Goal: Task Accomplishment & Management: Manage account settings

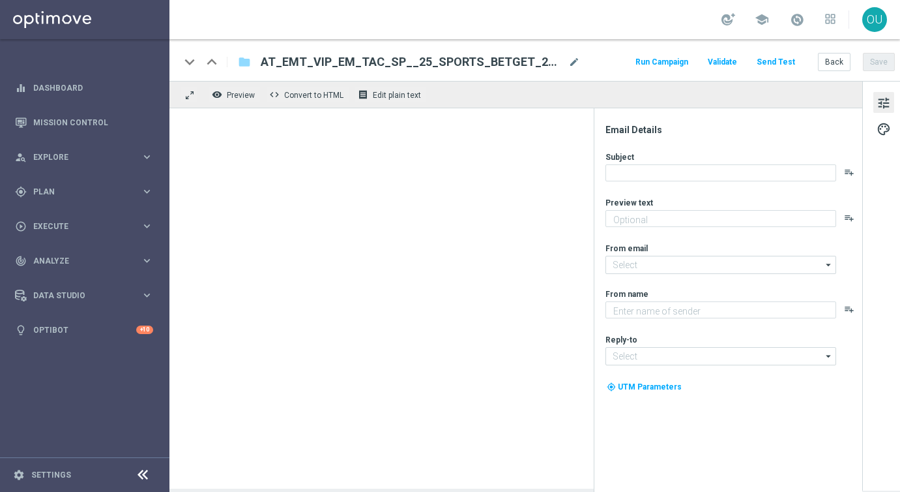
type textarea "15 € Wette setzen und 25 € Gratiswette erhalten"
type input "[EMAIL_ADDRESS][DOMAIN_NAME]"
type textarea "Millionaires' Club"
type input "vip@lottoland.at"
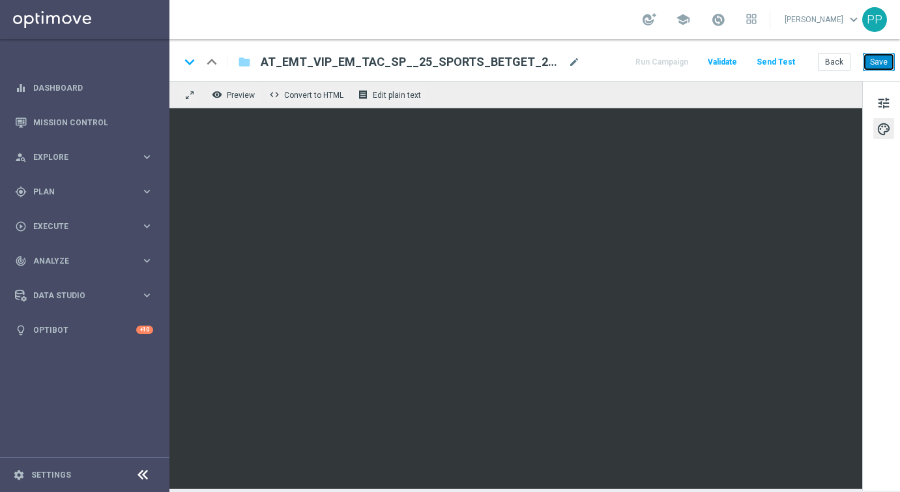
click at [884, 67] on button "Save" at bounding box center [879, 62] width 32 height 18
click at [776, 62] on button "Send Test" at bounding box center [776, 62] width 42 height 18
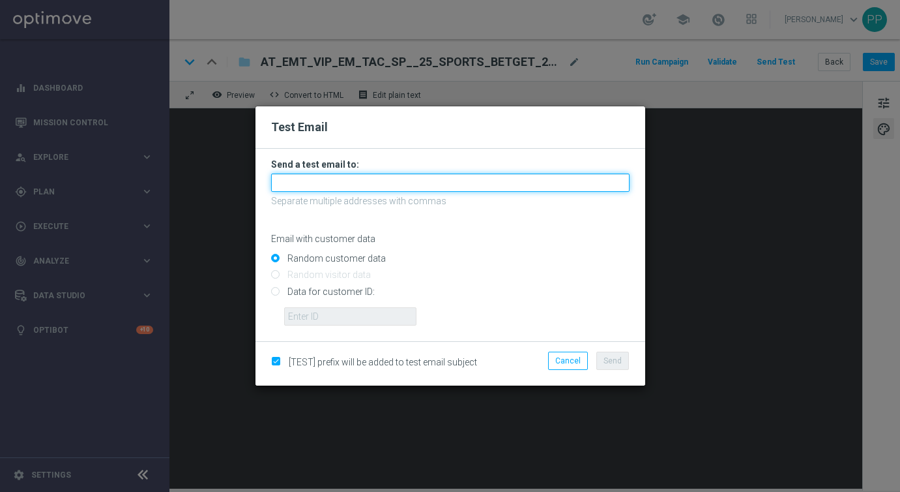
click at [441, 181] on input "text" at bounding box center [450, 182] width 359 height 18
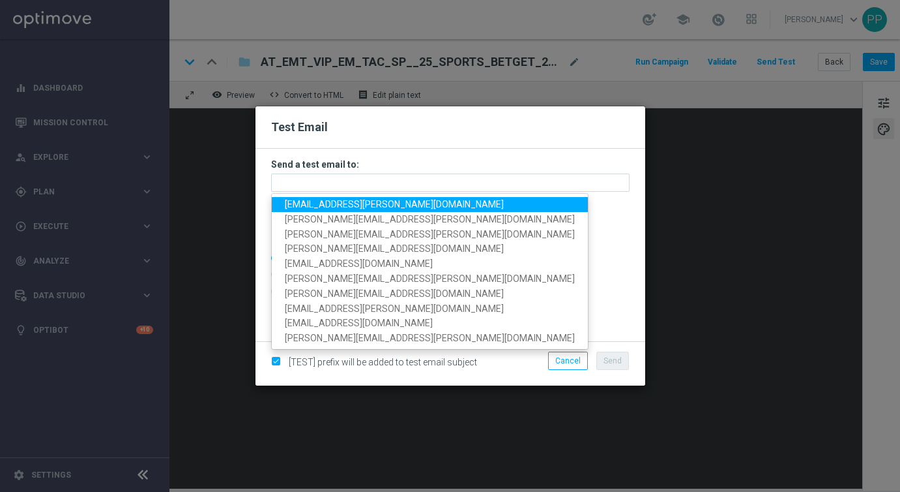
click at [376, 202] on span "[EMAIL_ADDRESS][PERSON_NAME][DOMAIN_NAME]" at bounding box center [394, 204] width 219 height 10
type input "[EMAIL_ADDRESS][PERSON_NAME][DOMAIN_NAME]"
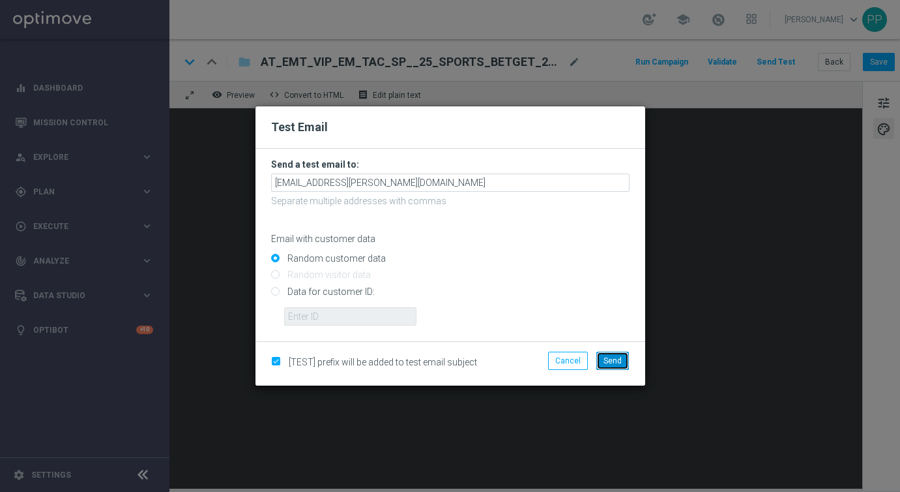
click at [614, 363] on span "Send" at bounding box center [613, 360] width 18 height 9
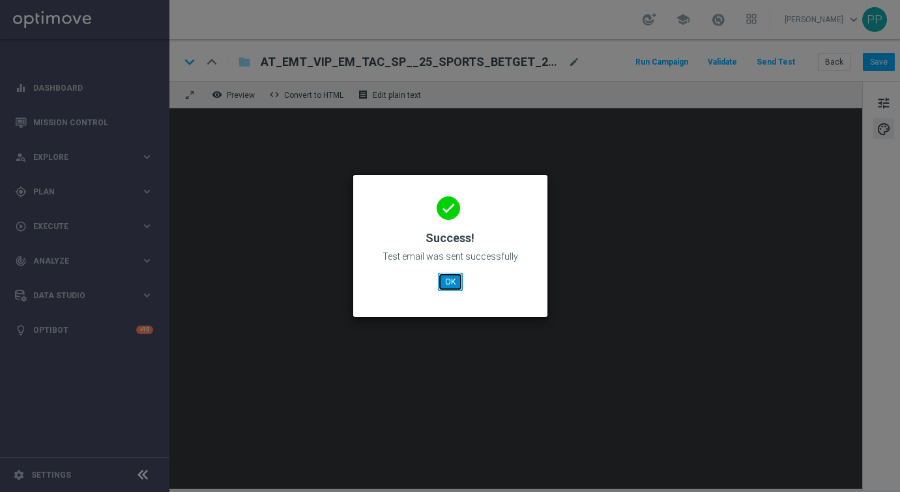
click at [447, 276] on button "OK" at bounding box center [450, 281] width 25 height 18
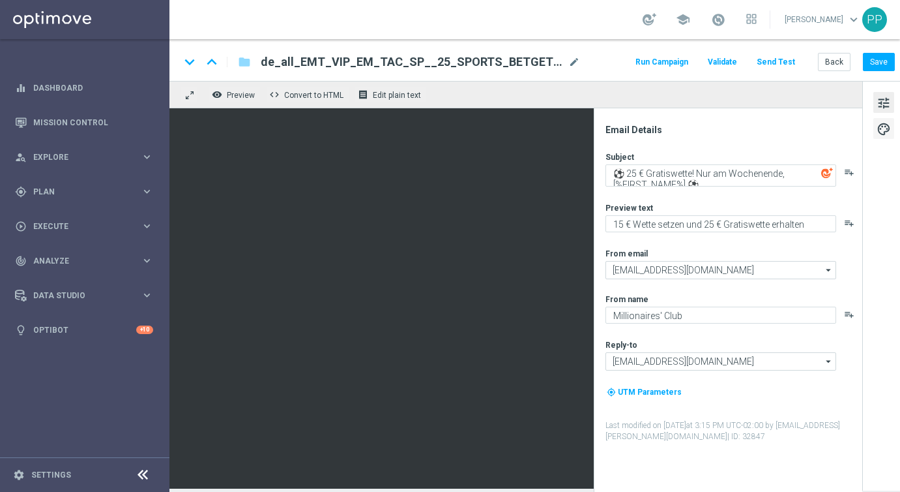
click at [883, 128] on span "palette" at bounding box center [884, 129] width 14 height 17
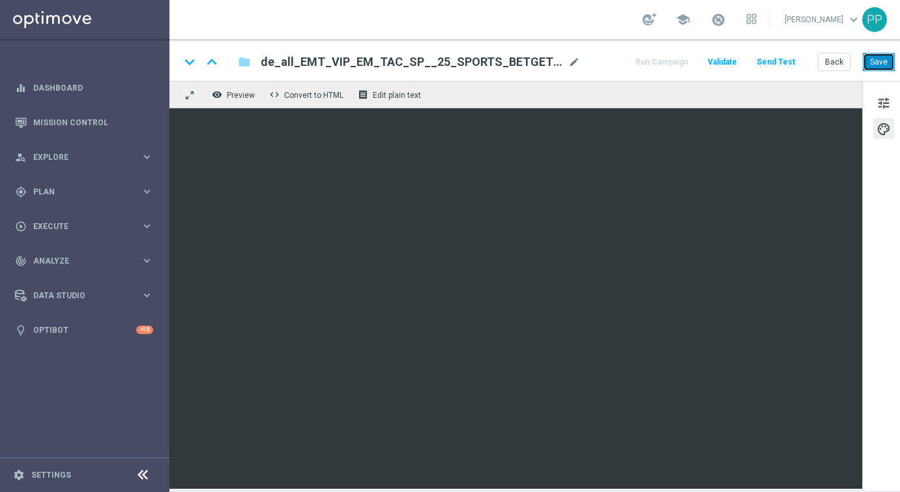
click at [878, 59] on button "Save" at bounding box center [879, 62] width 32 height 18
click at [785, 59] on button "Send Test" at bounding box center [776, 62] width 42 height 18
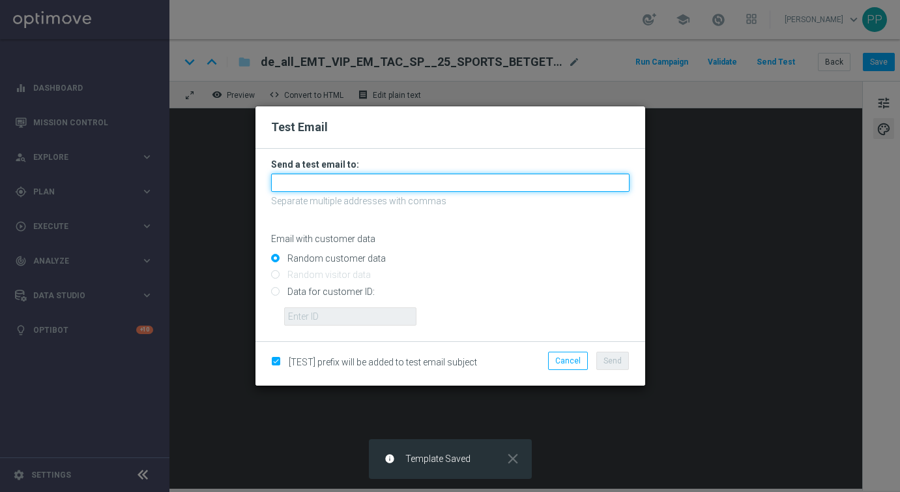
click at [438, 179] on input "text" at bounding box center [450, 182] width 359 height 18
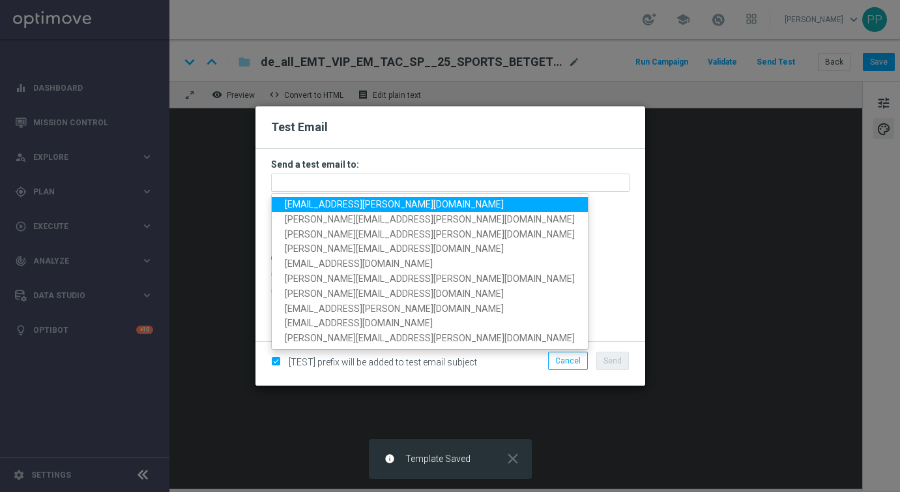
click at [398, 199] on span "[EMAIL_ADDRESS][PERSON_NAME][DOMAIN_NAME]" at bounding box center [394, 204] width 219 height 10
type input "[EMAIL_ADDRESS][PERSON_NAME][DOMAIN_NAME]"
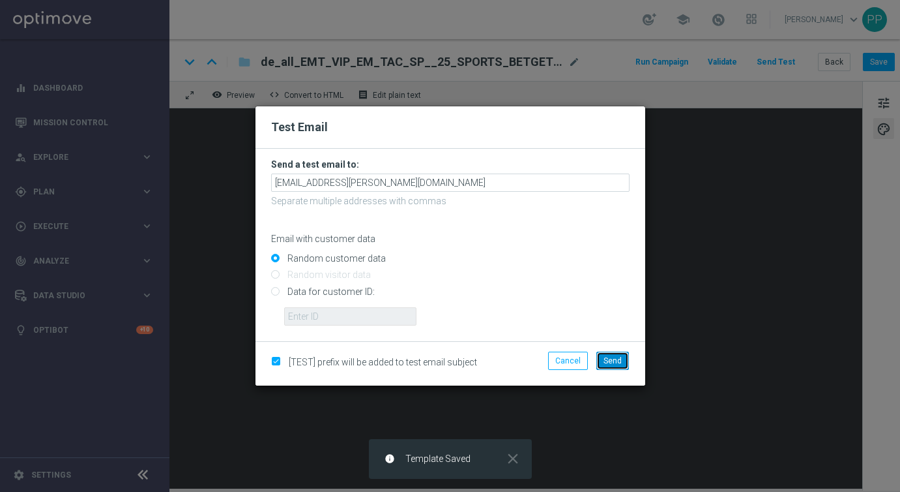
click at [614, 355] on button "Send" at bounding box center [612, 360] width 33 height 18
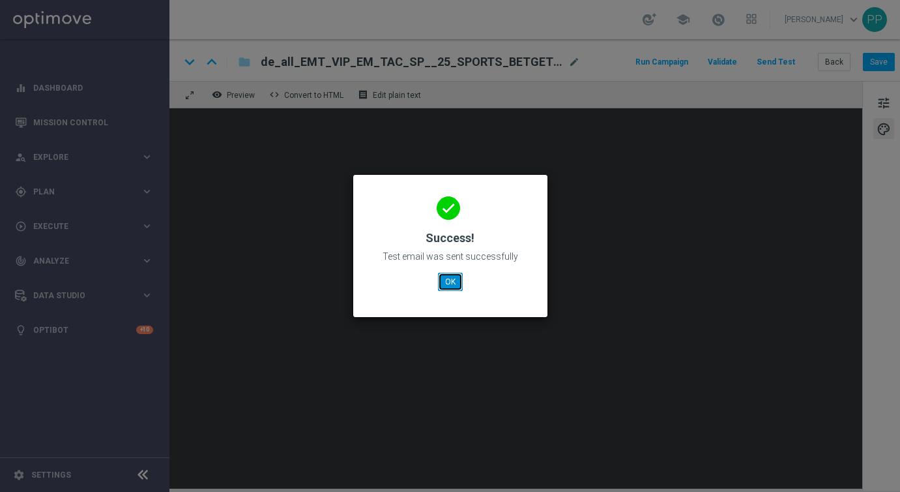
click at [460, 281] on button "OK" at bounding box center [450, 281] width 25 height 18
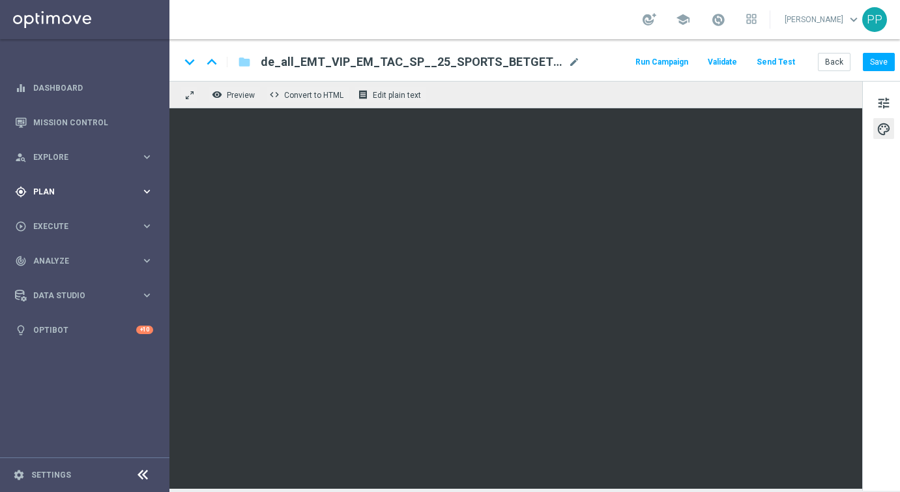
click at [58, 192] on span "Plan" at bounding box center [87, 192] width 108 height 8
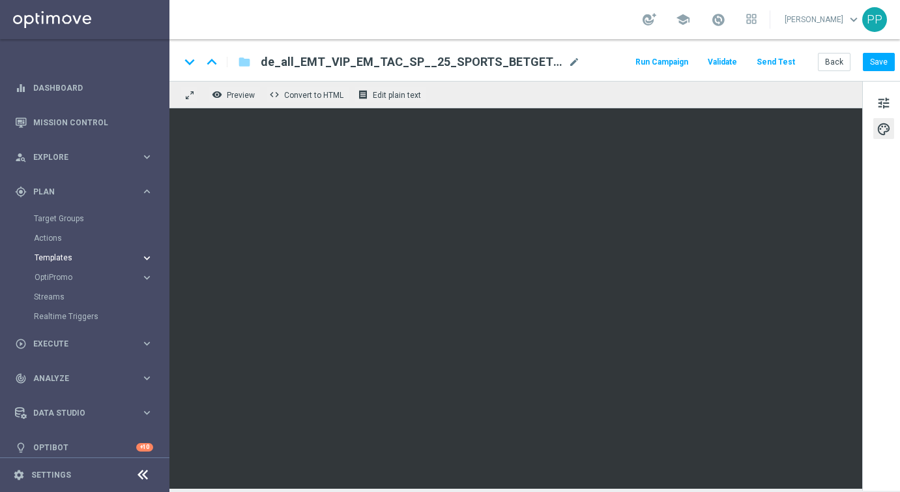
click at [44, 259] on span "Templates" at bounding box center [81, 258] width 93 height 8
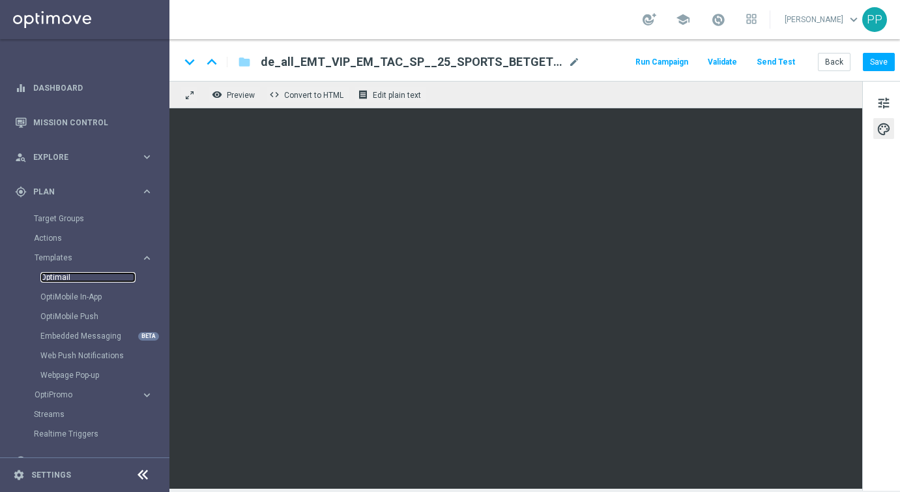
click at [50, 280] on link "Optimail" at bounding box center [87, 277] width 95 height 10
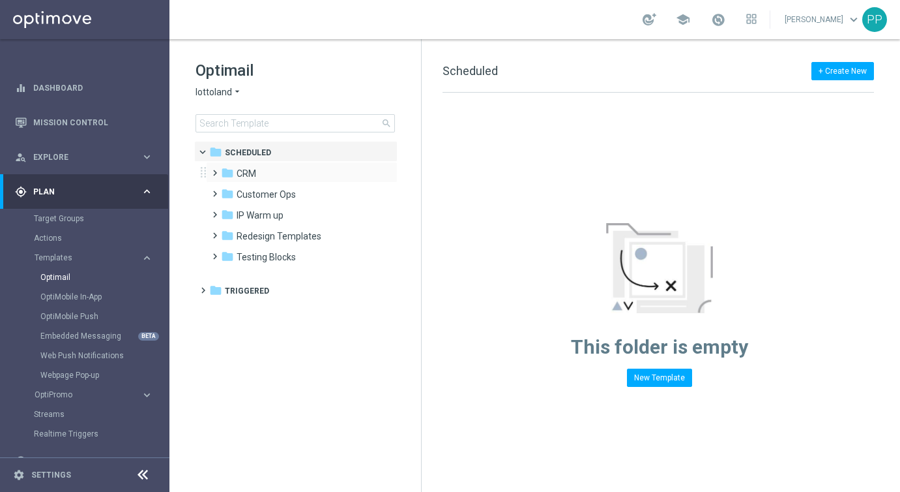
click at [213, 169] on span at bounding box center [212, 166] width 6 height 5
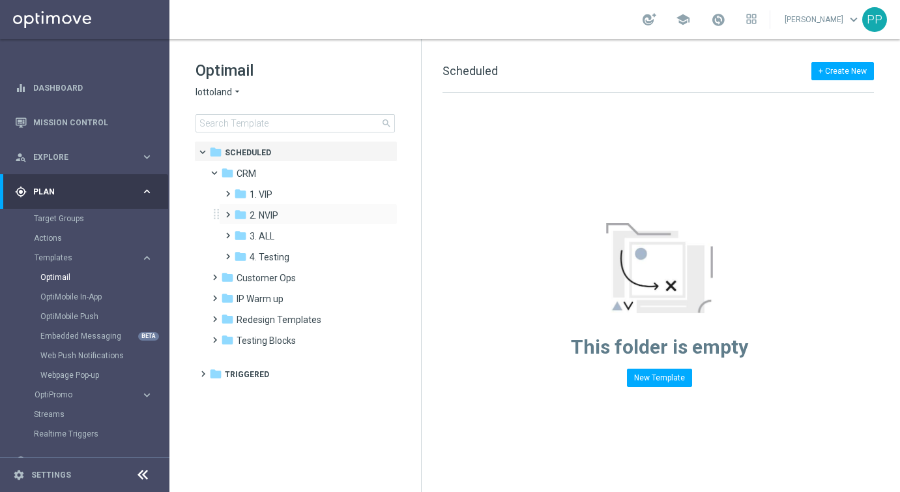
click at [228, 211] on span at bounding box center [225, 208] width 6 height 5
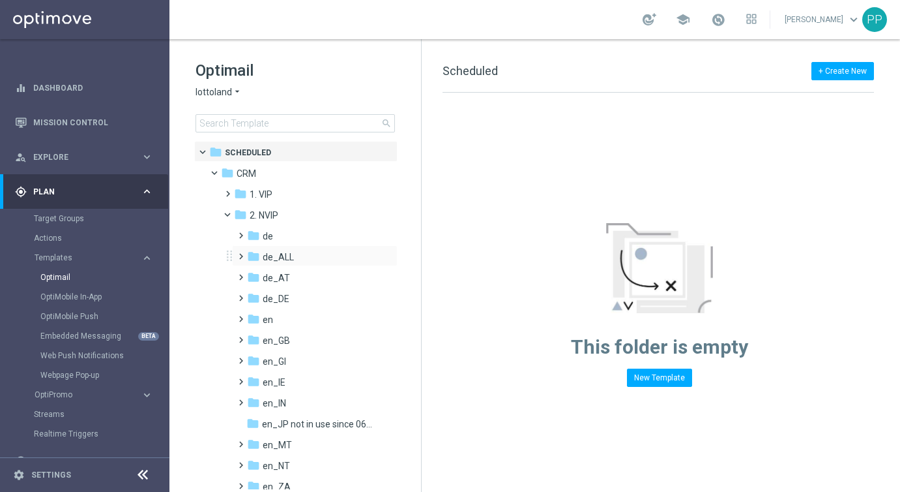
click at [241, 253] on span at bounding box center [238, 250] width 6 height 5
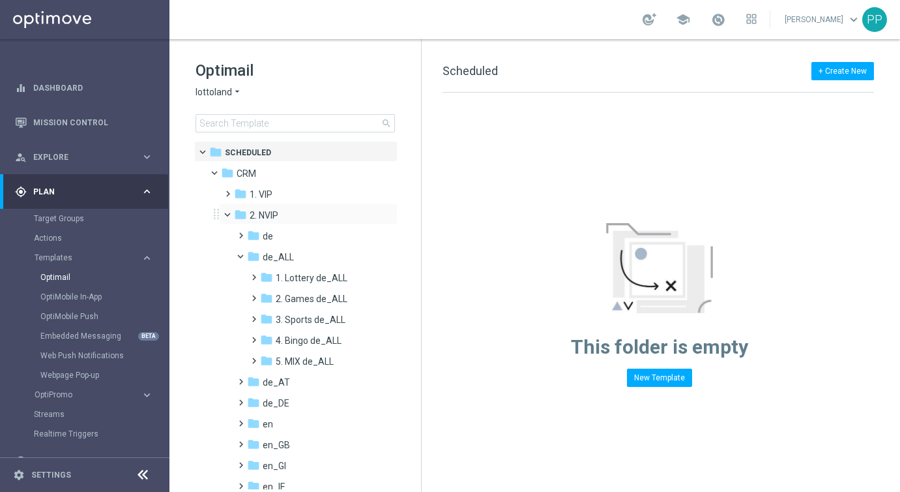
click at [231, 213] on span at bounding box center [233, 212] width 5 height 6
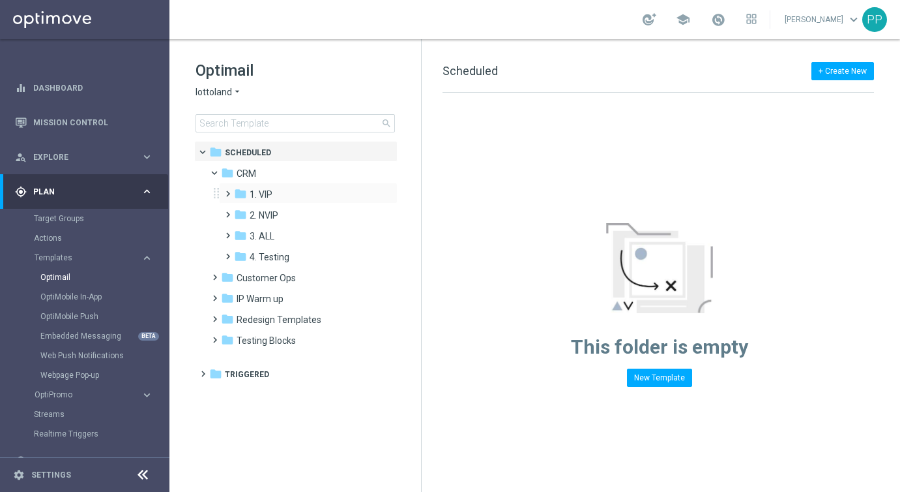
click at [228, 190] on span at bounding box center [225, 187] width 6 height 5
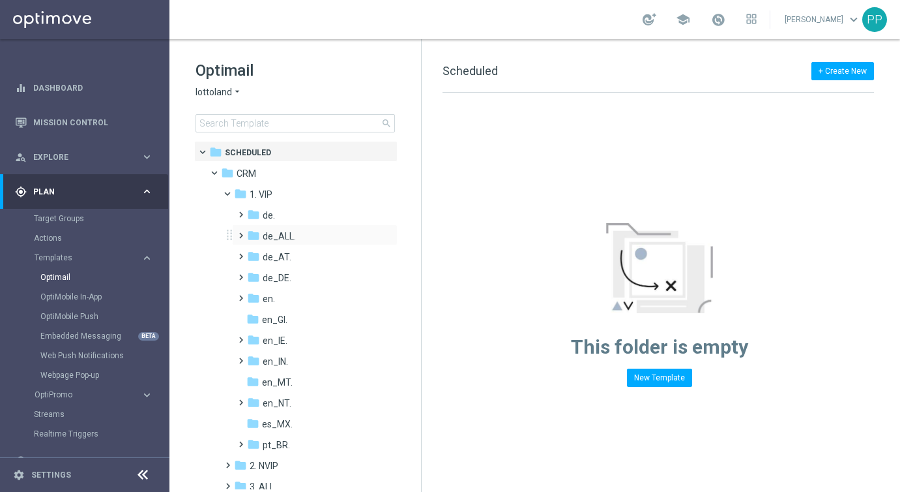
click at [241, 232] on span at bounding box center [238, 229] width 6 height 5
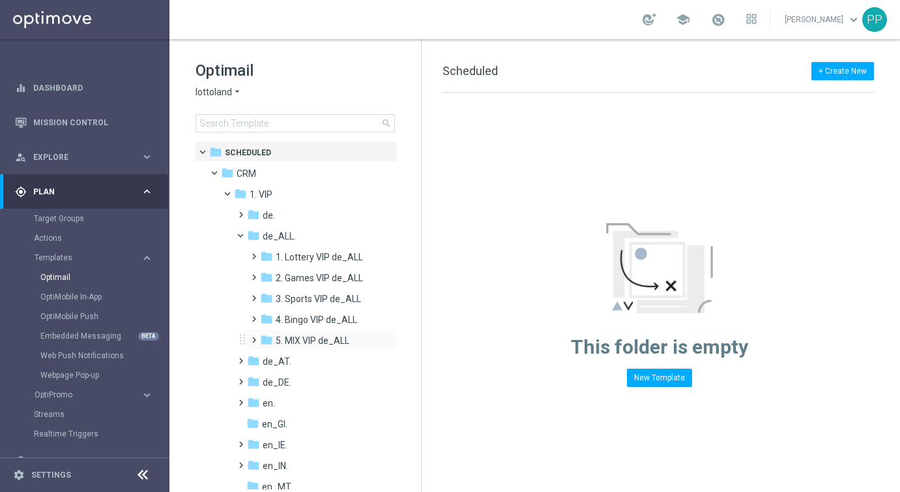
click at [253, 336] on span at bounding box center [251, 333] width 6 height 5
click at [289, 384] on span "TAC MIX VIP de_ALL" at bounding box center [330, 382] width 84 height 12
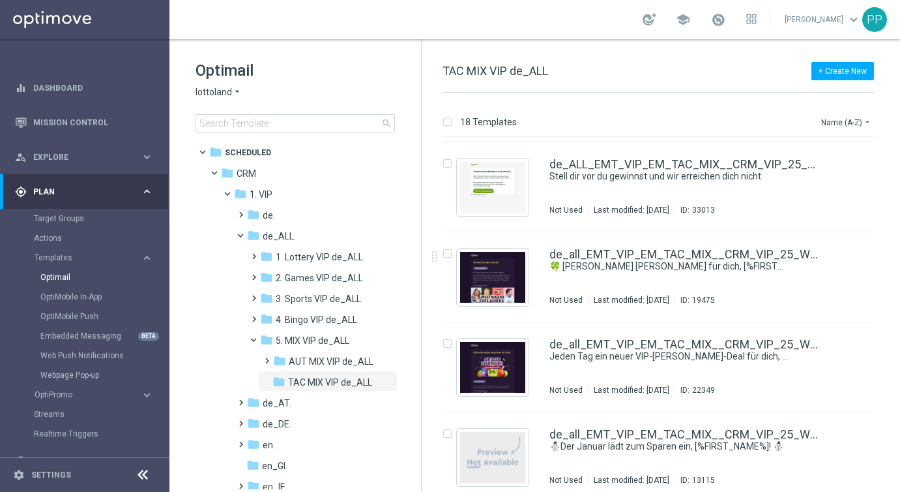
scroll to position [425, 0]
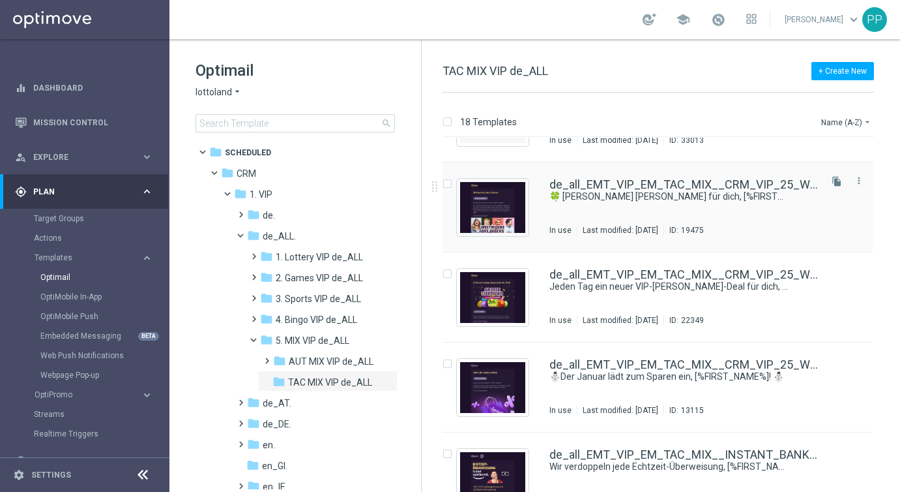
click at [456, 181] on label "Press SPACE to select this row." at bounding box center [458, 185] width 5 height 12
click at [447, 183] on input "Press SPACE to select this row." at bounding box center [447, 185] width 8 height 8
checkbox input "true"
click at [676, 123] on p "Duplicate" at bounding box center [671, 122] width 36 height 10
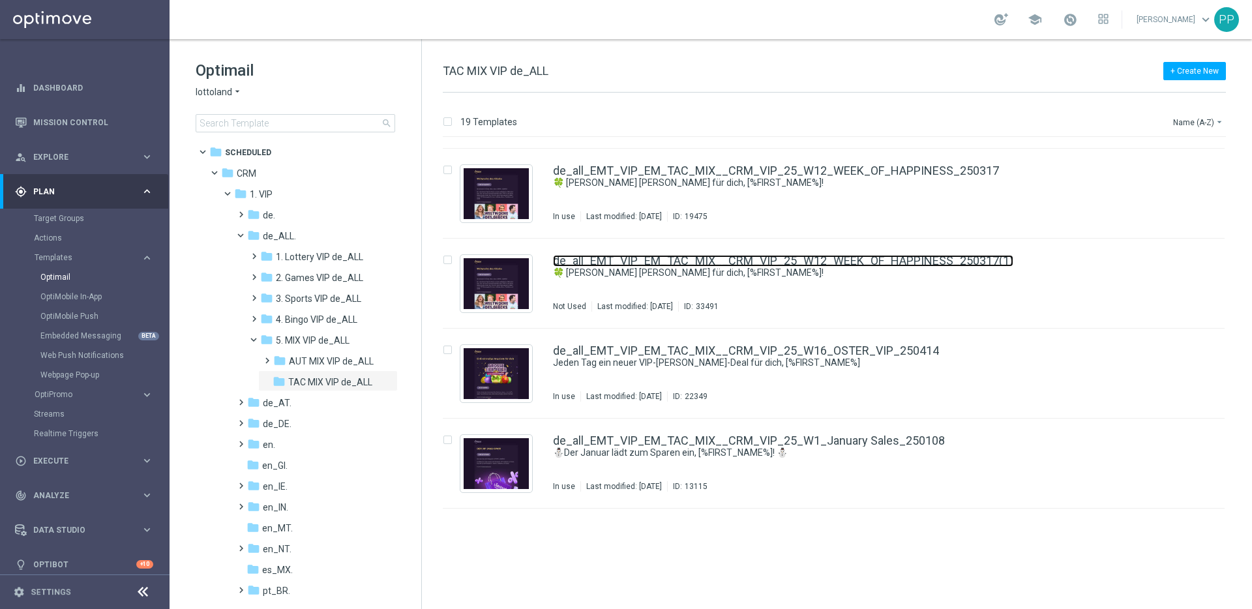
scroll to position [439, 0]
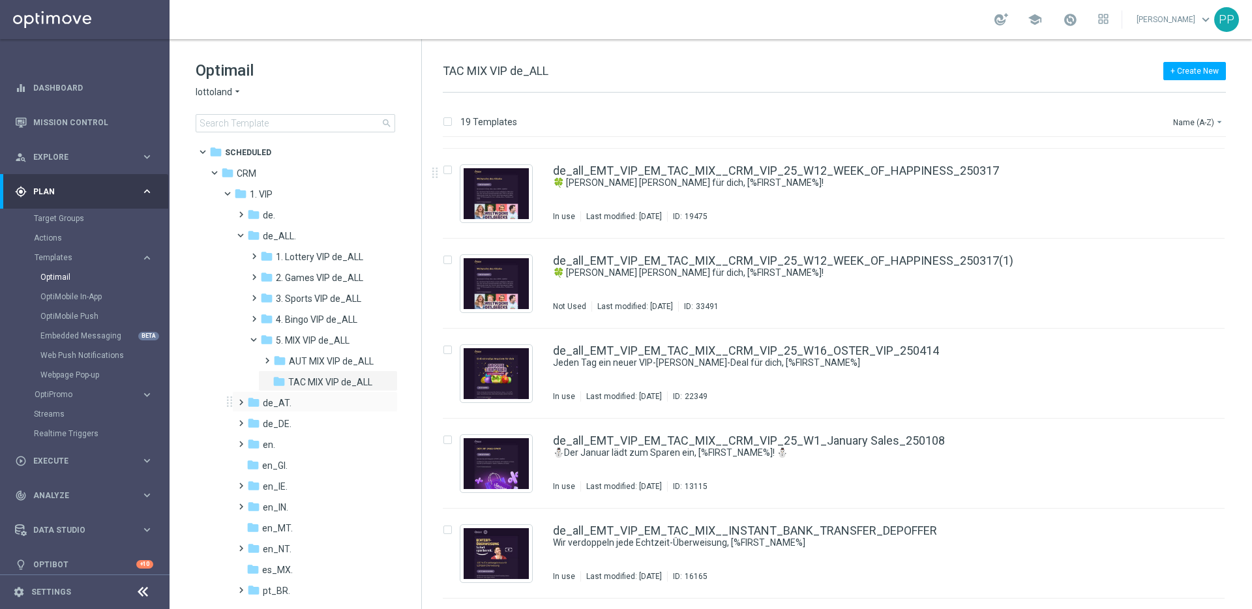
click at [238, 399] on span at bounding box center [238, 396] width 6 height 5
click at [254, 491] on span at bounding box center [251, 500] width 6 height 5
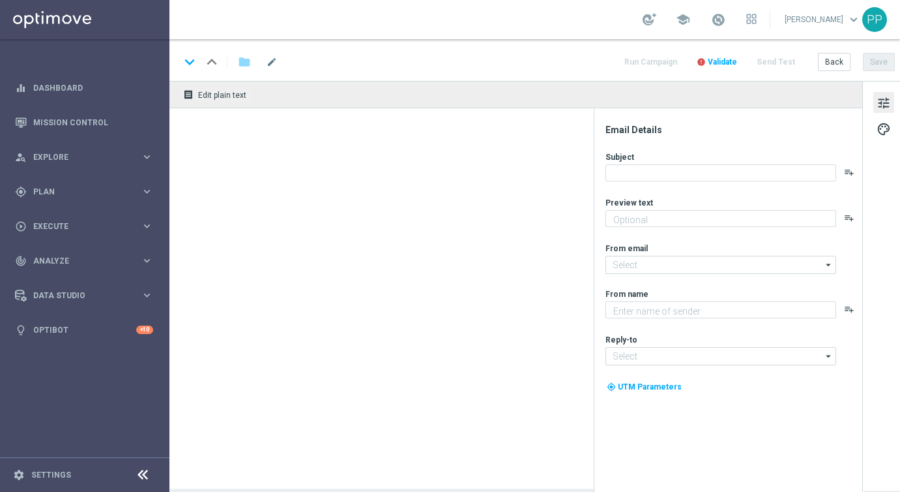
type textarea "5 € Wette setzen und 10 € Gratiswette erhalten"
type textarea "Lottoland"
type input "[EMAIL_ADDRESS][DOMAIN_NAME]"
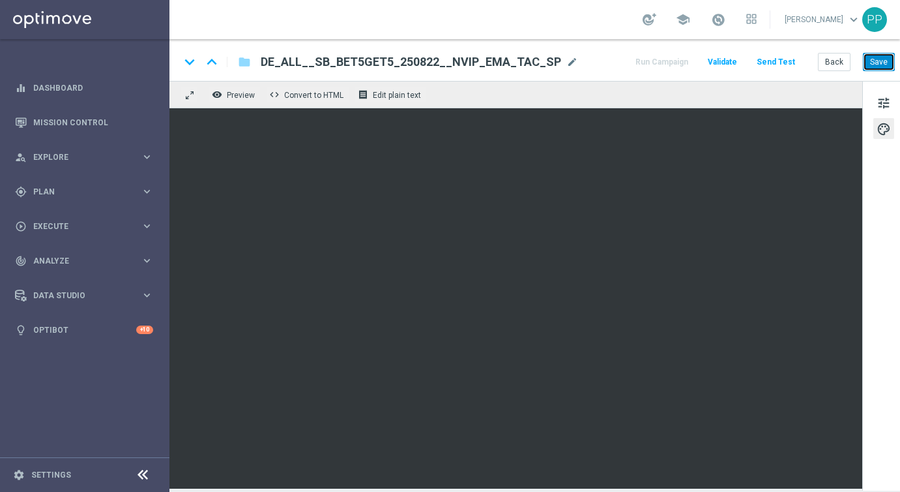
click at [867, 59] on button "Save" at bounding box center [879, 62] width 32 height 18
click at [771, 62] on button "Send Test" at bounding box center [776, 62] width 42 height 18
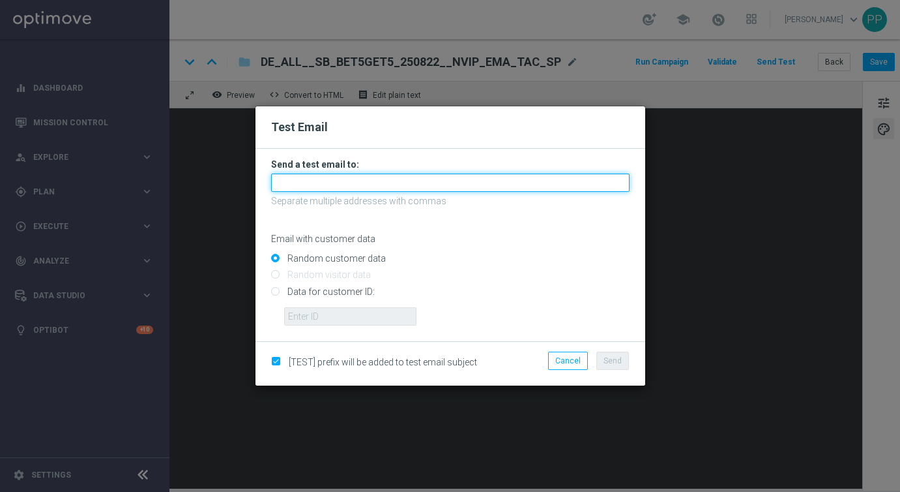
click at [420, 186] on input "text" at bounding box center [450, 182] width 359 height 18
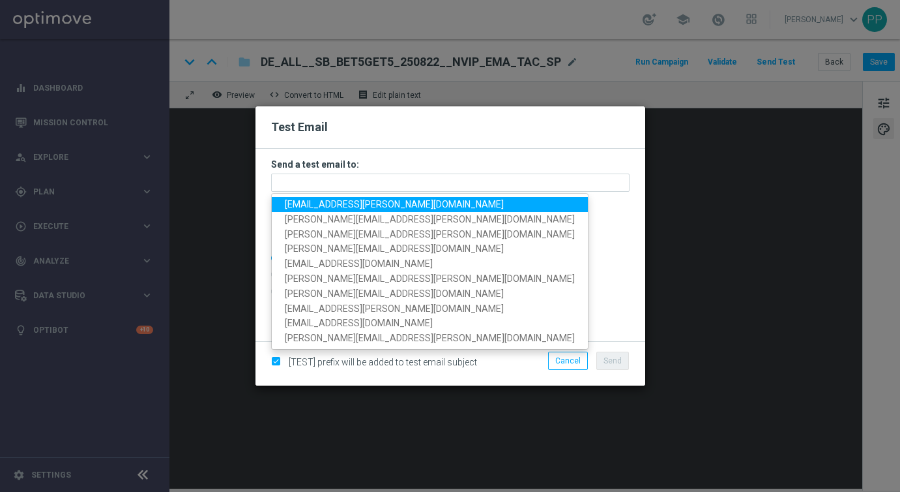
click at [389, 199] on span "[EMAIL_ADDRESS][PERSON_NAME][DOMAIN_NAME]" at bounding box center [394, 204] width 219 height 10
type input "[EMAIL_ADDRESS][PERSON_NAME][DOMAIN_NAME]"
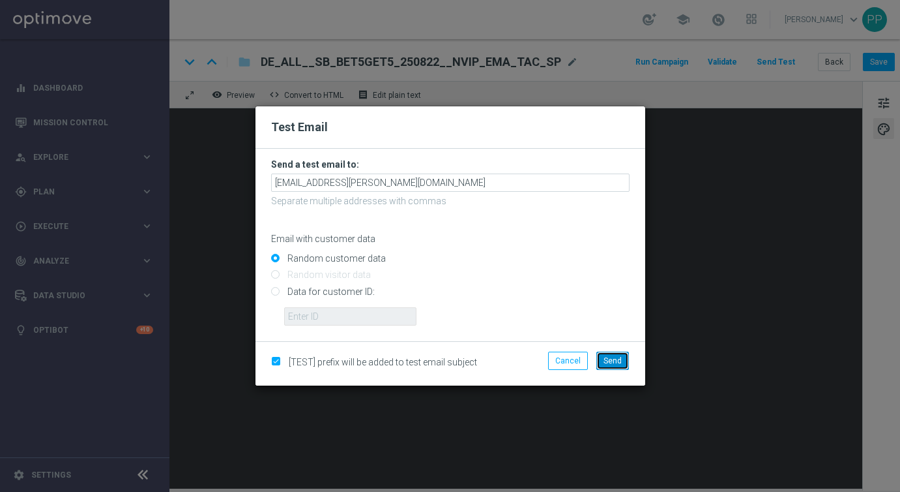
click at [604, 359] on button "Send" at bounding box center [612, 360] width 33 height 18
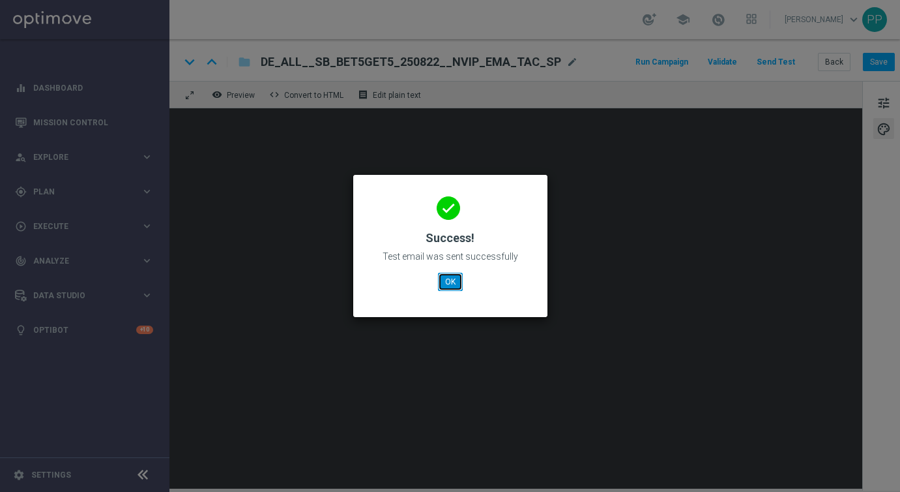
click at [446, 282] on button "OK" at bounding box center [450, 281] width 25 height 18
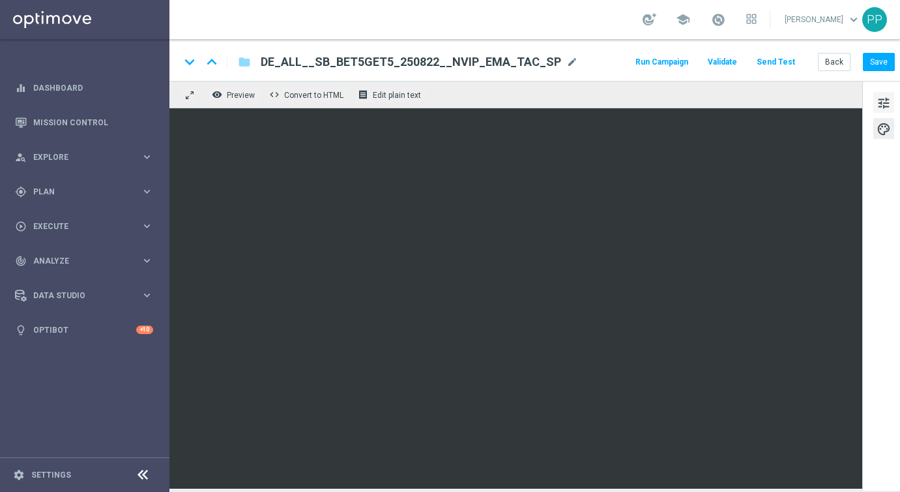
click at [885, 105] on span "tune" at bounding box center [884, 103] width 14 height 17
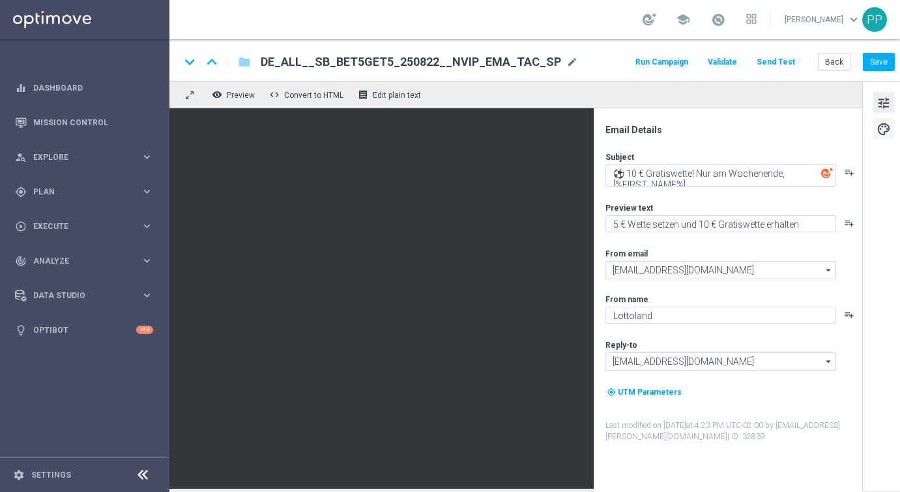
click at [884, 129] on span "palette" at bounding box center [884, 129] width 14 height 17
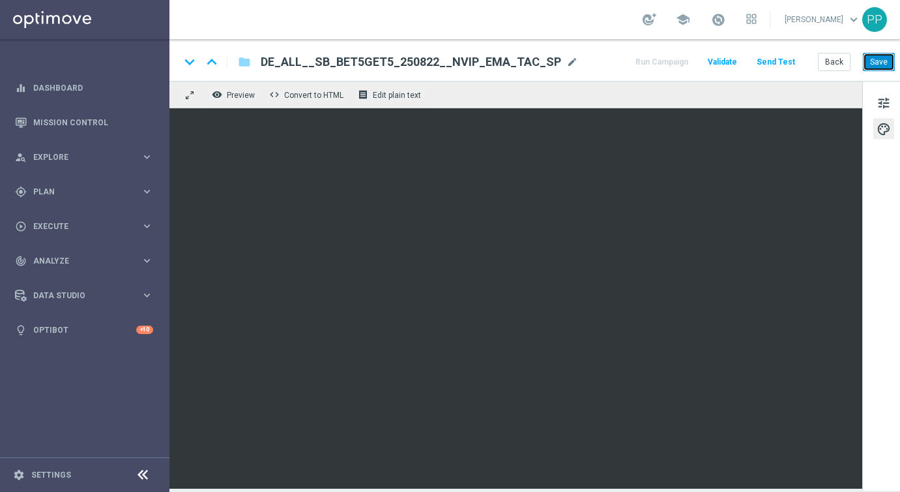
click at [889, 59] on button "Save" at bounding box center [879, 62] width 32 height 18
click at [874, 64] on button "Save" at bounding box center [879, 62] width 32 height 18
click at [778, 72] on div "keyboard_arrow_down keyboard_arrow_up folder AT__SB_BET5GET5_250822__NVIP_EMA_T…" at bounding box center [537, 60] width 737 height 42
click at [772, 54] on button "Send Test" at bounding box center [776, 62] width 42 height 18
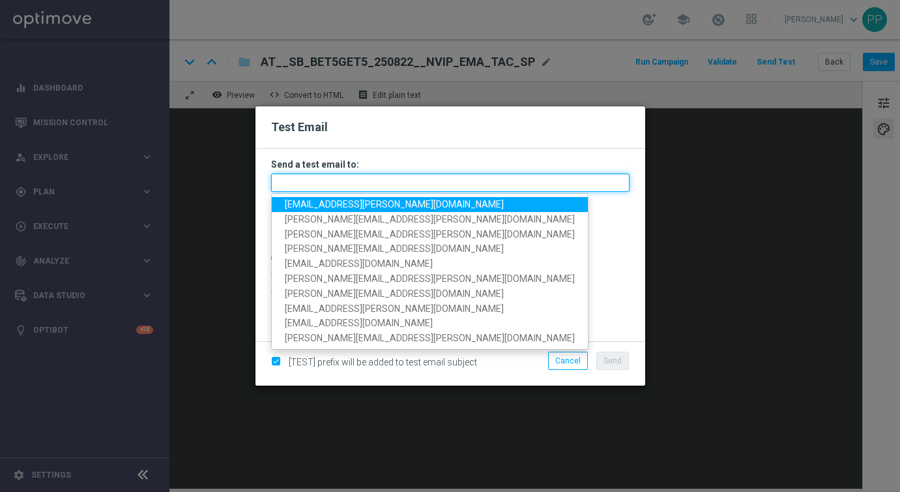
click at [407, 183] on input "text" at bounding box center [450, 182] width 359 height 18
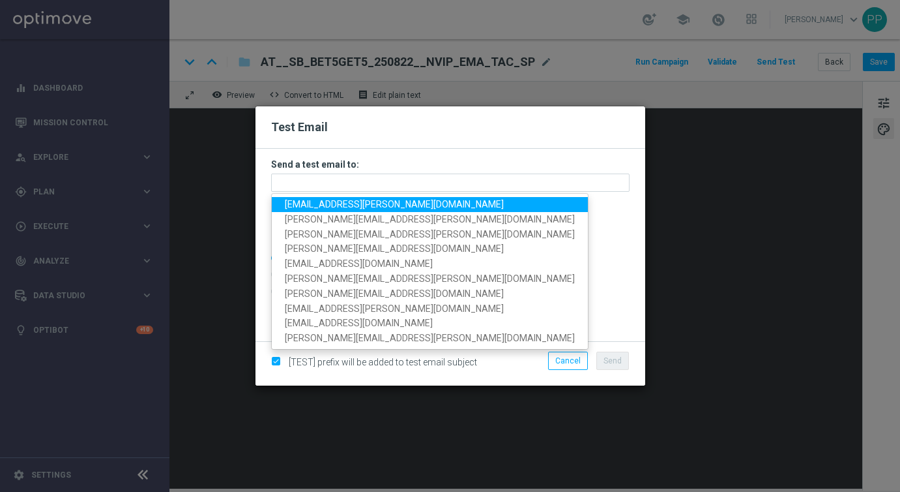
click at [362, 202] on span "[EMAIL_ADDRESS][PERSON_NAME][DOMAIN_NAME]" at bounding box center [394, 204] width 219 height 10
type input "[EMAIL_ADDRESS][PERSON_NAME][DOMAIN_NAME]"
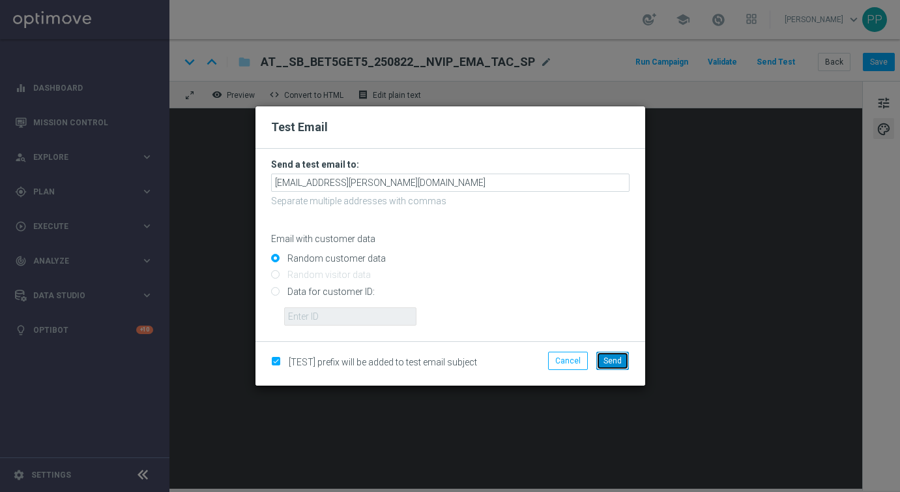
click at [611, 355] on button "Send" at bounding box center [612, 360] width 33 height 18
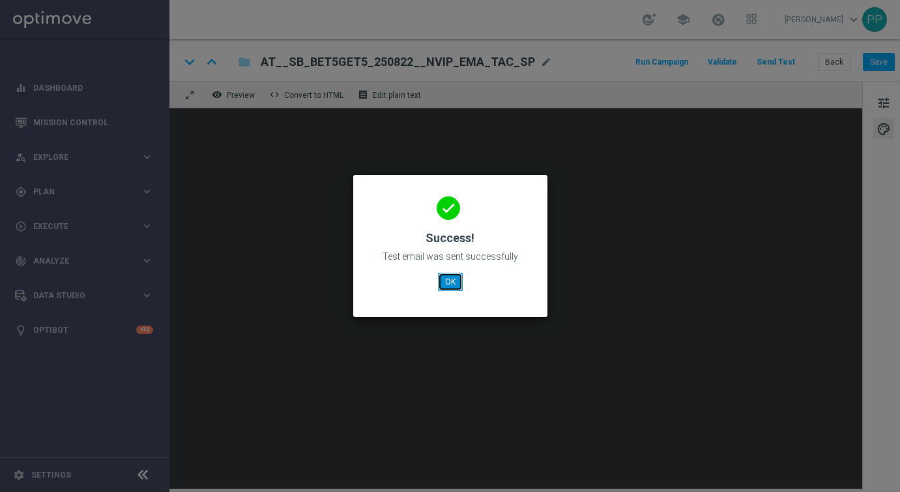
click at [447, 282] on button "OK" at bounding box center [450, 281] width 25 height 18
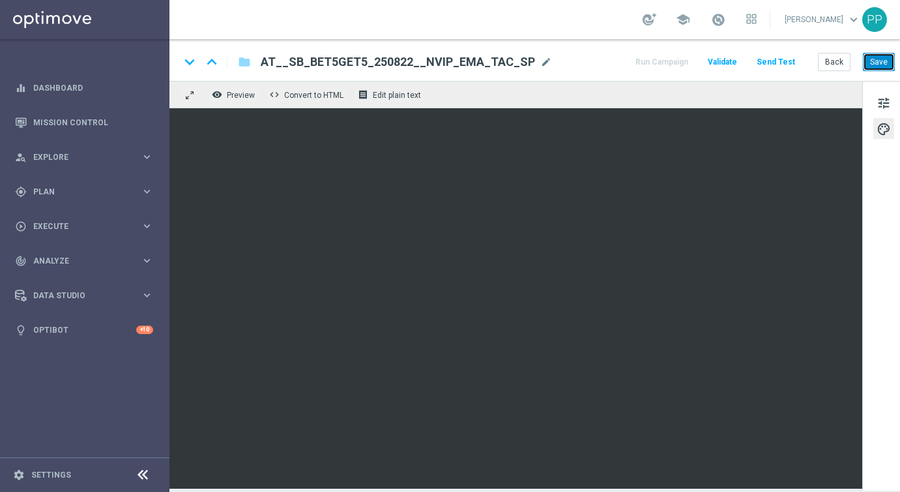
click at [883, 58] on button "Save" at bounding box center [879, 62] width 32 height 18
click at [784, 61] on button "Send Test" at bounding box center [776, 62] width 42 height 18
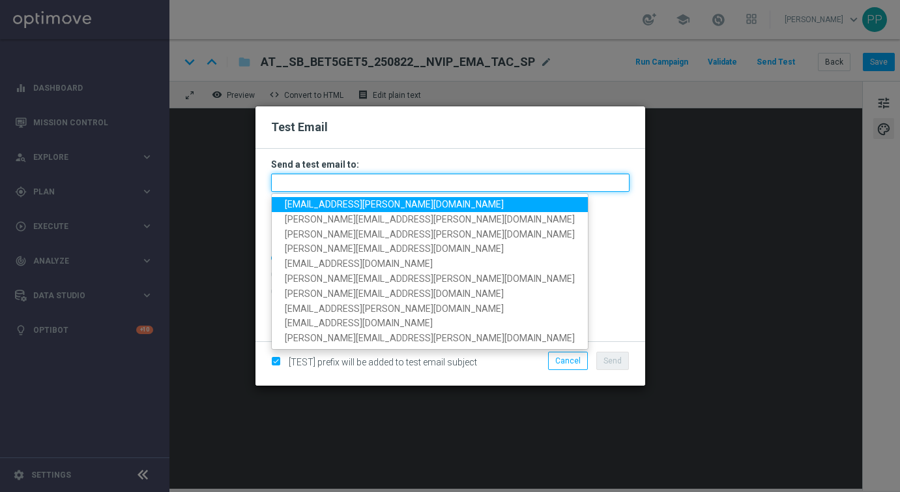
click at [404, 188] on input "text" at bounding box center [450, 182] width 359 height 18
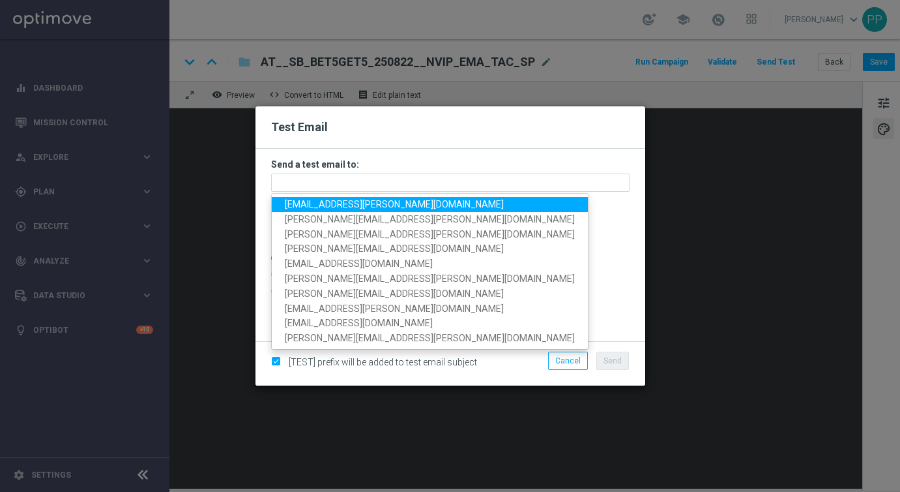
click at [366, 197] on link "[EMAIL_ADDRESS][PERSON_NAME][DOMAIN_NAME]" at bounding box center [430, 204] width 316 height 15
type input "[EMAIL_ADDRESS][PERSON_NAME][DOMAIN_NAME]"
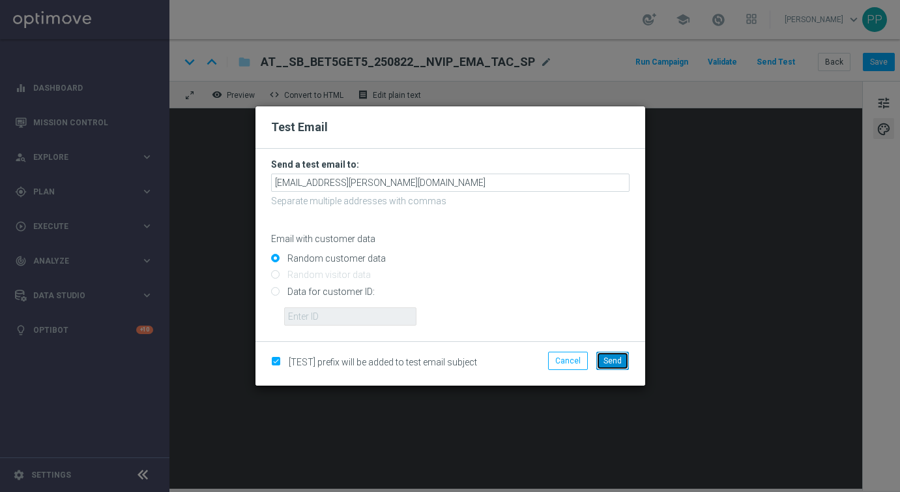
click at [608, 363] on span "Send" at bounding box center [613, 360] width 18 height 9
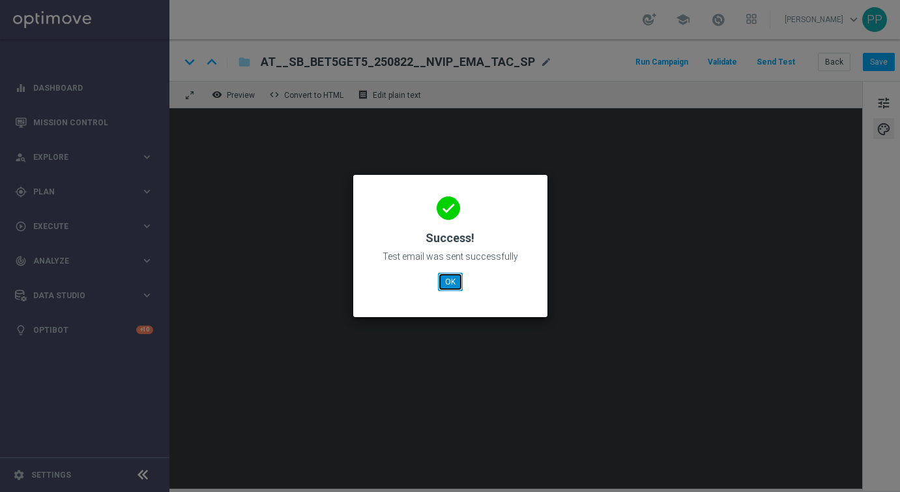
click at [444, 282] on button "OK" at bounding box center [450, 281] width 25 height 18
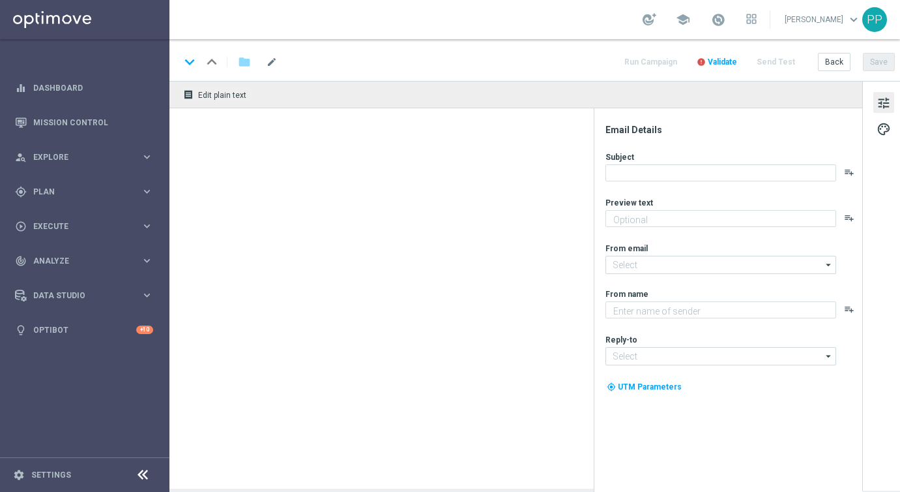
type textarea "Entdecke jeden Tag ein neues VIP-Glücksangebot."
type textarea "Millionaire's Club"
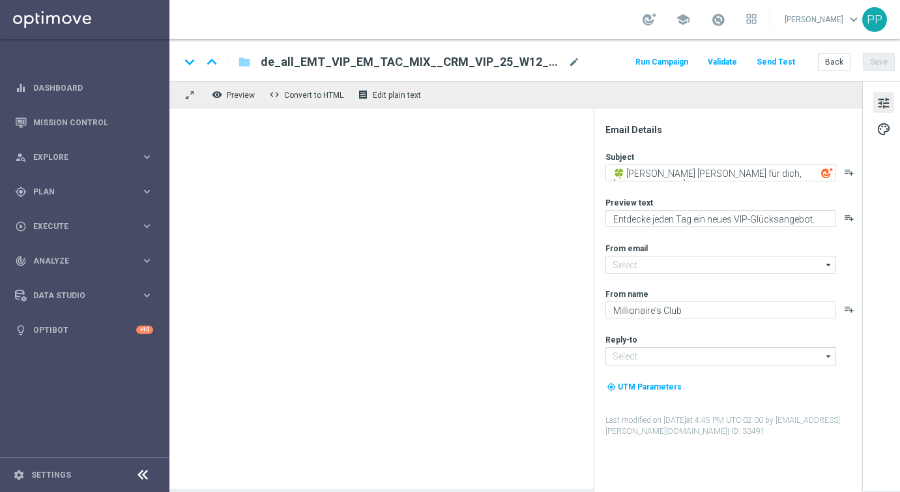
type input "[EMAIL_ADDRESS][DOMAIN_NAME]"
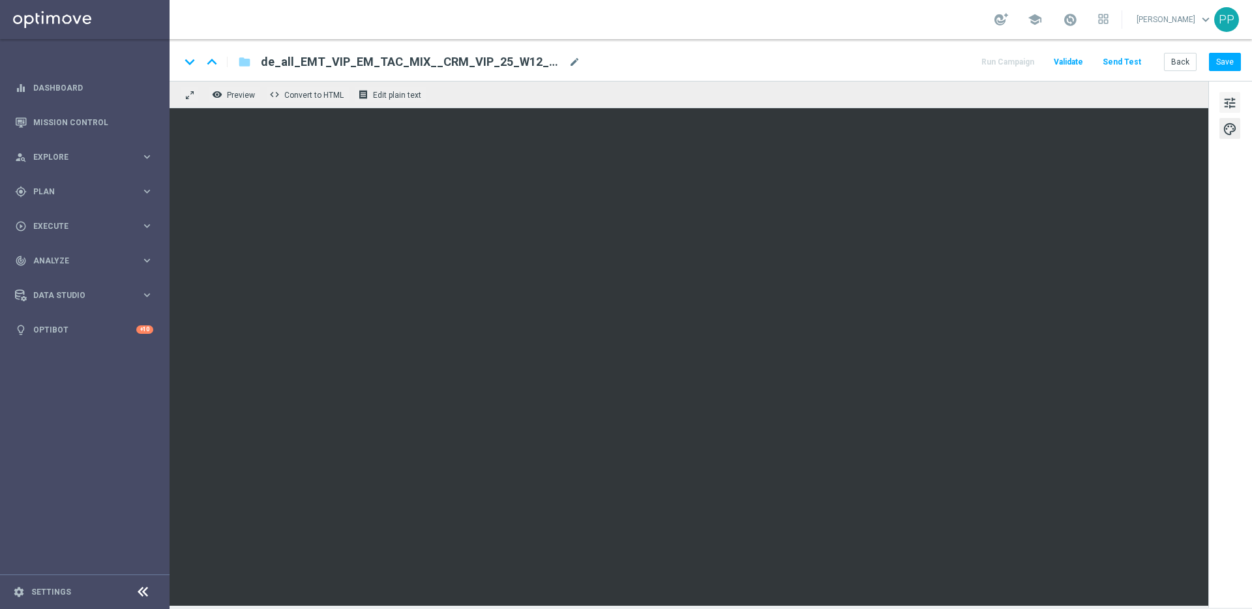
click at [900, 101] on span "tune" at bounding box center [1229, 103] width 14 height 17
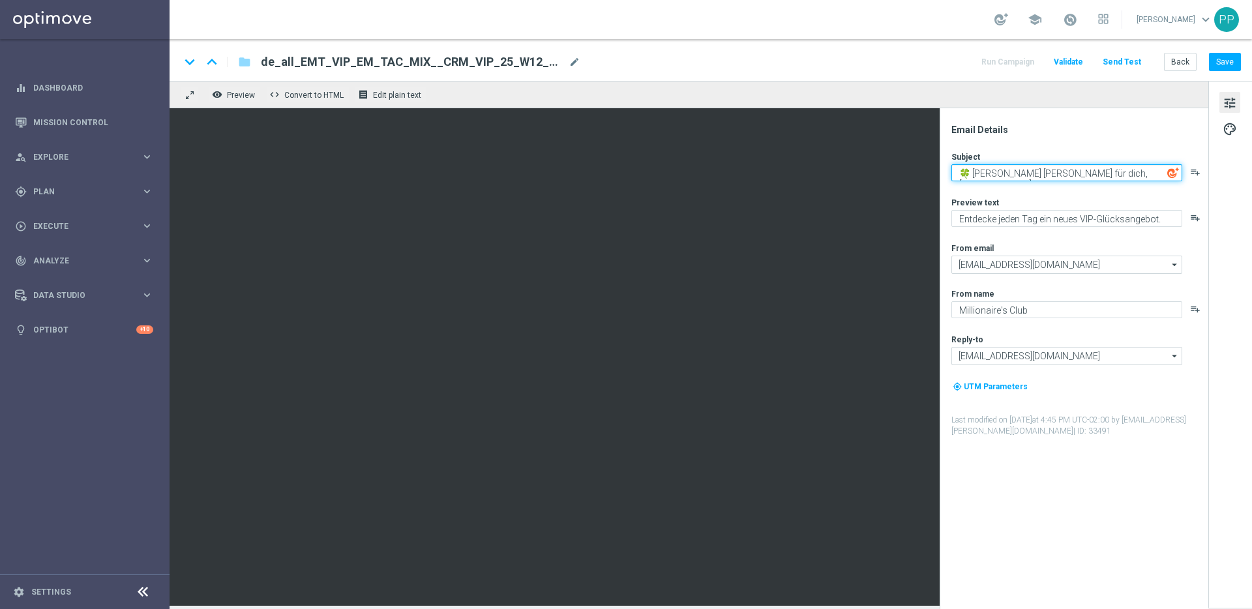
drag, startPoint x: 974, startPoint y: 173, endPoint x: 1080, endPoint y: 175, distance: 105.6
click at [900, 175] on textarea "🍀 [PERSON_NAME] [PERSON_NAME] für dich, [%FIRST_NAME%]!" at bounding box center [1066, 172] width 231 height 17
paste textarea "Wir starten in den SSV, %%firstname%%!"
drag, startPoint x: 1066, startPoint y: 171, endPoint x: 1128, endPoint y: 171, distance: 61.3
click at [900, 171] on textarea "🍀 Wir starten in den SSV, %%firstname%%! [%FIRST_NAME%]!" at bounding box center [1066, 175] width 231 height 22
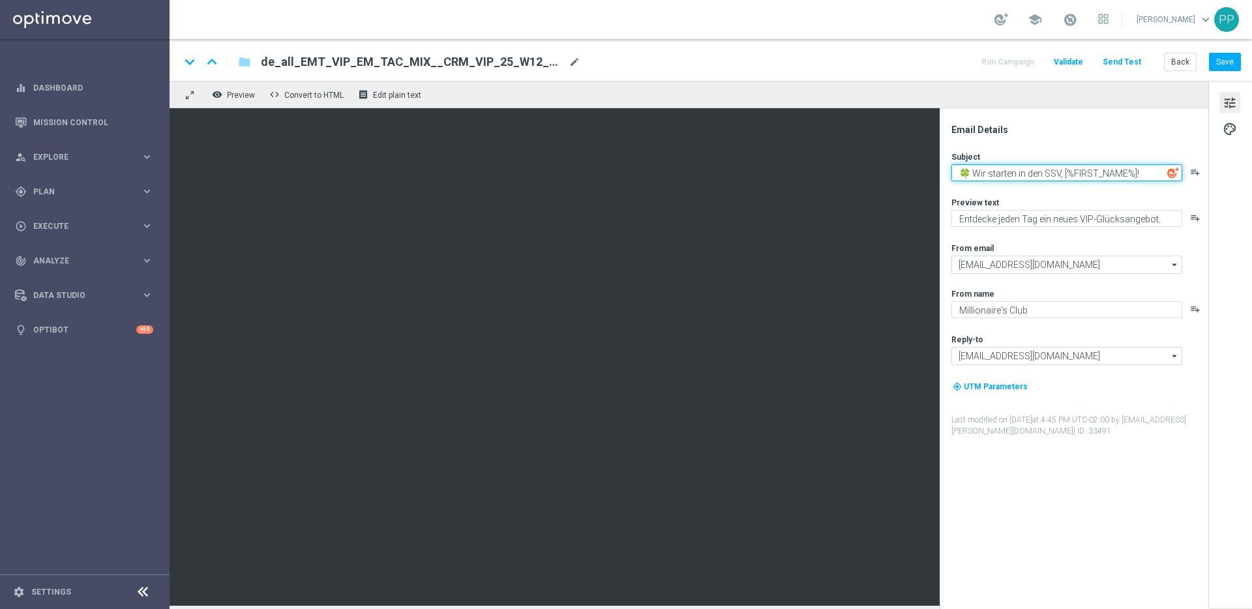
drag, startPoint x: 968, startPoint y: 171, endPoint x: 956, endPoint y: 172, distance: 12.4
click at [900, 172] on textarea "🍀 Wir starten in den SSV, [%FIRST_NAME%]!" at bounding box center [1066, 172] width 231 height 17
paste textarea "️"
drag, startPoint x: 956, startPoint y: 173, endPoint x: 1150, endPoint y: 172, distance: 193.6
click at [900, 172] on textarea "🛍️ Wir starten in den SSV, [%FIRST_NAME%]!" at bounding box center [1066, 172] width 231 height 17
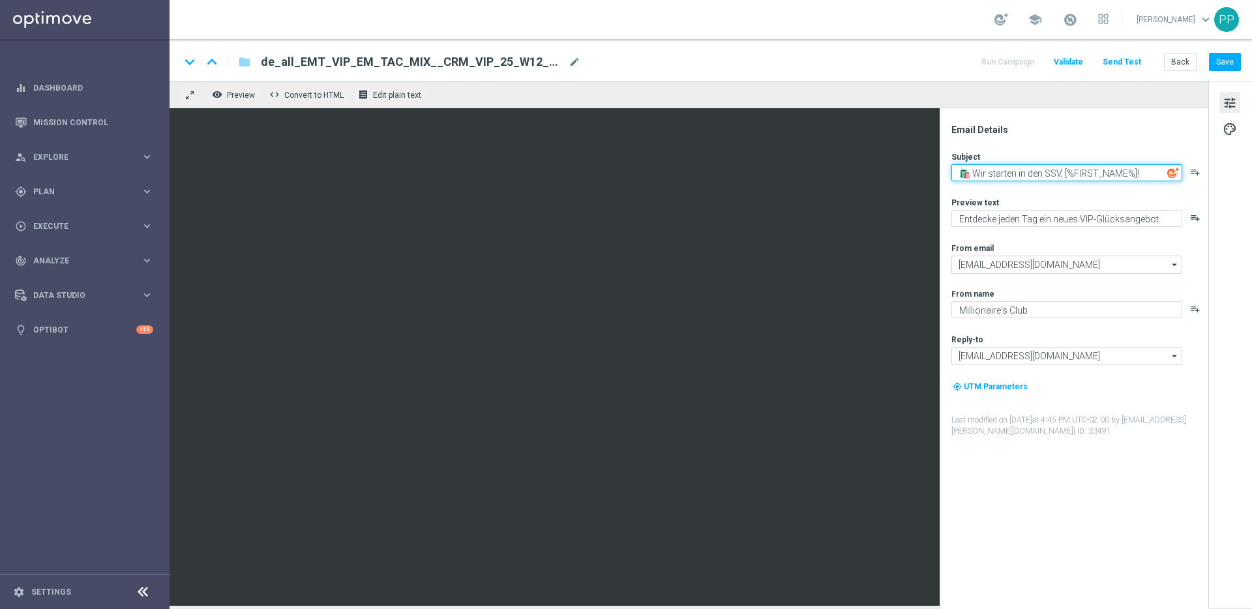
type textarea "🛍️ Wir starten in den SSV, [%FIRST_NAME%]!"
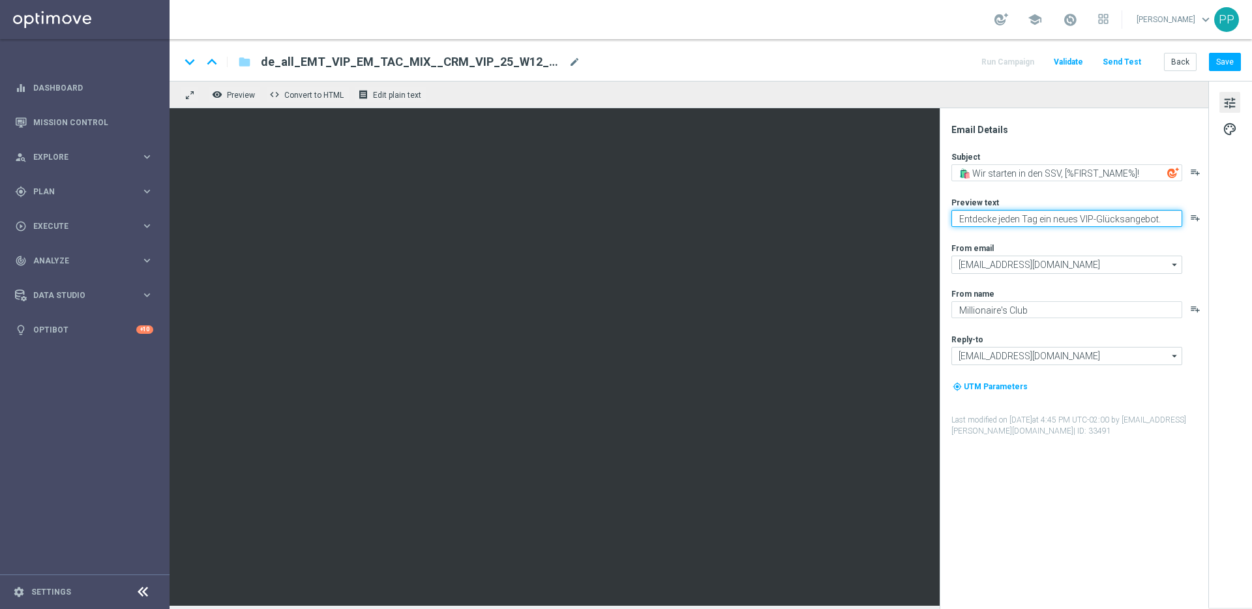
drag, startPoint x: 957, startPoint y: 218, endPoint x: 1177, endPoint y: 232, distance: 220.8
click at [900, 232] on div "Subject 🛍️ Wir starten in den SSV, [%FIRST_NAME%]! playlist_add Preview text En…" at bounding box center [1079, 294] width 256 height 286
paste textarea "Sommer geht. Sale komm"
type textarea "Sommer geht. Sale kommt."
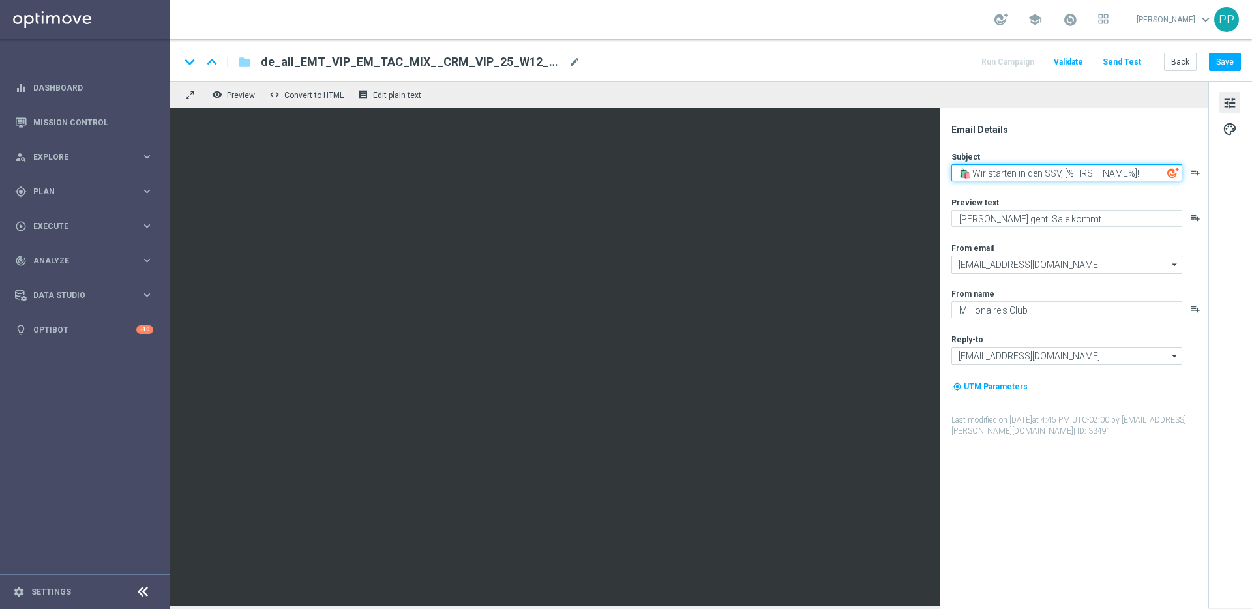
drag, startPoint x: 1074, startPoint y: 171, endPoint x: 1136, endPoint y: 171, distance: 61.9
click at [900, 171] on textarea "🛍️ Wir starten in den SSV, [%FIRST_NAME%]!" at bounding box center [1066, 172] width 231 height 17
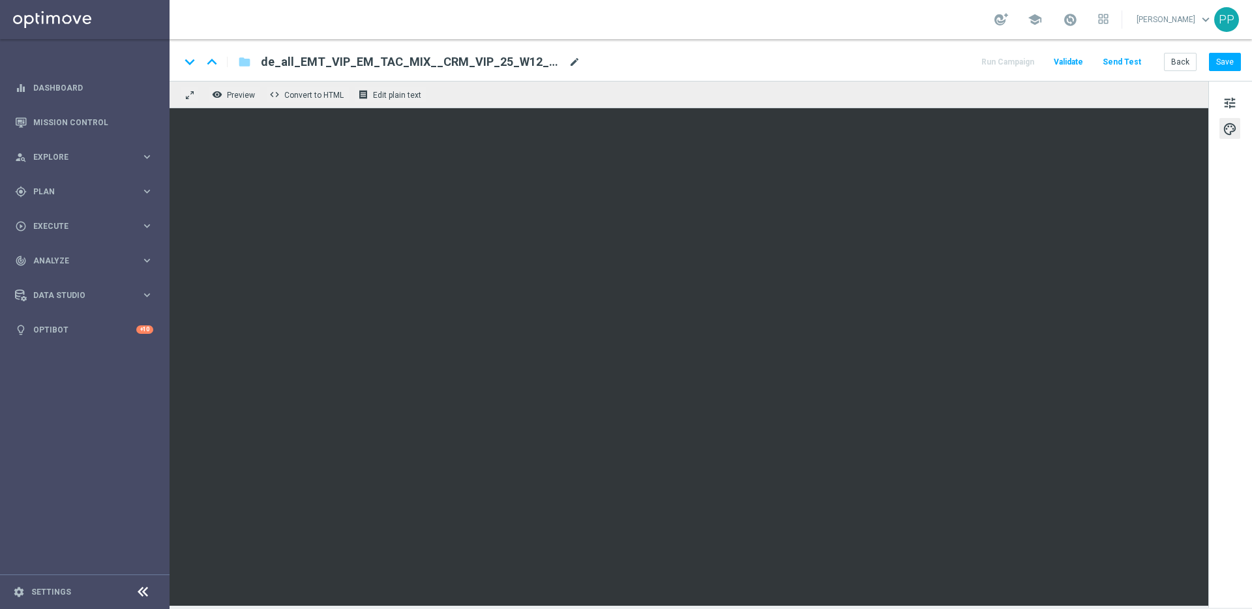
click at [569, 63] on span "mode_edit" at bounding box center [574, 62] width 12 height 12
click at [900, 61] on button "Save" at bounding box center [1225, 62] width 32 height 18
click at [900, 59] on button "Send Test" at bounding box center [1121, 62] width 42 height 18
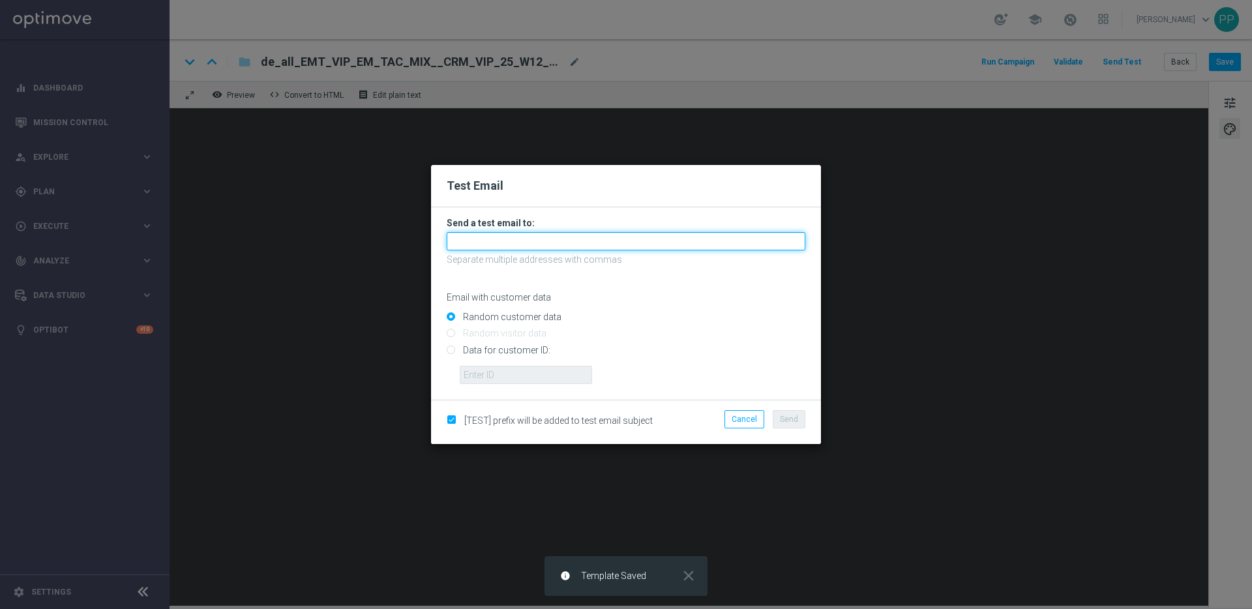
click at [541, 244] on input "text" at bounding box center [626, 241] width 359 height 18
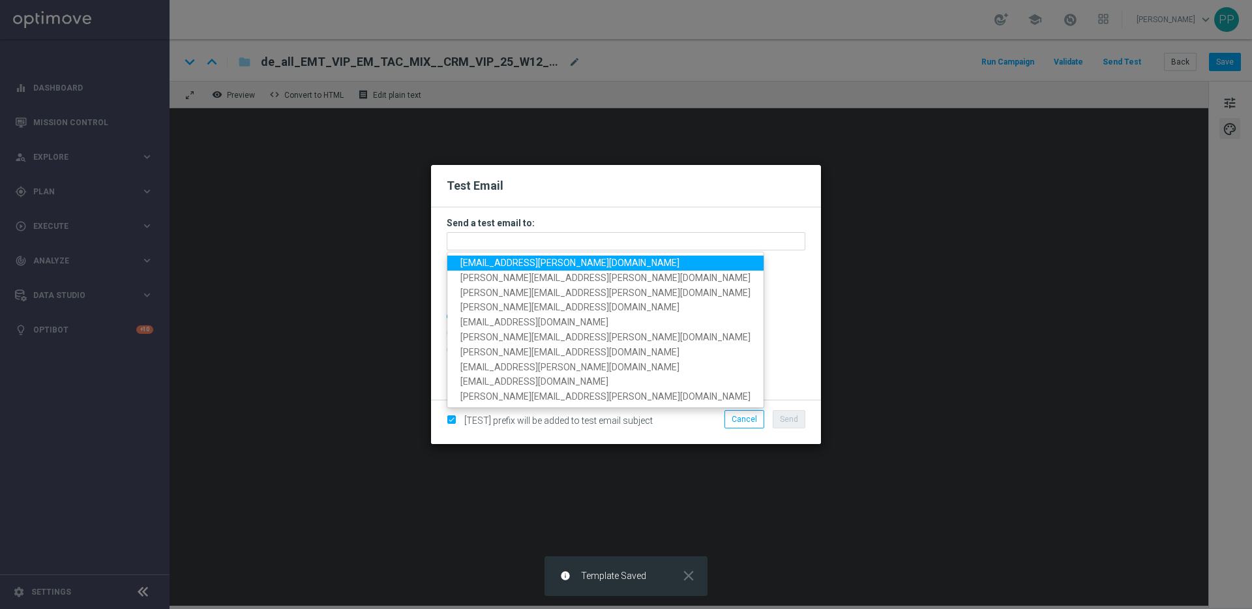
click at [500, 261] on span "palma.prieto@lottoland.com" at bounding box center [569, 262] width 219 height 10
type input "palma.prieto@lottoland.com"
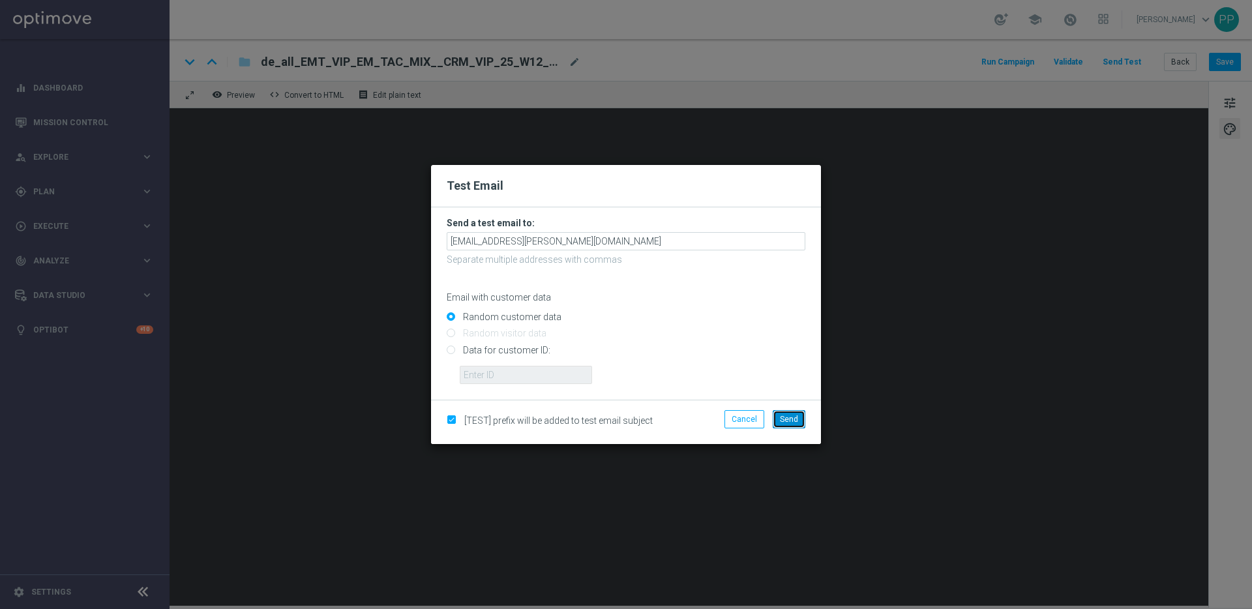
click at [797, 419] on span "Send" at bounding box center [789, 419] width 18 height 9
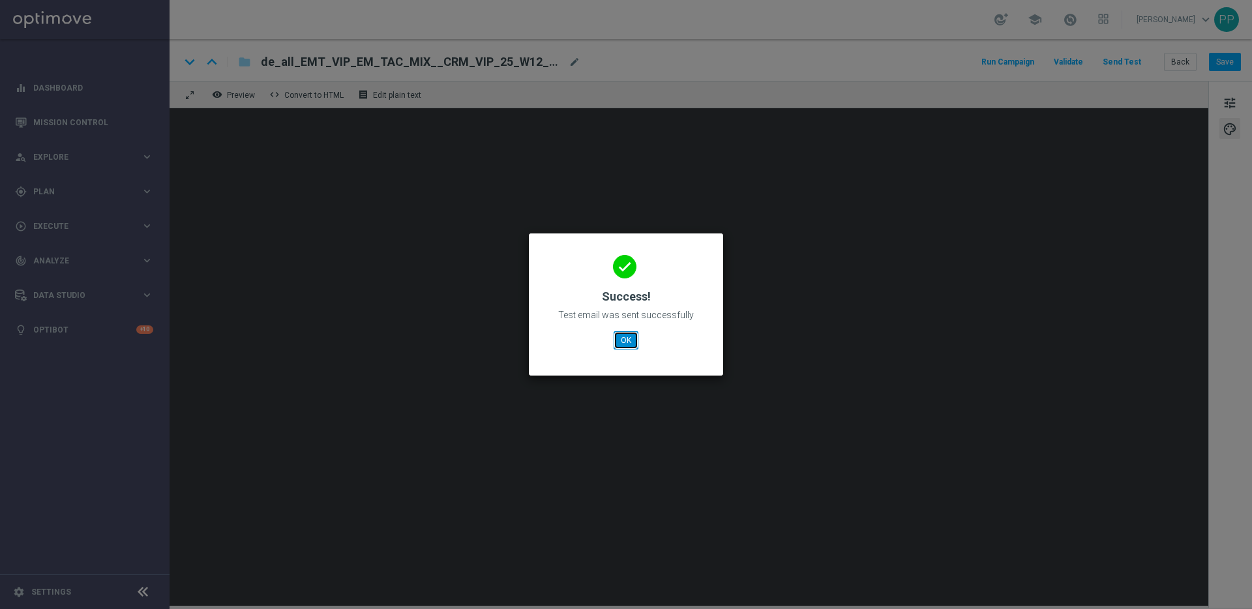
click at [629, 336] on button "OK" at bounding box center [625, 340] width 25 height 18
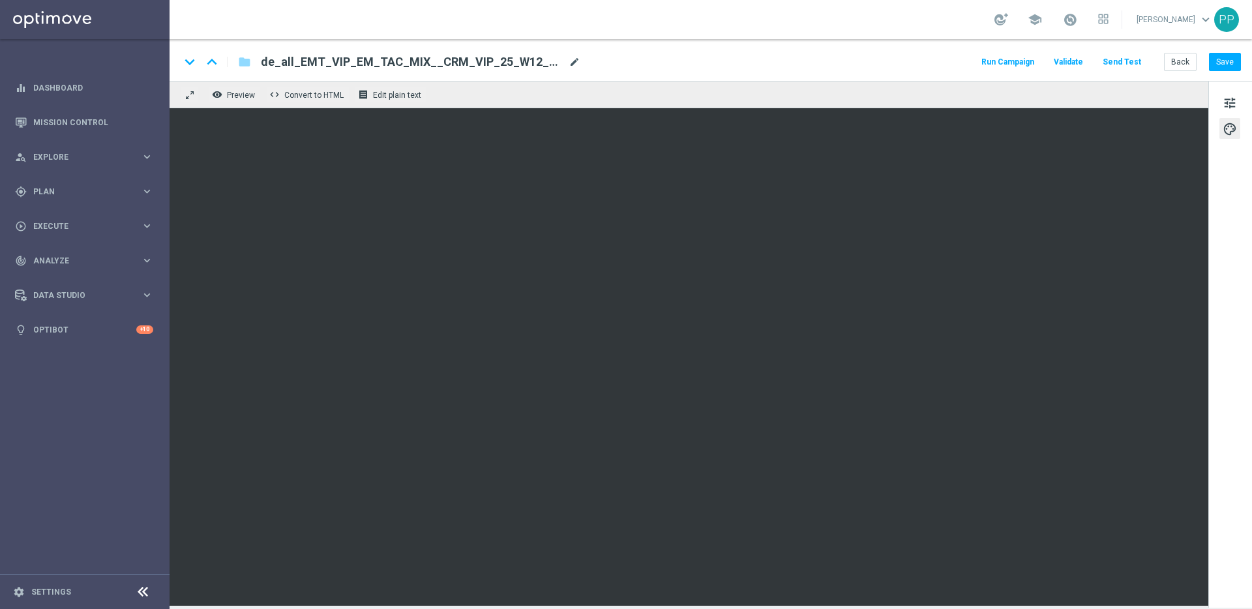
click at [573, 59] on span "mode_edit" at bounding box center [574, 62] width 12 height 12
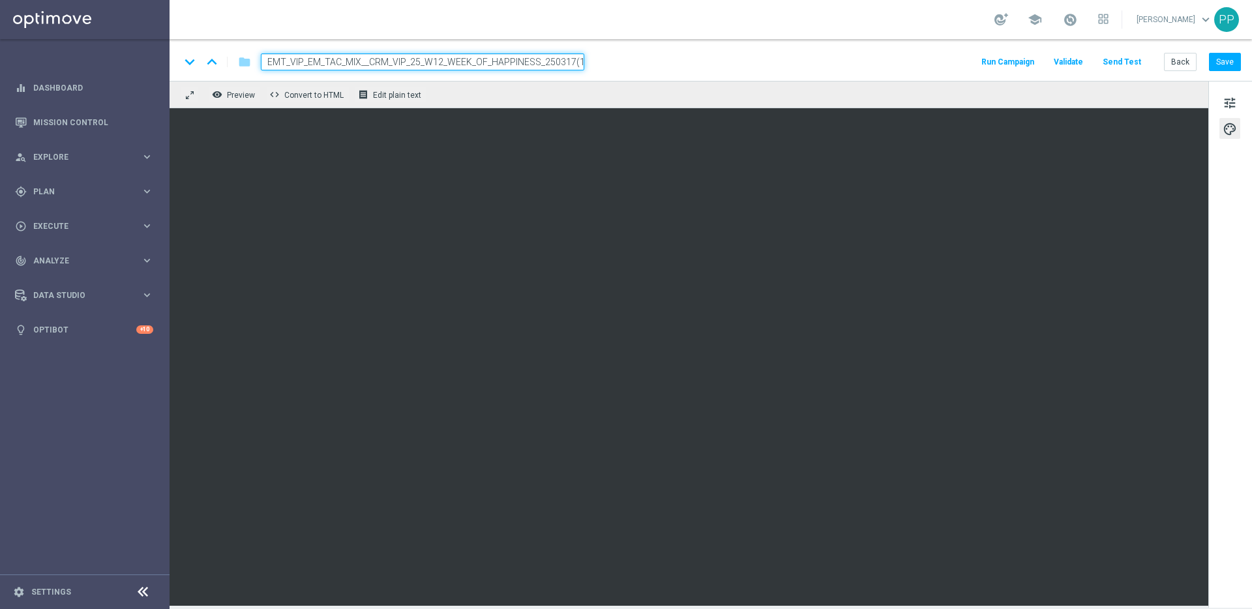
drag, startPoint x: 582, startPoint y: 61, endPoint x: 289, endPoint y: 54, distance: 293.4
click at [289, 54] on input "de_all_EMT_VIP_EM_TAC_MIX__CRM_VIP_25_W12_WEEK_OF_HAPPINESS_250317(1)" at bounding box center [422, 61] width 323 height 17
paste input "EMT_VIP_EM_TAC_MIX__25_SUMMER_SALES"
type input "de_EMT_VIP_EM_TAC_MIX__25_SUMMER_SALES"
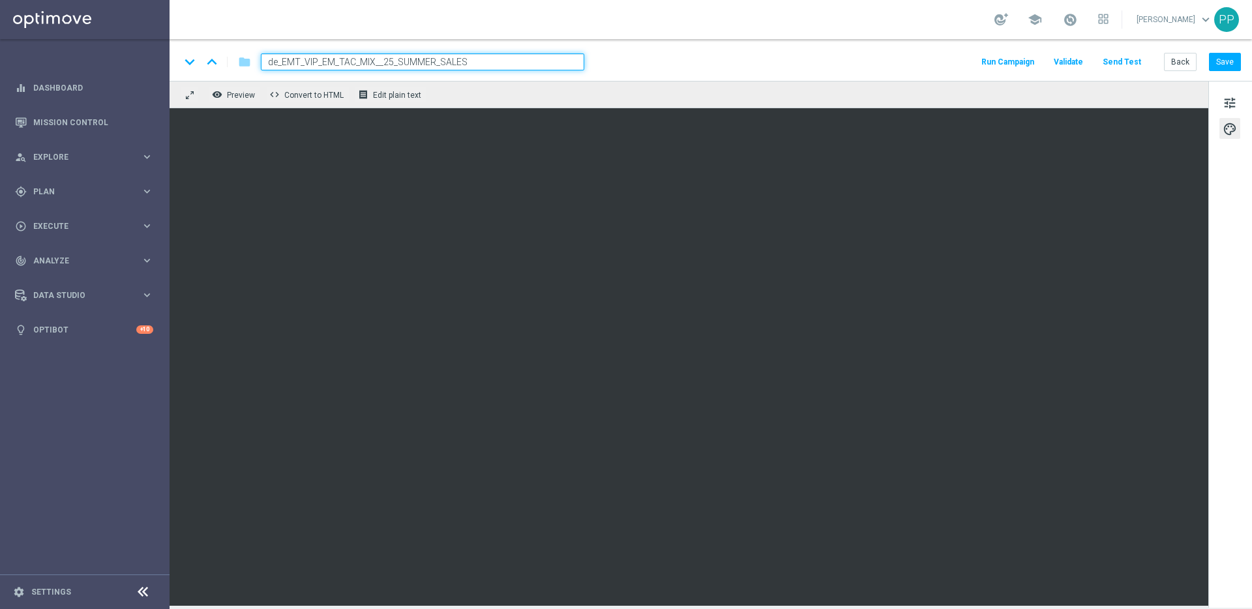
click at [658, 61] on div "keyboard_arrow_down keyboard_arrow_up folder de_EMT_VIP_EM_TAC_MIX__25_SUMMER_S…" at bounding box center [710, 61] width 1061 height 17
click at [900, 66] on button "Save" at bounding box center [1225, 62] width 32 height 18
click at [900, 104] on span "tune" at bounding box center [1229, 103] width 14 height 17
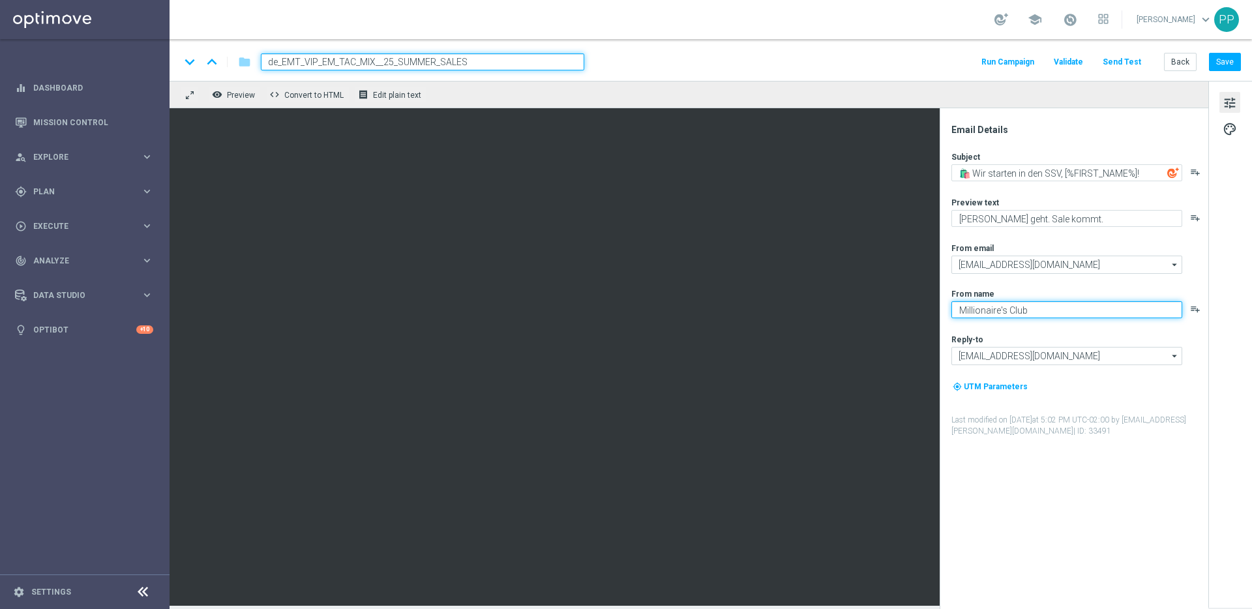
click at [900, 308] on textarea "Millionaire's Club" at bounding box center [1066, 309] width 231 height 17
type textarea "Millionaires' Club"
click at [900, 59] on button "Save" at bounding box center [1225, 62] width 32 height 18
click at [900, 61] on button "Save" at bounding box center [1225, 62] width 32 height 18
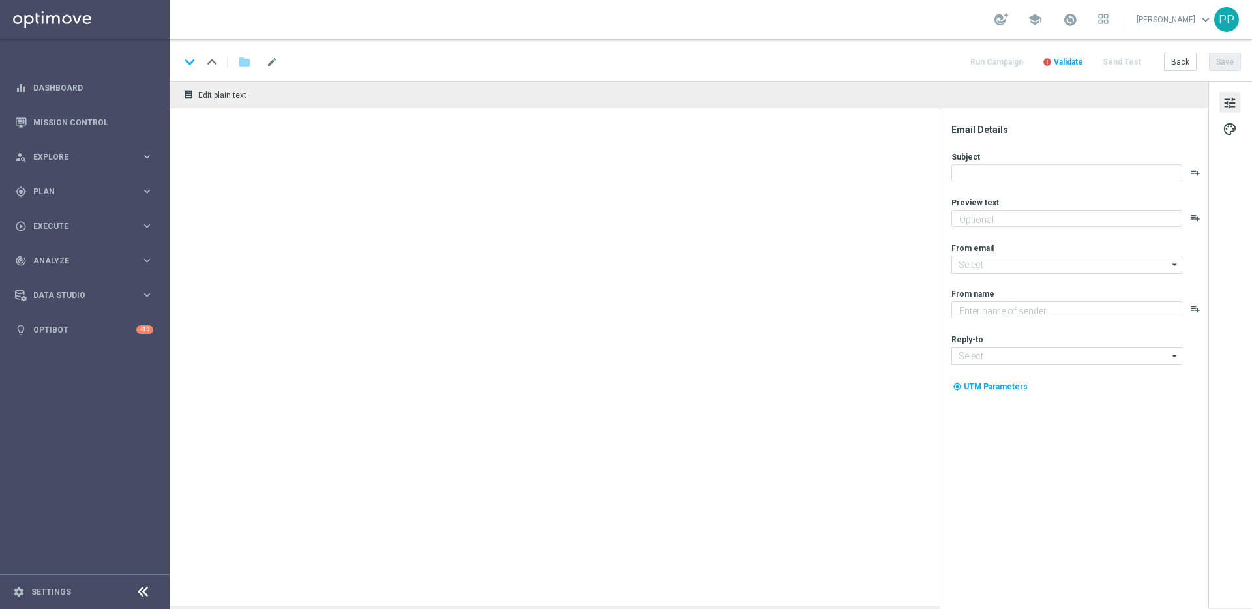
type textarea "5 € Wette setzen und 10 € Gratiswette erhalten"
type textarea "Lottoland"
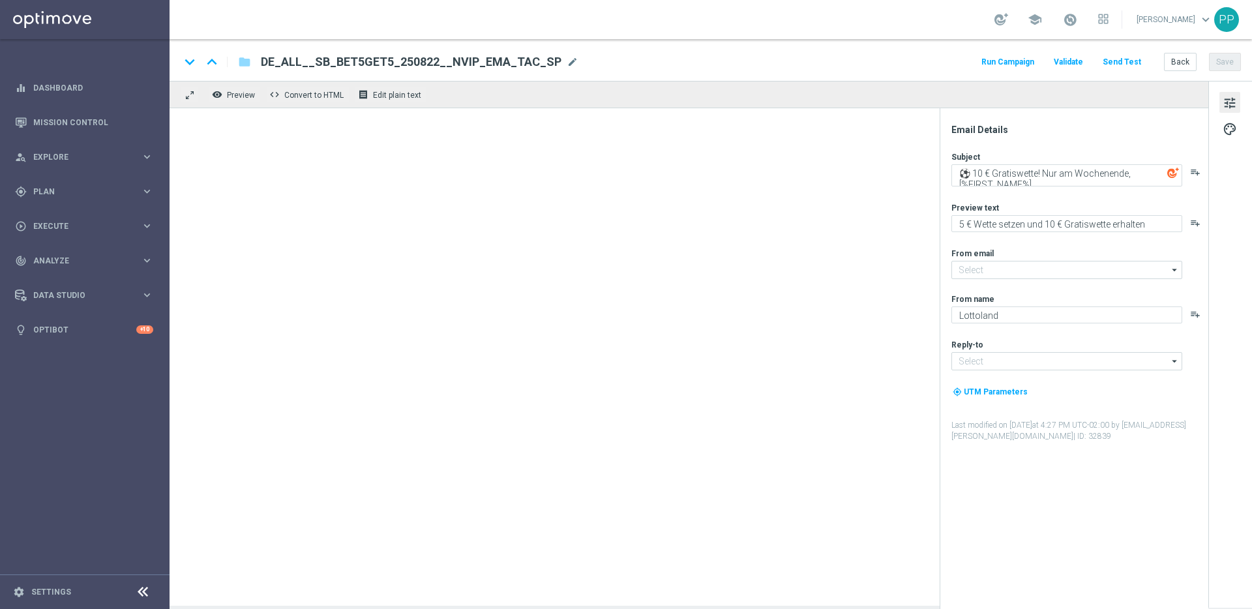
type input "[EMAIL_ADDRESS][DOMAIN_NAME]"
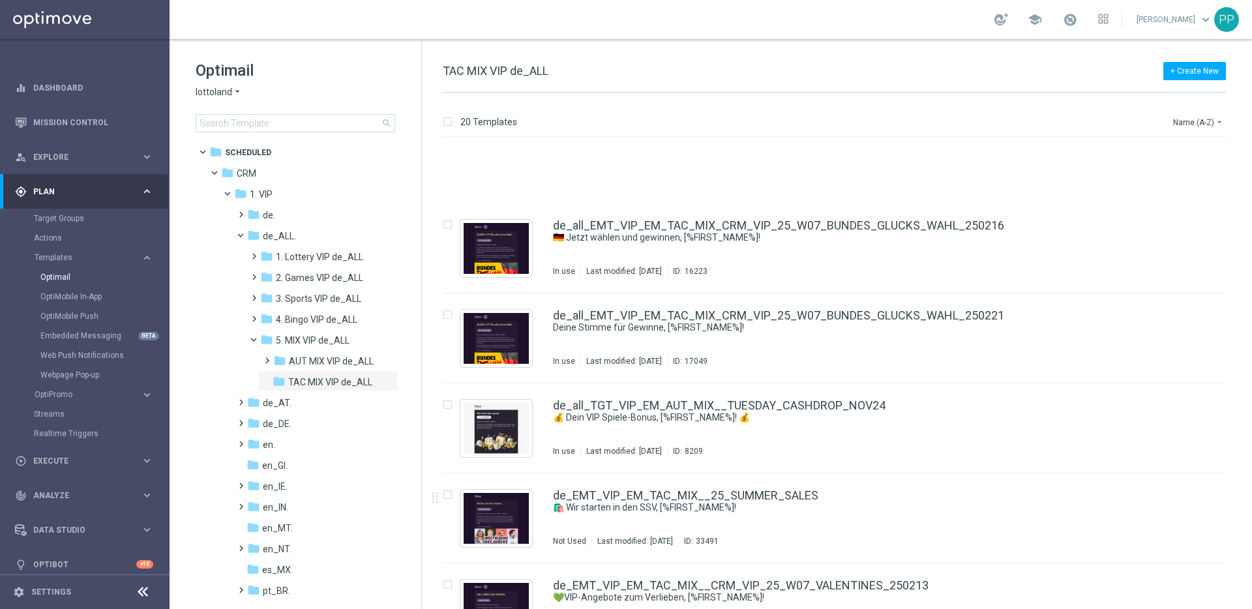
scroll to position [1053, 0]
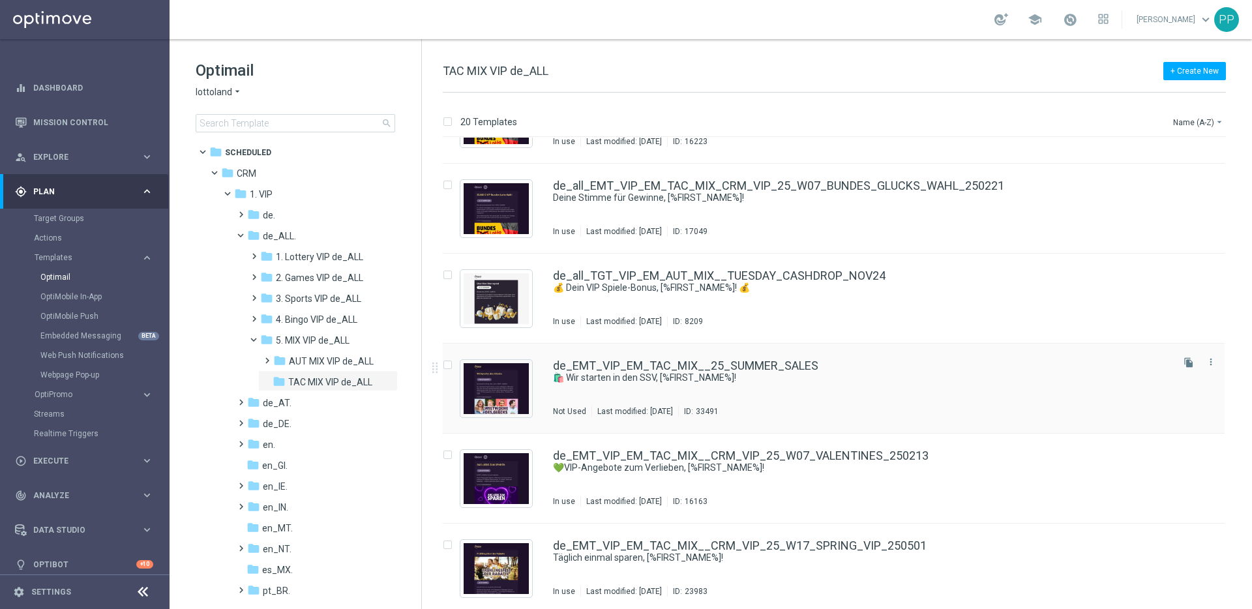
click at [447, 362] on input "Press SPACE to select this row." at bounding box center [447, 366] width 8 height 8
checkbox input "true"
click at [1139, 123] on p "Copy to" at bounding box center [1149, 122] width 28 height 10
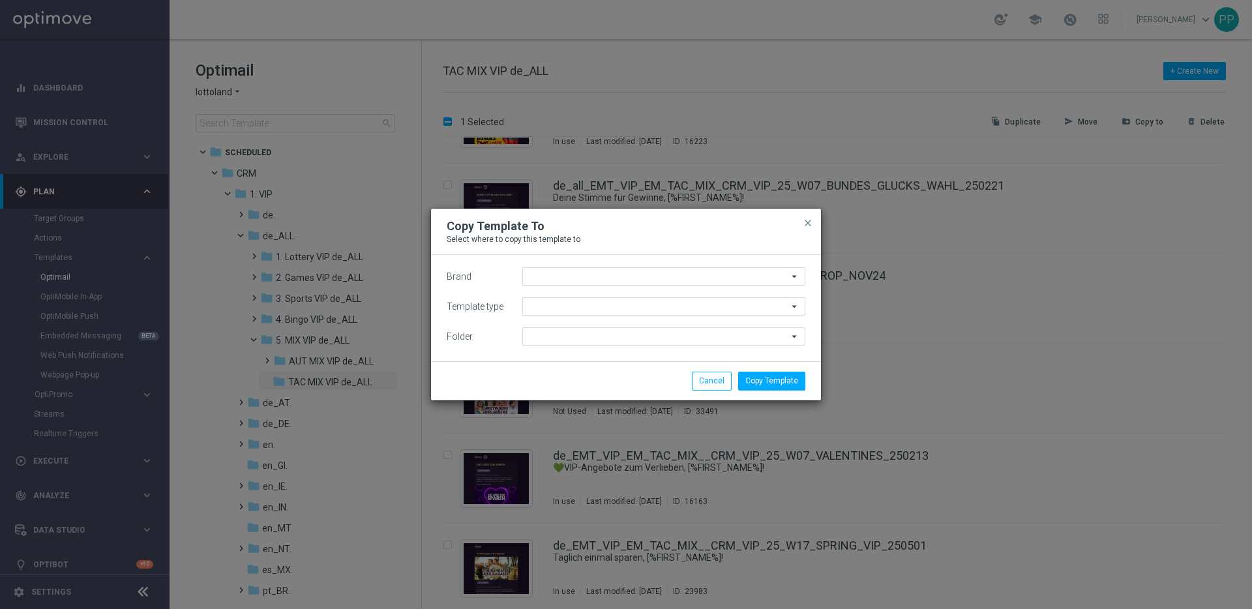
type input "lottoland"
type input "Scheduled"
type input "TAC MIX VIP de_ALL"
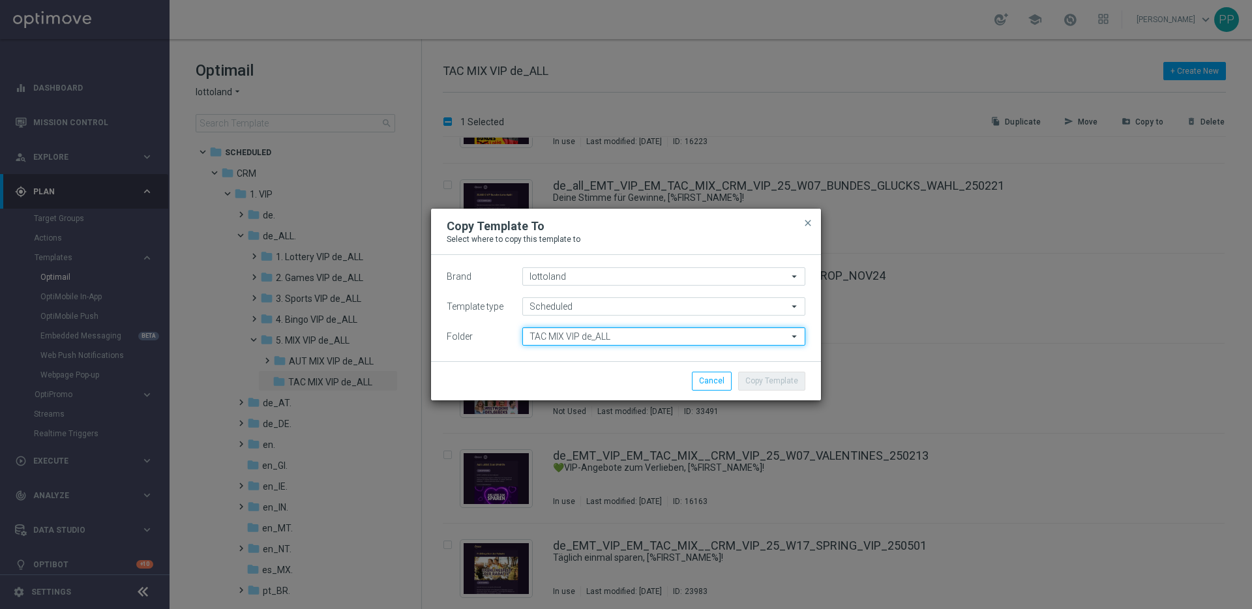
click at [531, 337] on input "TAC MIX VIP de_ALL" at bounding box center [663, 336] width 283 height 18
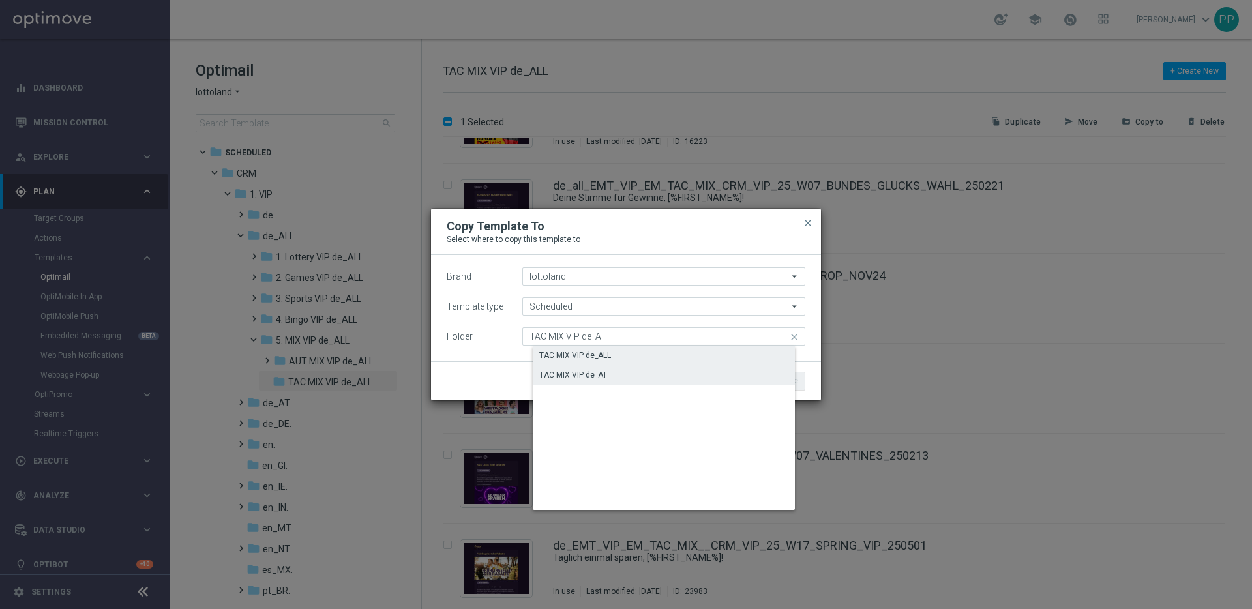
click at [576, 379] on div "TAC MIX VIP de_AT" at bounding box center [573, 375] width 68 height 12
type input "TAC MIX VIP de_AT"
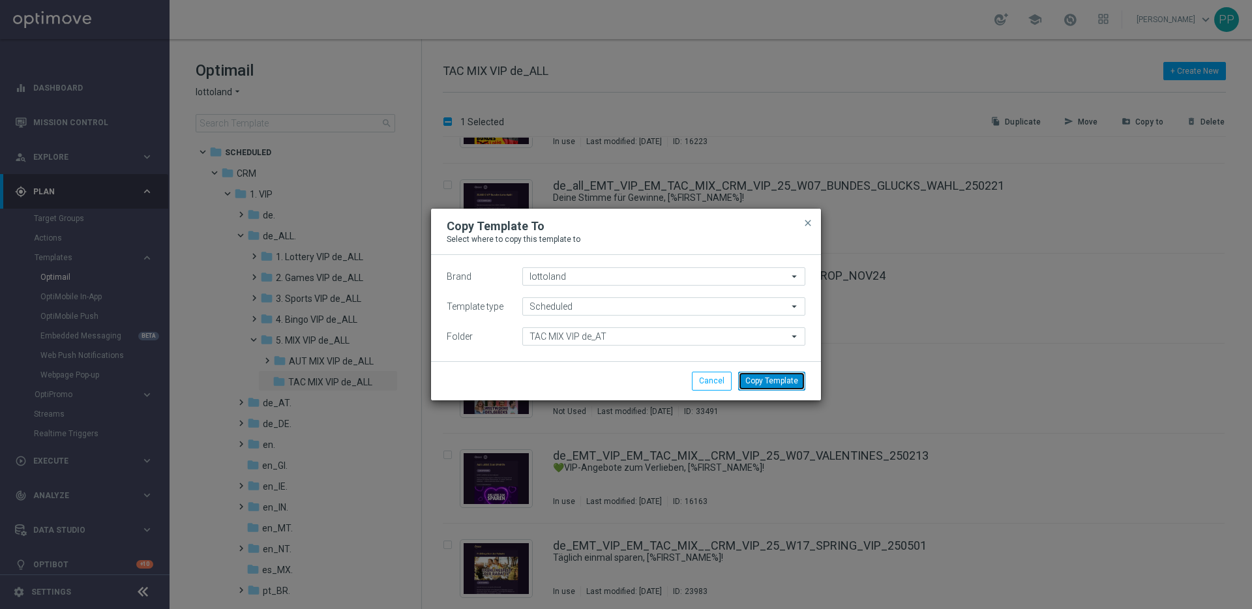
click at [771, 376] on button "Copy Template" at bounding box center [771, 381] width 67 height 18
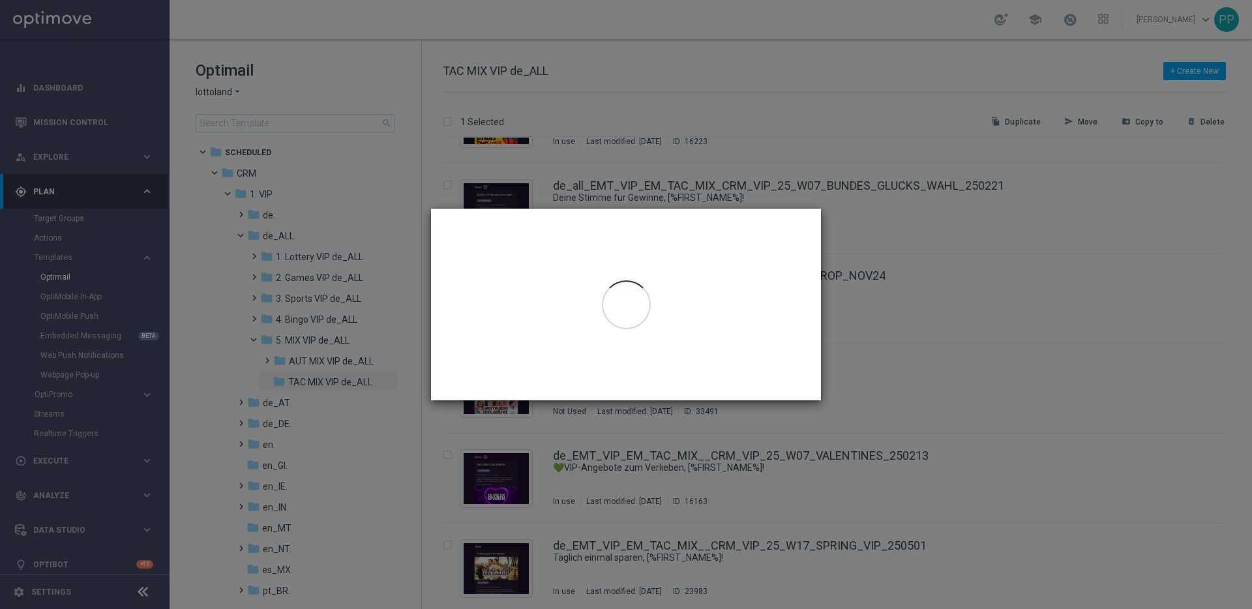
checkbox input "false"
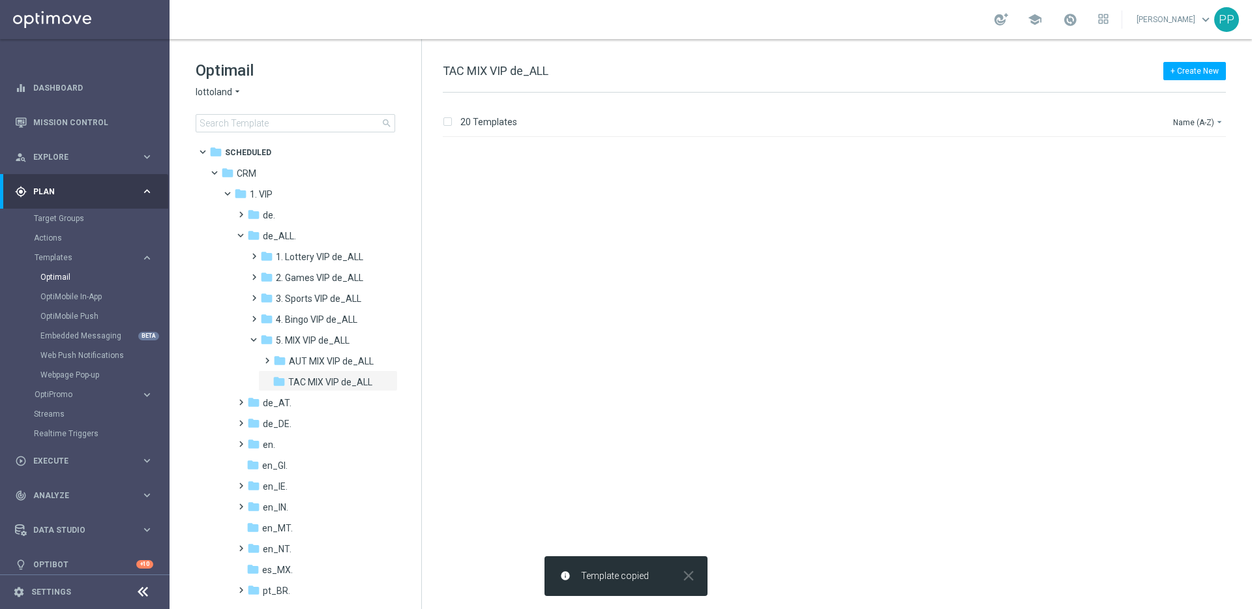
scroll to position [0, 0]
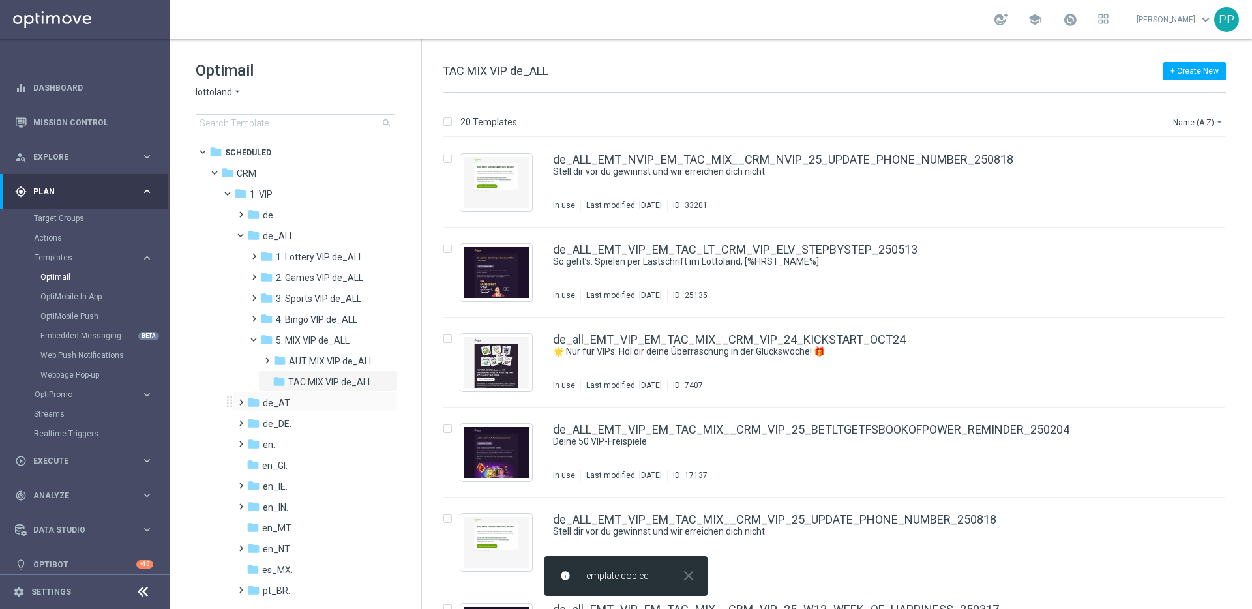
click at [239, 399] on span at bounding box center [238, 396] width 6 height 5
click at [254, 503] on span at bounding box center [251, 500] width 6 height 5
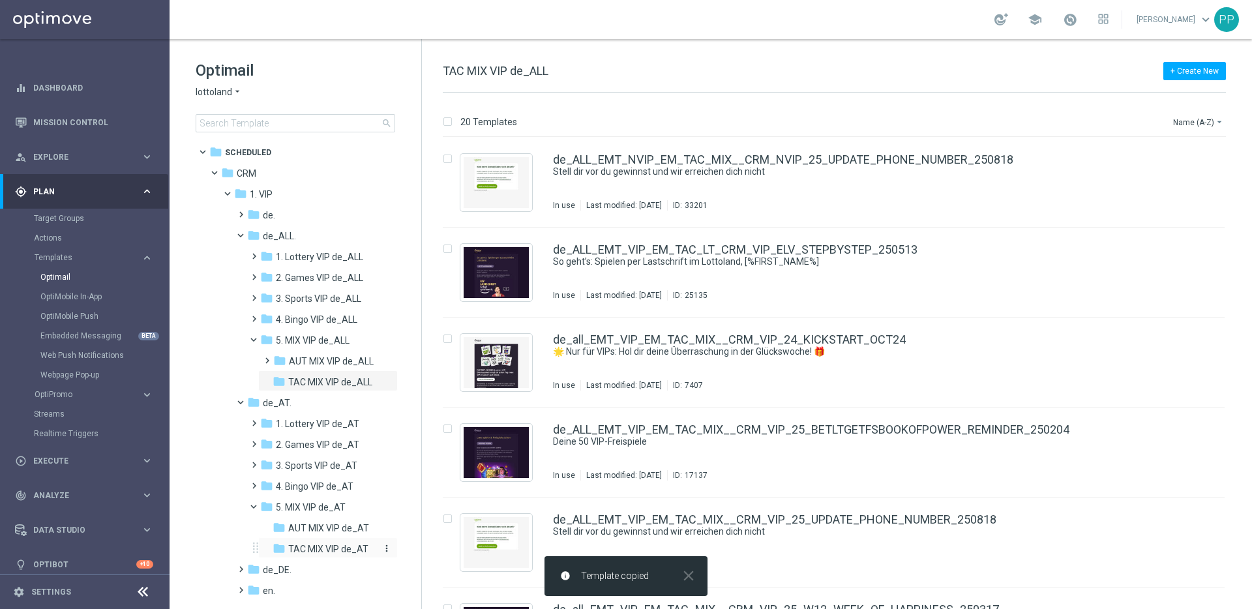
click at [289, 548] on span "TAC MIX VIP de_AT" at bounding box center [328, 549] width 80 height 12
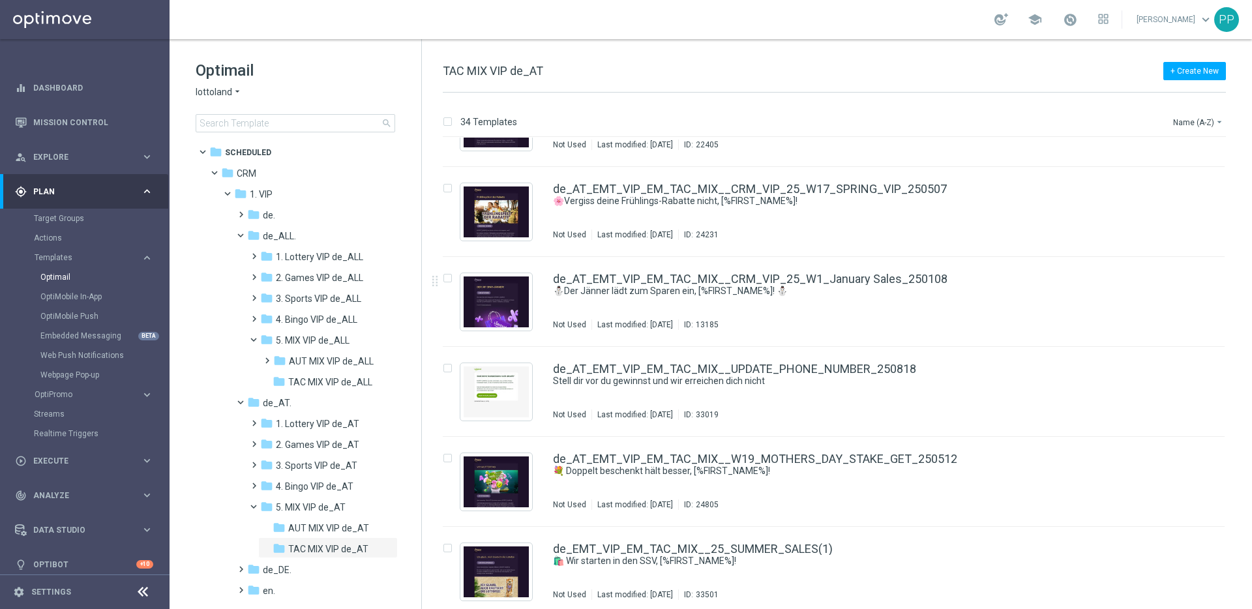
scroll to position [2587, 0]
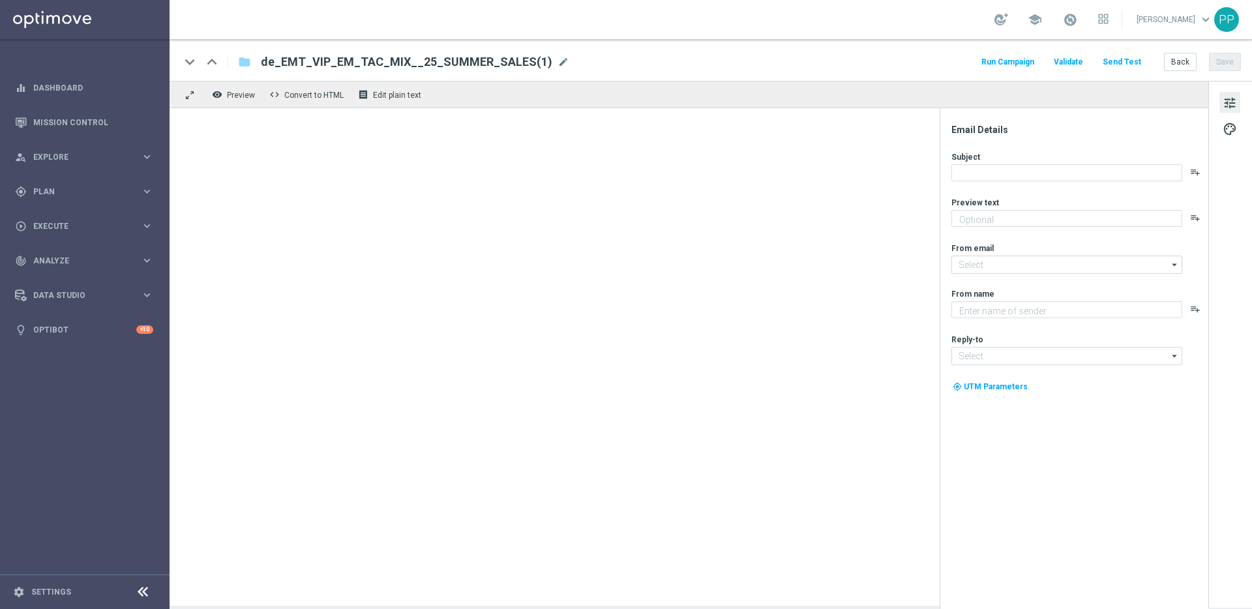
type textarea "Sommer geht. Sale kommt."
type input "mail@crm.lottoland.com"
type textarea "Millionaire's Club"
type input "vip@lottoland.com"
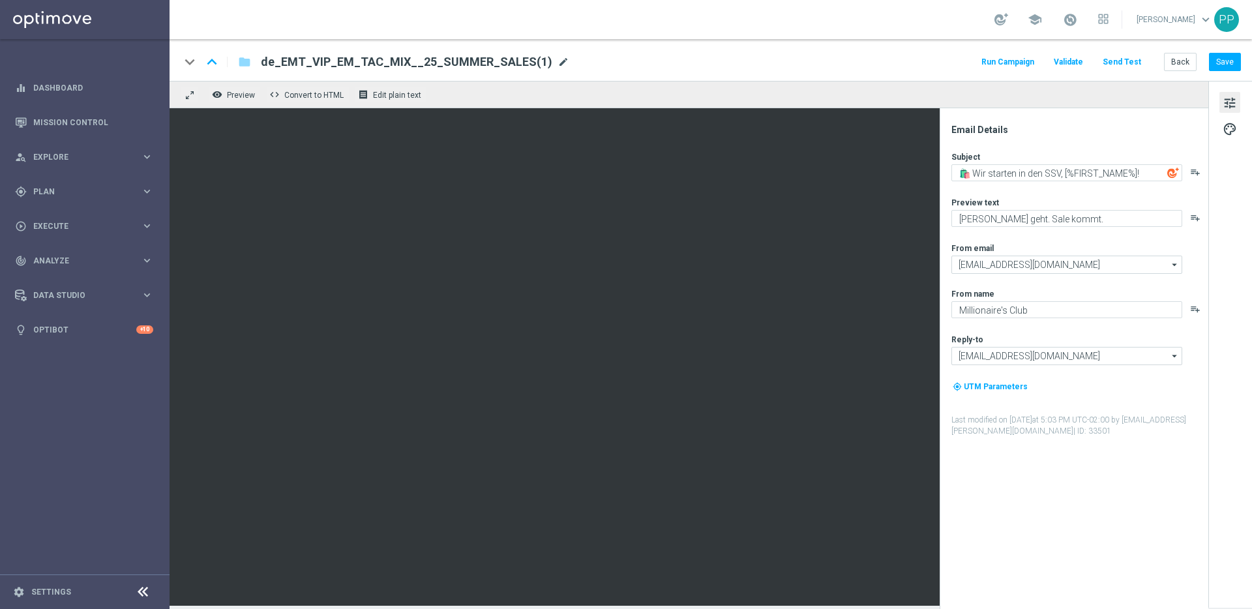
click at [557, 64] on span "mode_edit" at bounding box center [563, 62] width 12 height 12
drag, startPoint x: 446, startPoint y: 63, endPoint x: 267, endPoint y: 61, distance: 178.6
click at [267, 61] on input "de_EMT_VIP_EM_TAC_MIX__25_SUMMER_SALES(1)" at bounding box center [422, 61] width 323 height 17
paste input "AT_EMT_VIP_EM_TAC_MIX__25_SUMMER_SALES"
type input "de_AT_EMT_VIP_EM_TAC_MIX__25_SUMMER_SALES"
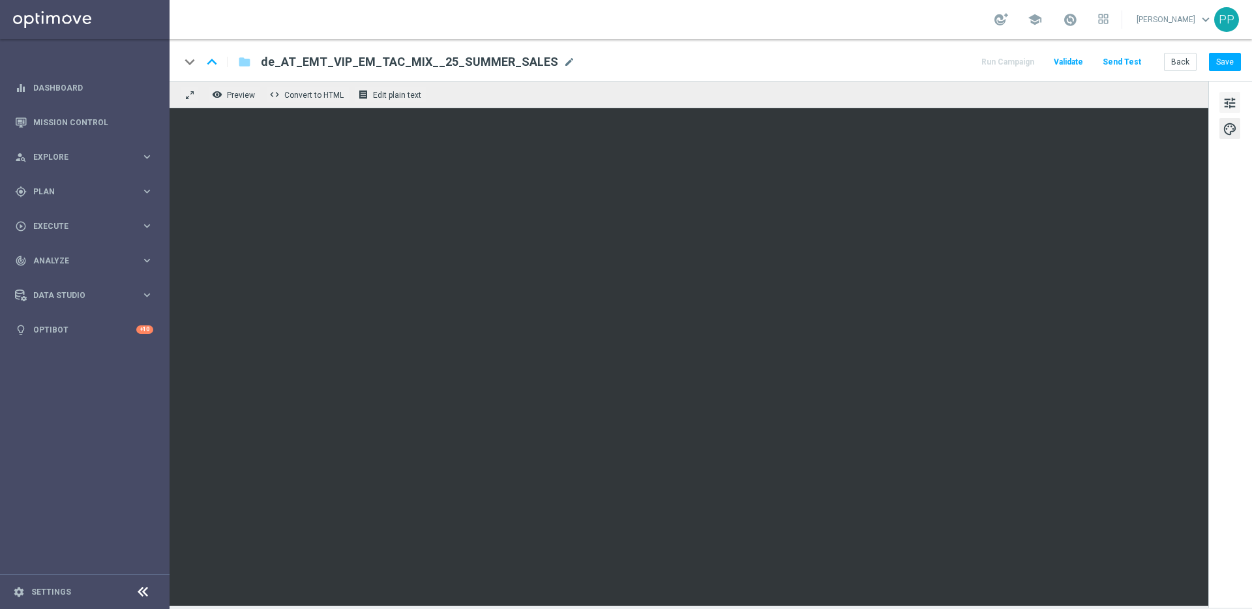
click at [1224, 100] on span "tune" at bounding box center [1229, 103] width 14 height 17
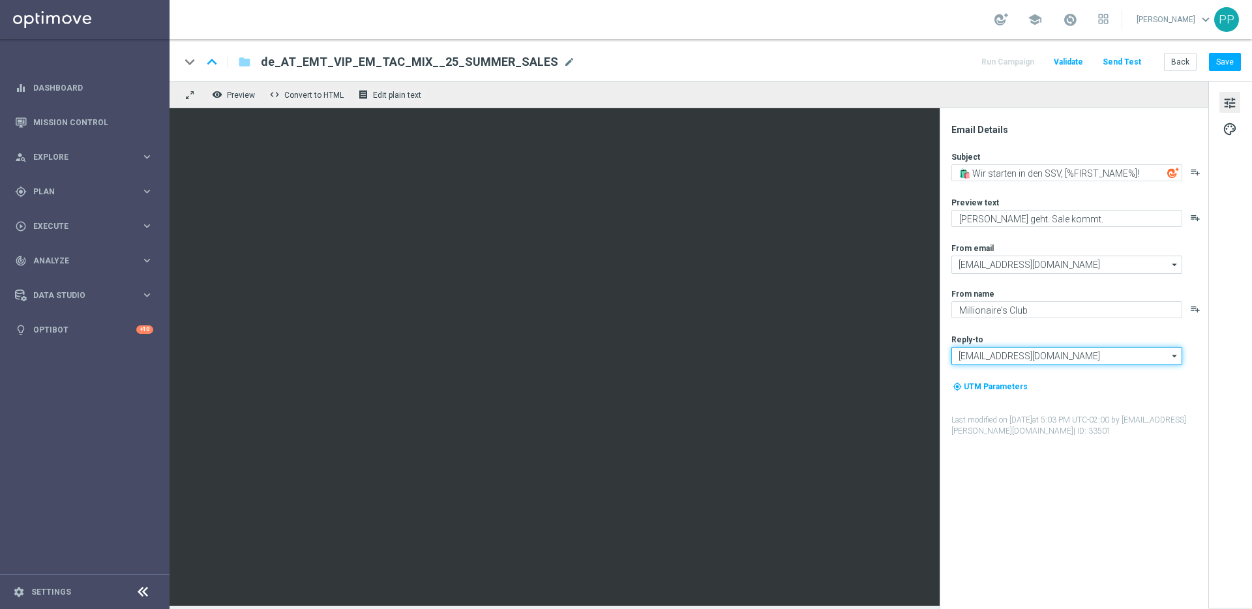
click at [1046, 360] on input "vip@lottoland.com" at bounding box center [1066, 356] width 231 height 18
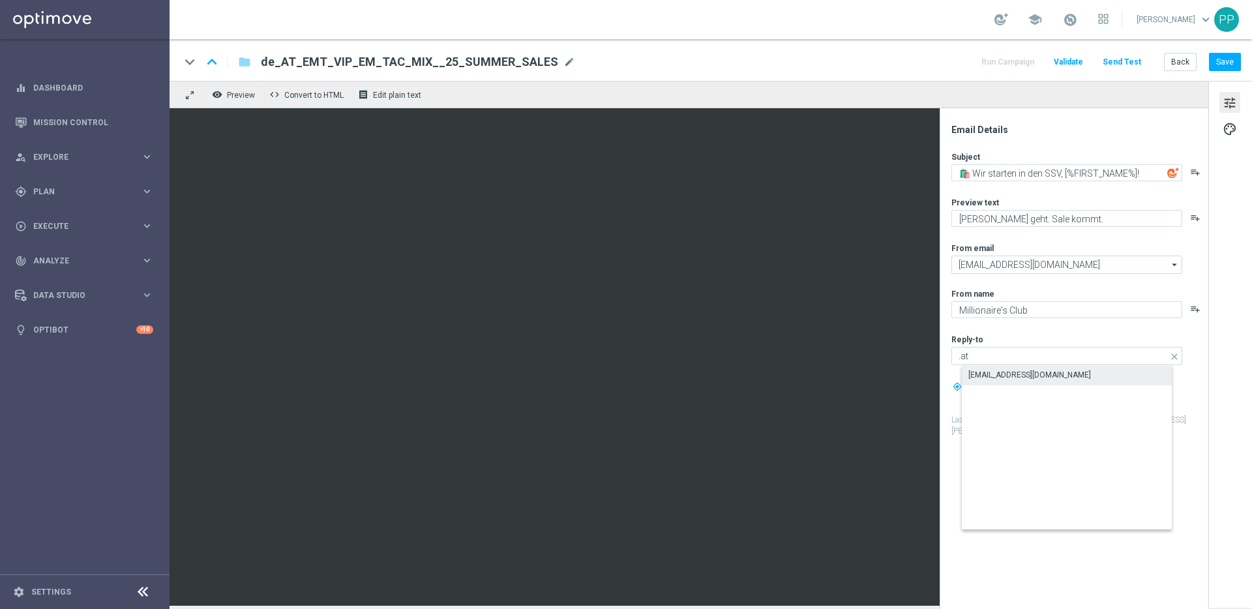
click at [1050, 369] on div "vip@lottoland.at" at bounding box center [1077, 375] width 231 height 18
type input "vip@lottoland.at"
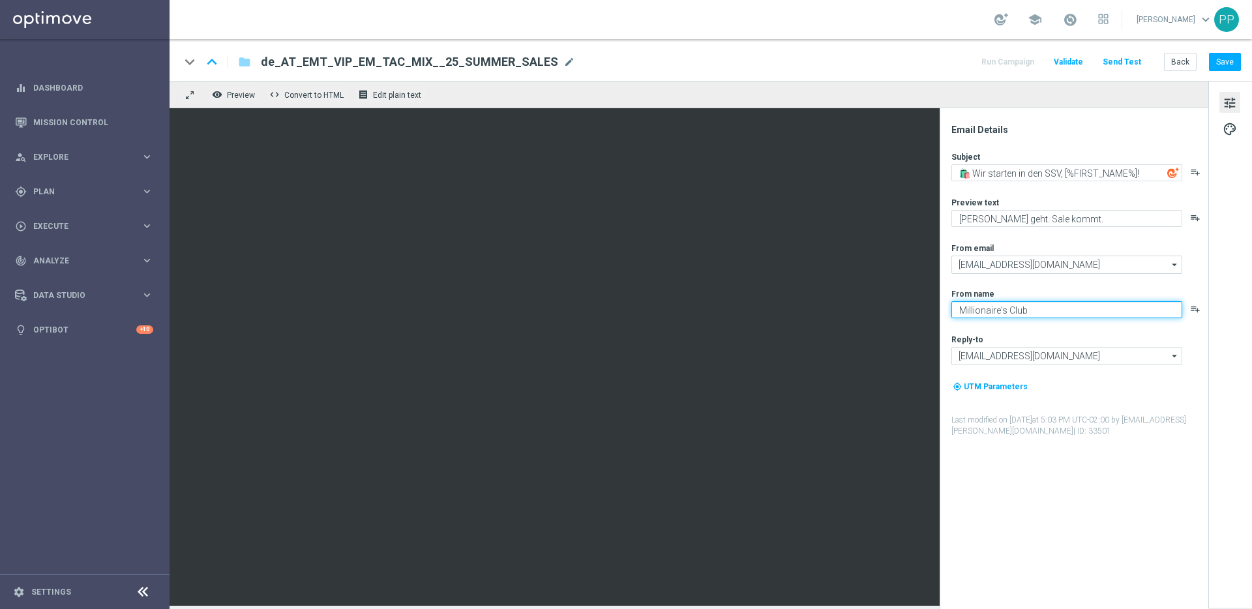
click at [1001, 310] on textarea "Millionaire's Club" at bounding box center [1066, 309] width 231 height 17
type textarea "Millionaires' Club"
click at [1229, 61] on button "Save" at bounding box center [1225, 62] width 32 height 18
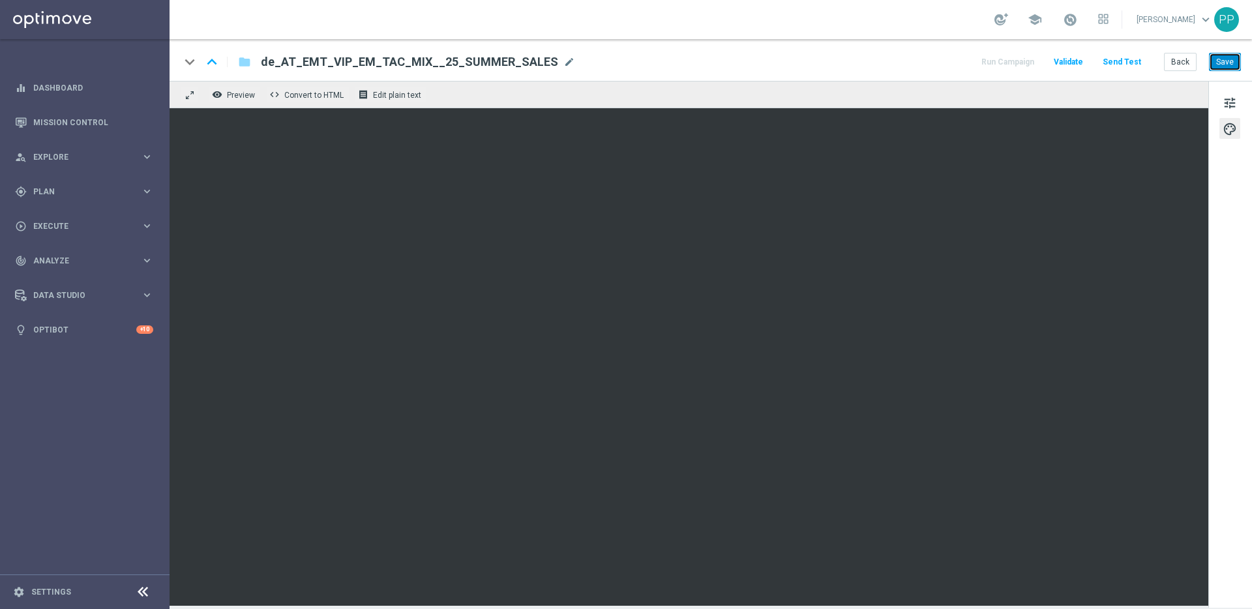
click at [1224, 54] on button "Save" at bounding box center [1225, 62] width 32 height 18
click at [1136, 61] on button "Send Test" at bounding box center [1121, 62] width 42 height 18
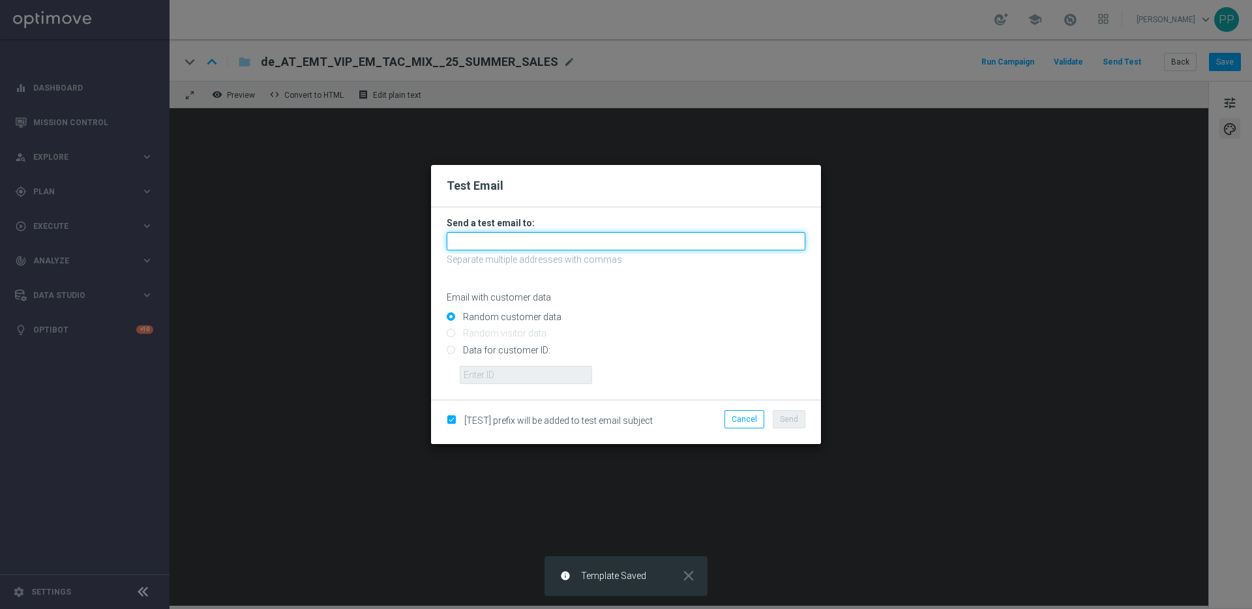
click at [537, 237] on input "text" at bounding box center [626, 241] width 359 height 18
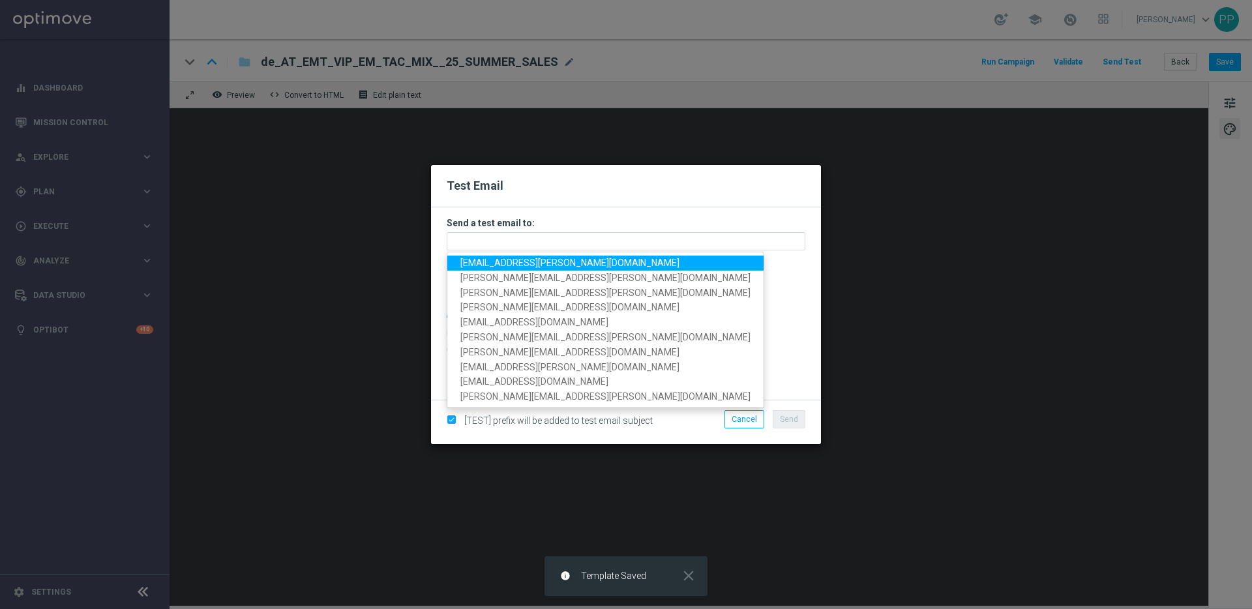
click at [501, 261] on span "palma.prieto@lottoland.com" at bounding box center [569, 262] width 219 height 10
type input "palma.prieto@lottoland.com"
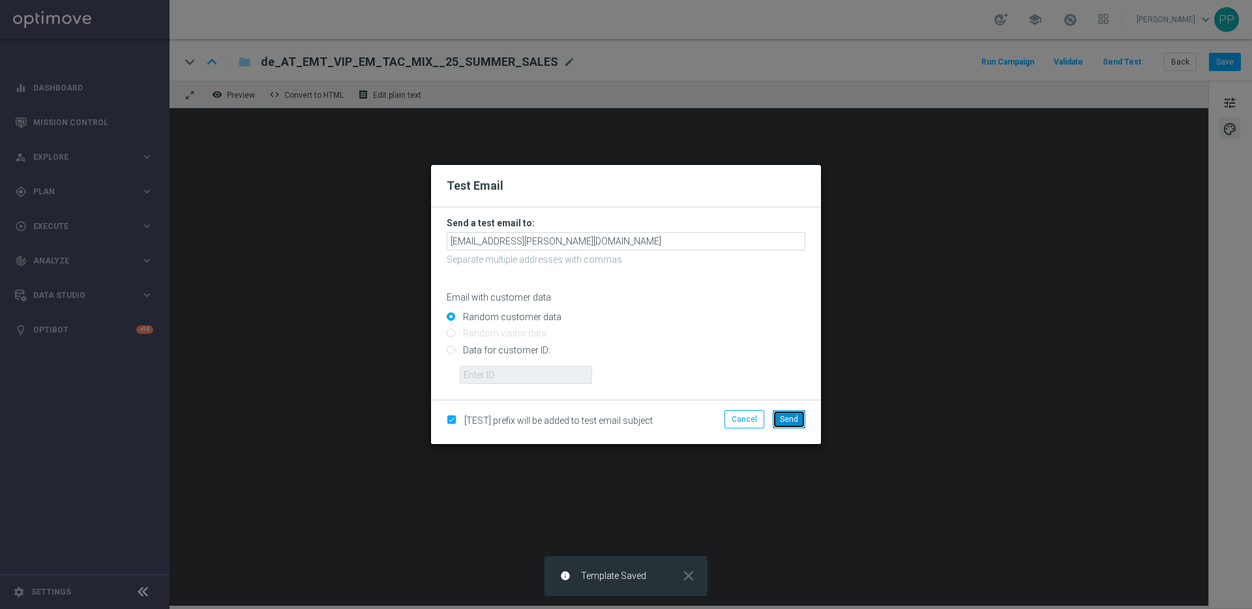
click at [797, 424] on button "Send" at bounding box center [788, 419] width 33 height 18
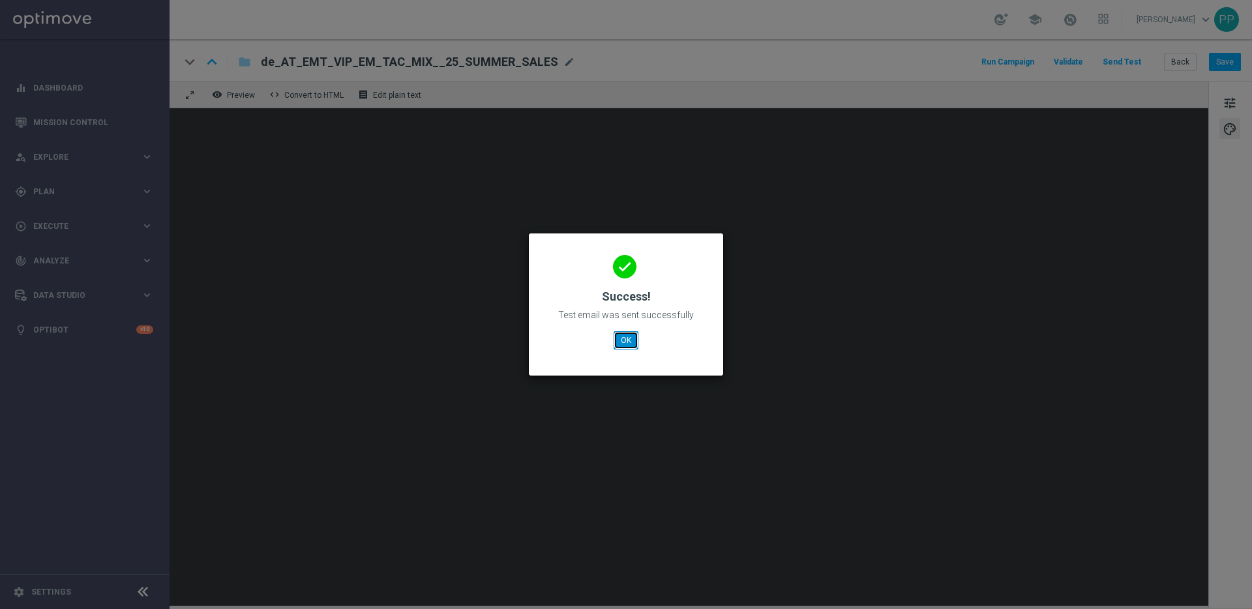
click at [634, 336] on button "OK" at bounding box center [625, 340] width 25 height 18
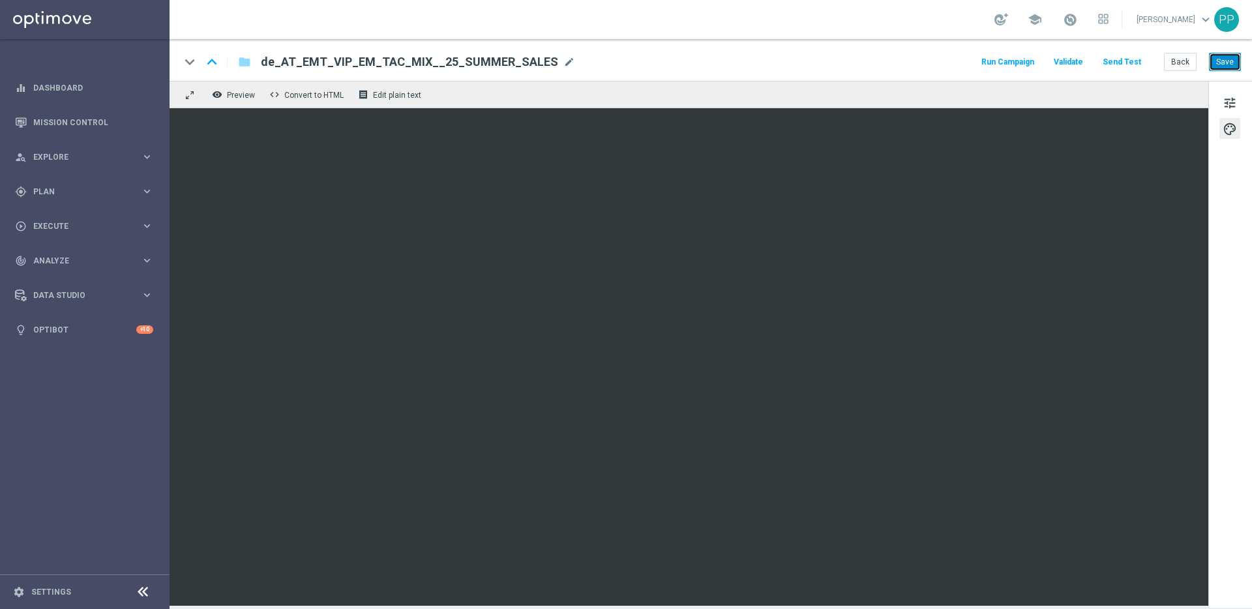
click at [1222, 66] on button "Save" at bounding box center [1225, 62] width 32 height 18
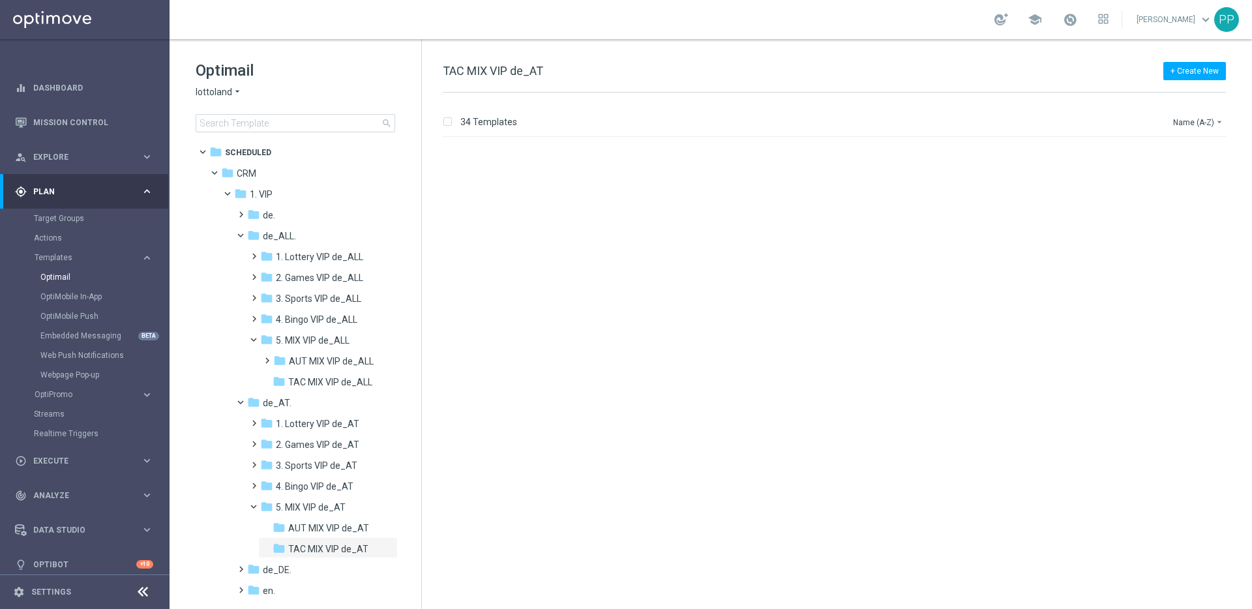
scroll to position [2587, 0]
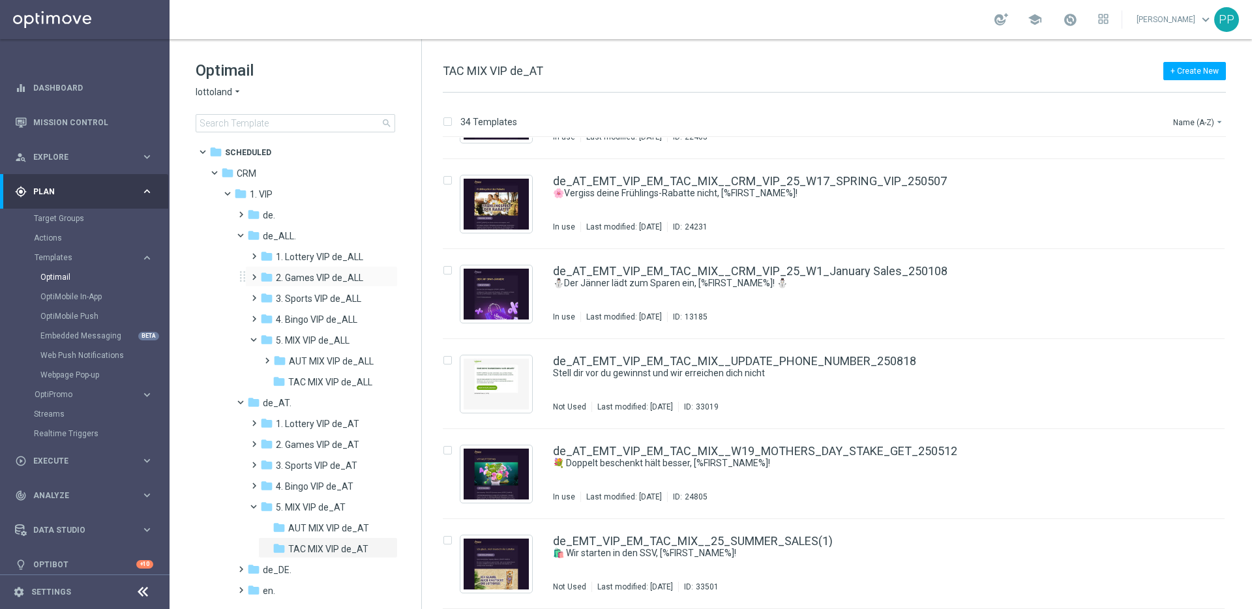
click at [254, 274] on span at bounding box center [251, 271] width 6 height 5
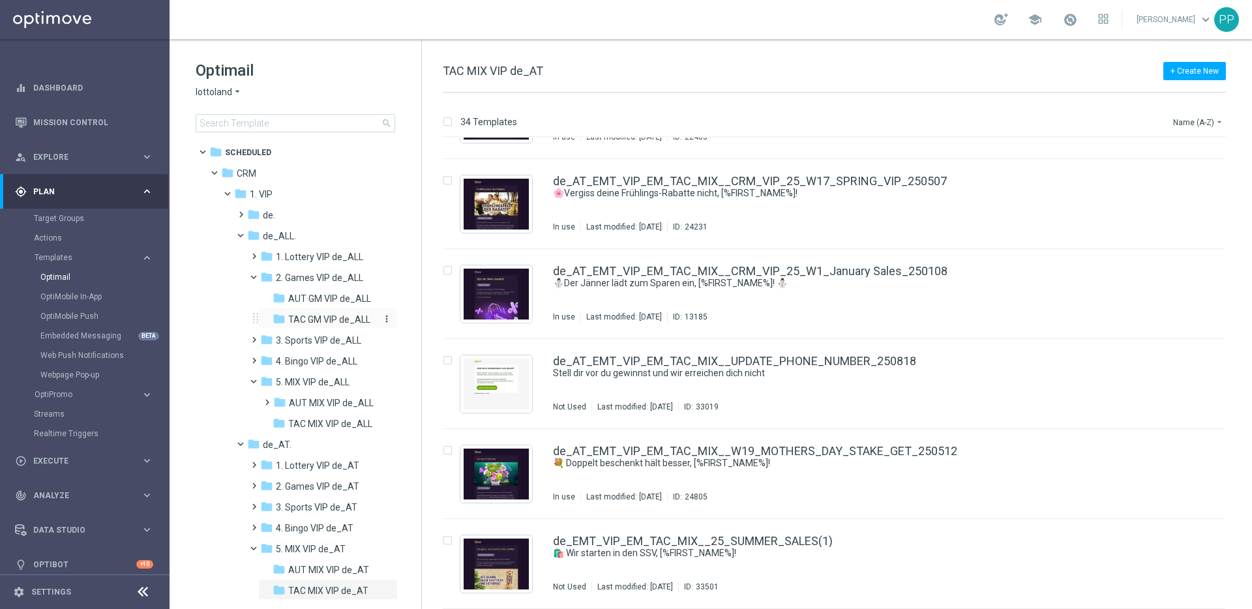
click at [288, 320] on span "TAC GM VIP de_ALL" at bounding box center [329, 320] width 82 height 12
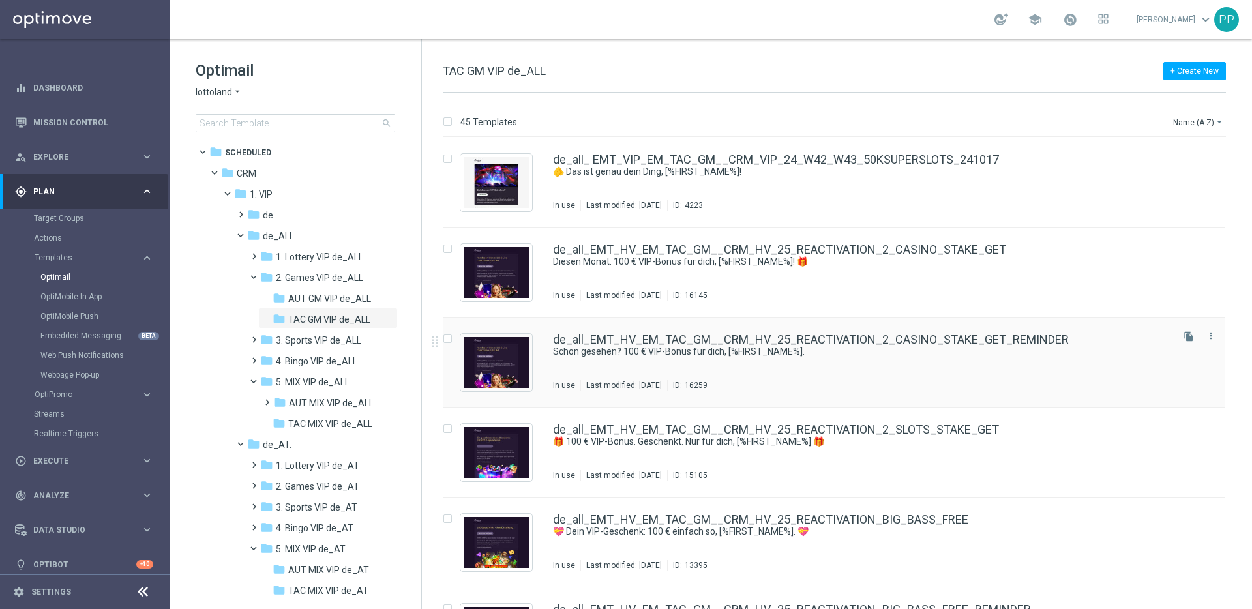
click at [448, 339] on input "Press SPACE to select this row." at bounding box center [447, 340] width 8 height 8
checkbox input "true"
click at [1024, 119] on p "Duplicate" at bounding box center [1023, 122] width 36 height 10
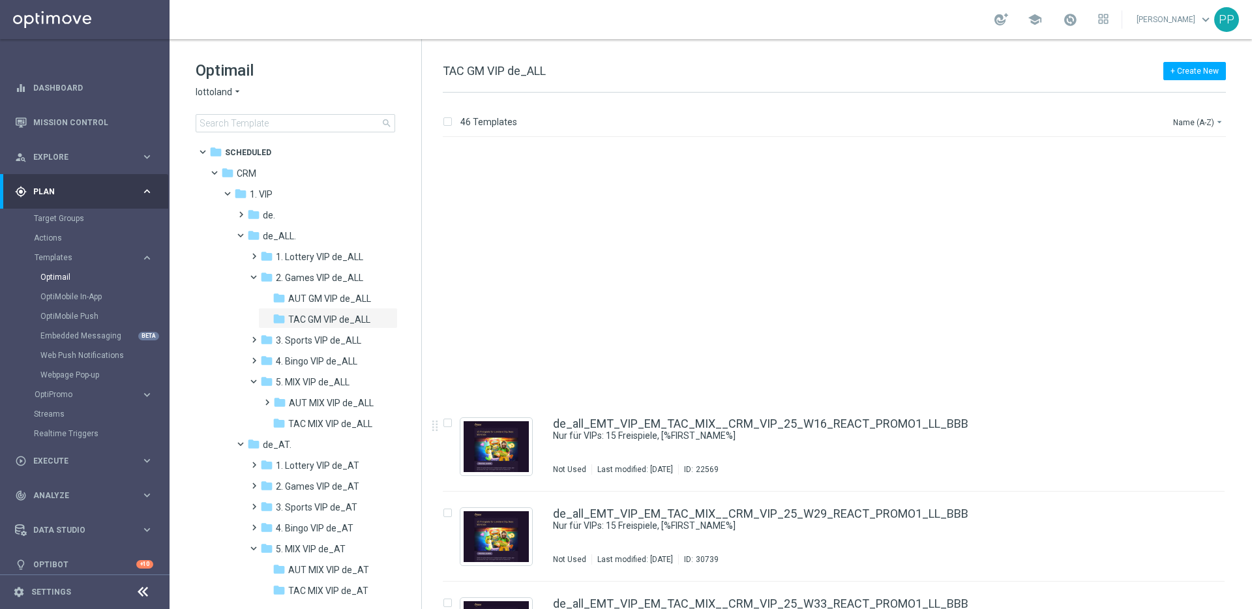
scroll to position [3667, 0]
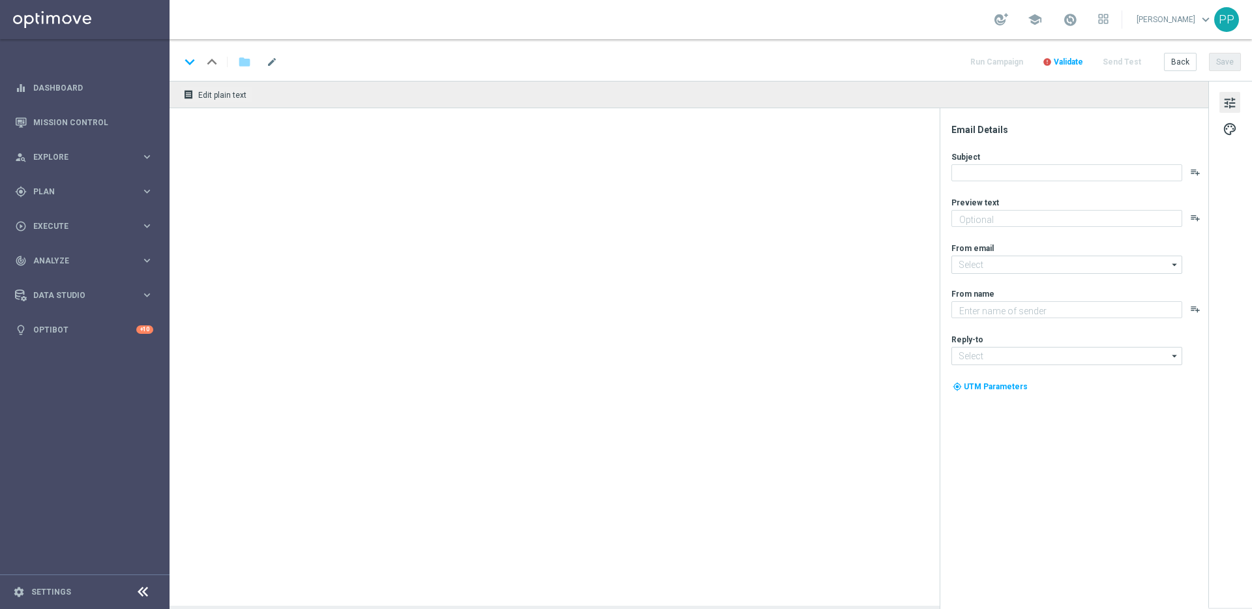
type textarea "Spiele jetzt direkt los und hol dir dein Geschenk."
type textarea "Millionaire's Club"
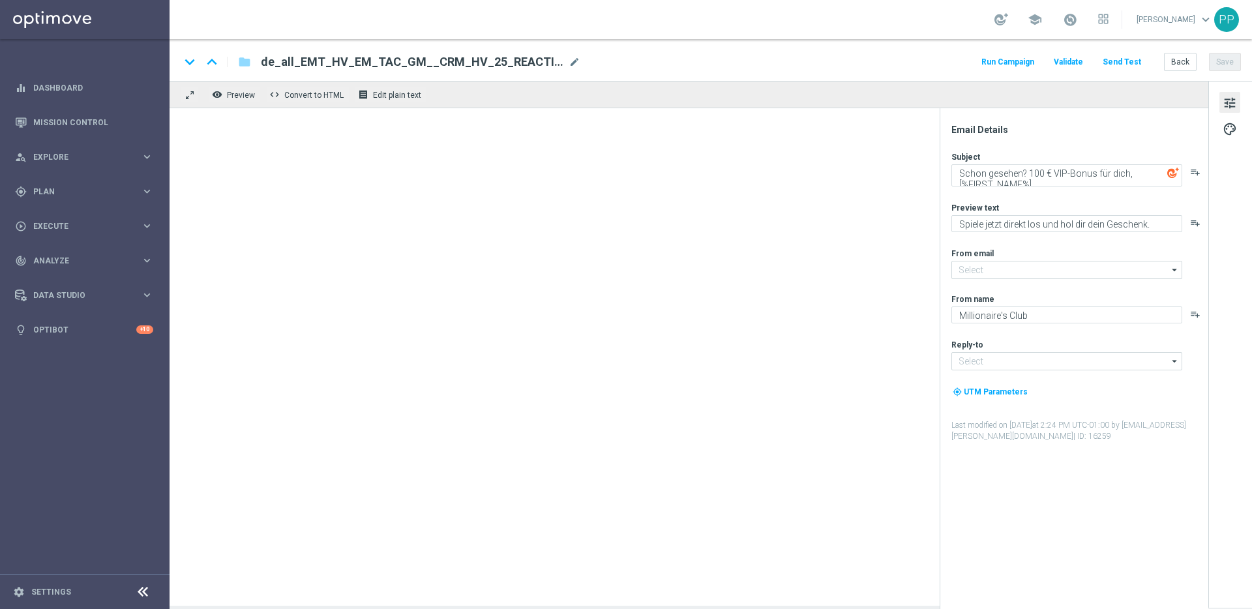
type input "mail@crm.lottoland.com"
type input "vip@lottoland.com"
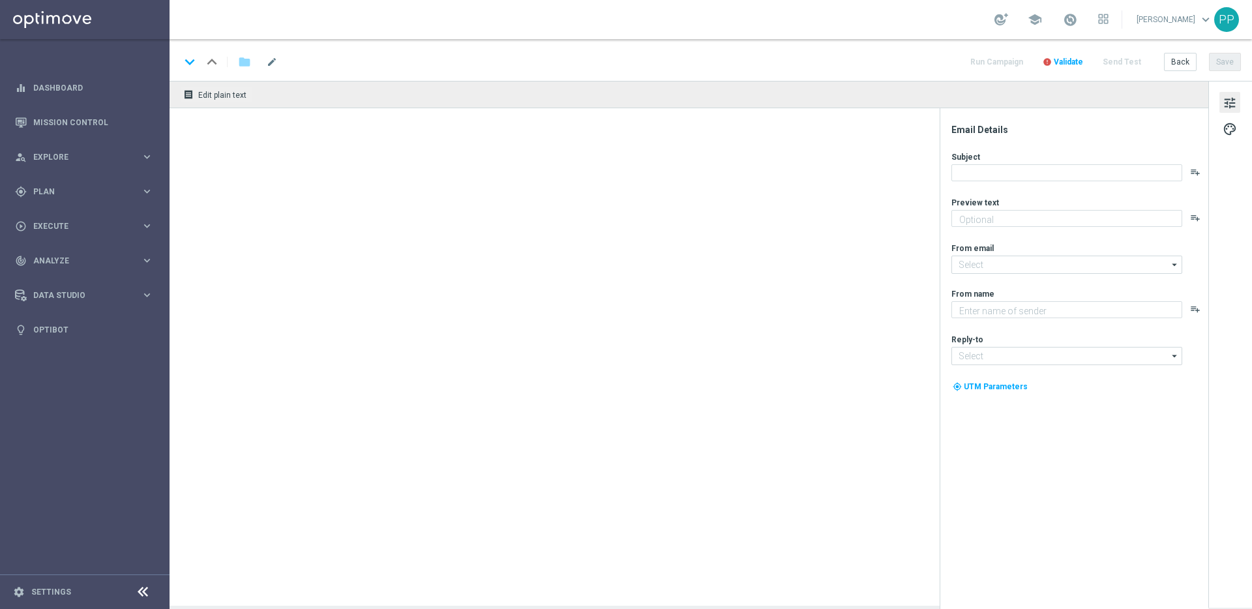
type textarea "Spiele jetzt direkt los und hol dir dein Geschenk."
type input "[EMAIL_ADDRESS][DOMAIN_NAME]"
type textarea "Millionaire's Club"
type input "[EMAIL_ADDRESS][DOMAIN_NAME]"
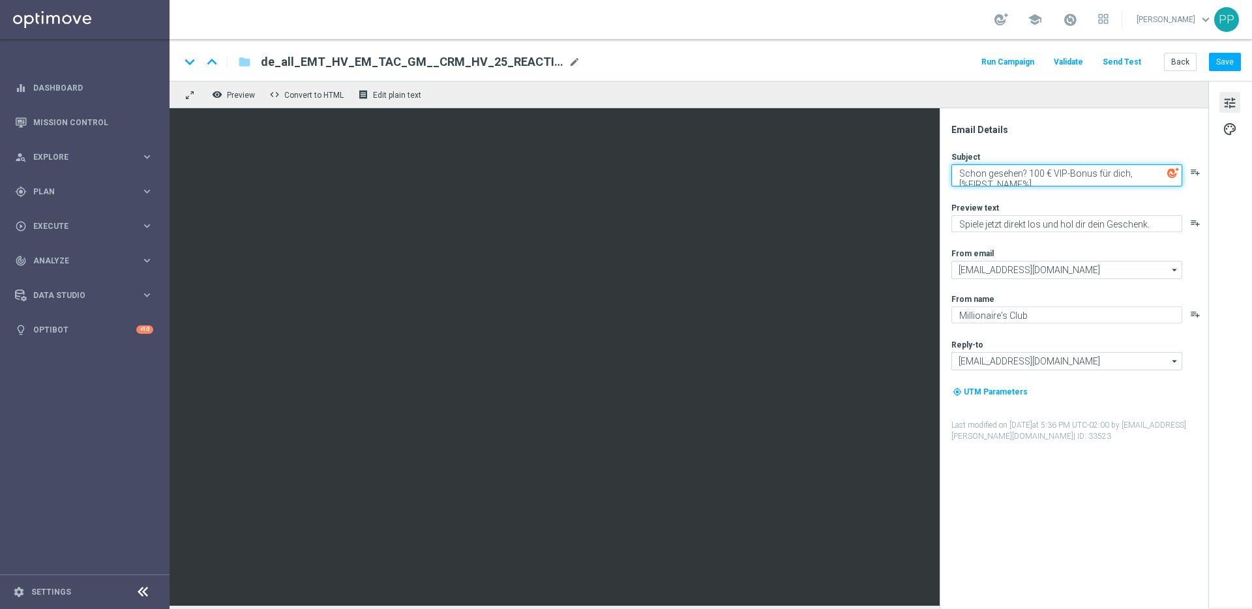
drag, startPoint x: 958, startPoint y: 171, endPoint x: 1130, endPoint y: 172, distance: 171.4
click at [1130, 172] on textarea "Schon gesehen? 100 € VIP-Bonus für dich, [%FIRST_NAME%]." at bounding box center [1066, 175] width 231 height 22
paste textarea "Deine XXX Freispiele"
click at [1121, 177] on textarea "Deine XXX Freispiele, [%FIRST_NAME%]." at bounding box center [1066, 172] width 231 height 17
drag, startPoint x: 958, startPoint y: 171, endPoint x: 1123, endPoint y: 177, distance: 164.4
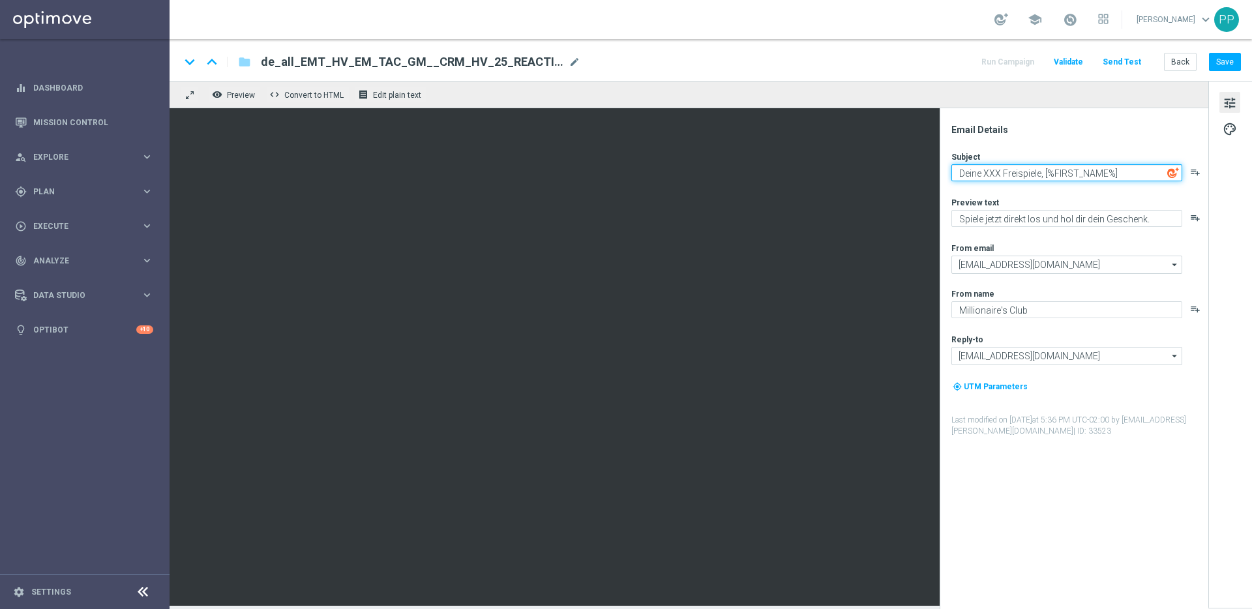
click at [1123, 177] on textarea "Deine XXX Freispiele, [%FIRST_NAME%]" at bounding box center [1066, 172] width 231 height 17
paste textarea "XXX Freispiele! Die gehen auf uns, [%FIRST_NAME%]"
drag, startPoint x: 973, startPoint y: 173, endPoint x: 954, endPoint y: 175, distance: 18.9
click at [954, 175] on textarea "XXX Freispiele! Die gehen auf uns, [%FIRST_NAME%]" at bounding box center [1066, 172] width 231 height 17
drag, startPoint x: 958, startPoint y: 171, endPoint x: 1183, endPoint y: 181, distance: 225.1
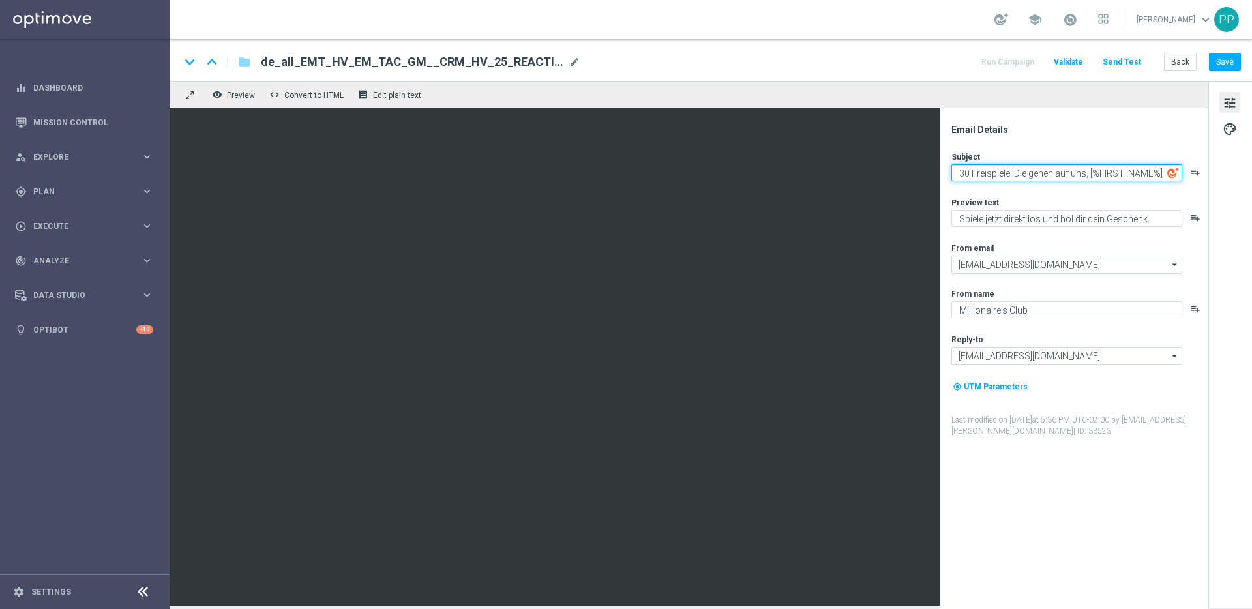
click at [1183, 181] on div "30 Freispiele! Die gehen auf uns, [%FIRST_NAME%] playlist_add" at bounding box center [1079, 172] width 256 height 17
type textarea "30 Freispiele! Die gehen auf uns, [%FIRST_NAME%]"
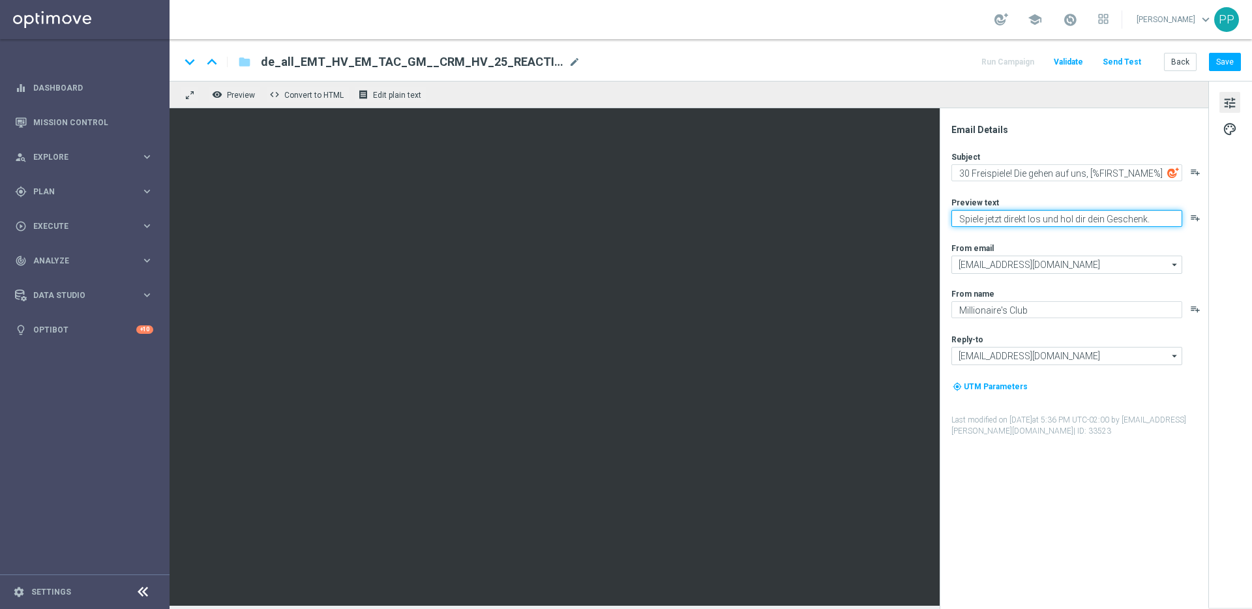
drag, startPoint x: 958, startPoint y: 220, endPoint x: 1149, endPoint y: 225, distance: 191.7
click at [1149, 225] on textarea "Spiele jetzt direkt los und hol dir dein Geschenk." at bounding box center [1066, 218] width 231 height 17
paste textarea "direkt gratis los bei XXXXXXXX."
drag, startPoint x: 1064, startPoint y: 217, endPoint x: 1094, endPoint y: 216, distance: 30.0
click at [1094, 216] on textarea "Spiele direkt gratis los bei XXXXXXXX" at bounding box center [1066, 218] width 231 height 17
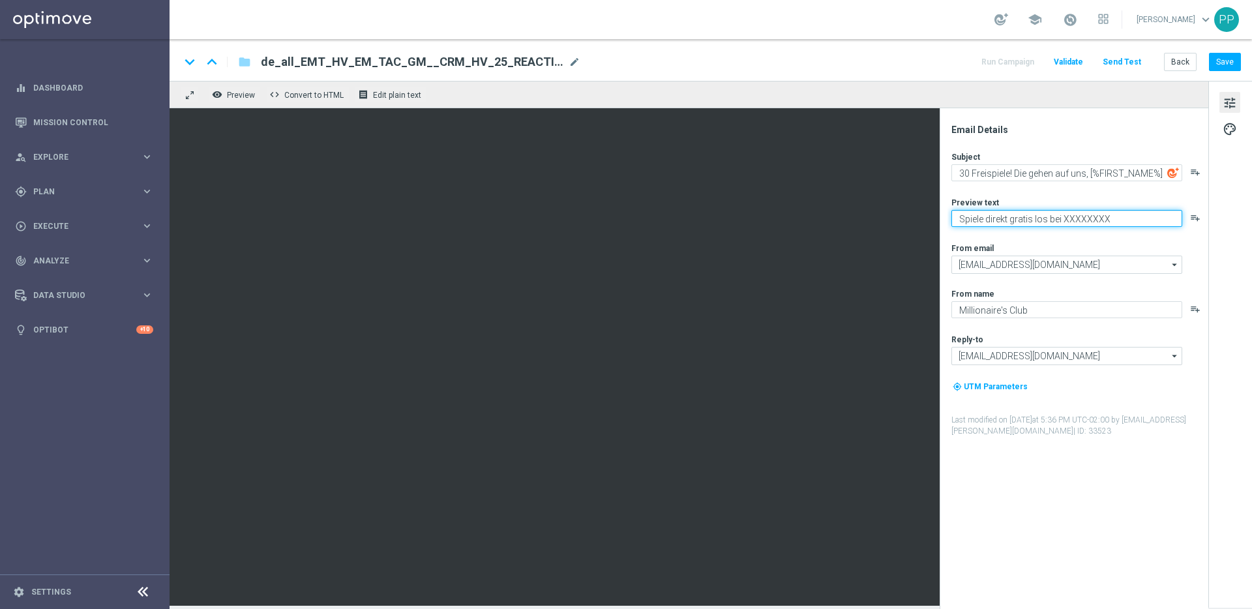
click at [1095, 219] on textarea "Spiele direkt gratis los bei XXXXXXXX" at bounding box center [1066, 218] width 231 height 17
click at [1083, 220] on textarea "Spiele direkt gratis los bei XXXXXXXX" at bounding box center [1066, 218] width 231 height 17
paste textarea "Book of Majestic Lemur."
drag, startPoint x: 1166, startPoint y: 220, endPoint x: 954, endPoint y: 218, distance: 212.5
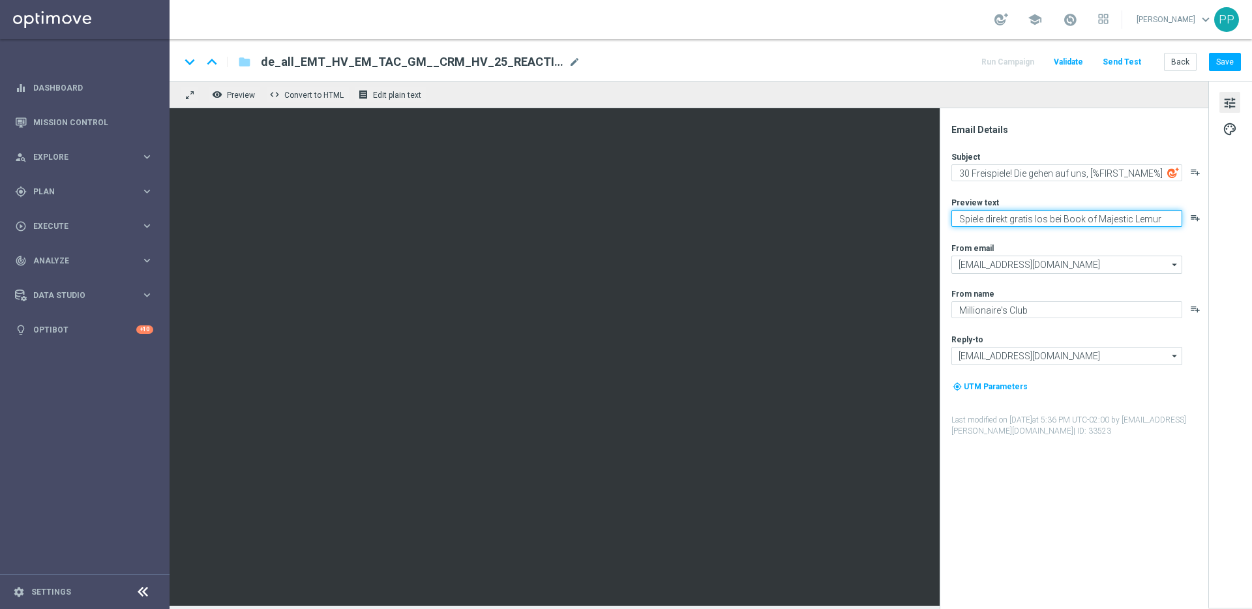
click at [954, 218] on textarea "Spiele direkt gratis los bei Book of Majestic Lemur" at bounding box center [1066, 218] width 231 height 17
type textarea "Spiele direkt gratis los bei Book of Majestic Lemur"
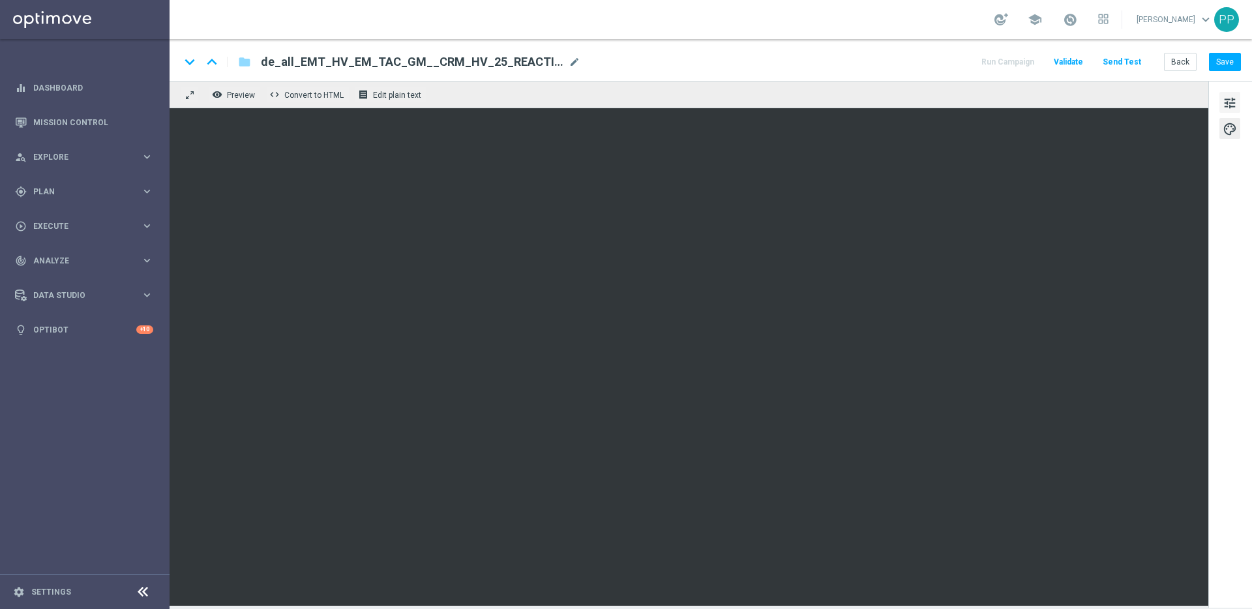
click at [1230, 101] on span "tune" at bounding box center [1229, 103] width 14 height 17
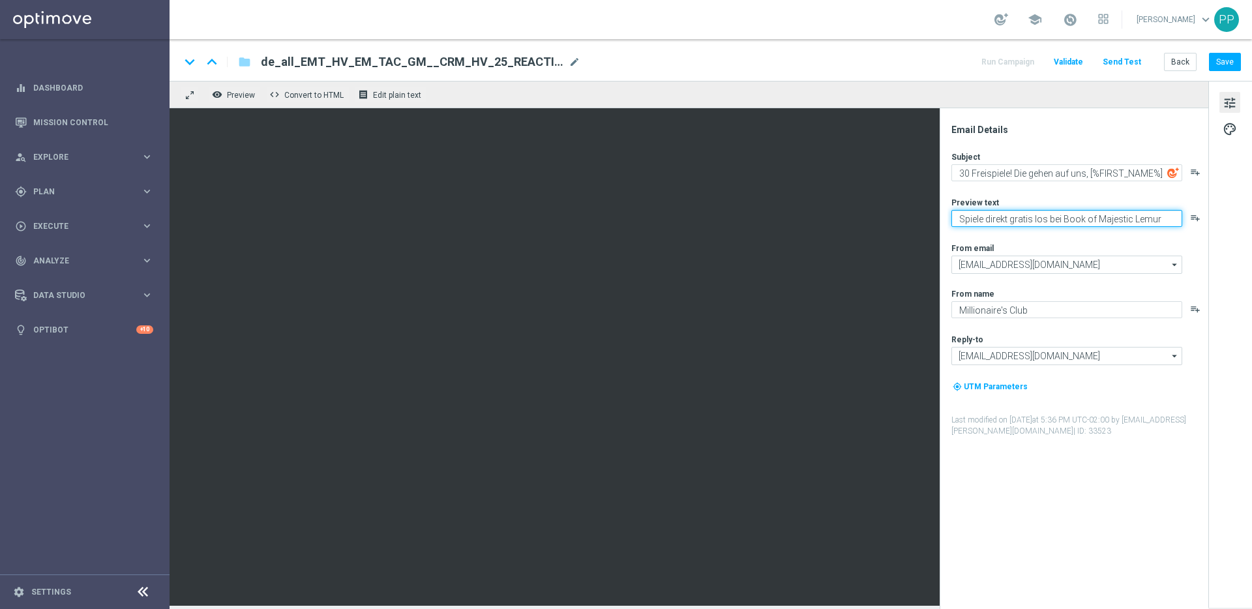
drag, startPoint x: 1063, startPoint y: 218, endPoint x: 1174, endPoint y: 219, distance: 110.8
click at [1174, 219] on textarea "Spiele direkt gratis los bei Book of Majestic Lemur" at bounding box center [1066, 218] width 231 height 17
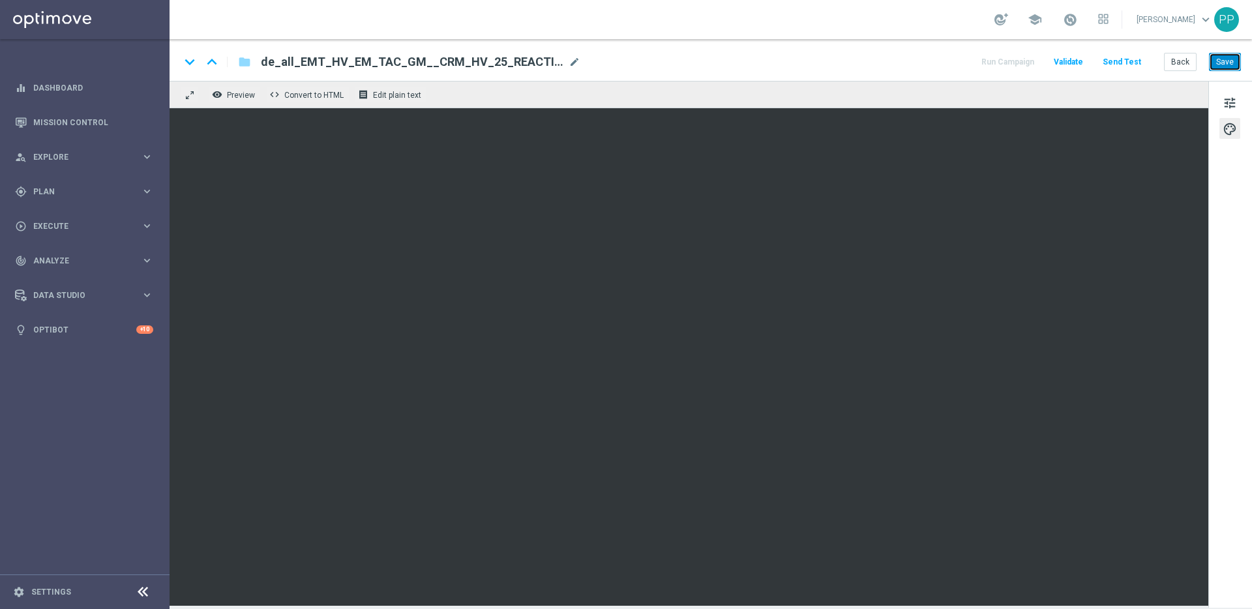
click at [1215, 63] on button "Save" at bounding box center [1225, 62] width 32 height 18
click at [1124, 61] on button "Send Test" at bounding box center [1121, 62] width 42 height 18
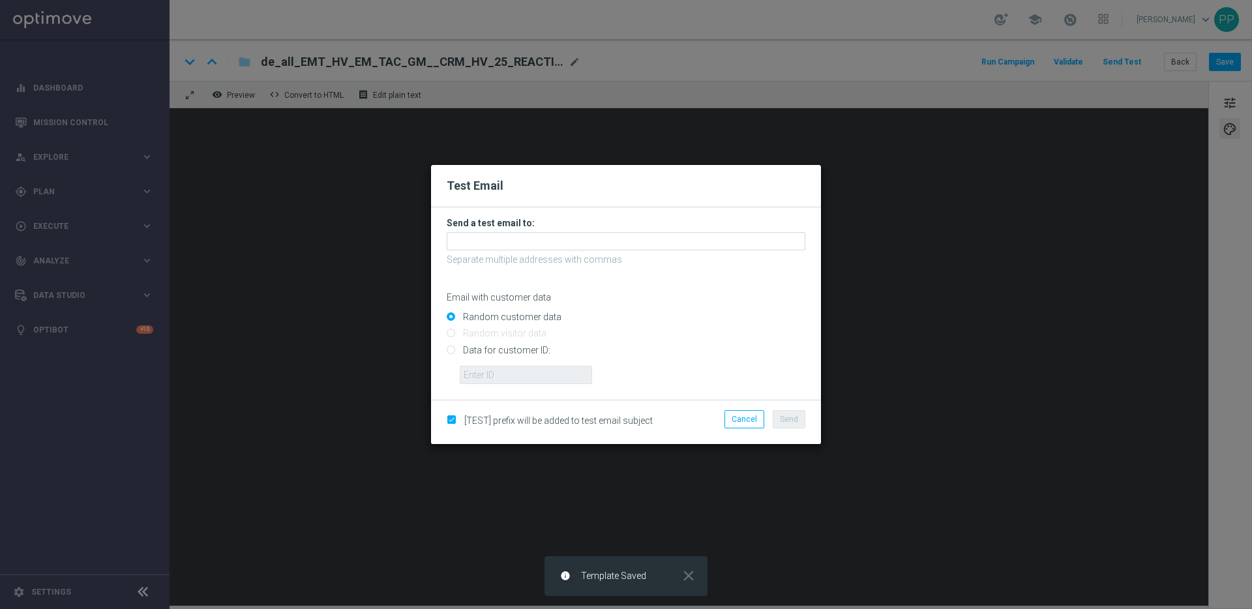
click at [376, 167] on modal-container "Test Email Send a test email to: Separate multiple addresses with commas Email …" at bounding box center [626, 304] width 1252 height 609
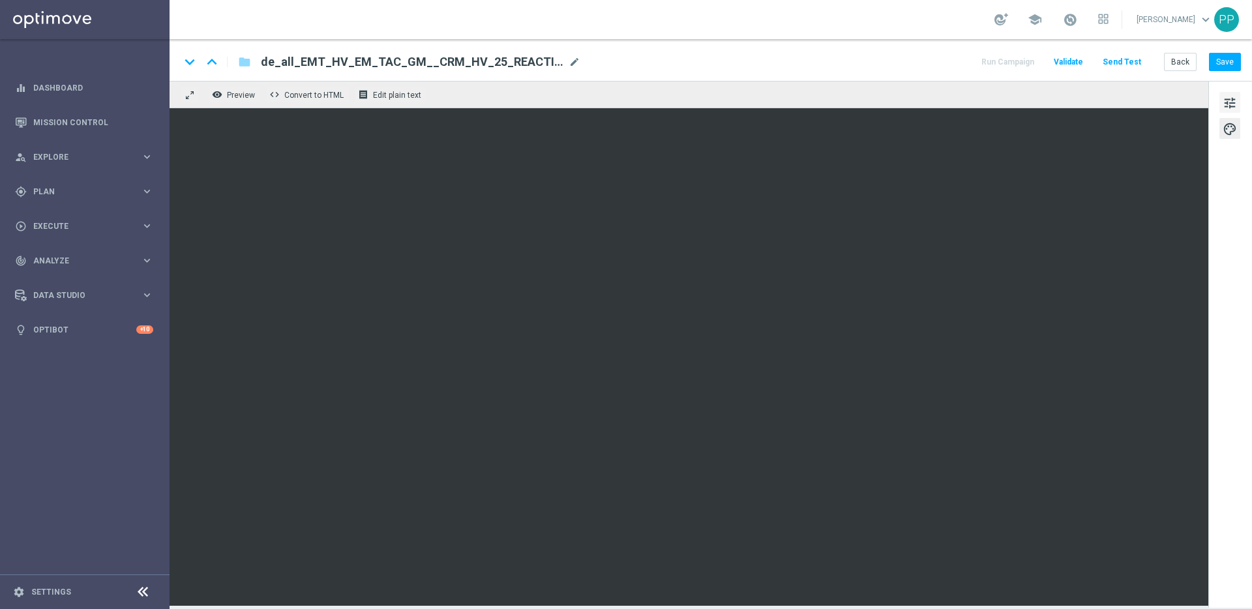
click at [1226, 102] on span "tune" at bounding box center [1229, 103] width 14 height 17
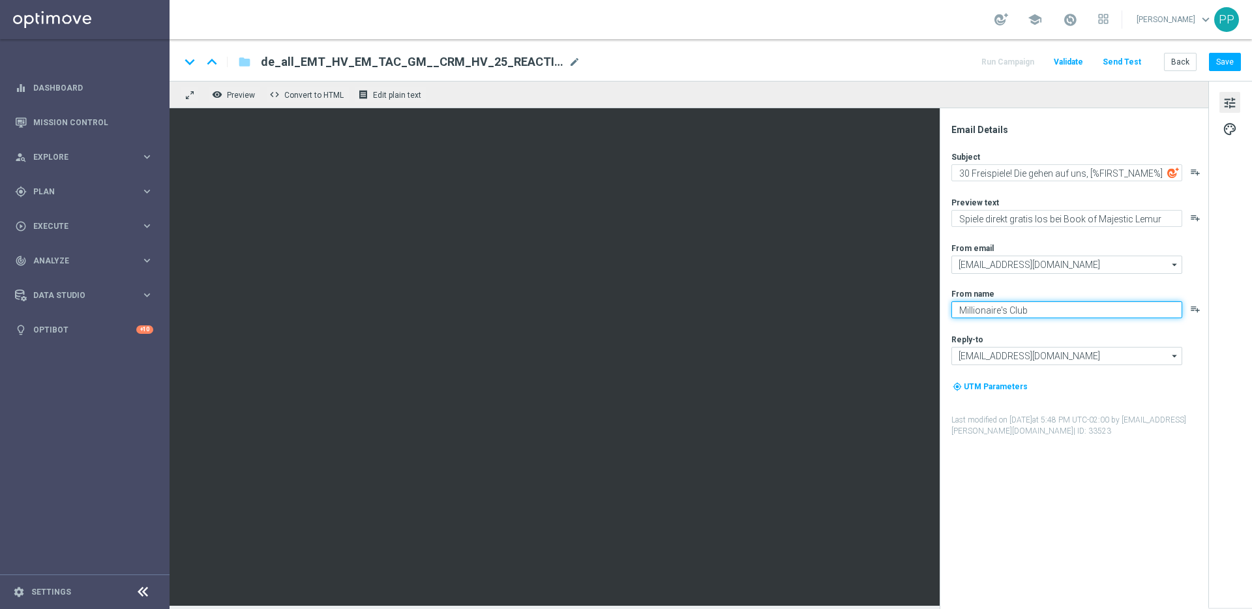
click at [1001, 310] on textarea "Millionaire's Club" at bounding box center [1066, 309] width 231 height 17
type textarea "Millionaires' Club"
click at [1225, 66] on button "Save" at bounding box center [1225, 62] width 32 height 18
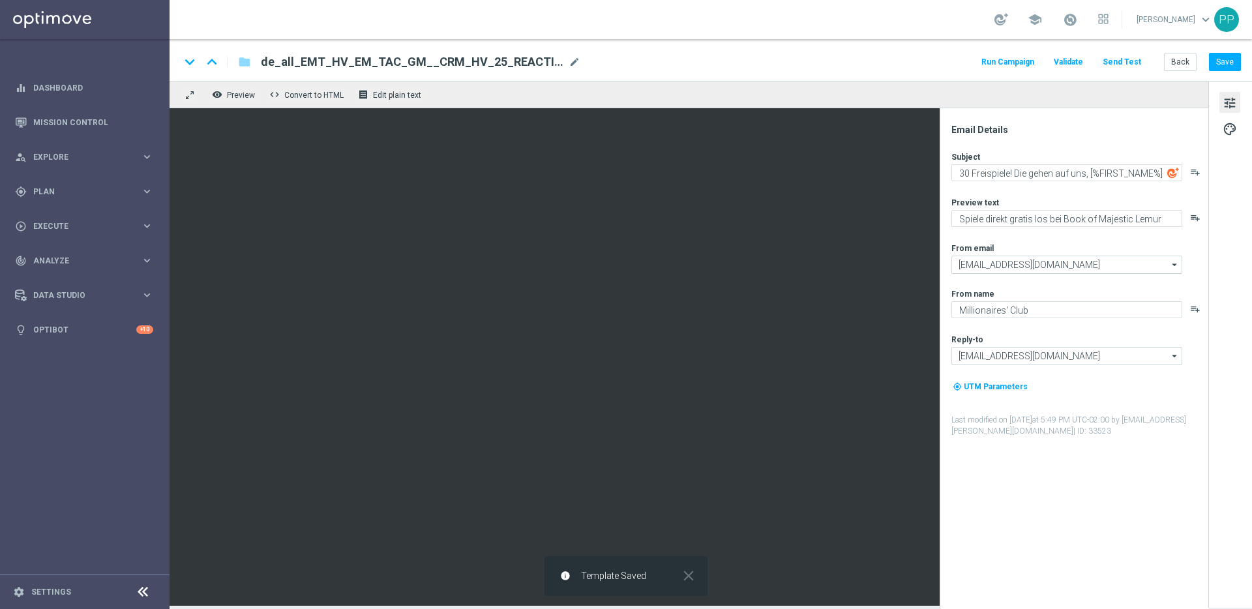
click at [1128, 57] on button "Send Test" at bounding box center [1121, 62] width 42 height 18
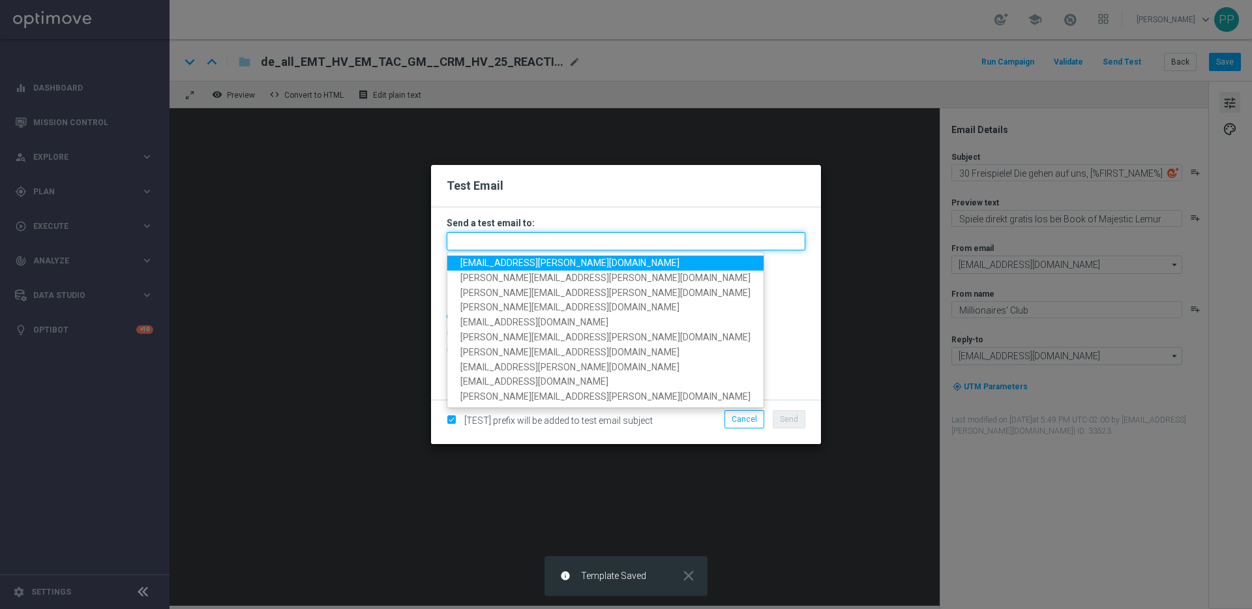
click at [478, 245] on input "text" at bounding box center [626, 241] width 359 height 18
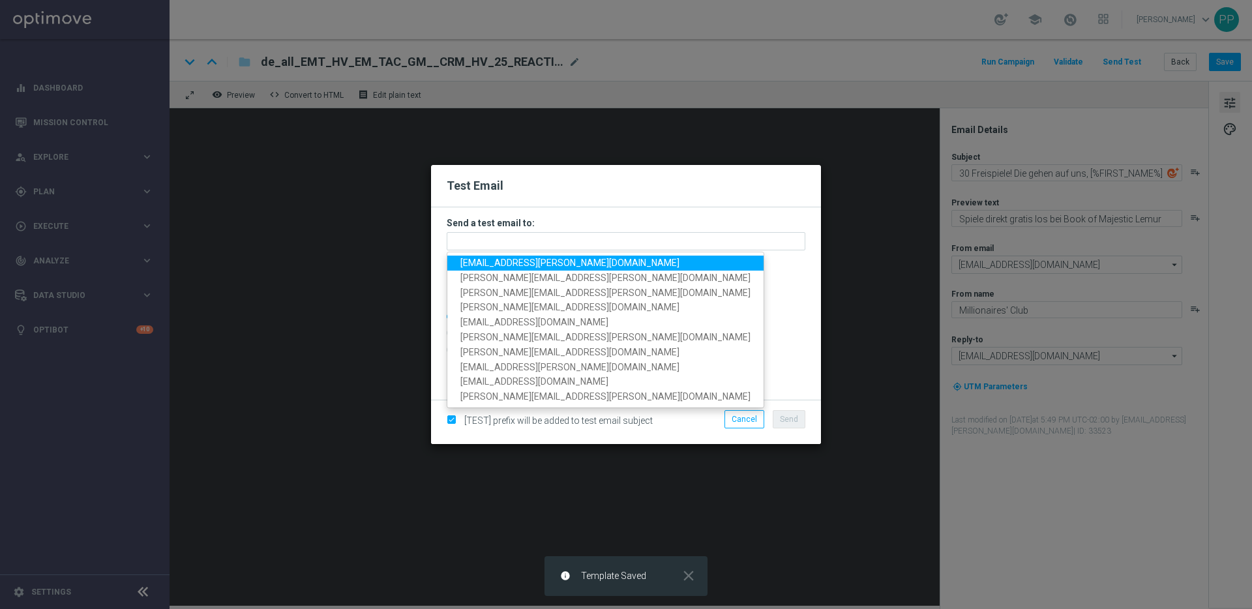
click at [478, 261] on span "[EMAIL_ADDRESS][PERSON_NAME][DOMAIN_NAME]" at bounding box center [569, 262] width 219 height 10
type input "[EMAIL_ADDRESS][PERSON_NAME][DOMAIN_NAME]"
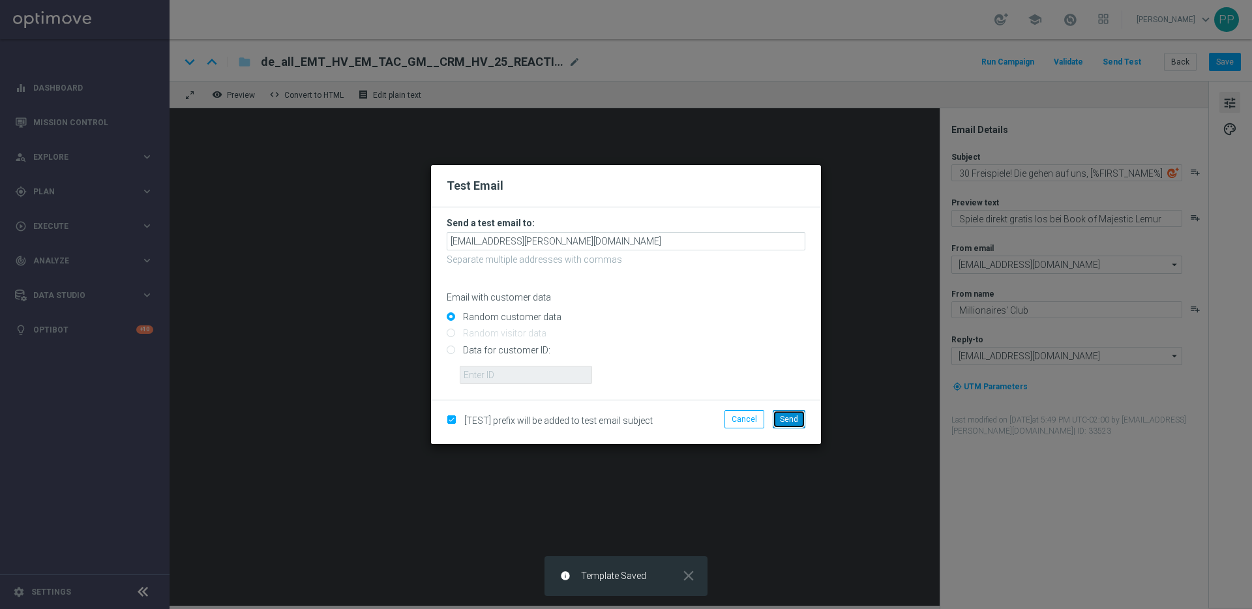
click at [795, 426] on button "Send" at bounding box center [788, 419] width 33 height 18
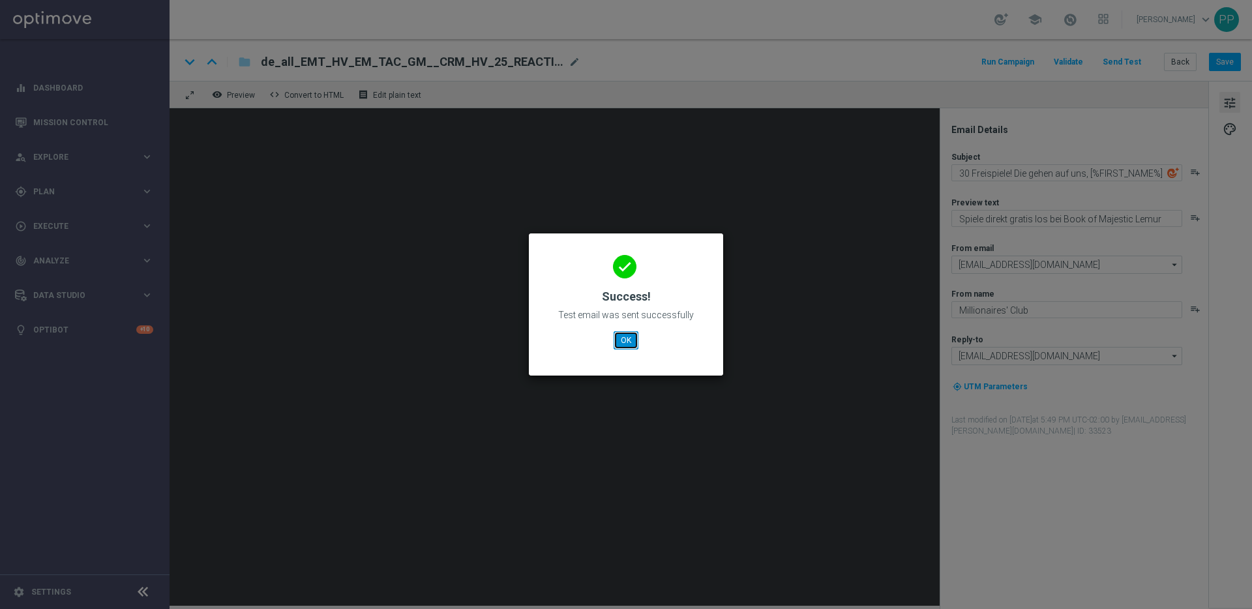
click at [634, 340] on button "OK" at bounding box center [625, 340] width 25 height 18
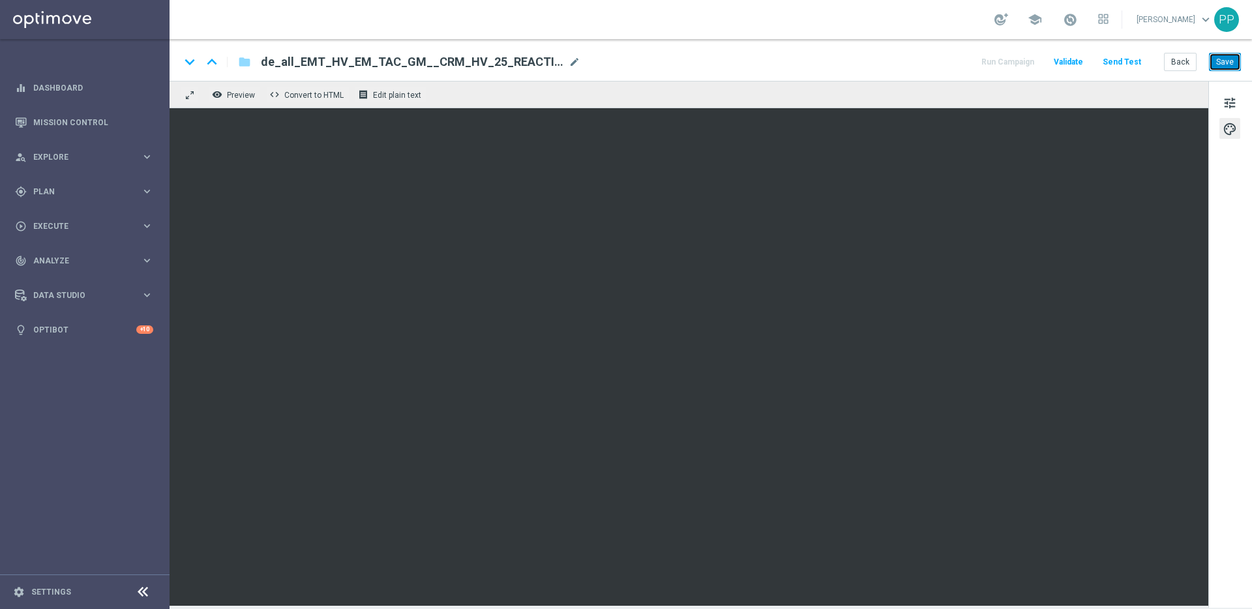
click at [1222, 61] on button "Save" at bounding box center [1225, 62] width 32 height 18
click at [1128, 60] on button "Send Test" at bounding box center [1121, 62] width 42 height 18
click at [1134, 54] on button "Send Test" at bounding box center [1121, 62] width 42 height 18
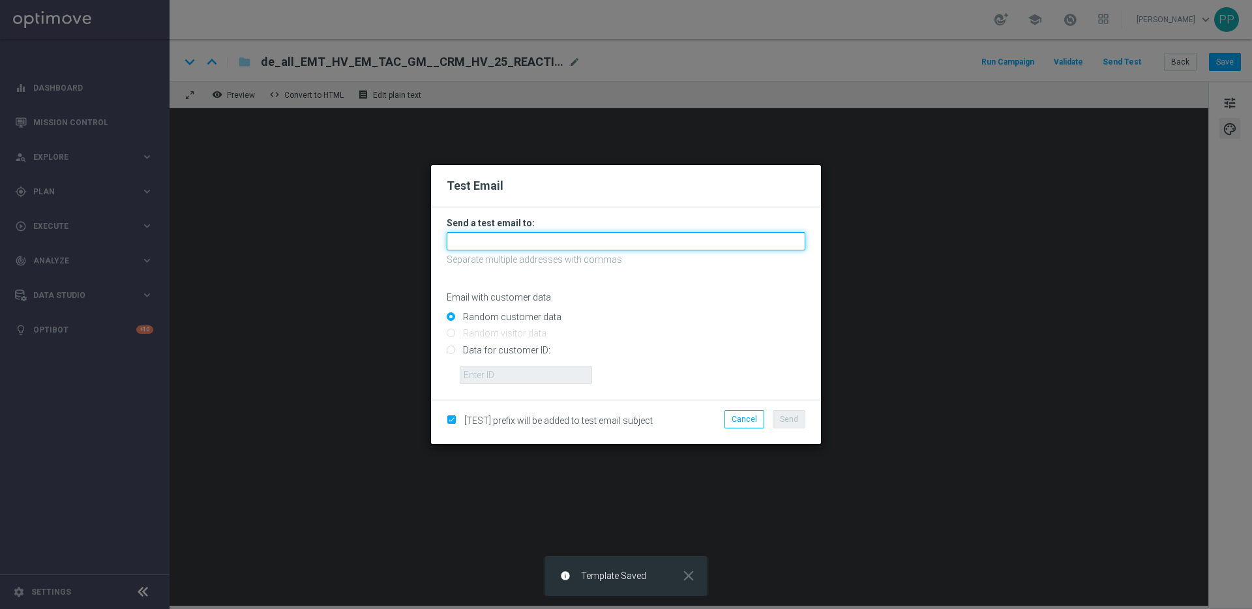
click at [516, 244] on input "text" at bounding box center [626, 241] width 359 height 18
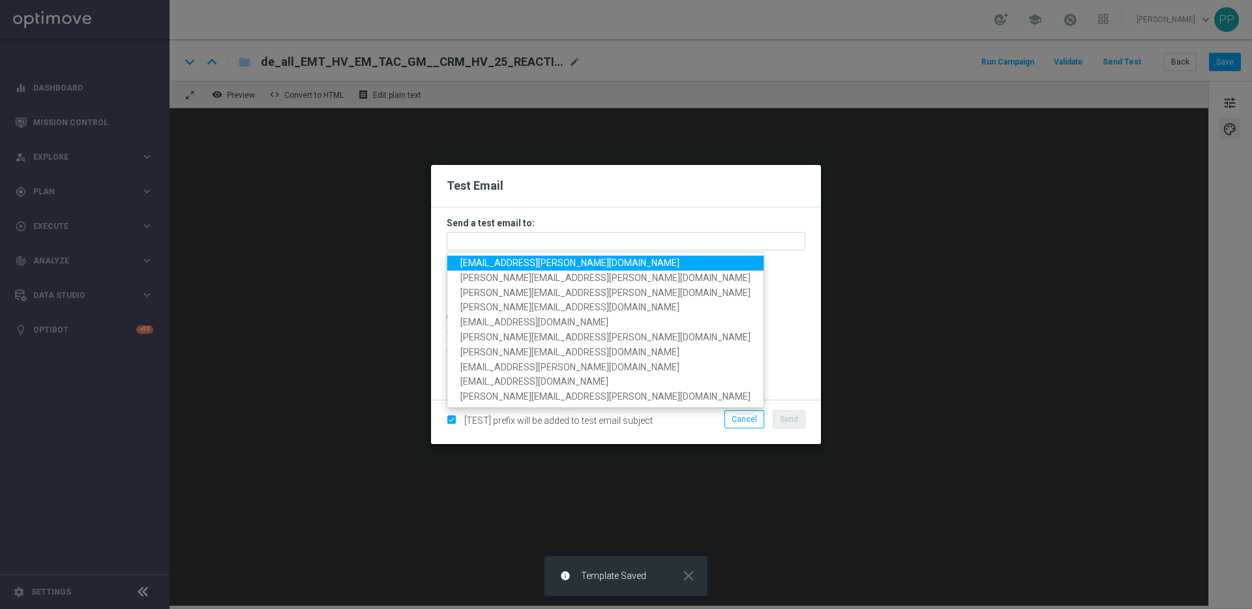
click at [507, 261] on span "palma.prieto@lottoland.com" at bounding box center [569, 262] width 219 height 10
type input "palma.prieto@lottoland.com"
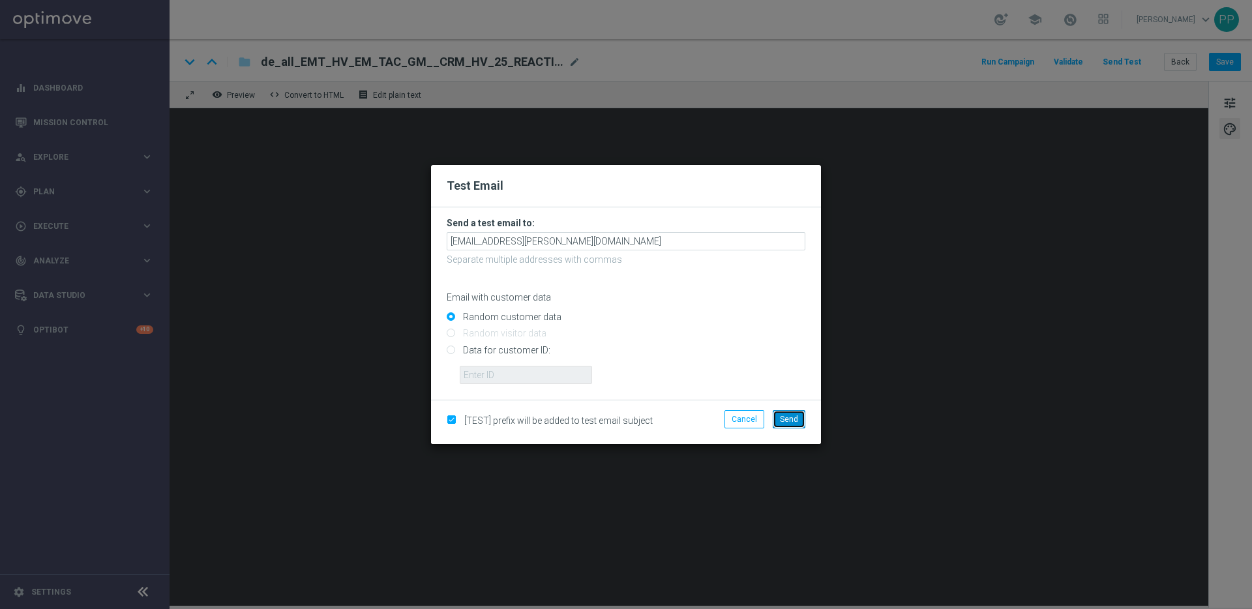
click at [795, 411] on button "Send" at bounding box center [788, 419] width 33 height 18
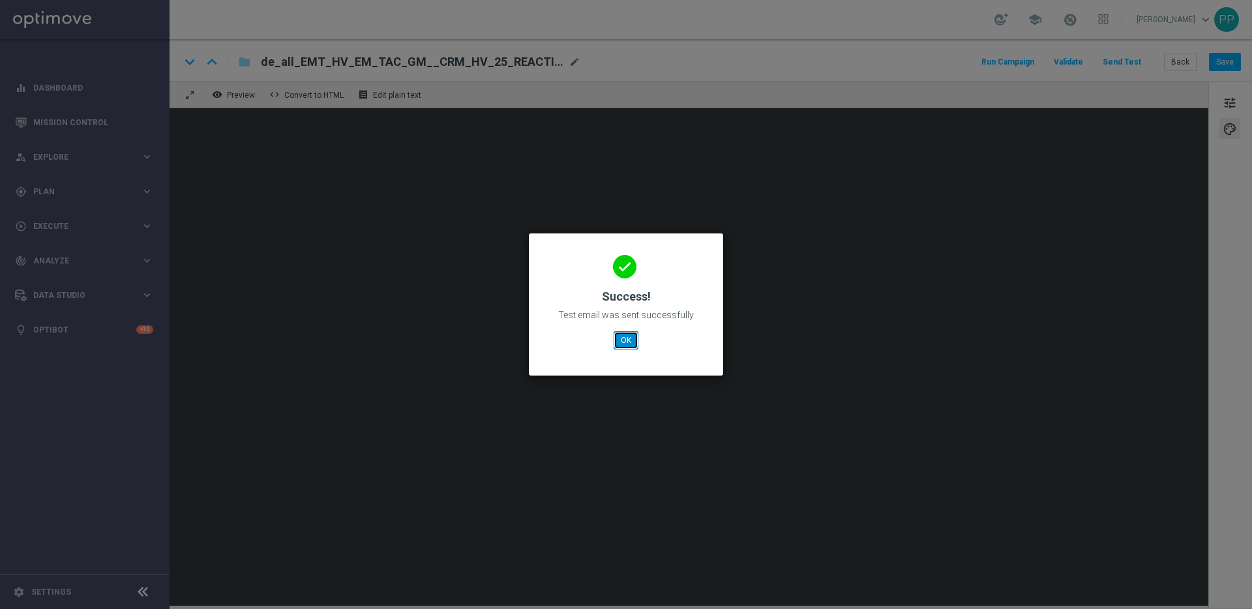
click at [630, 341] on button "OK" at bounding box center [625, 340] width 25 height 18
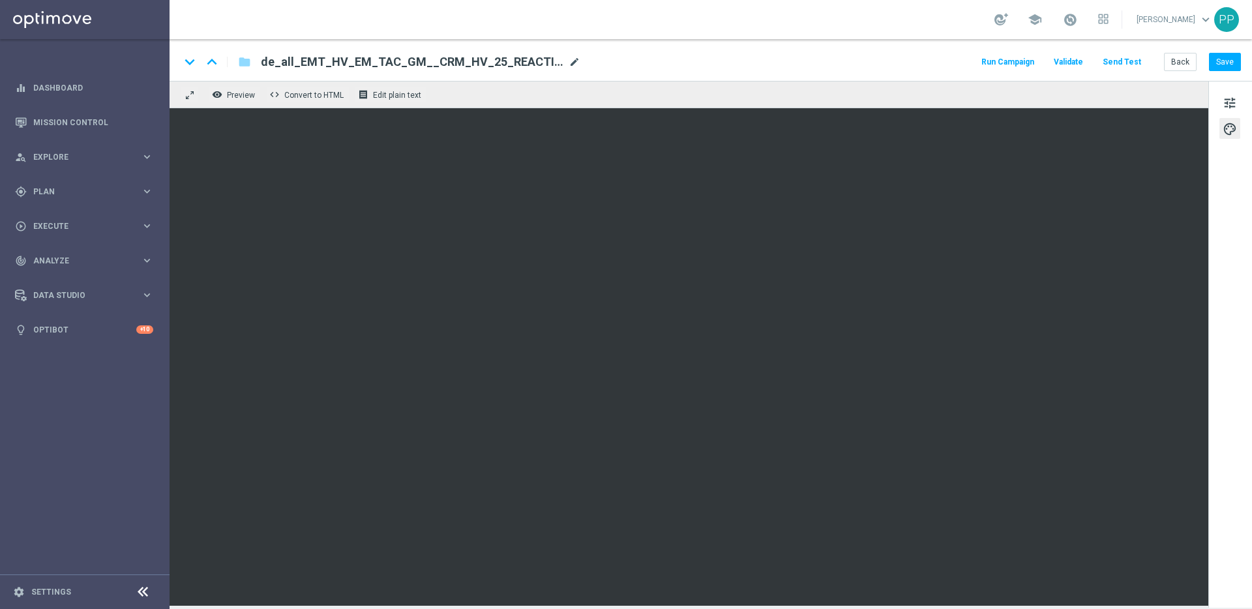
click at [572, 62] on span "mode_edit" at bounding box center [574, 62] width 12 height 12
click at [578, 58] on span "mode_edit" at bounding box center [574, 62] width 12 height 12
drag, startPoint x: 582, startPoint y: 62, endPoint x: 256, endPoint y: 63, distance: 325.9
click at [256, 63] on div "de_all_EMT_HV_EM_TAC_GM__CRM_HV_25_REACTIVATION_2_CASINO_STAKE_GET_REMINDER(1)" at bounding box center [417, 61] width 334 height 17
paste input "EMT_VIP_EM_TAC_MIX__25_CRM_VIP_25_W34_REACT_PROMO1_BOOKOFMAJESTICLEMUR"
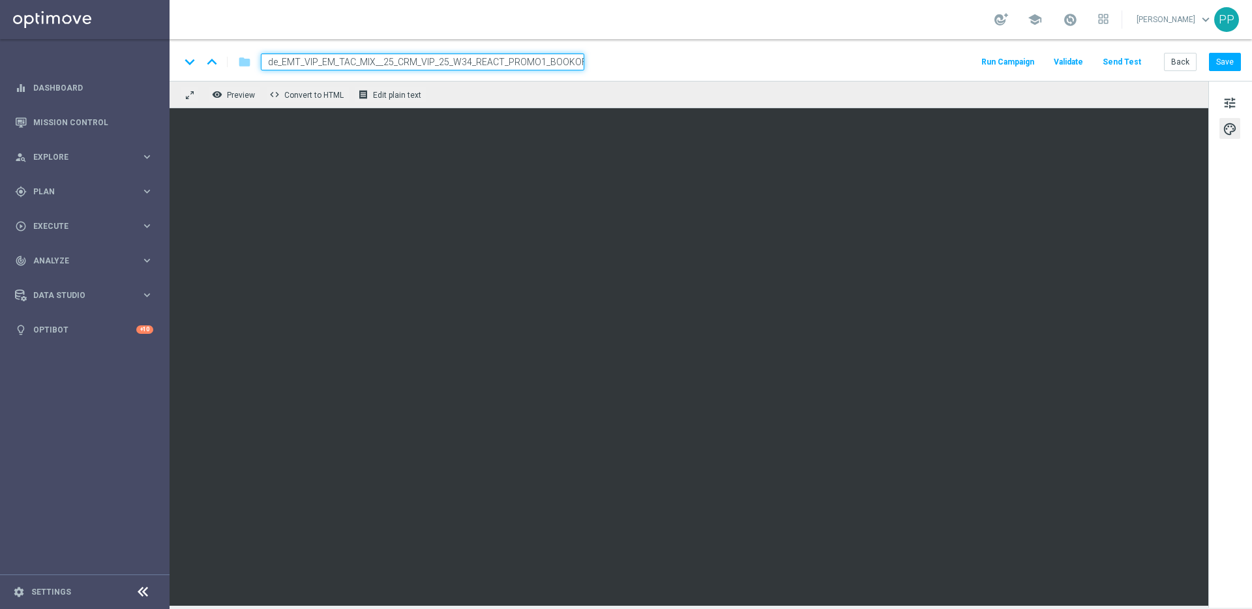
scroll to position [0, 71]
type input "de_EMT_VIP_EM_TAC_MIX__25_CRM_VIP_25_W34_REACT_PROMO1_BOOKOFMAJESTICLEMUR"
click at [729, 60] on div "keyboard_arrow_down keyboard_arrow_up folder de_EMT_VIP_EM_TAC_MIX__25_CRM_VIP_…" at bounding box center [710, 61] width 1061 height 17
click at [1235, 61] on button "Save" at bounding box center [1225, 62] width 32 height 18
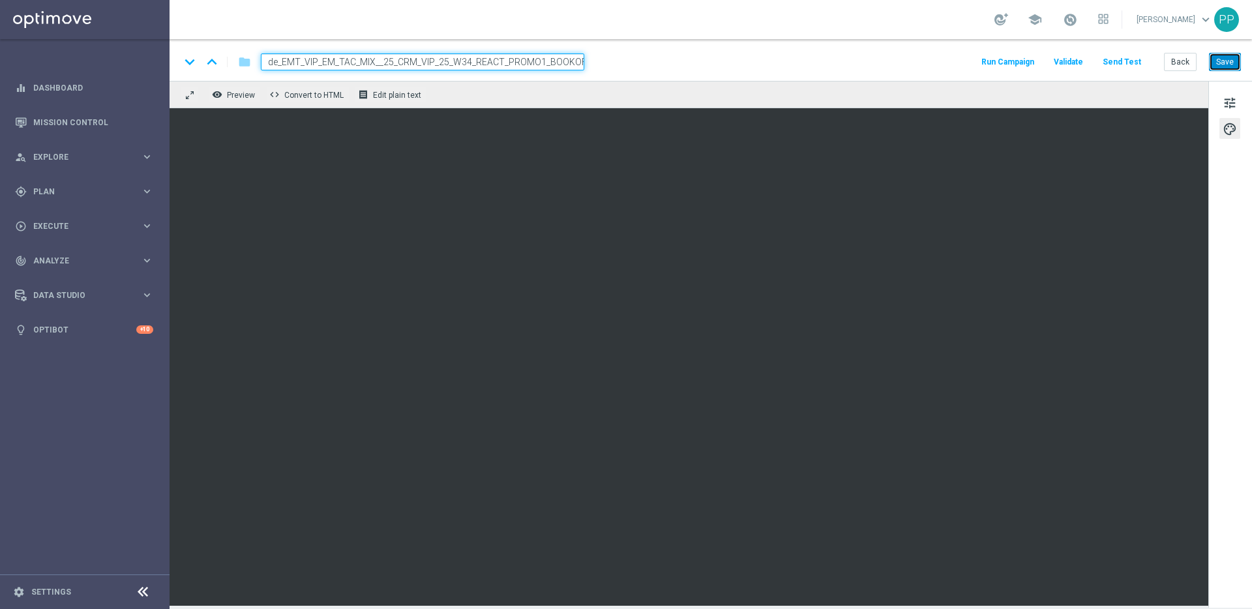
click at [1228, 63] on button "Save" at bounding box center [1225, 62] width 32 height 18
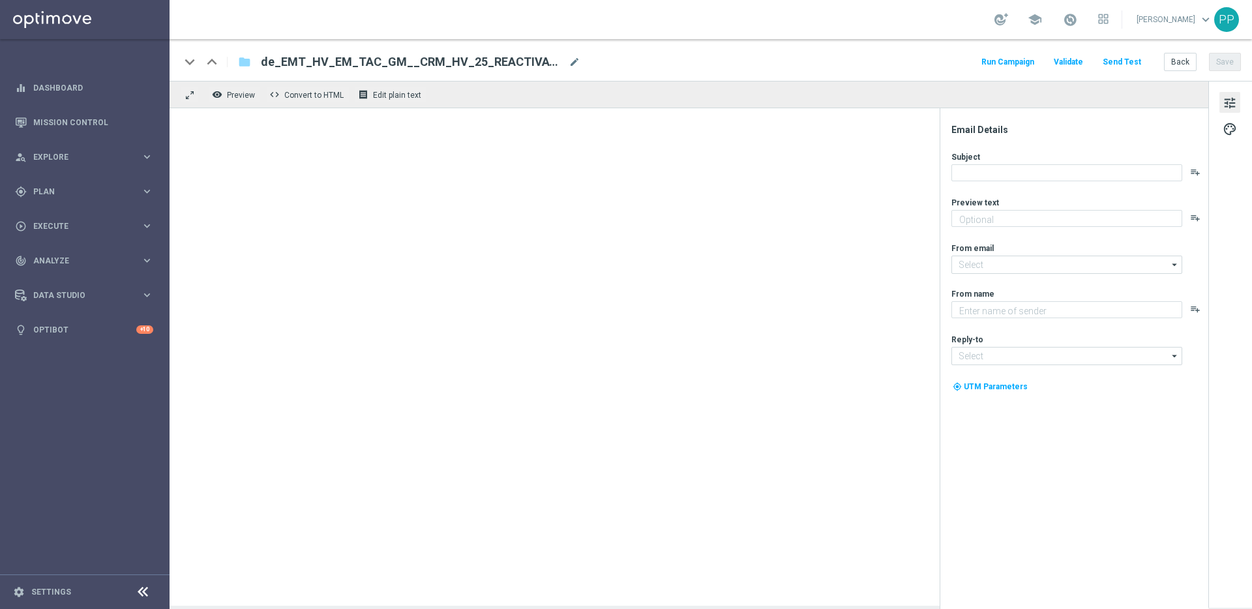
type textarea "Du hast es dir verdient. Spiele direkt gratis los."
type input "[EMAIL_ADDRESS][DOMAIN_NAME]"
type textarea "Millionaire's Club"
type input "[EMAIL_ADDRESS][DOMAIN_NAME]"
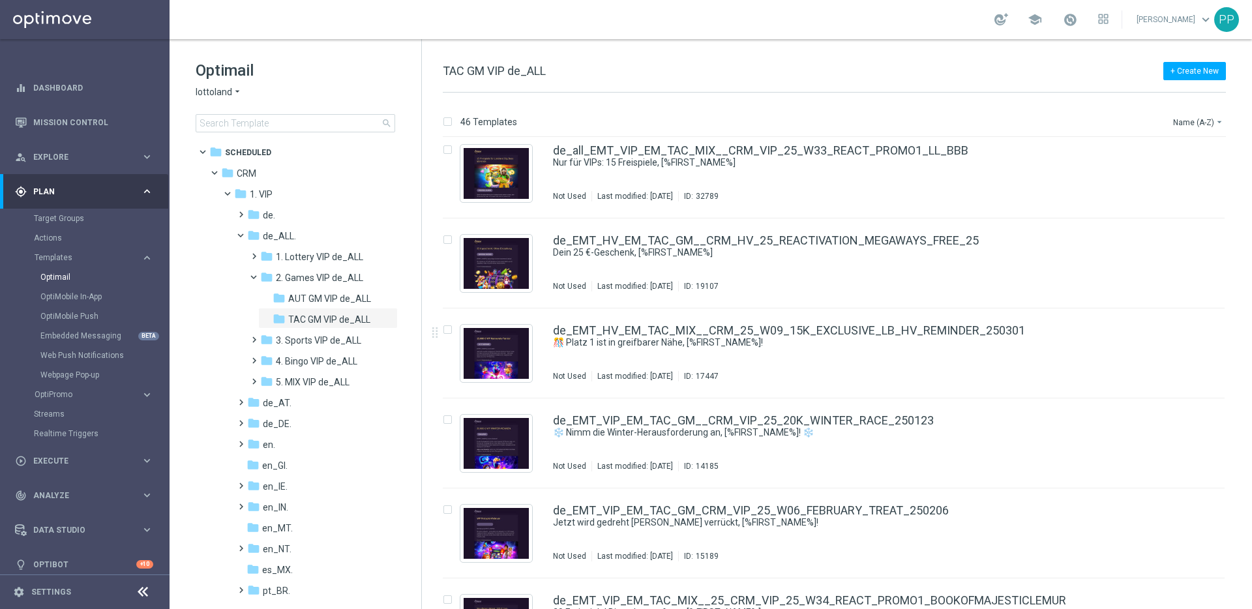
scroll to position [3667, 0]
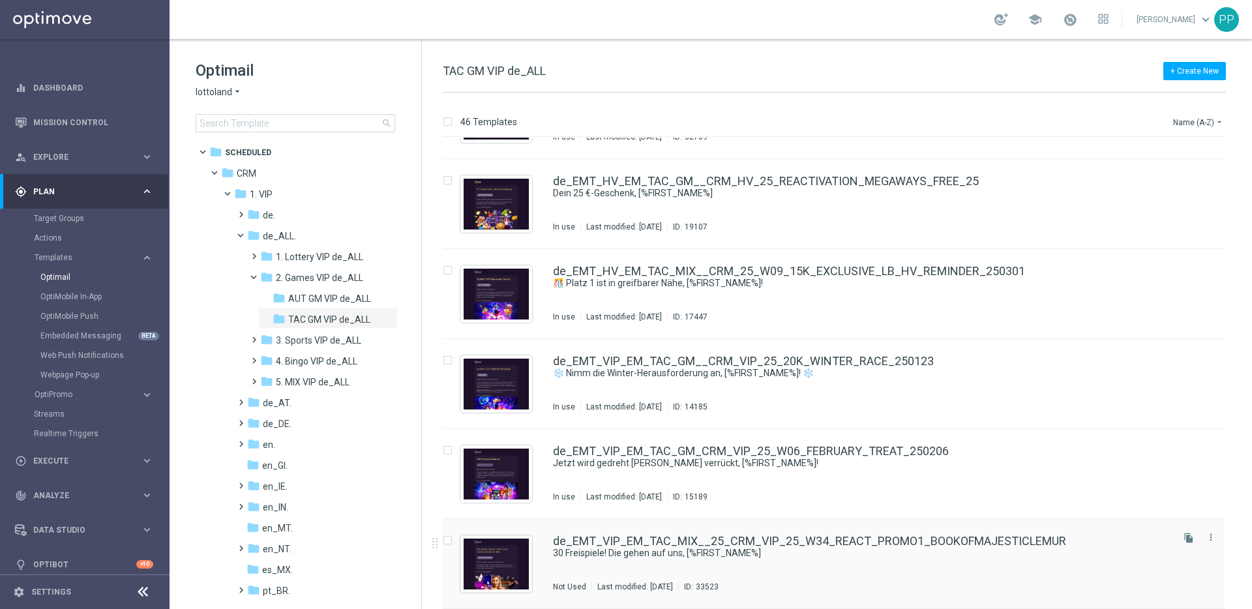
click at [456, 536] on label "Press SPACE to select this row." at bounding box center [458, 541] width 5 height 12
click at [447, 540] on input "Press SPACE to select this row." at bounding box center [447, 542] width 8 height 8
checkbox input "true"
click at [1143, 125] on p "Copy to" at bounding box center [1149, 122] width 28 height 10
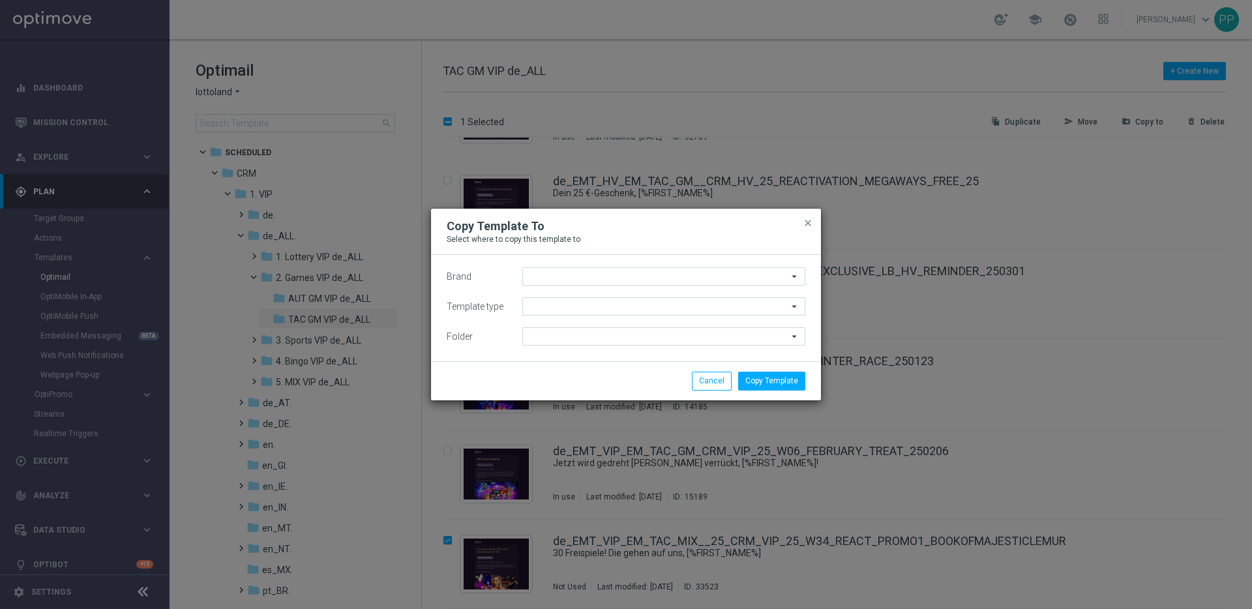
type input "lottoland"
type input "Scheduled"
type input "TAC GM VIP de_ALL"
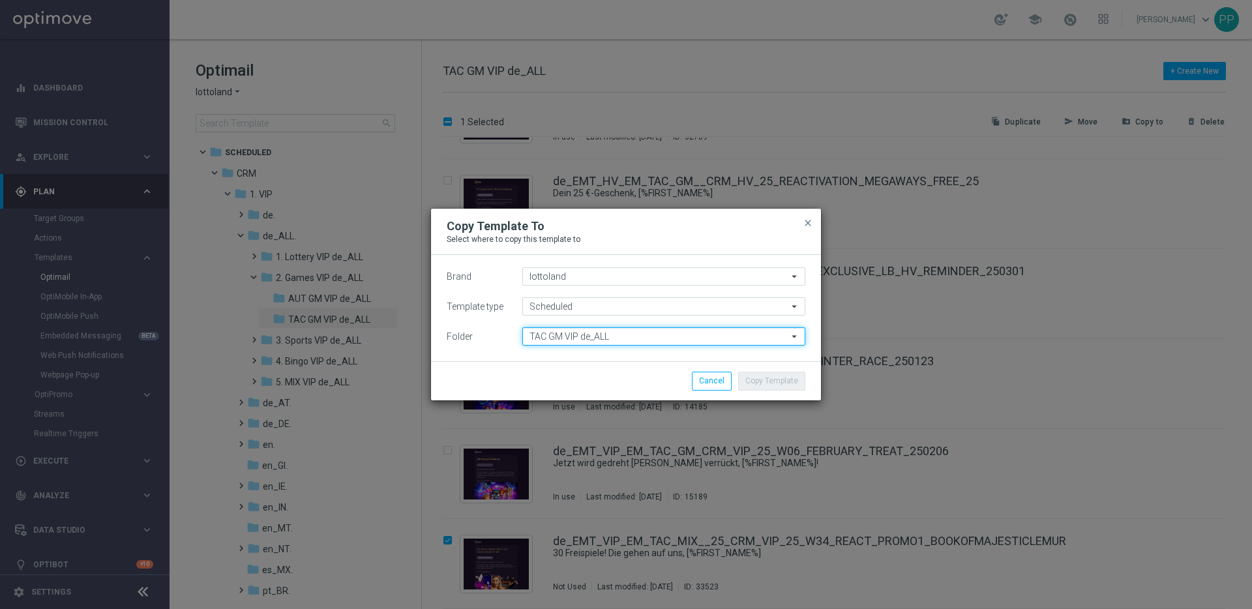
click at [565, 342] on input "TAC GM VIP de_ALL" at bounding box center [663, 336] width 283 height 18
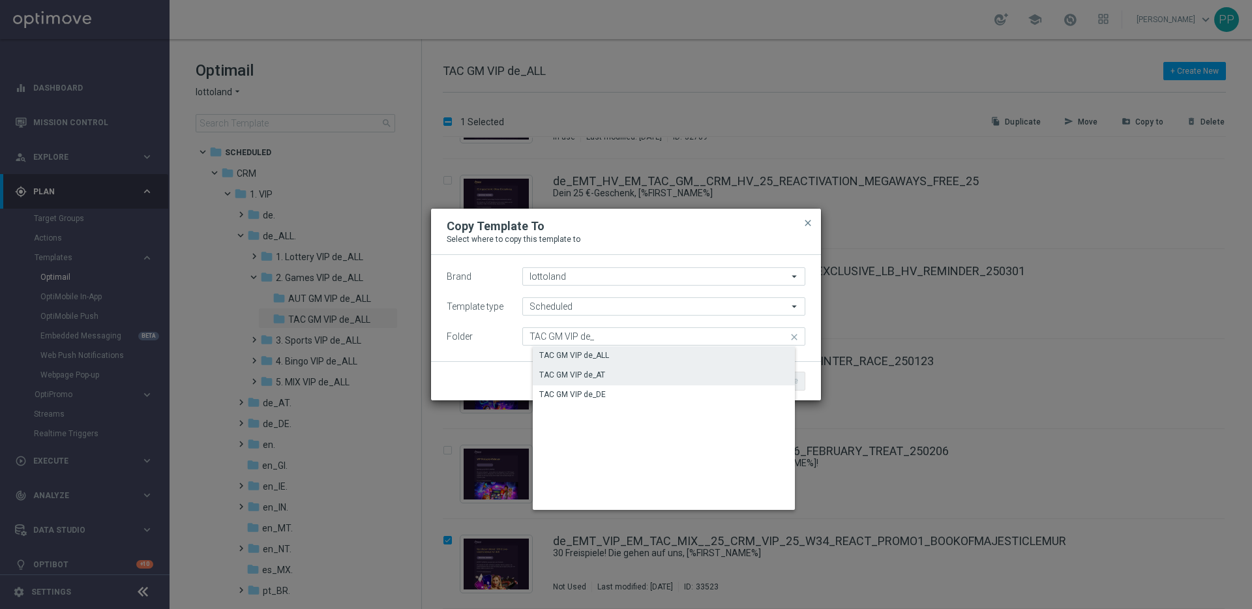
click at [561, 368] on div "TAC GM VIP de_AT" at bounding box center [674, 375] width 283 height 18
type input "TAC GM VIP de_AT"
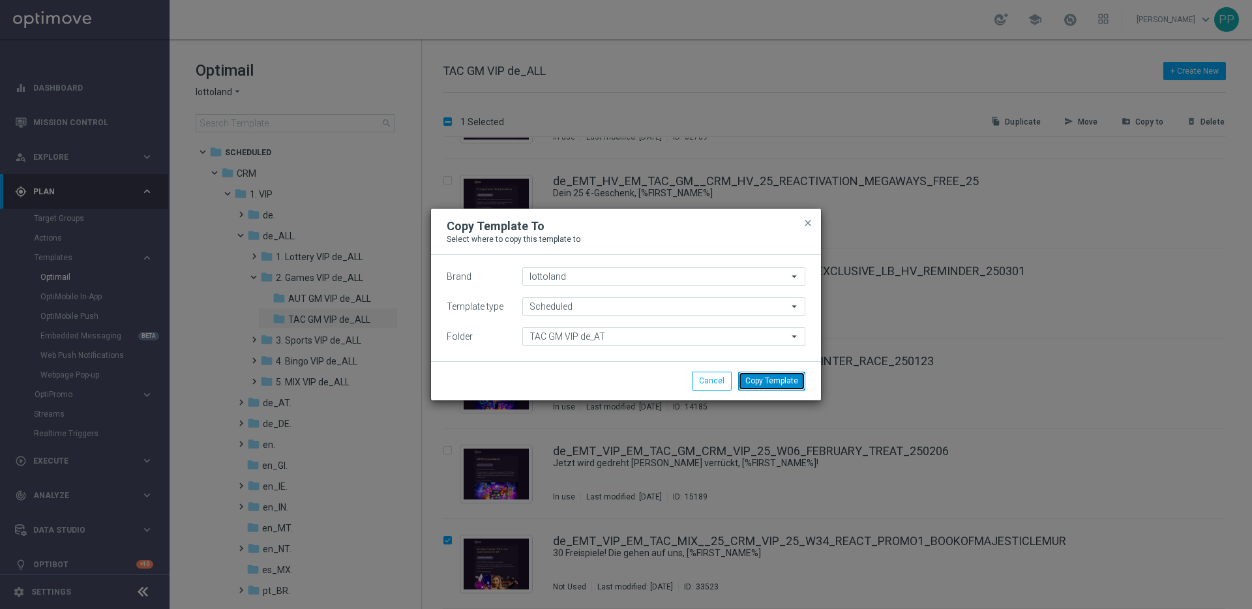
click at [763, 374] on button "Copy Template" at bounding box center [771, 381] width 67 height 18
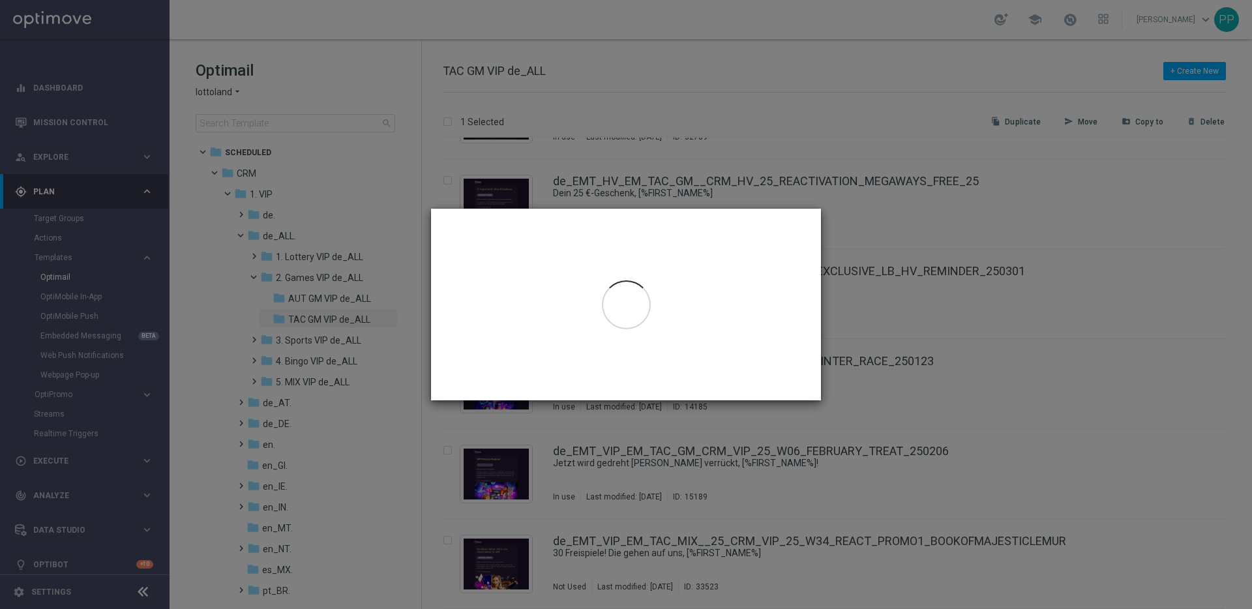
checkbox input "false"
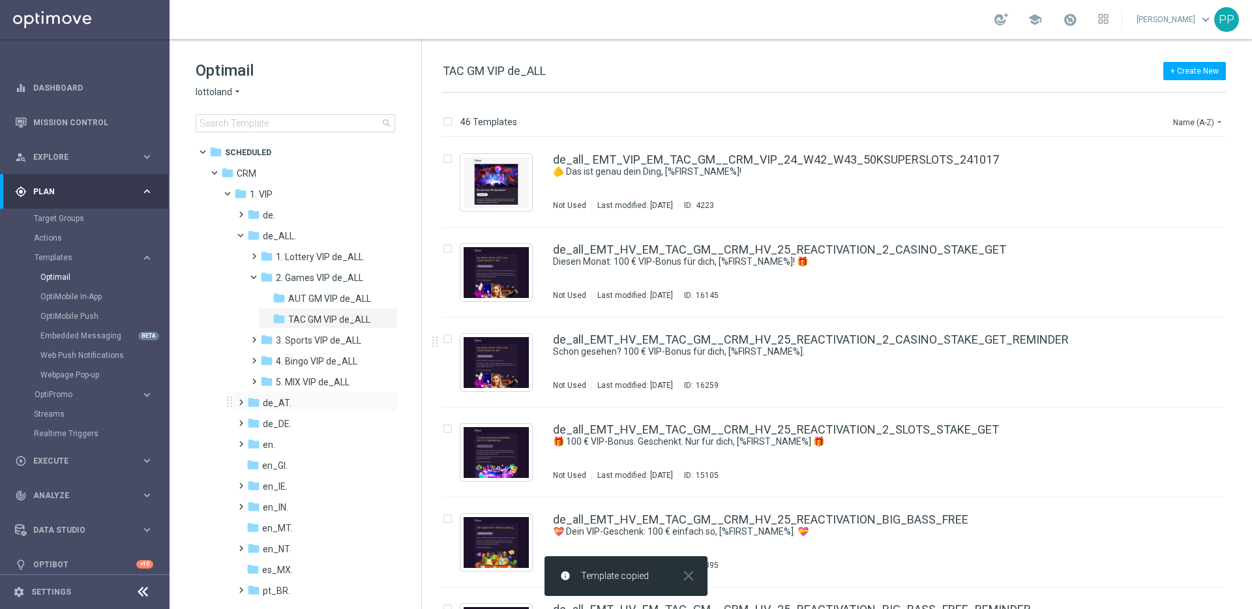
click at [240, 399] on span at bounding box center [238, 396] width 6 height 5
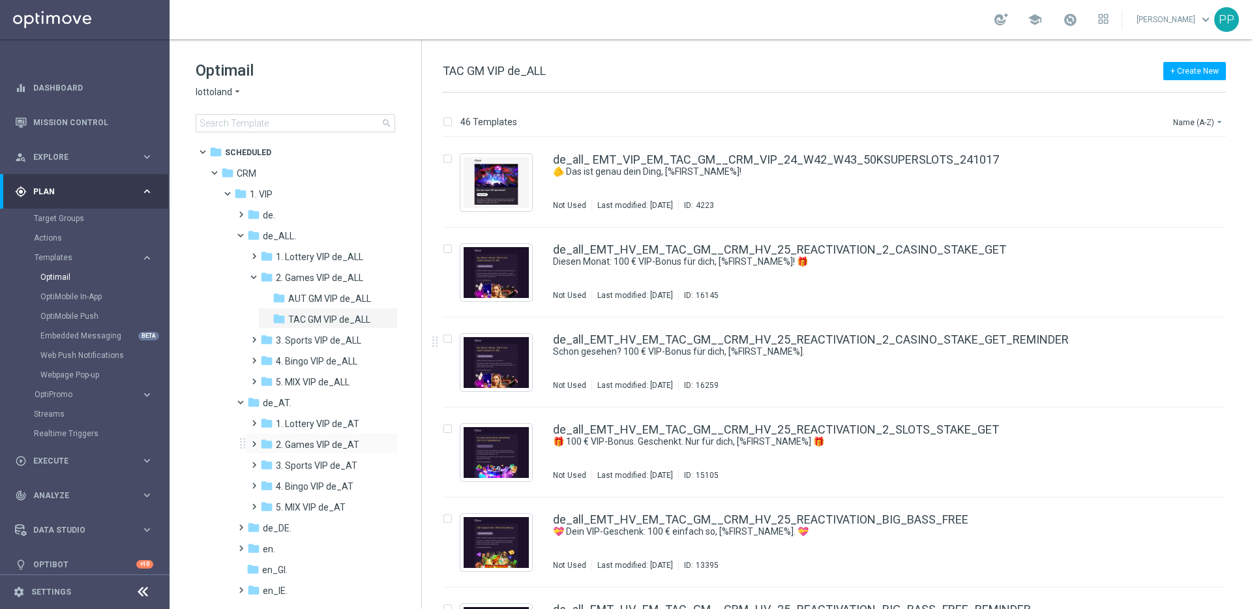
click at [254, 441] on span at bounding box center [251, 437] width 6 height 5
click at [297, 488] on span "TAC GM VIP de_AT" at bounding box center [327, 486] width 78 height 12
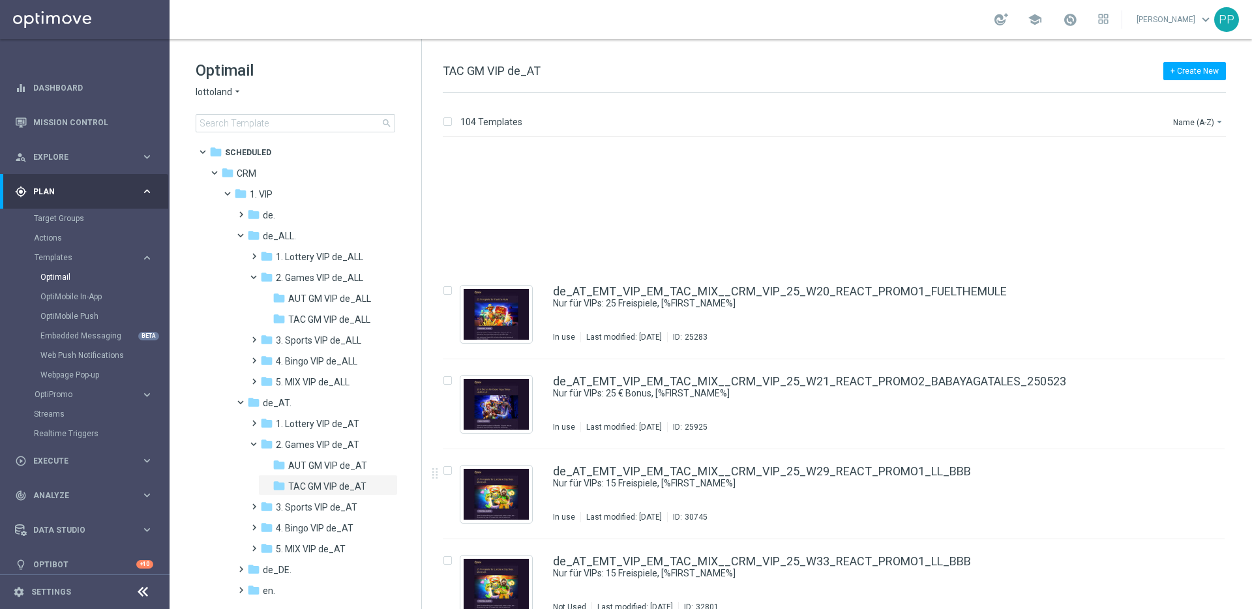
scroll to position [8884, 0]
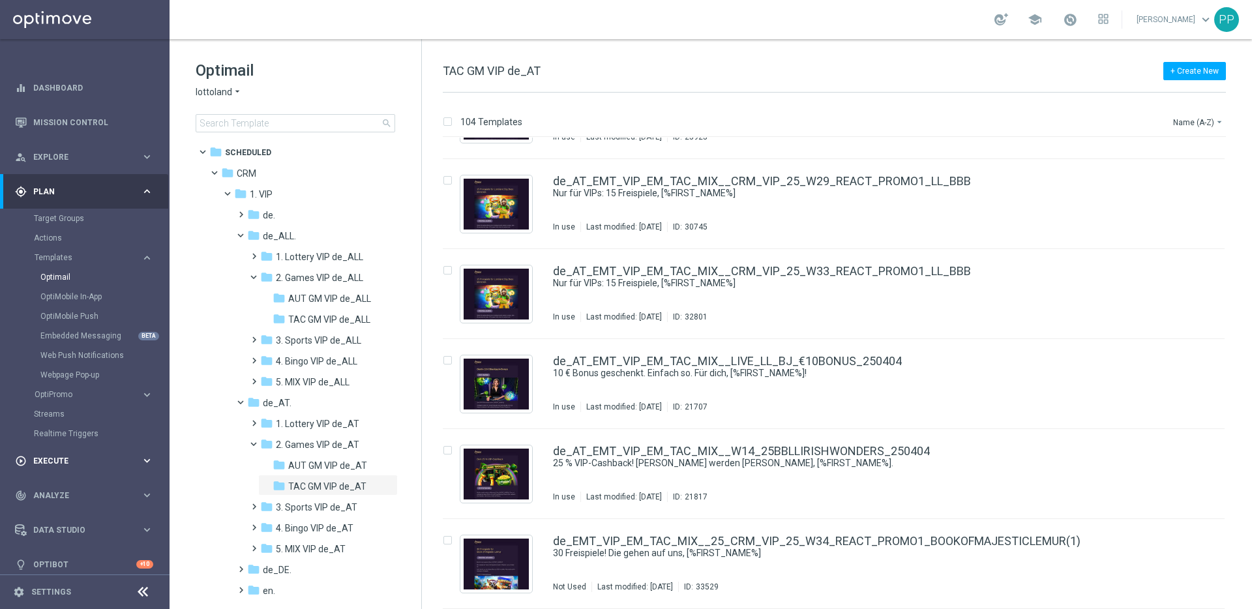
click at [50, 453] on div "play_circle_outline Execute keyboard_arrow_right" at bounding box center [84, 460] width 168 height 35
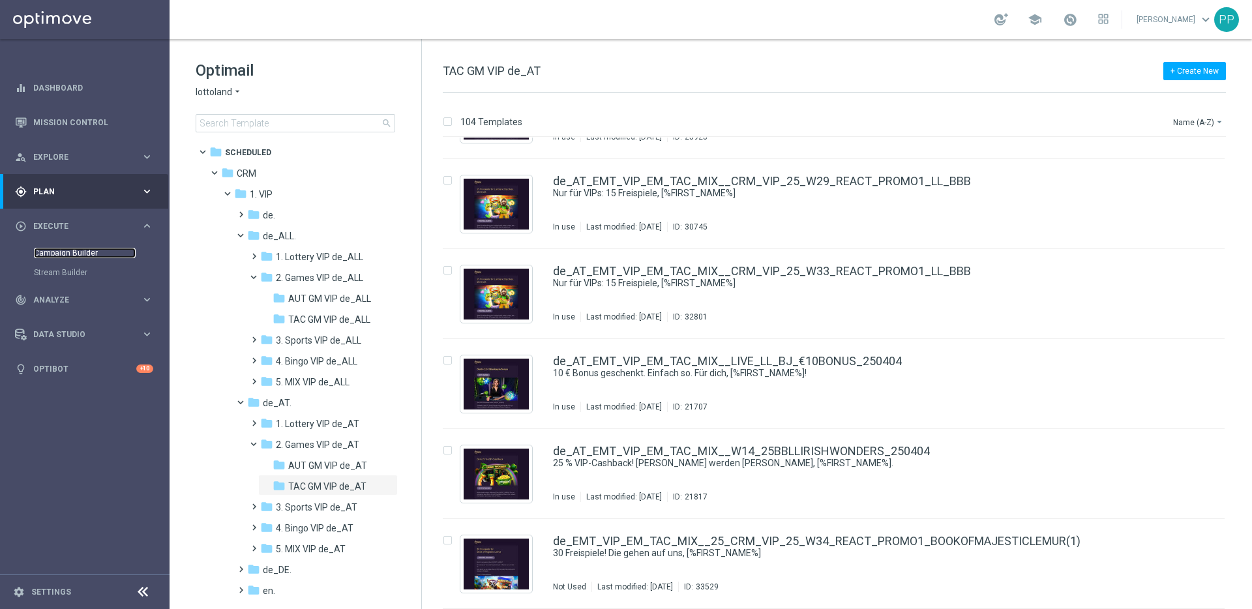
click at [64, 248] on link "Campaign Builder" at bounding box center [85, 253] width 102 height 10
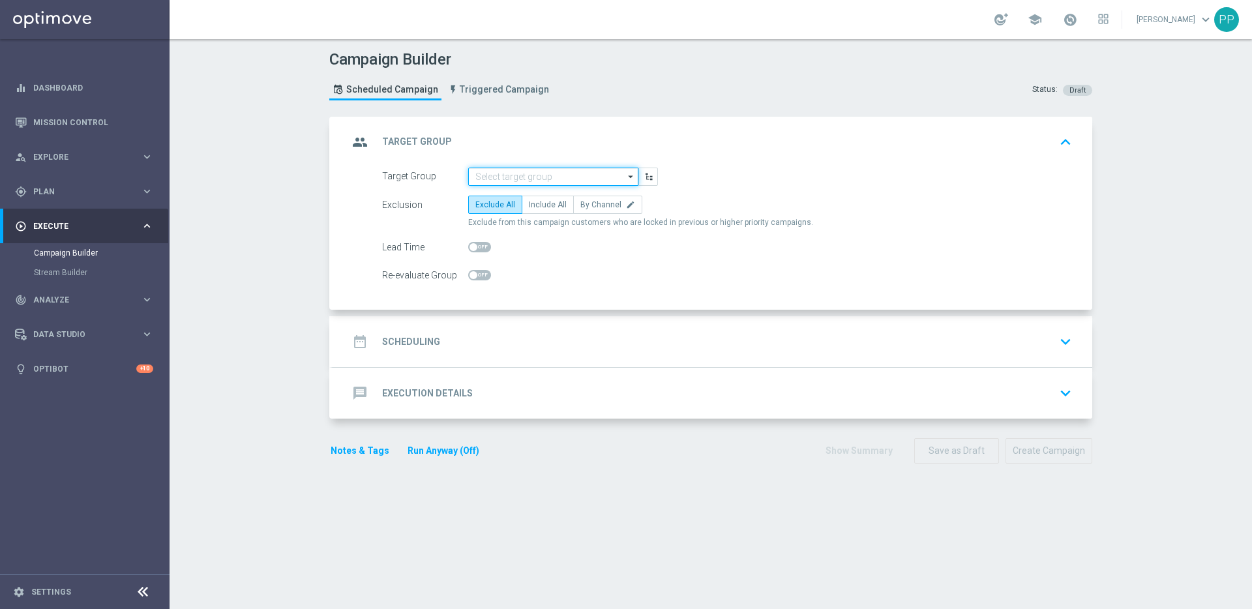
click at [492, 175] on input at bounding box center [553, 177] width 170 height 18
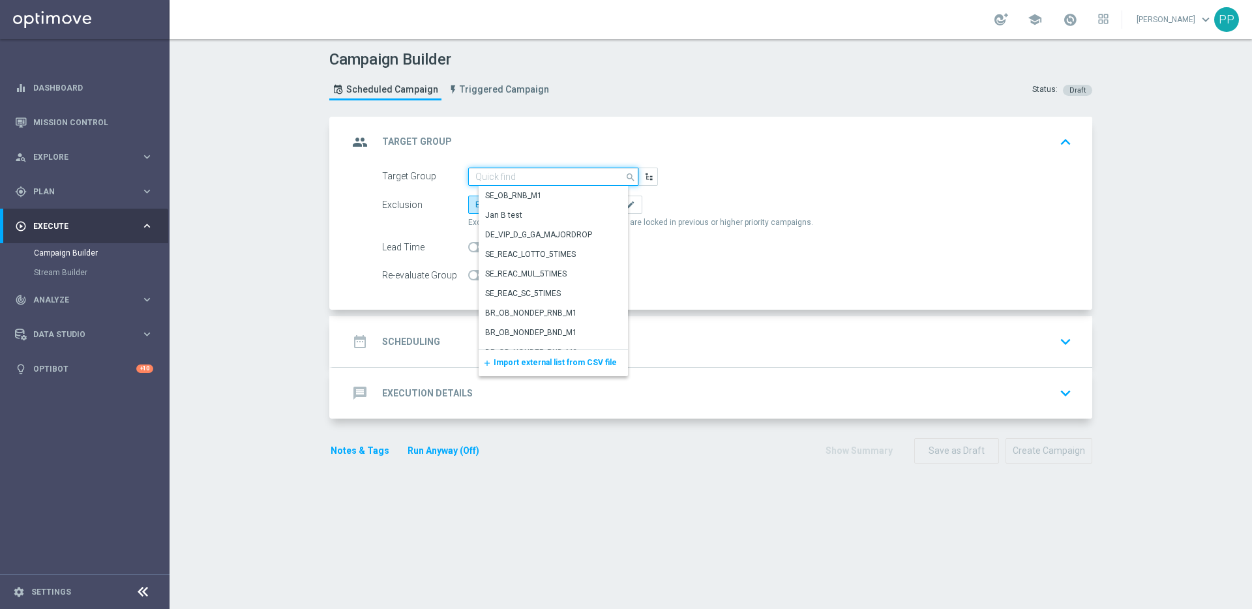
paste input "de_all_TGT_VIP_EM_TAC_MIX__2DAYNOACT"
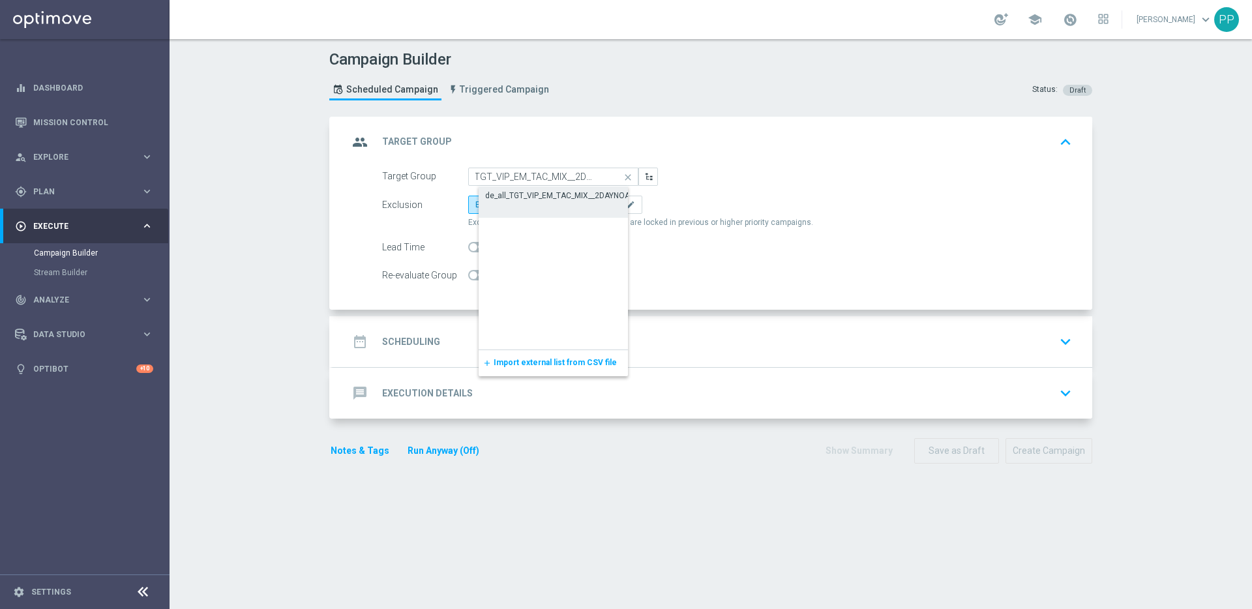
click at [505, 192] on div "de_all_TGT_VIP_EM_TAC_MIX__2DAYNOACT" at bounding box center [562, 196] width 154 height 12
type input "de_all_TGT_VIP_EM_TAC_MIX__2DAYNOACT"
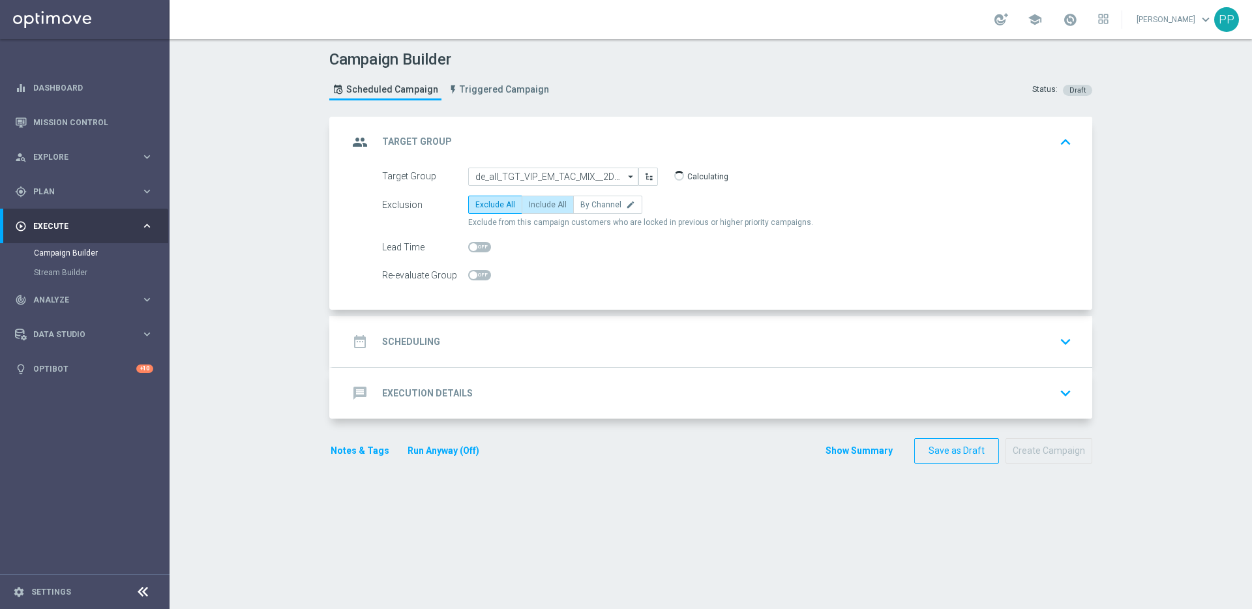
click at [546, 201] on span "Include All" at bounding box center [548, 204] width 38 height 9
click at [537, 203] on input "Include All" at bounding box center [533, 207] width 8 height 8
radio input "true"
click at [426, 323] on div "date_range Scheduling keyboard_arrow_down" at bounding box center [711, 341] width 759 height 51
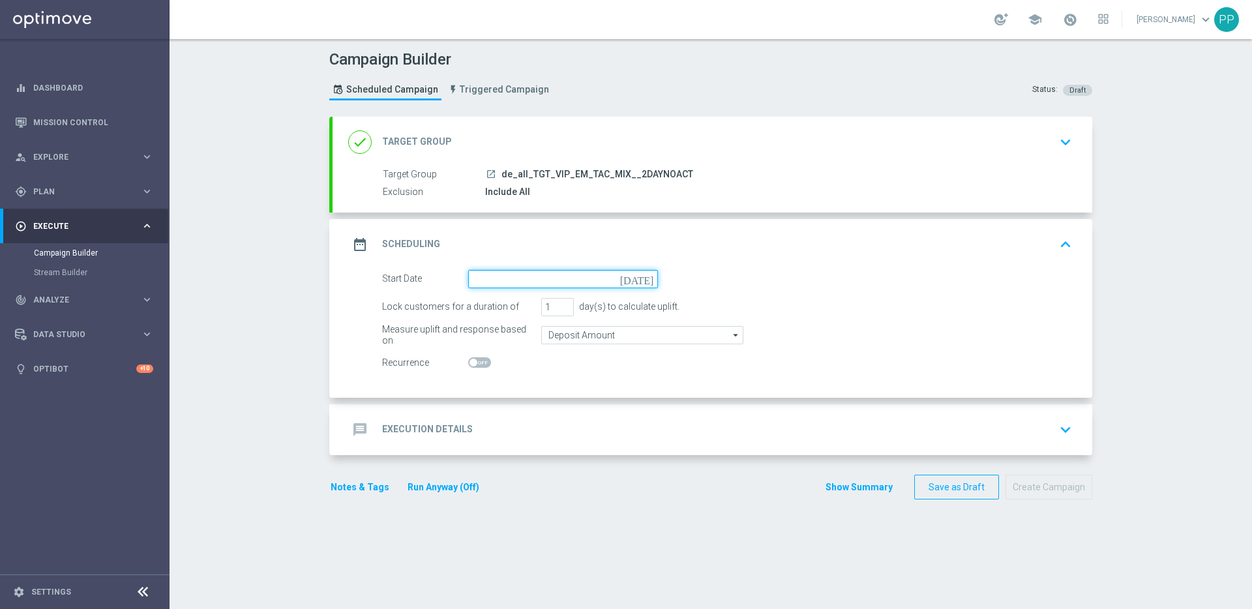
click at [490, 276] on input at bounding box center [563, 279] width 190 height 18
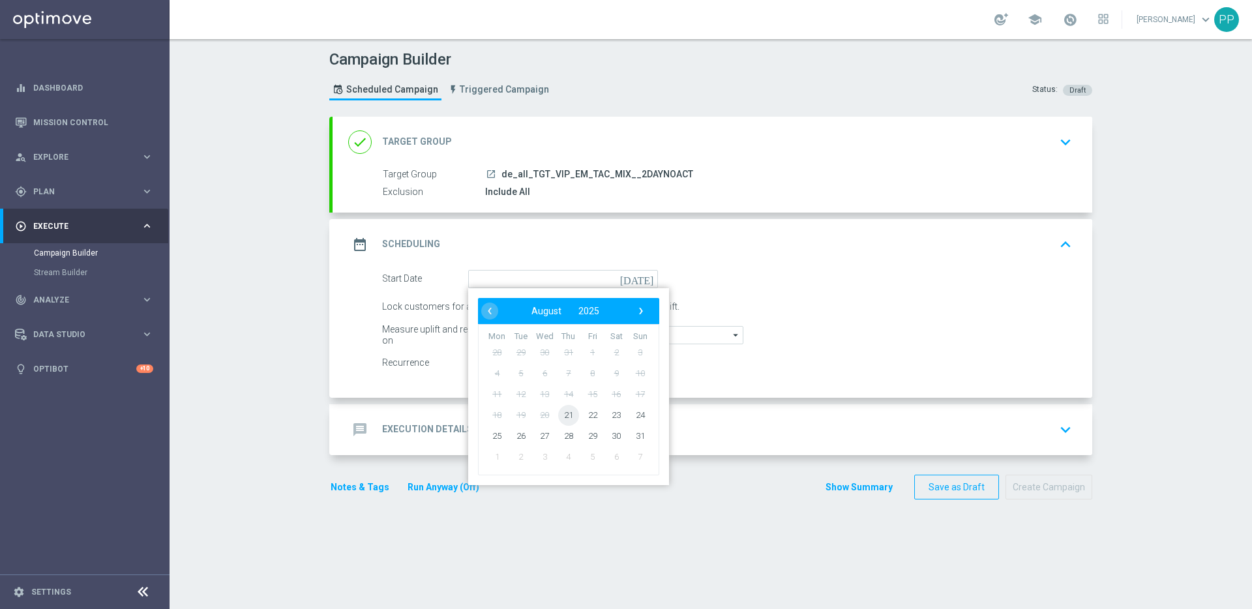
click at [558, 416] on span "21" at bounding box center [568, 414] width 21 height 21
type input "21 Aug 2025"
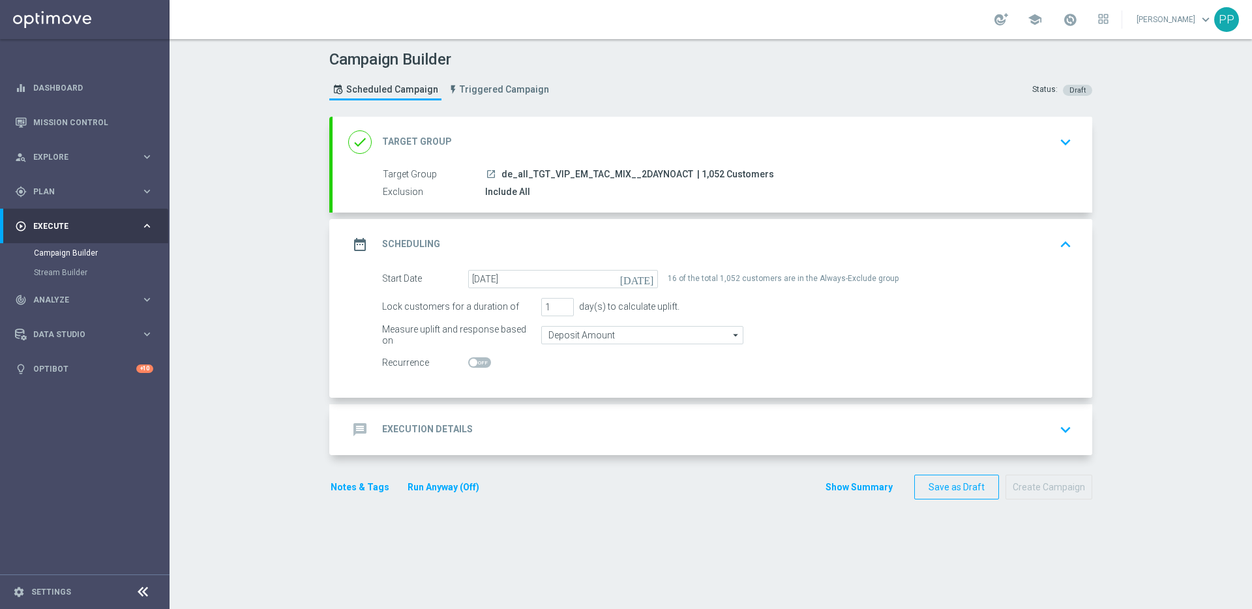
click at [414, 429] on h2 "Execution Details" at bounding box center [427, 429] width 91 height 12
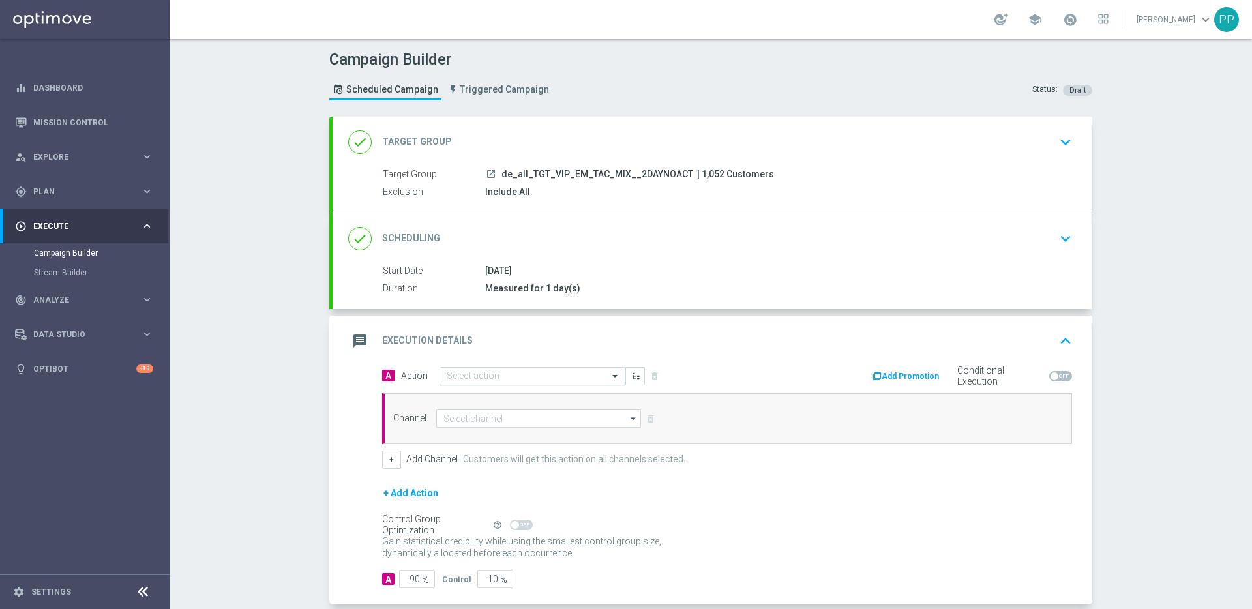
click at [462, 375] on input "text" at bounding box center [519, 376] width 145 height 11
paste input "CRM_VIP_25_W34_SUMMER_SALES_DACH"
type input "CRM_VIP_25_W34_SUMMER_SALES_DACH"
click at [471, 418] on span "Create new action" at bounding box center [492, 416] width 68 height 9
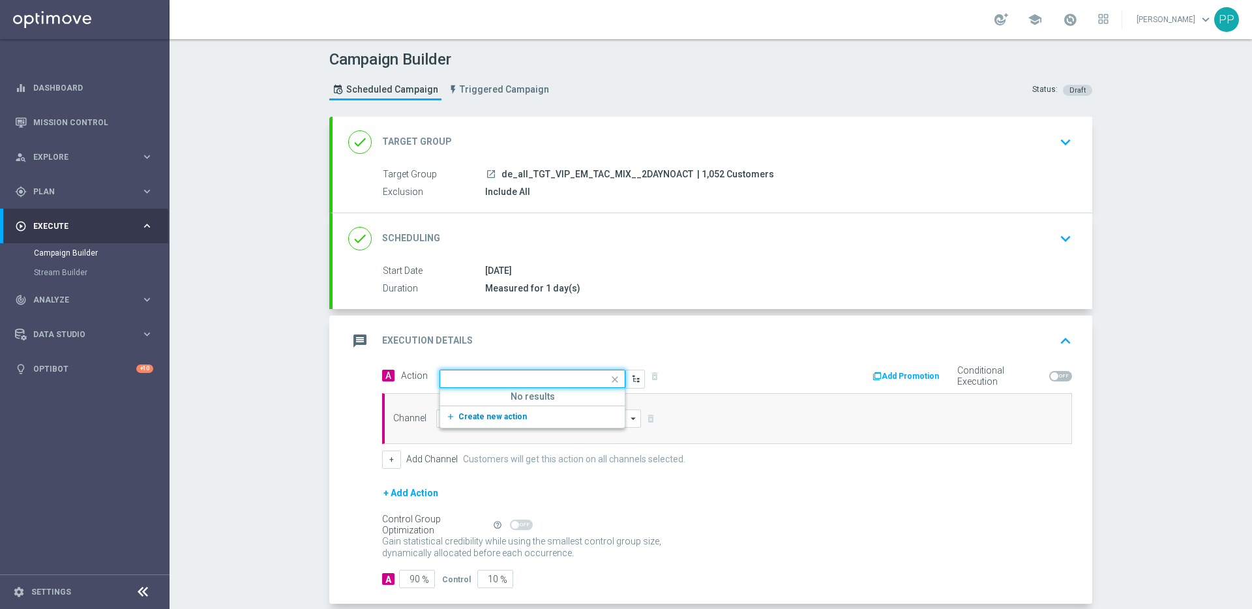
scroll to position [0, 0]
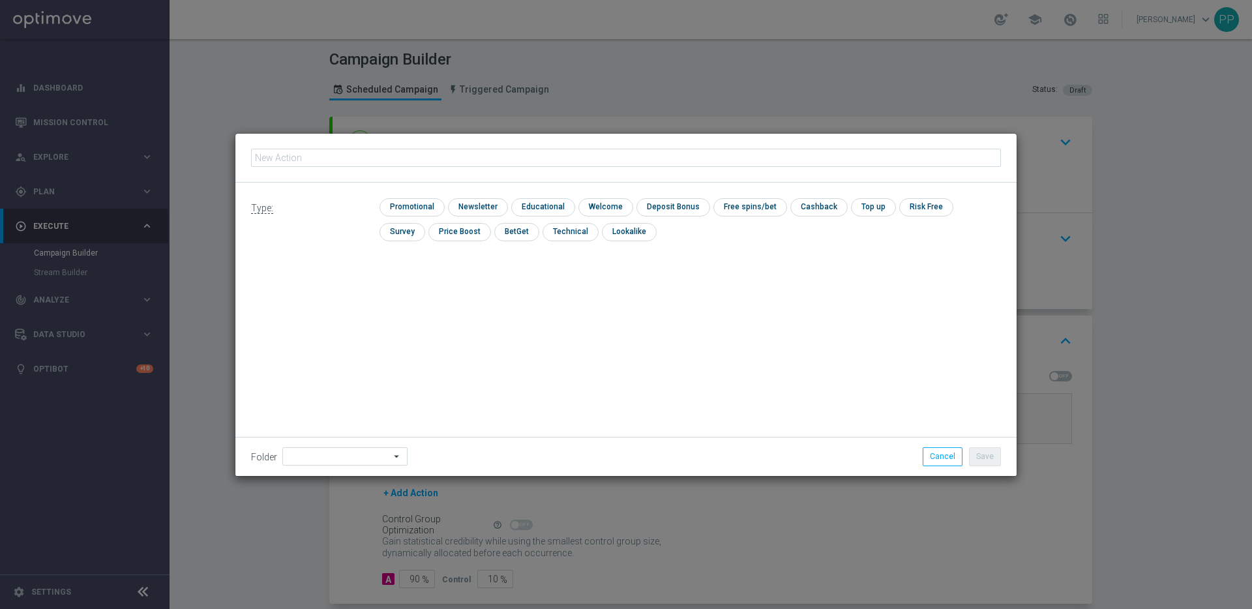
type input "CRM_VIP_25_W34_SUMMER_SALES_DACH"
click at [429, 220] on div "check Promotional check Newsletter check Educational check Welcome check Deposi…" at bounding box center [689, 223] width 621 height 50
click at [422, 211] on input "checkbox" at bounding box center [410, 207] width 62 height 18
checkbox input "true"
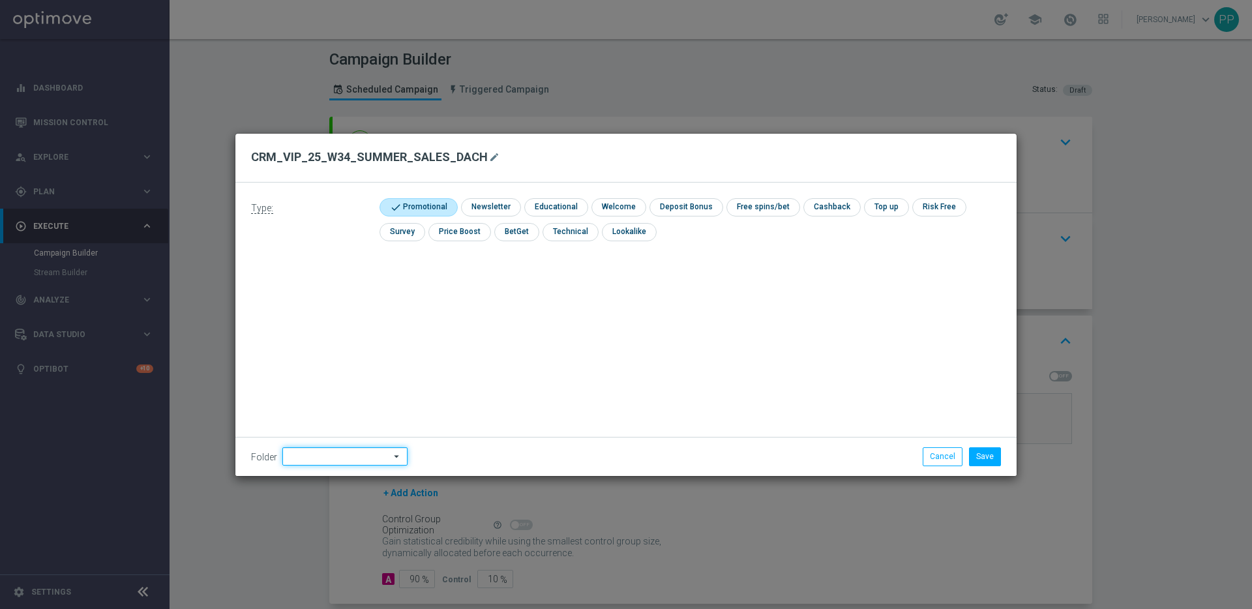
click at [332, 462] on input at bounding box center [344, 456] width 125 height 18
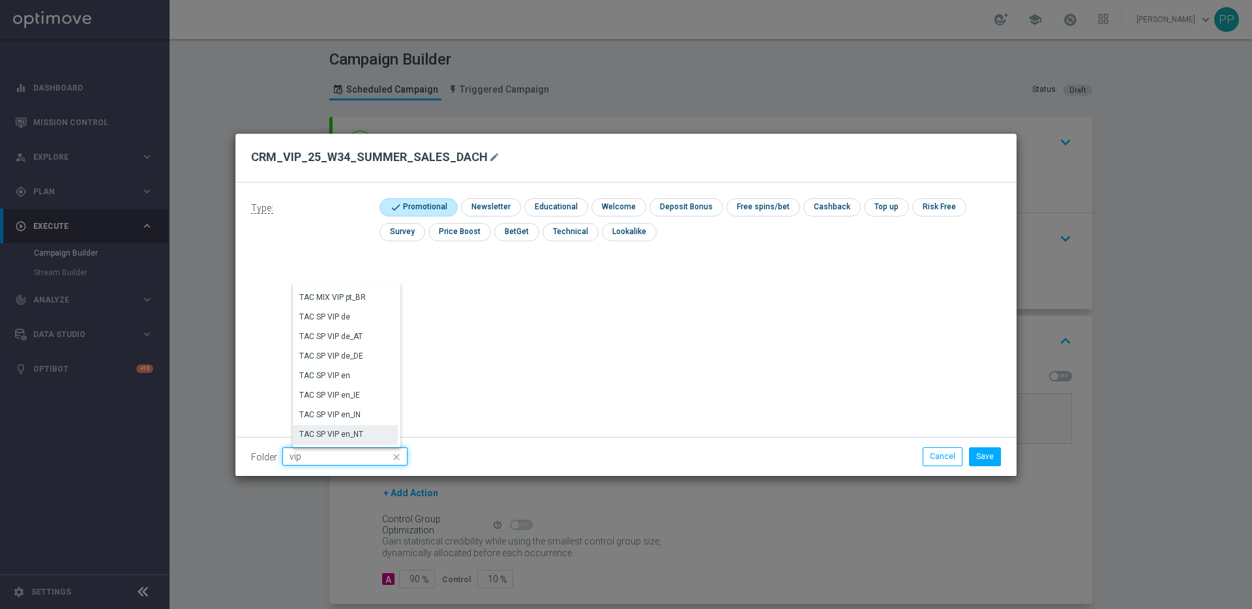
scroll to position [2255, 0]
click at [323, 435] on div "VIP" at bounding box center [345, 443] width 105 height 18
type input "VIP"
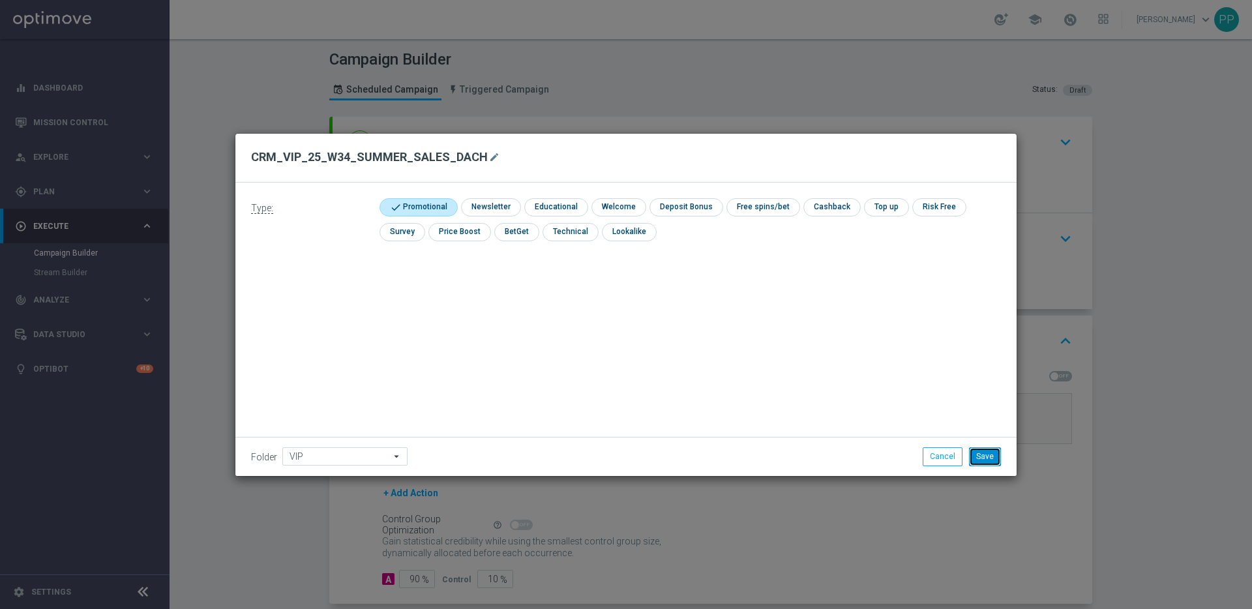
click at [990, 459] on button "Save" at bounding box center [985, 456] width 32 height 18
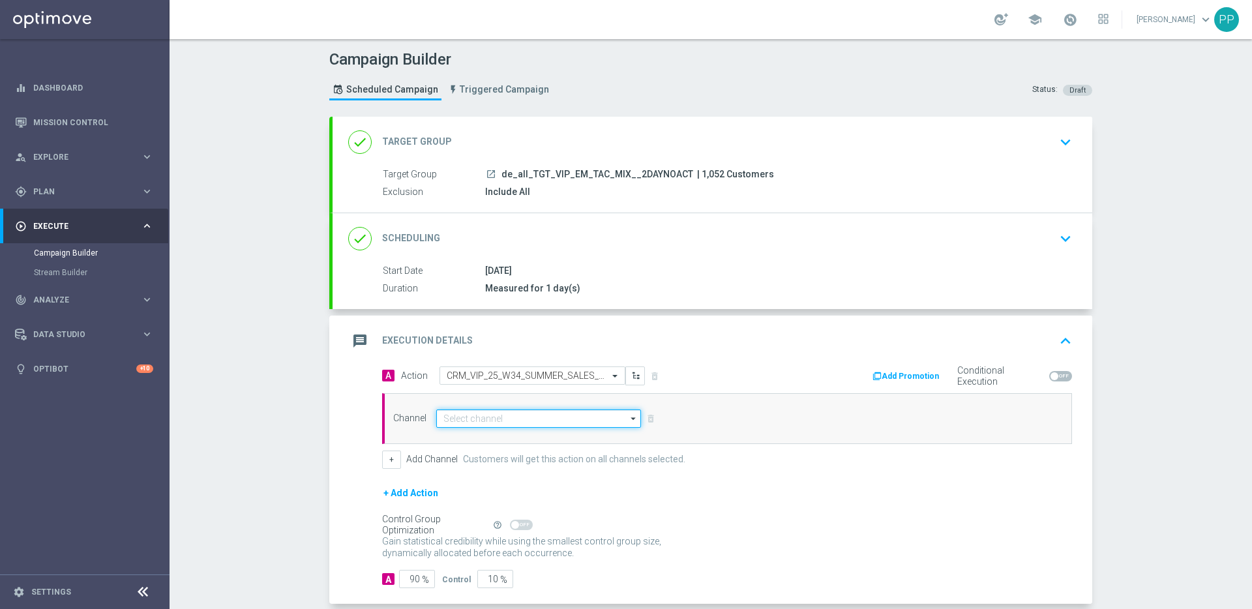
click at [462, 422] on input at bounding box center [538, 418] width 205 height 18
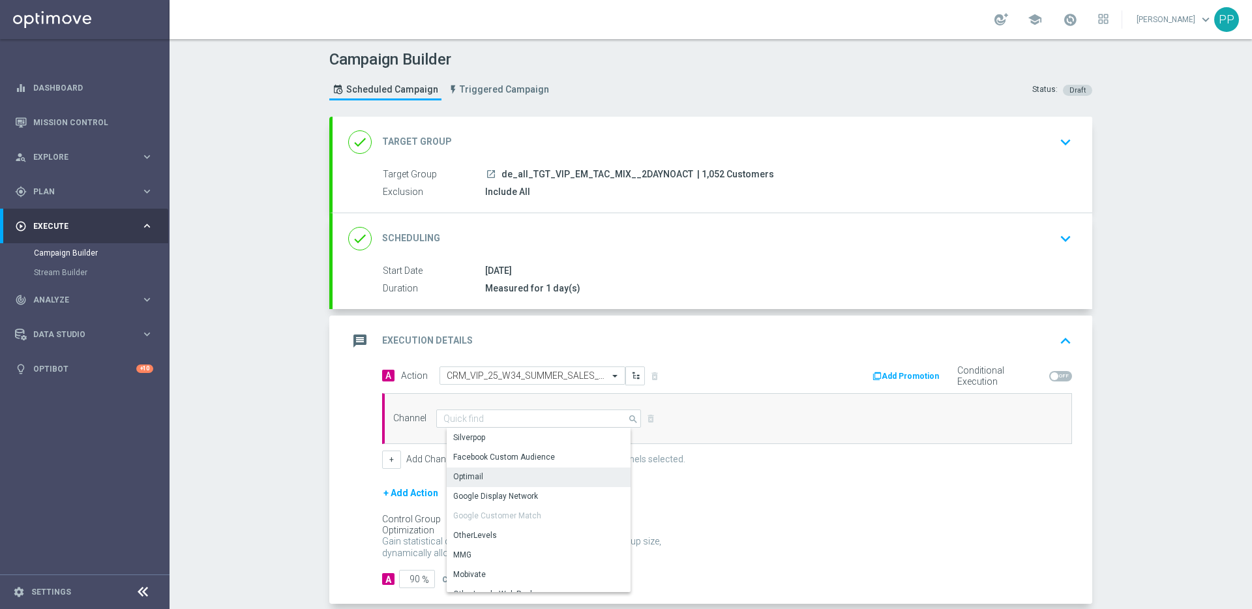
click at [468, 473] on div "Optimail" at bounding box center [468, 477] width 30 height 12
type input "Optimail"
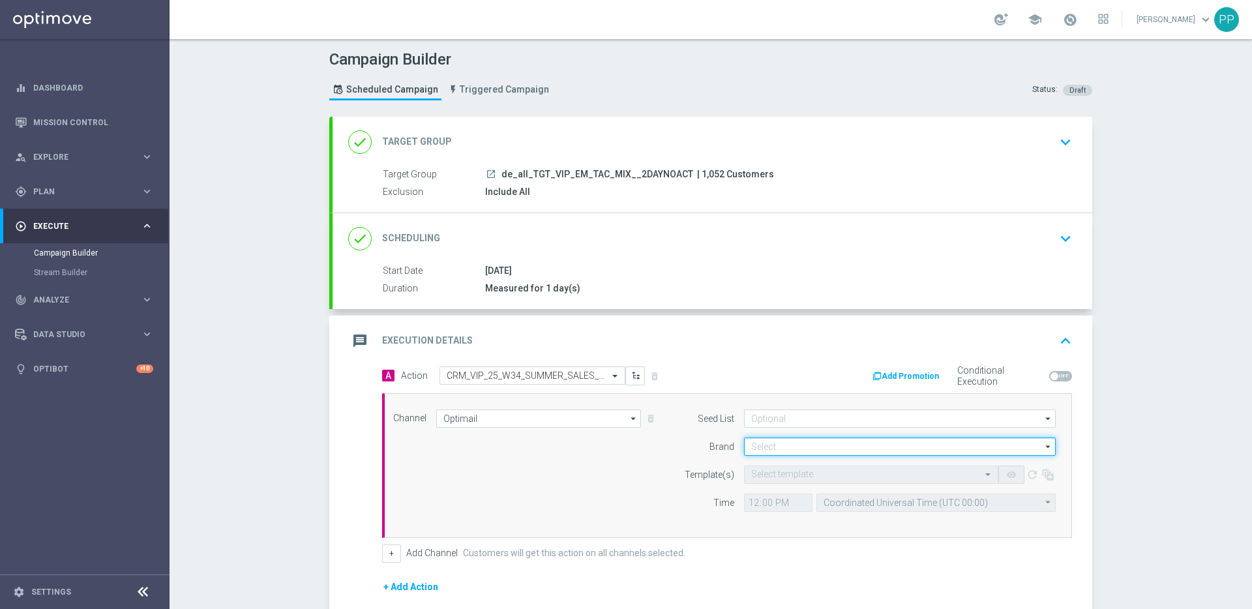
click at [767, 442] on input at bounding box center [900, 446] width 312 height 18
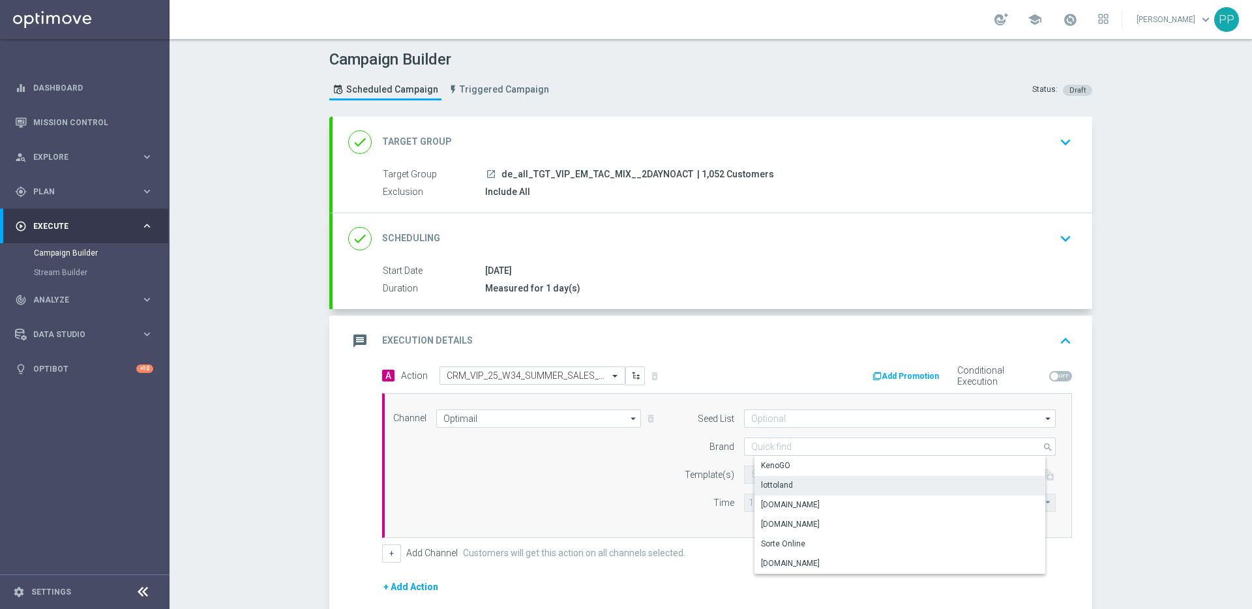
click at [769, 489] on div "lottoland" at bounding box center [777, 485] width 32 height 12
type input "lottoland"
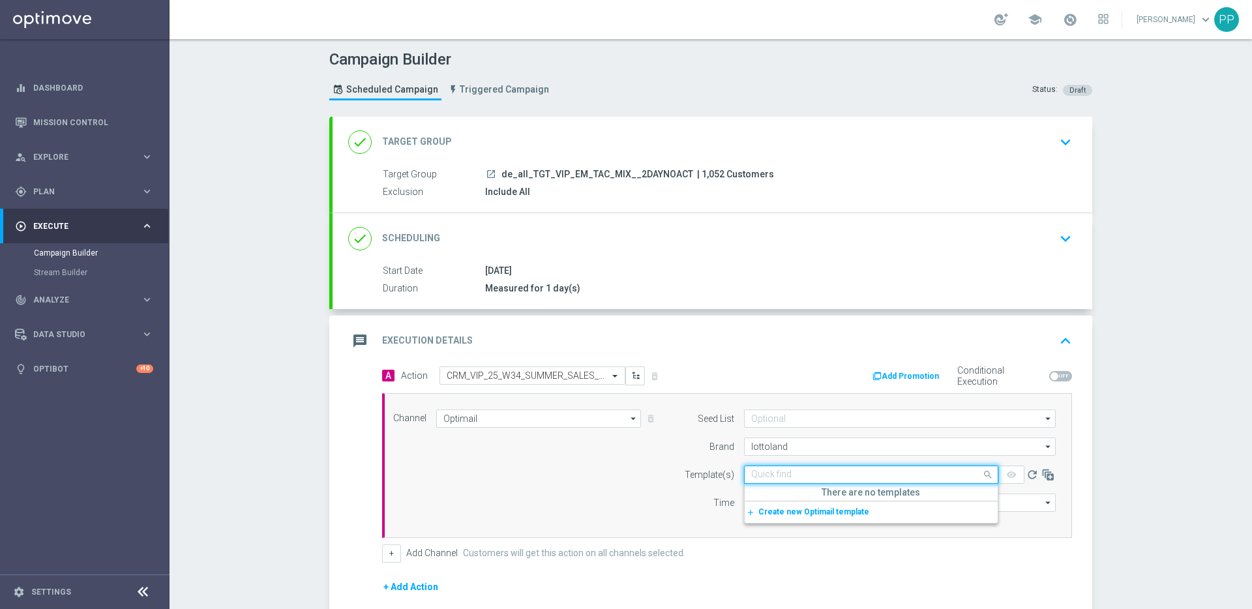
click at [754, 470] on input "text" at bounding box center [858, 474] width 214 height 11
paste input "de_EMT_VIP_EM_TAC_MIX__25_SUMMER_SALES"
click at [756, 486] on div "de_EMT_VIP_EM_TAC_MIX__25_SUMMER_SALES" at bounding box center [871, 495] width 240 height 22
type input "de_EMT_VIP_EM_TAC_MIX__25_SUMMER_SALES"
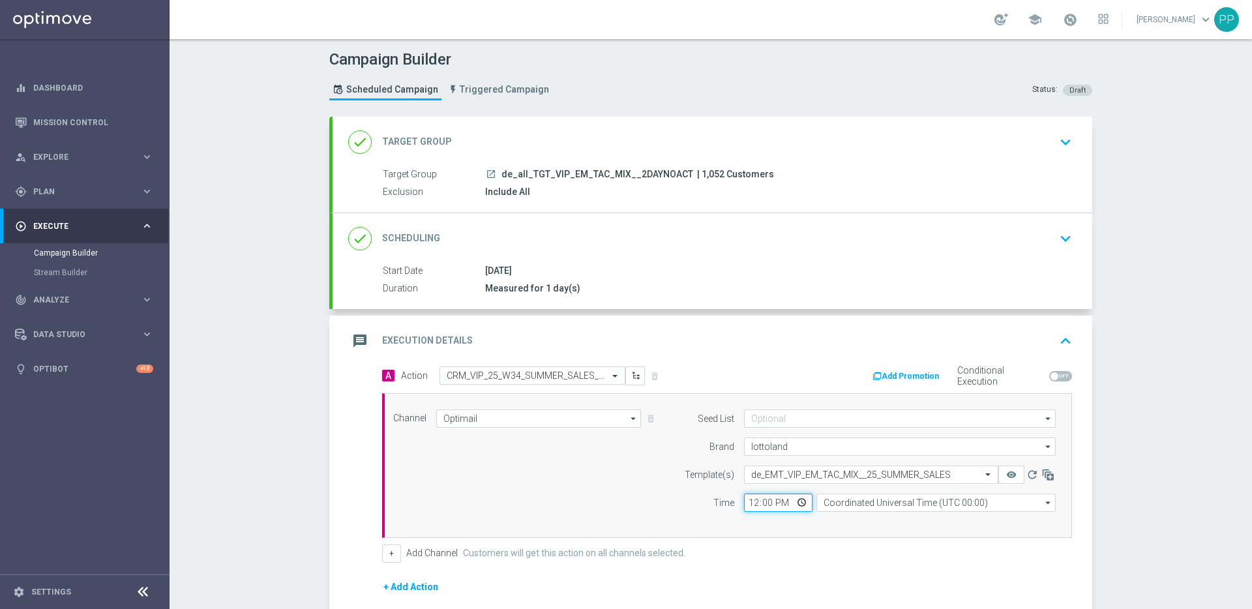
click at [747, 508] on input "12:00" at bounding box center [778, 502] width 68 height 18
type input "18:30"
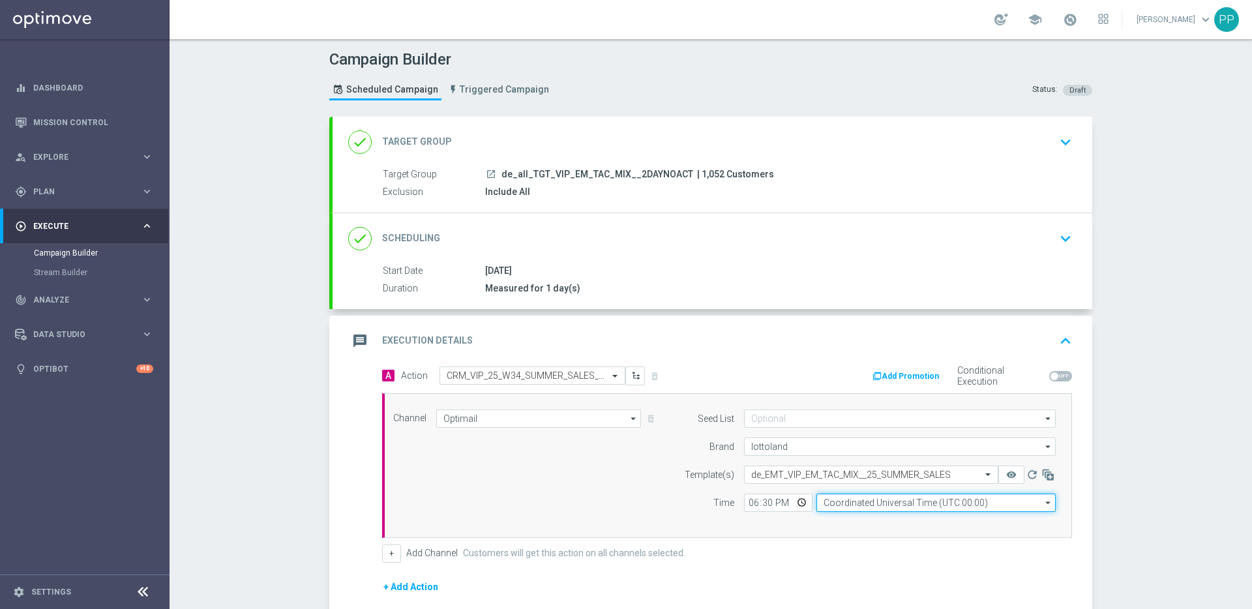
click at [872, 507] on input "Coordinated Universal Time (UTC 00:00)" at bounding box center [935, 502] width 239 height 18
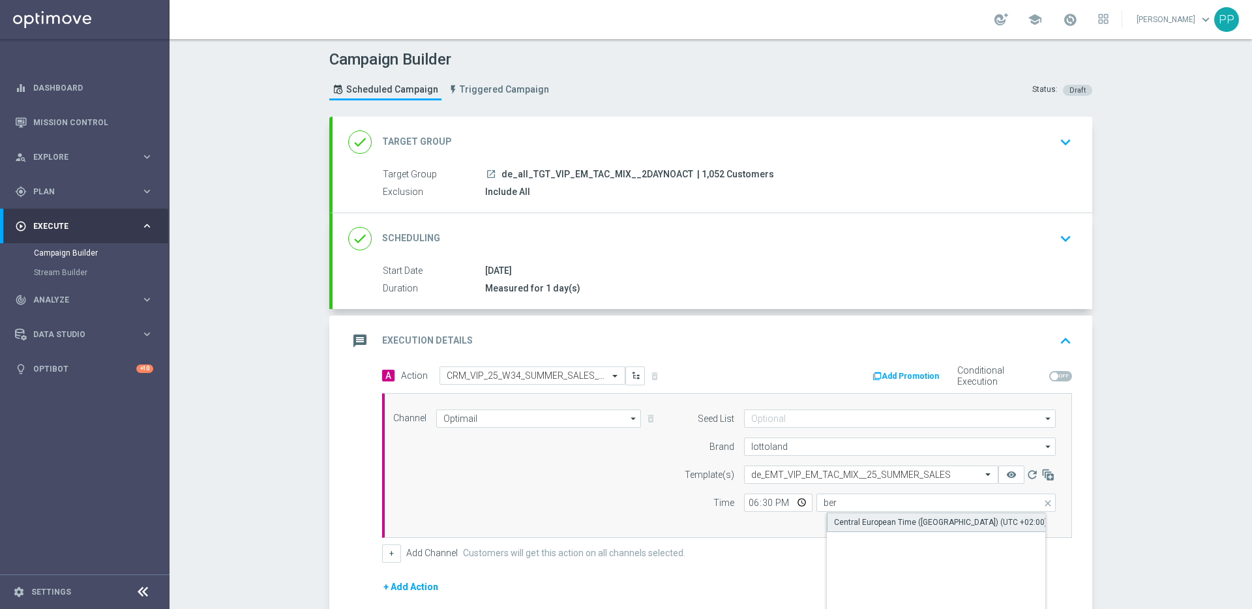
click at [878, 522] on div "Central European Time ([GEOGRAPHIC_DATA]) (UTC +02:00)" at bounding box center [940, 522] width 213 height 12
type input "Central European Time (Berlin) (UTC +02:00)"
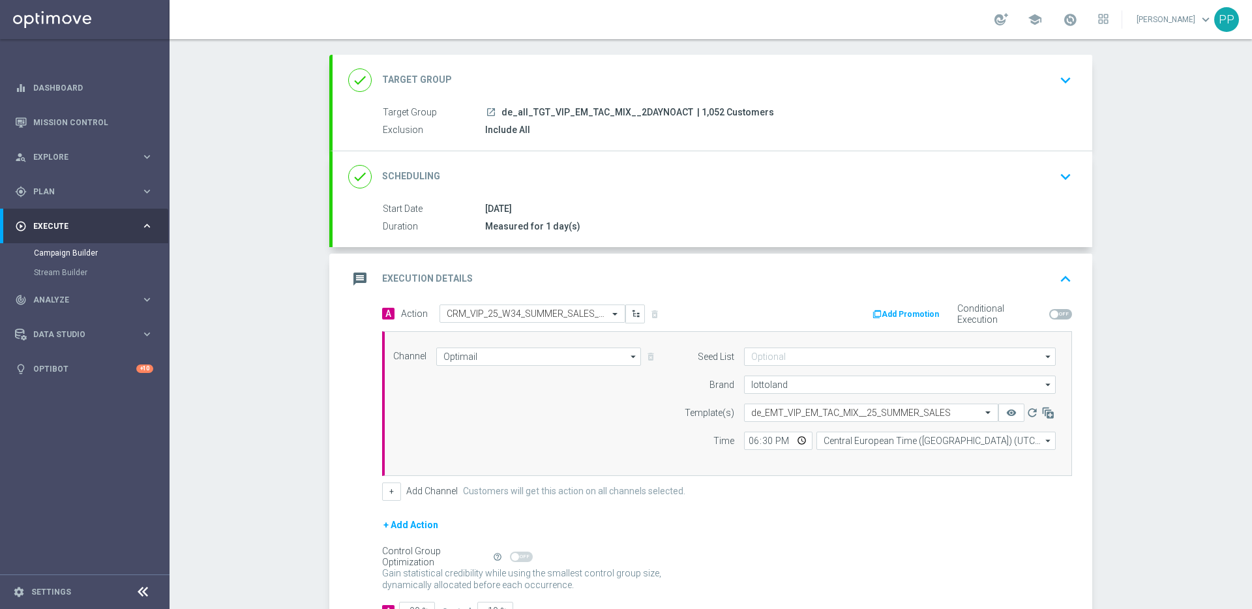
scroll to position [119, 0]
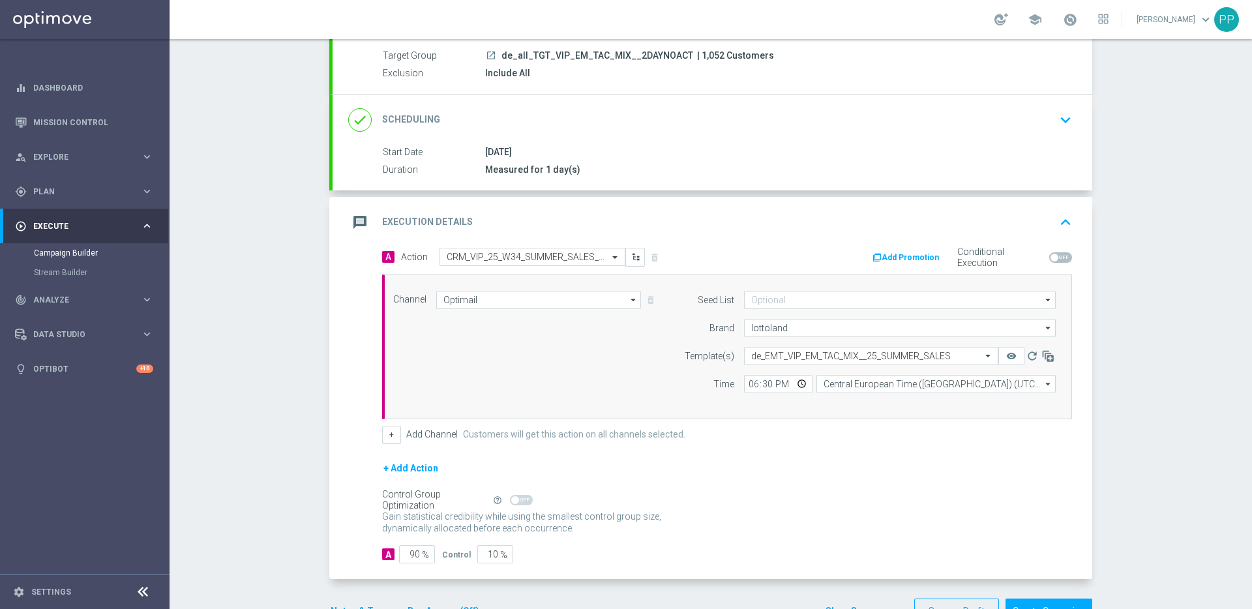
click at [697, 52] on span "| 1,052 Customers" at bounding box center [735, 56] width 77 height 12
copy span "1,052"
click at [410, 552] on input "90" at bounding box center [417, 554] width 36 height 18
type input "0"
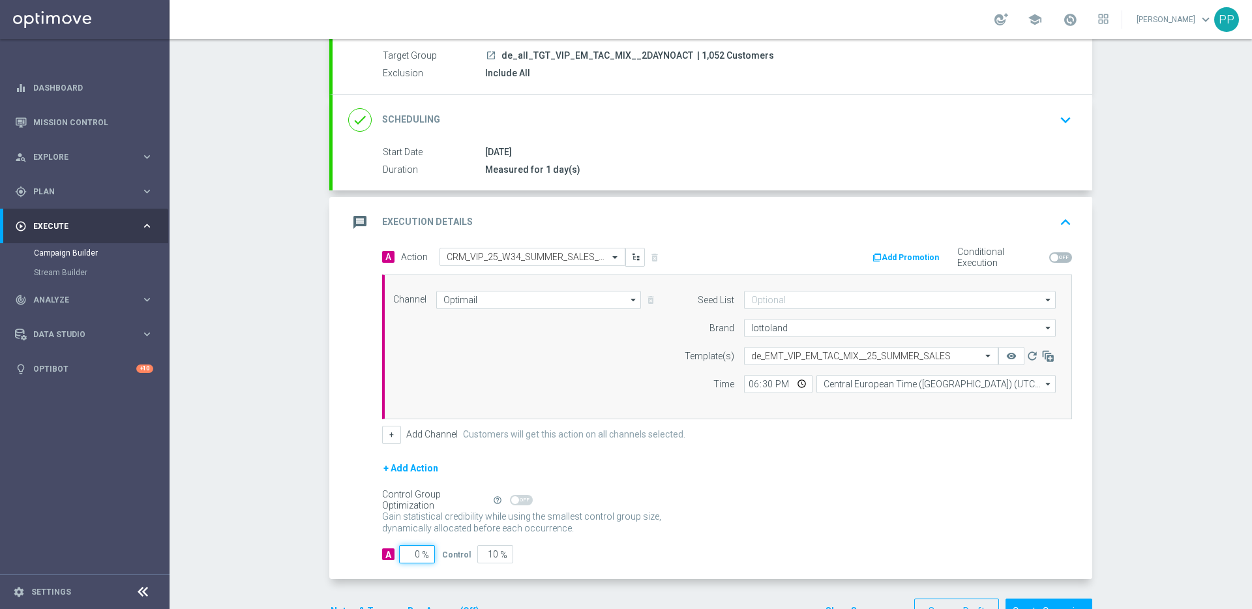
type input "100"
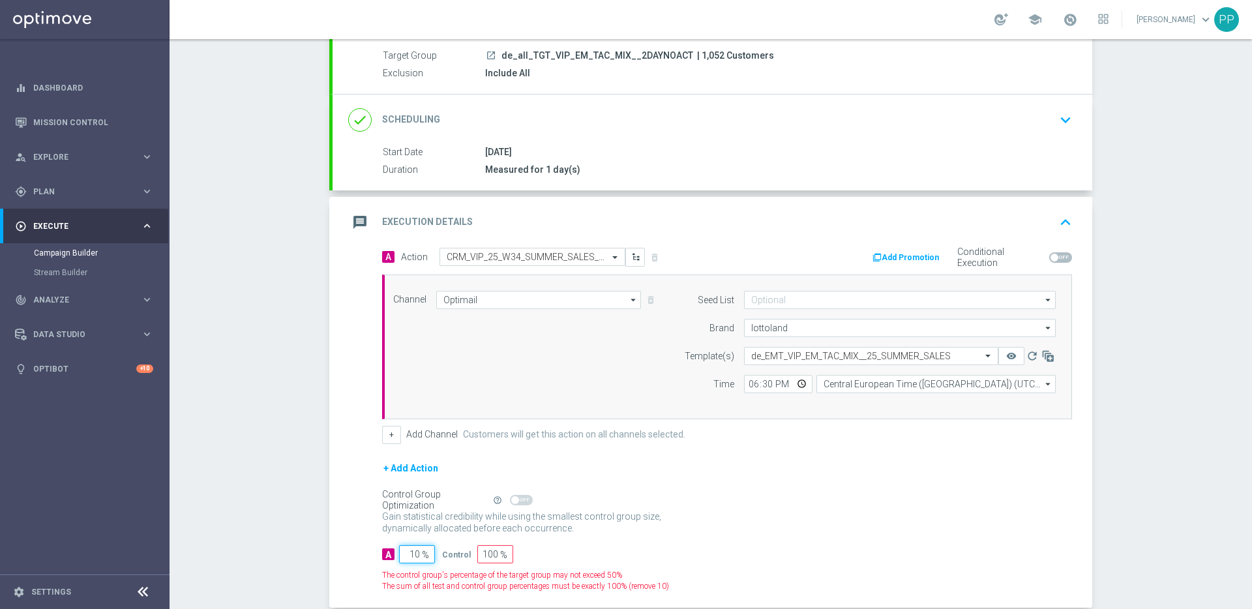
type input "100"
type input "0"
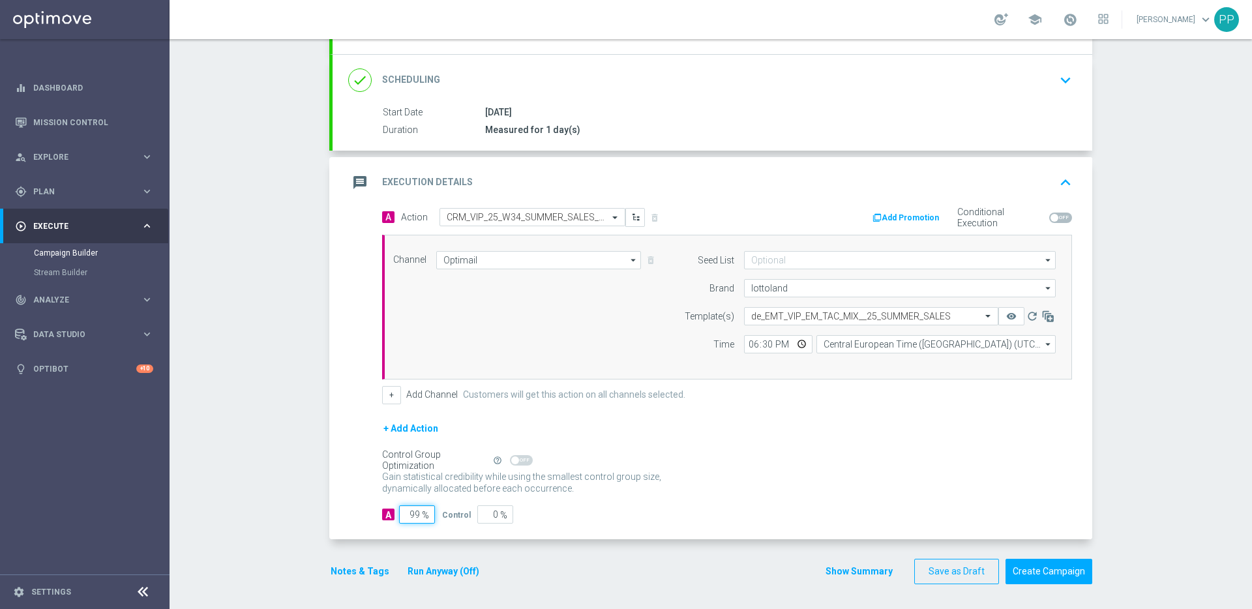
scroll to position [160, 0]
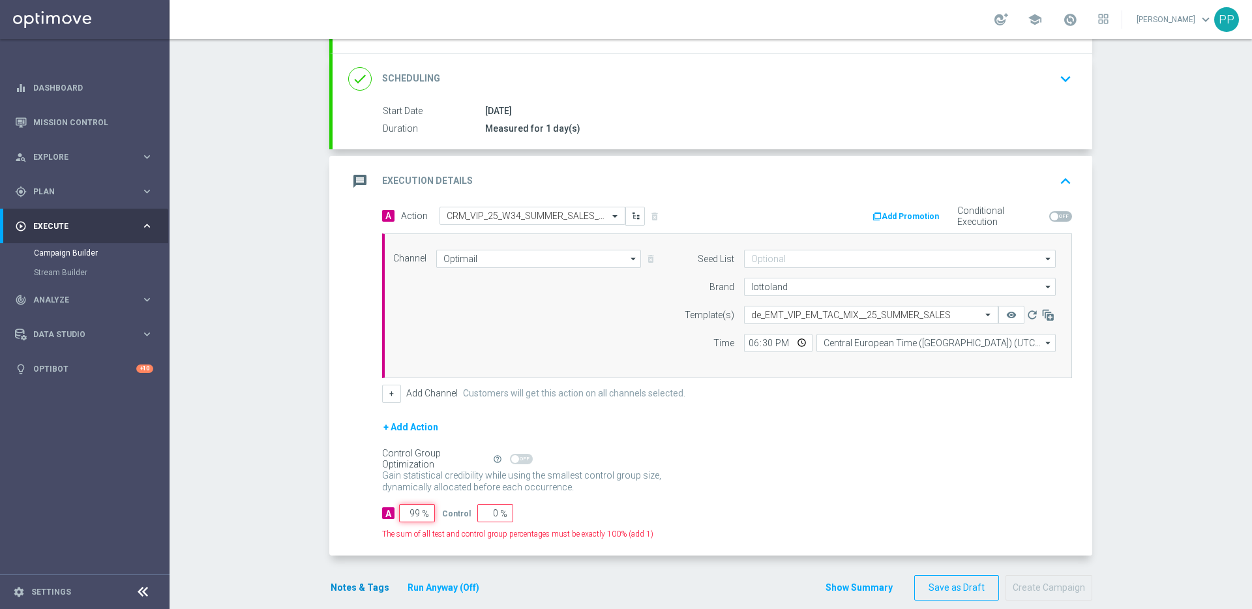
type input "99"
click at [353, 586] on button "Notes & Tags" at bounding box center [359, 588] width 61 height 16
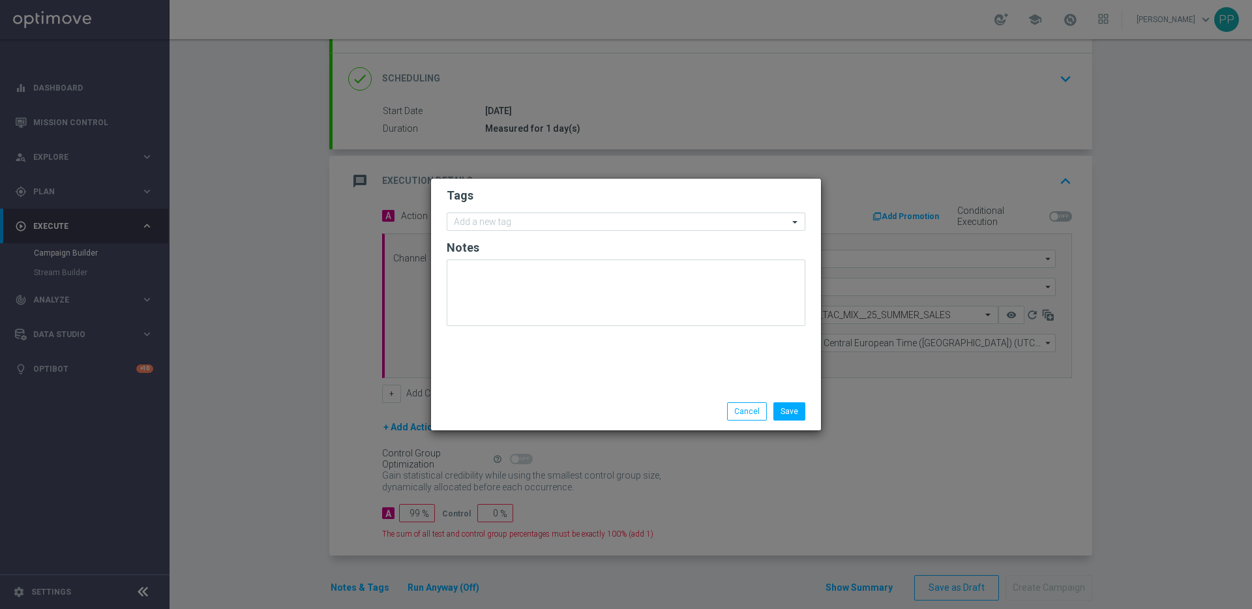
click at [413, 516] on modal-container "Tags Add a new tag Notes Save Cancel" at bounding box center [626, 304] width 1252 height 609
click at [481, 224] on input "text" at bounding box center [621, 222] width 334 height 11
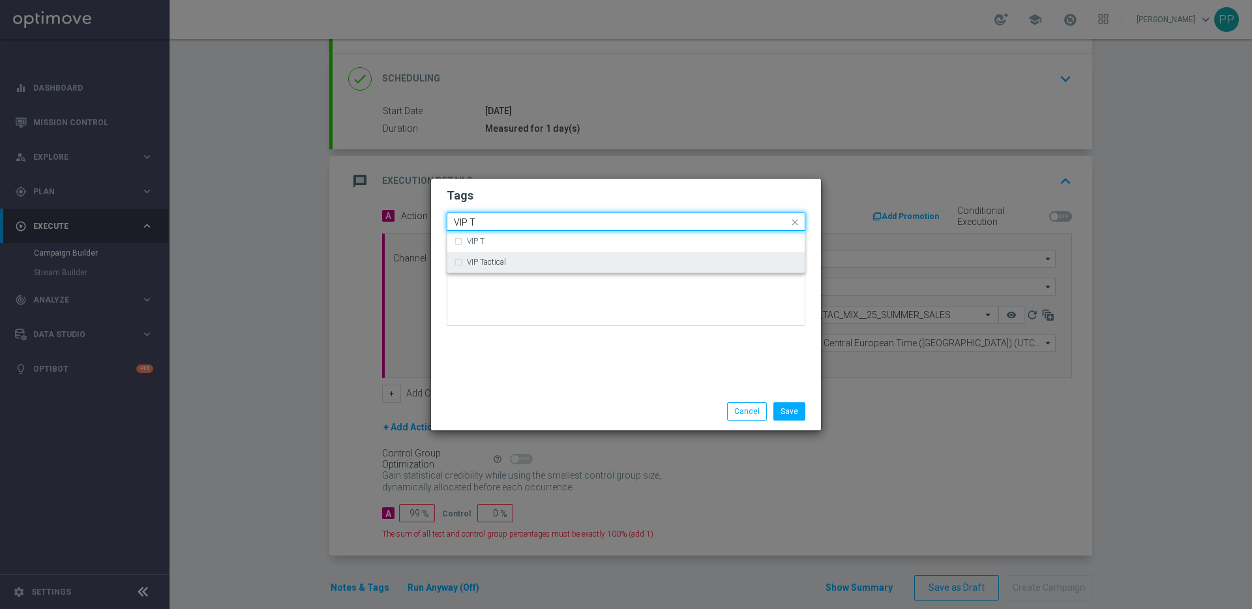
click at [502, 264] on label "VIP Tactical" at bounding box center [486, 262] width 39 height 8
type input "VIP T"
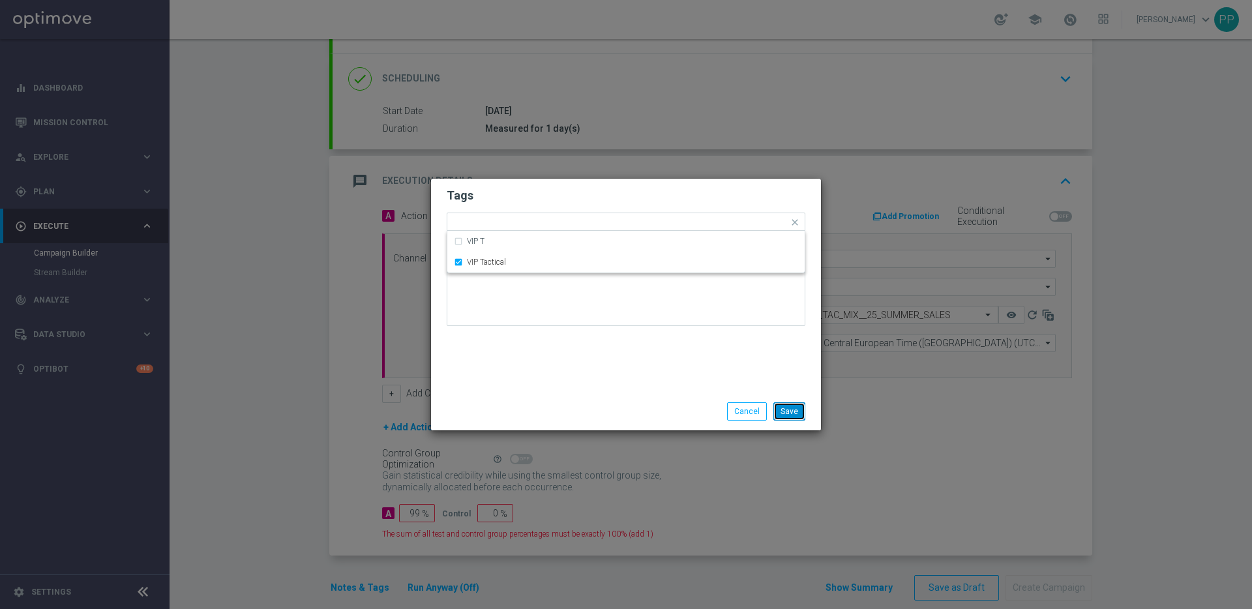
click at [795, 415] on button "Save" at bounding box center [789, 411] width 32 height 18
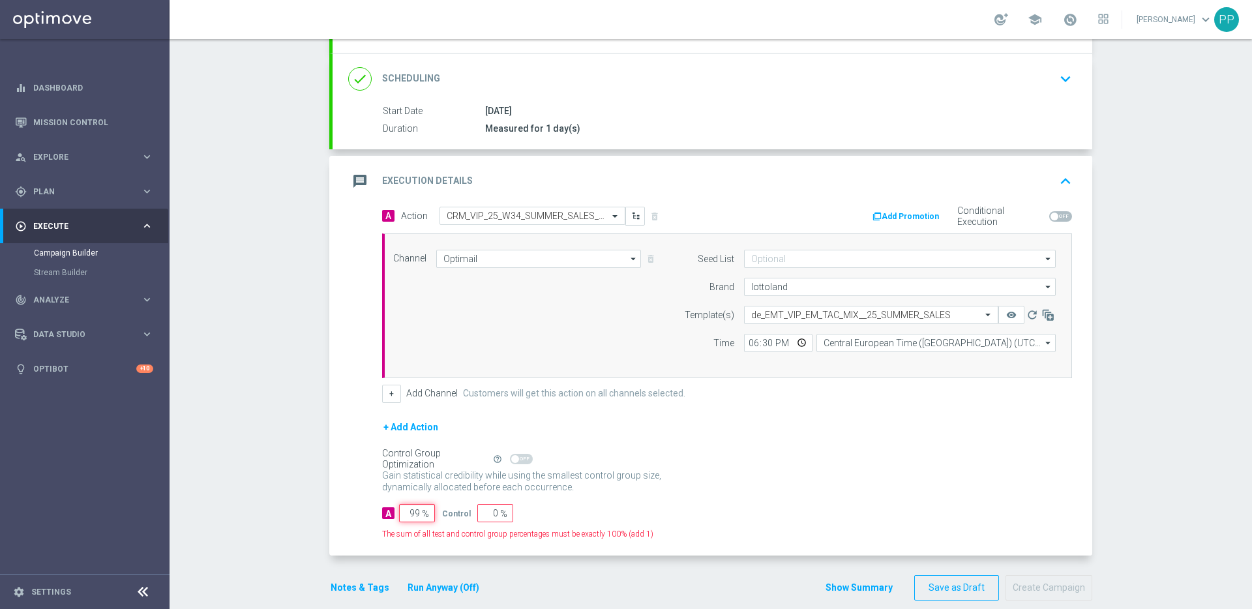
drag, startPoint x: 414, startPoint y: 510, endPoint x: 407, endPoint y: 510, distance: 7.2
click at [407, 510] on input "99" at bounding box center [417, 513] width 36 height 18
type input "1"
type input "99"
type input "10"
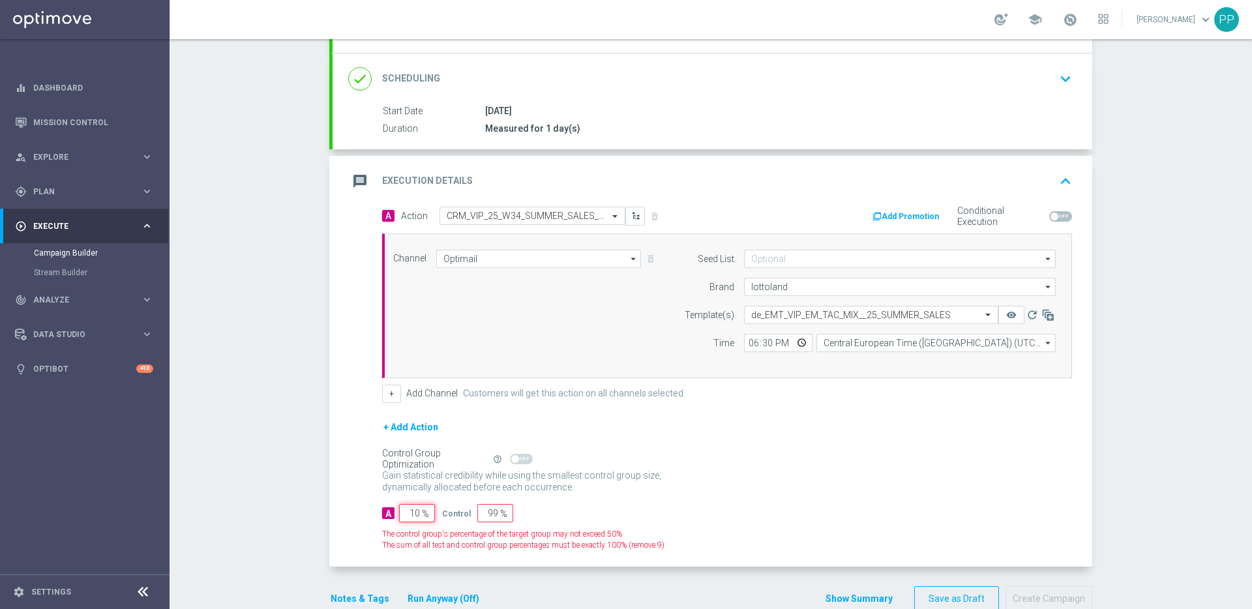
type input "90"
type input "100"
type input "0"
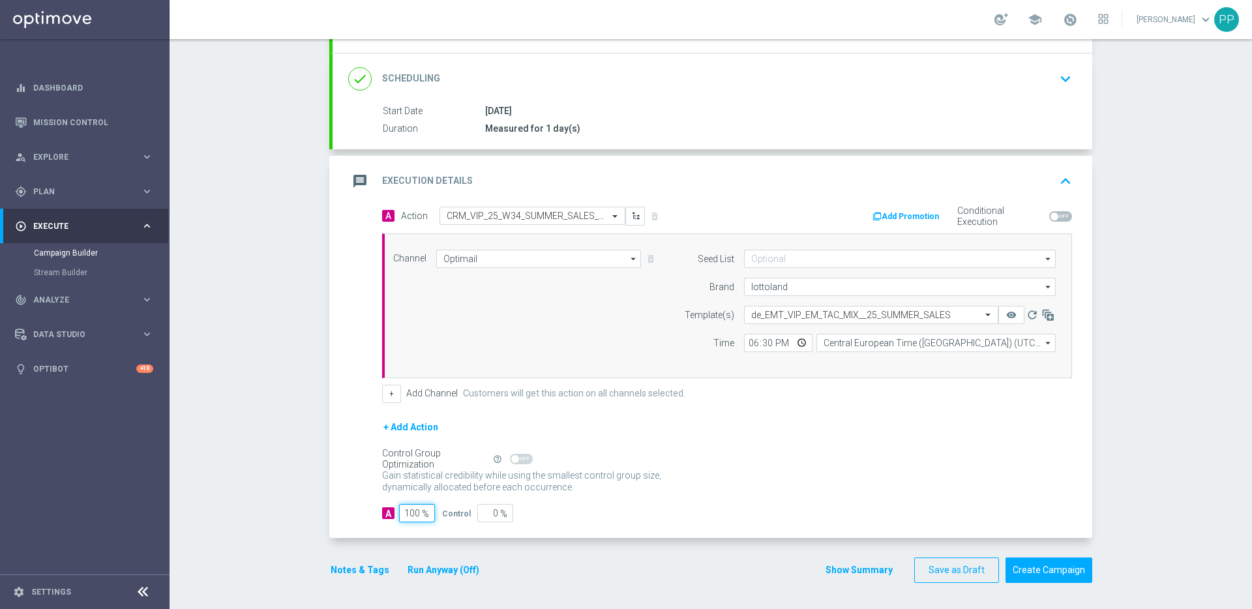
type input "100"
click at [709, 489] on div "Gain statistical credibility while using the smallest control group size, dynam…" at bounding box center [727, 481] width 690 height 31
click at [1046, 568] on button "Create Campaign" at bounding box center [1048, 569] width 87 height 25
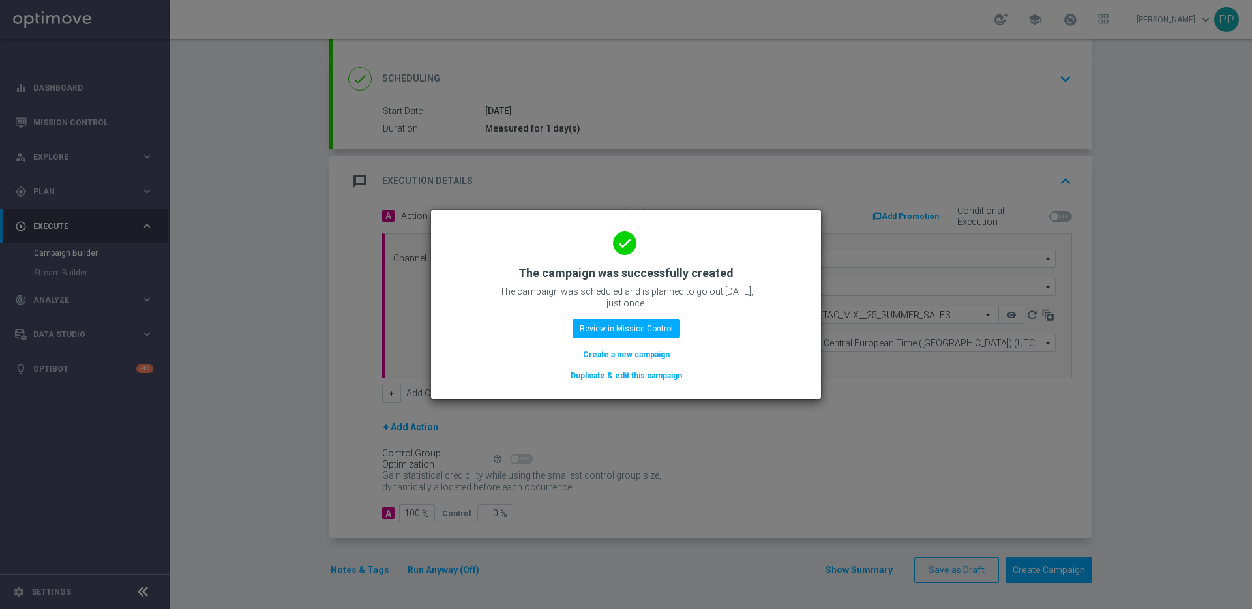
click at [630, 376] on button "Duplicate & edit this campaign" at bounding box center [626, 375] width 114 height 14
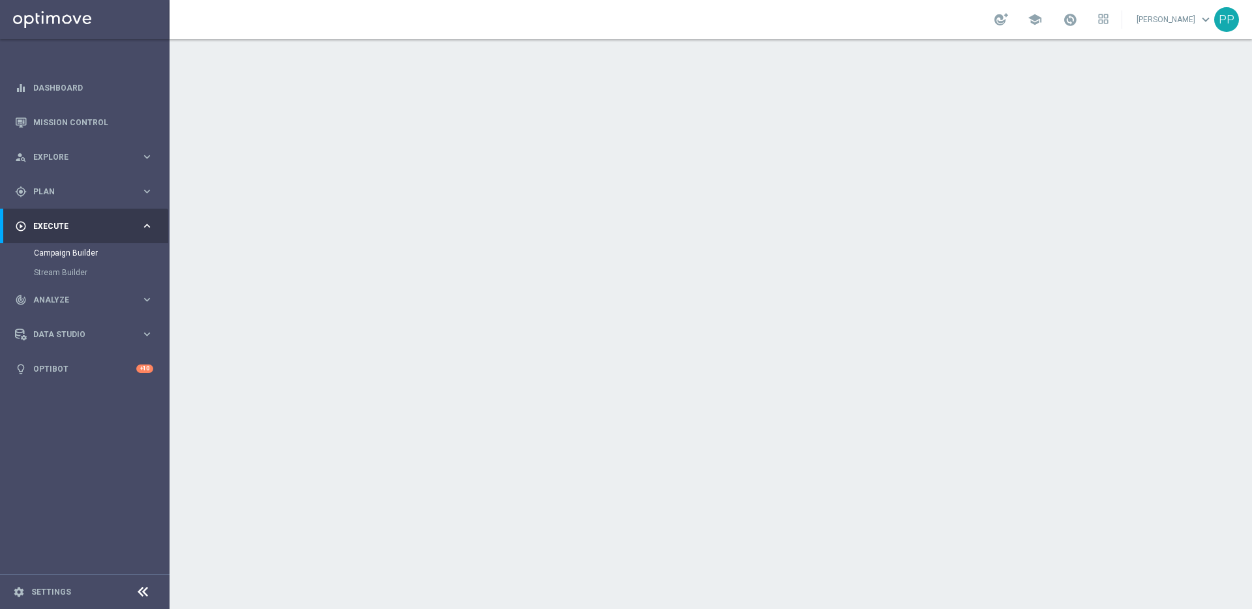
click at [529, 145] on div "done Target Group keyboard_arrow_down" at bounding box center [712, 142] width 728 height 25
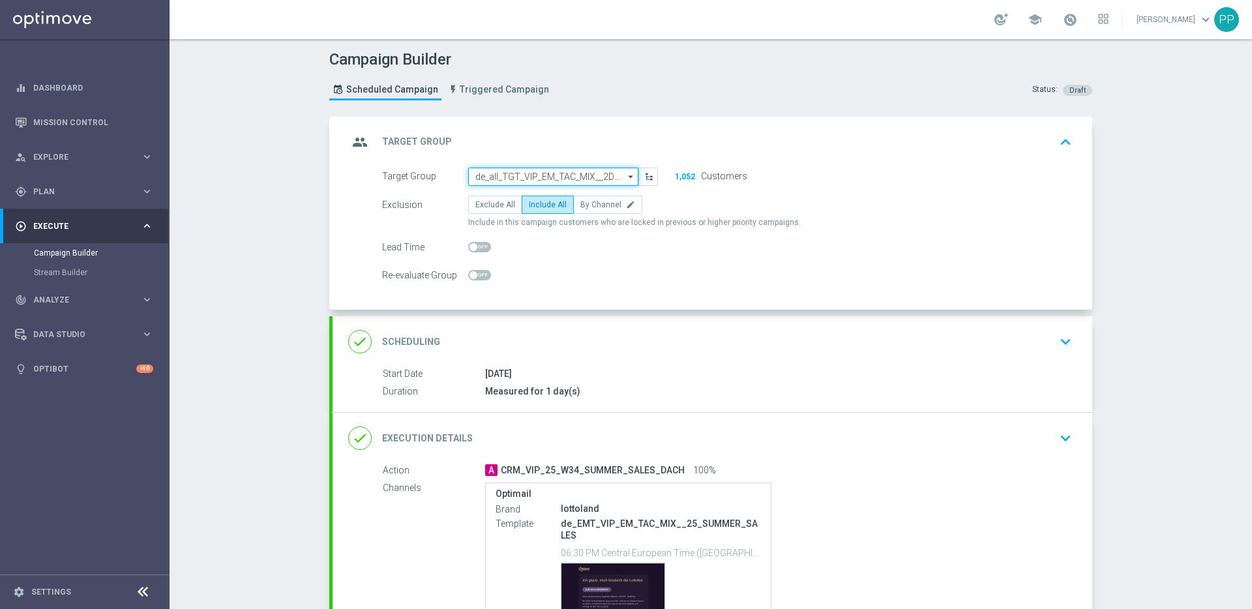
click at [503, 177] on input "de_all_TGT_VIP_EM_TAC_MIX__2DAYNOACT" at bounding box center [553, 177] width 170 height 18
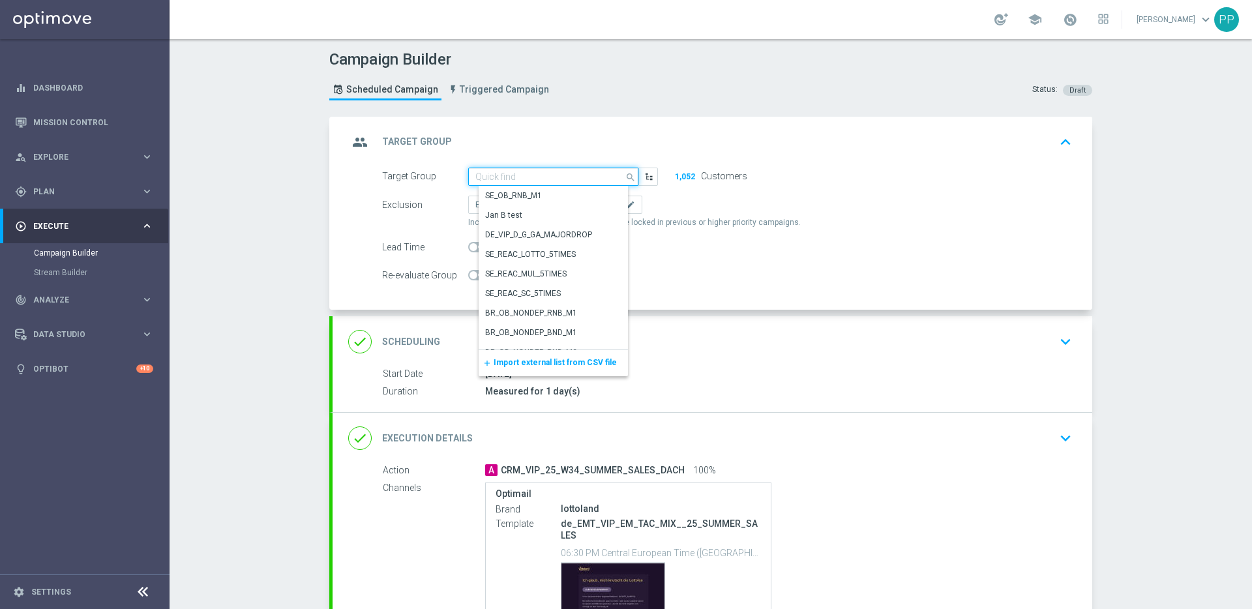
paste input "de_AT_TGT_VIP_EM_TAC_MIX__2DAYNOACT"
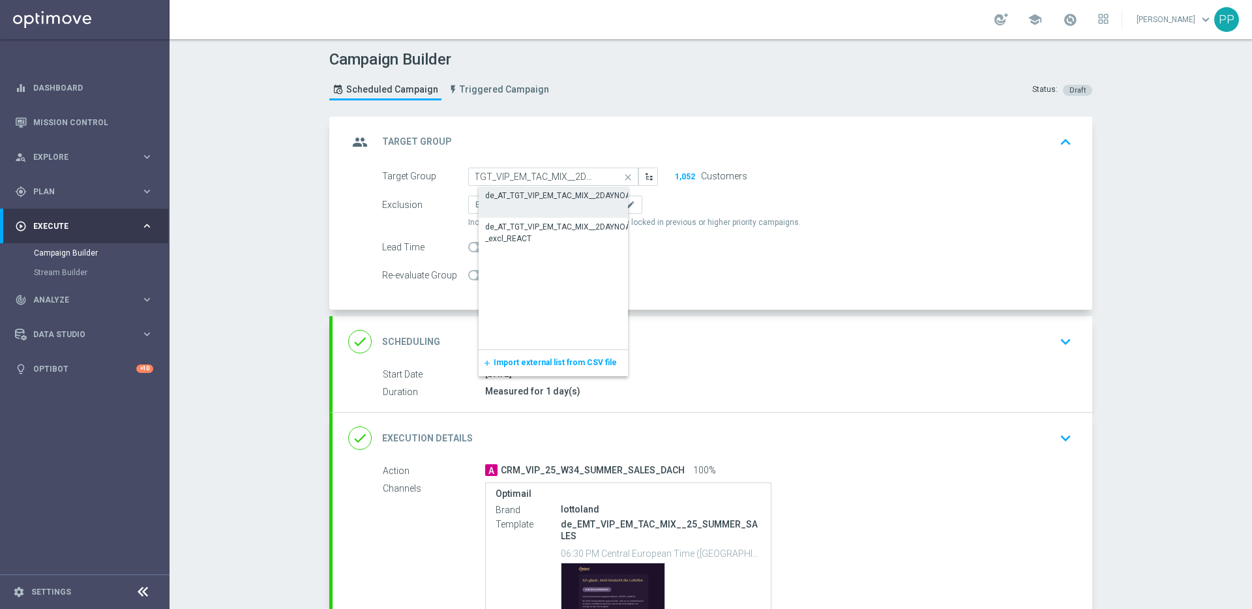
click at [508, 199] on div "de_AT_TGT_VIP_EM_TAC_MIX__2DAYNOACT" at bounding box center [562, 196] width 155 height 12
type input "de_AT_TGT_VIP_EM_TAC_MIX__2DAYNOACT"
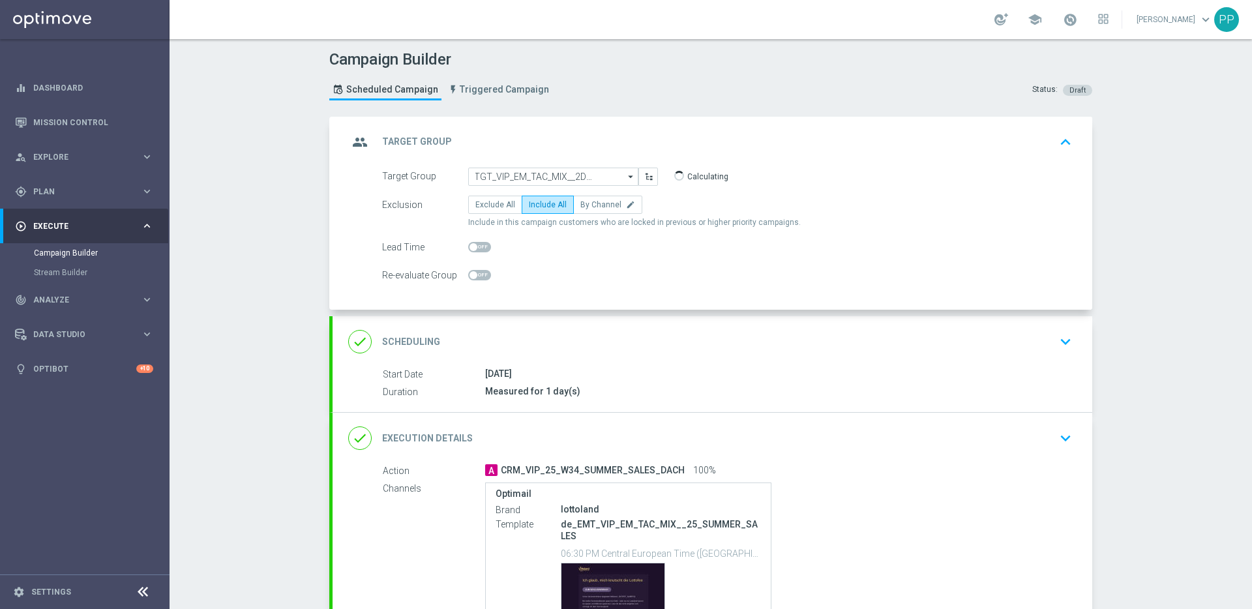
scroll to position [0, 0]
click at [498, 447] on div "done Execution Details keyboard_arrow_down" at bounding box center [712, 438] width 728 height 25
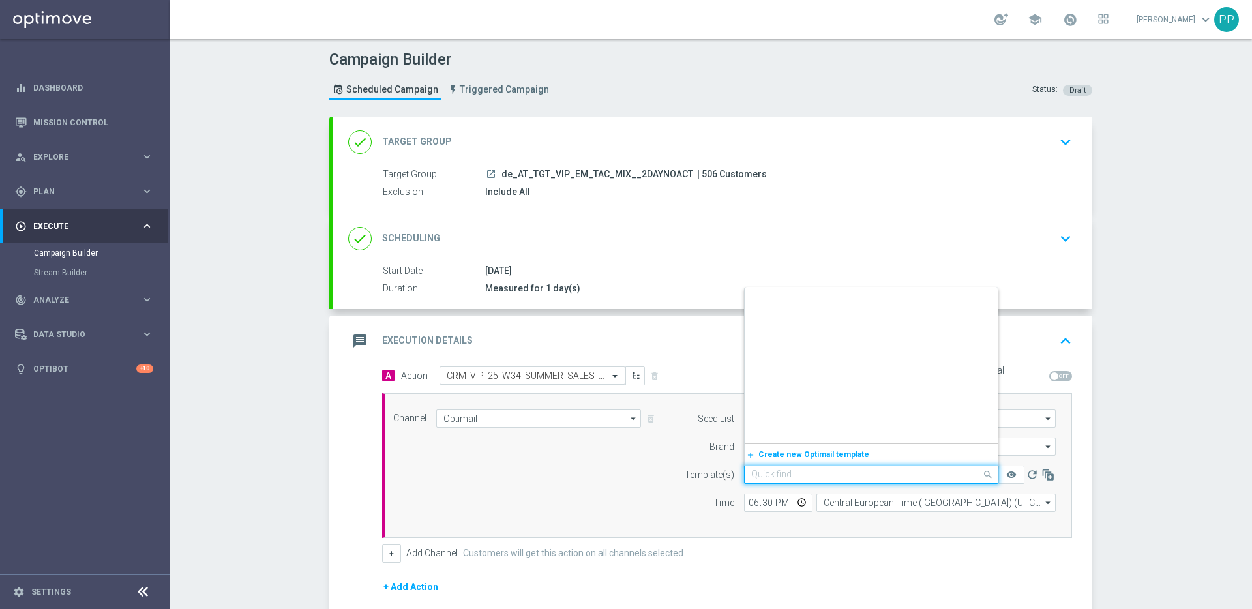
click at [755, 475] on input "text" at bounding box center [858, 474] width 214 height 11
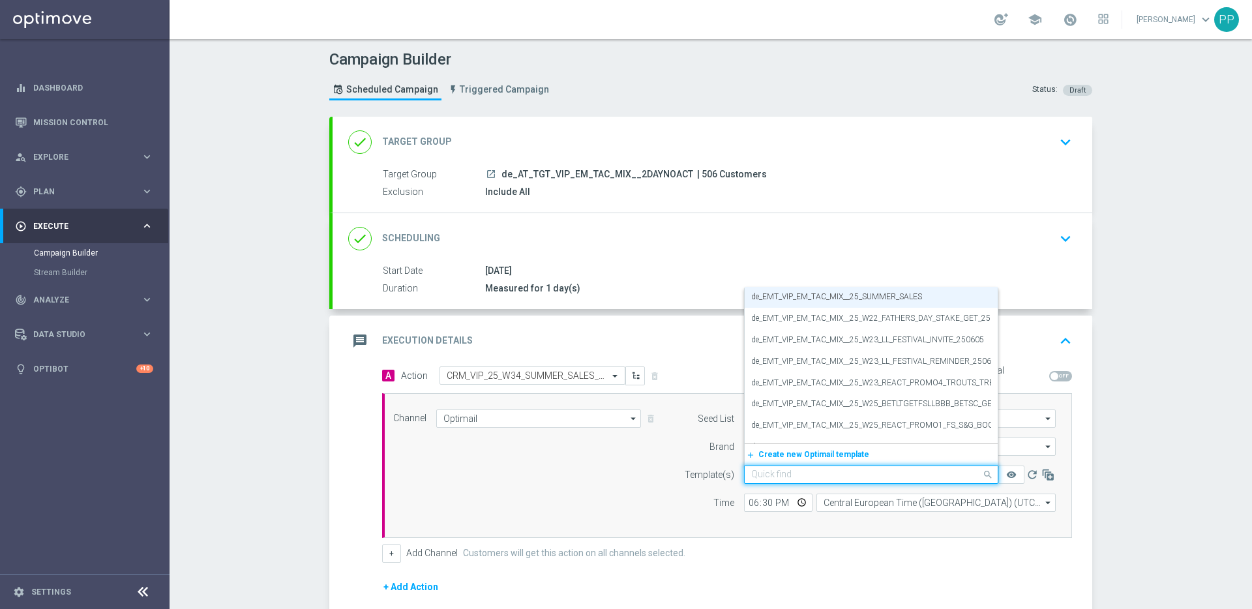
paste input "de_AT_EMT_VIP_EM_TAC_MIX__25_SUMMER_SALES"
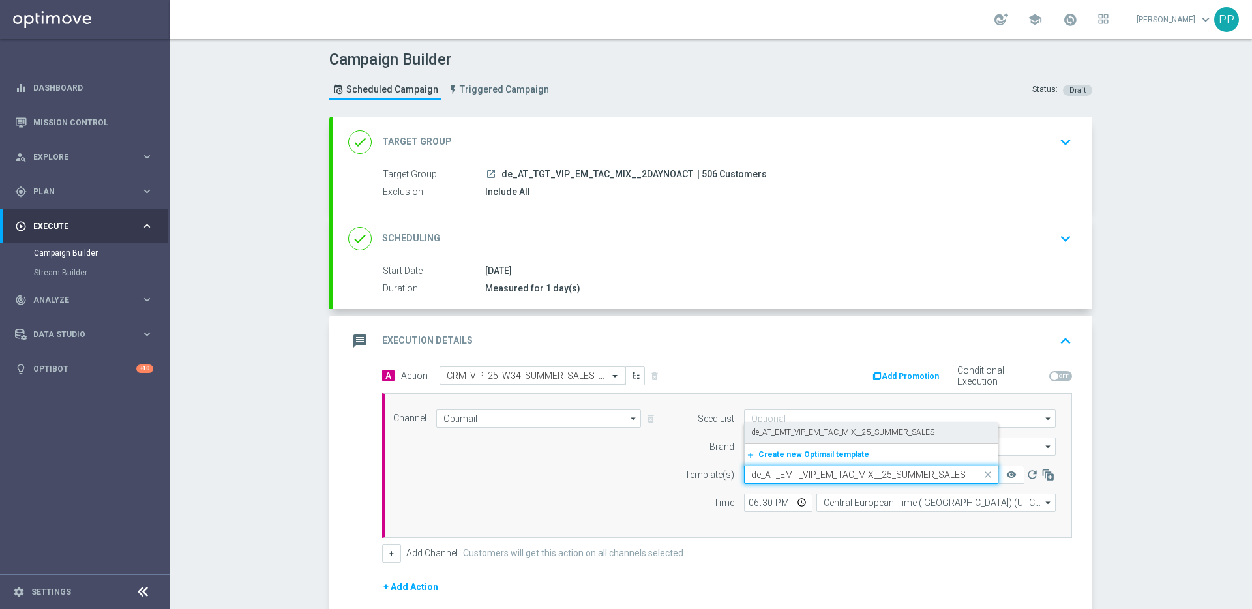
click at [757, 433] on label "de_AT_EMT_VIP_EM_TAC_MIX__25_SUMMER_SALES" at bounding box center [842, 432] width 183 height 11
type input "de_AT_EMT_VIP_EM_TAC_MIX__25_SUMMER_SALES"
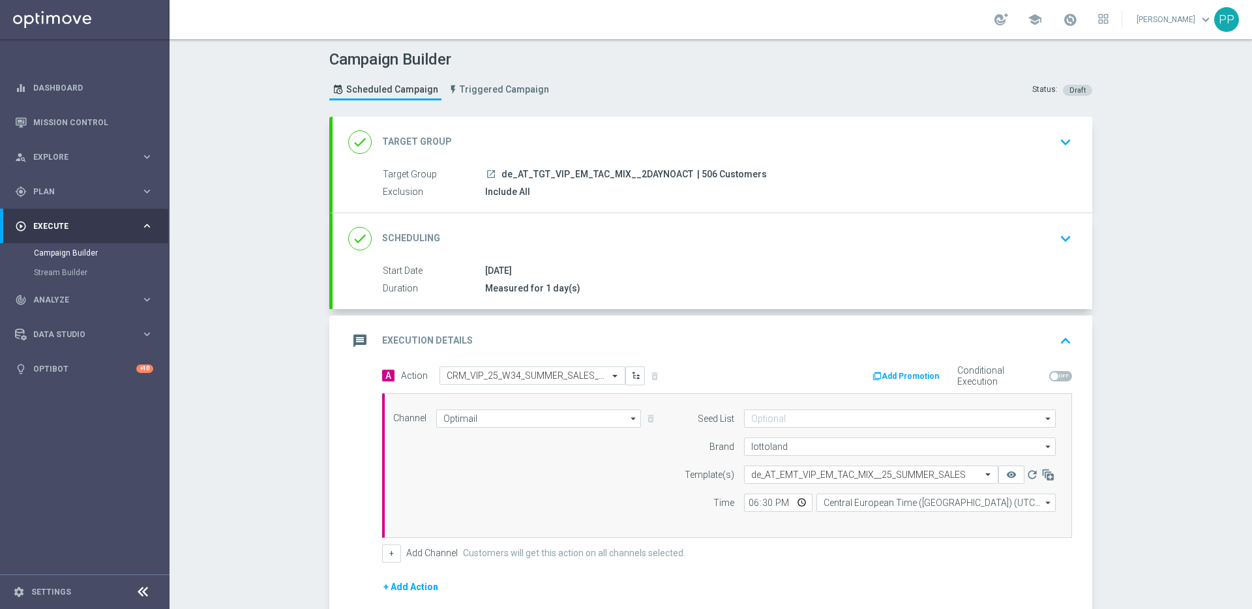
click at [697, 175] on span "| 506 Customers" at bounding box center [732, 175] width 70 height 12
copy span "506"
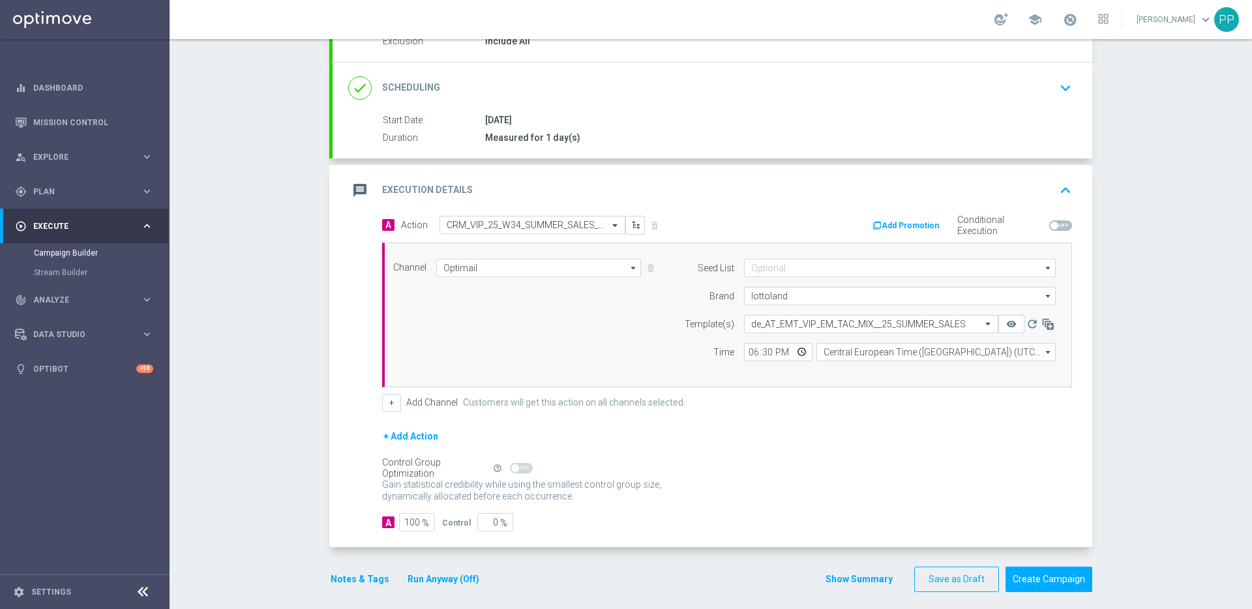
scroll to position [160, 0]
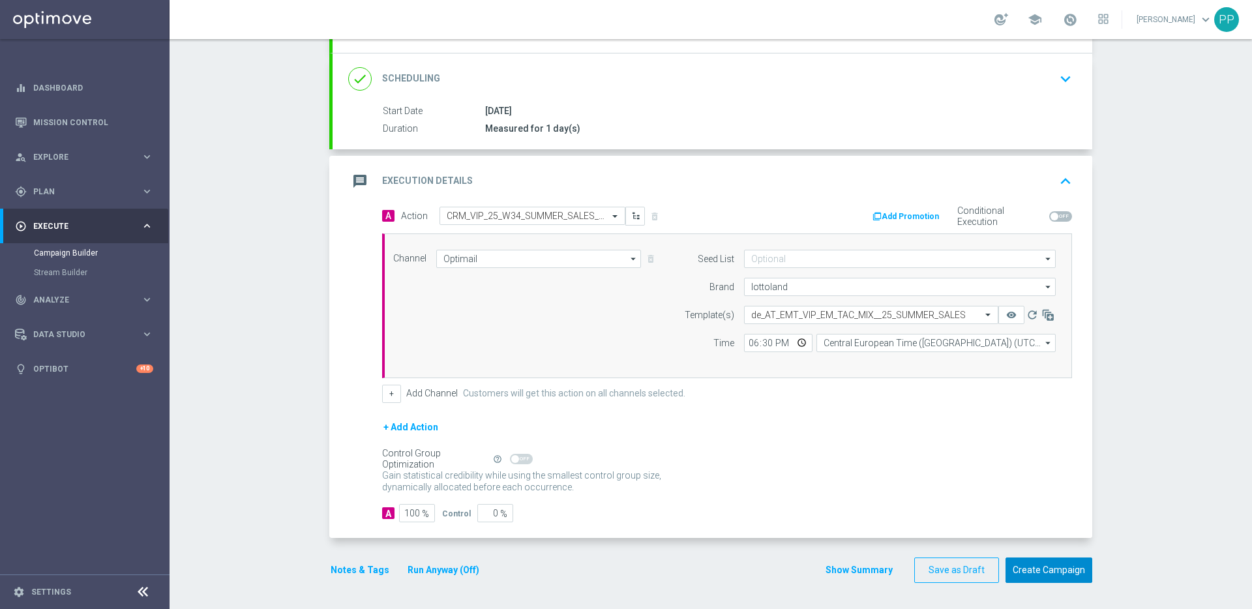
click at [1046, 577] on button "Create Campaign" at bounding box center [1048, 569] width 87 height 25
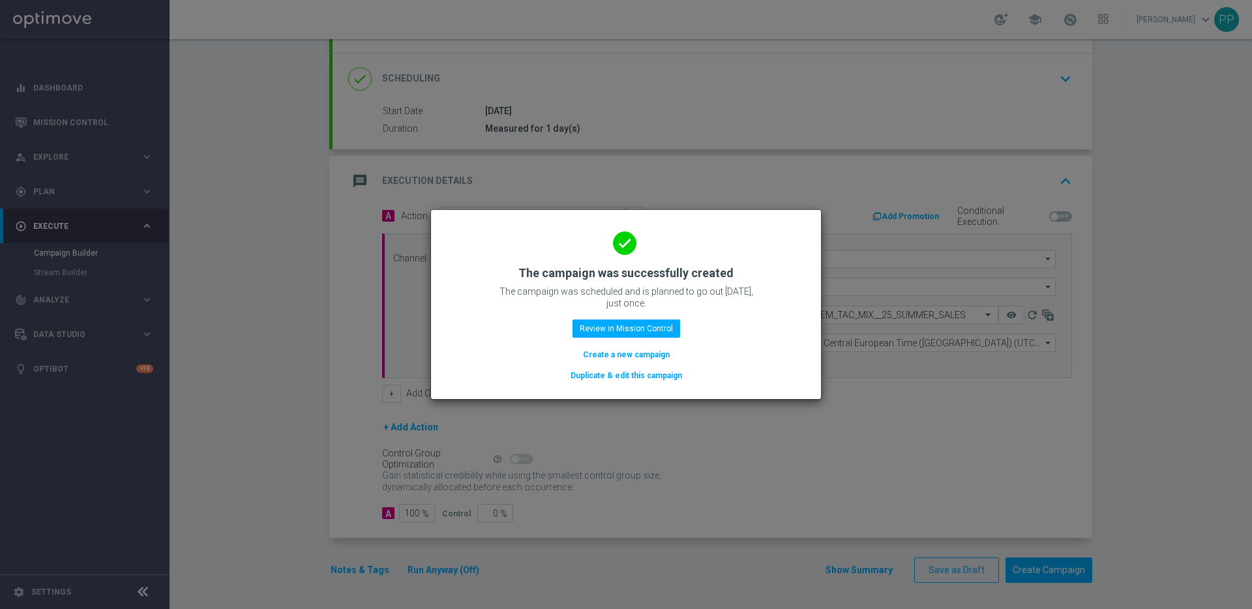
click at [581, 376] on button "Duplicate & edit this campaign" at bounding box center [626, 375] width 114 height 14
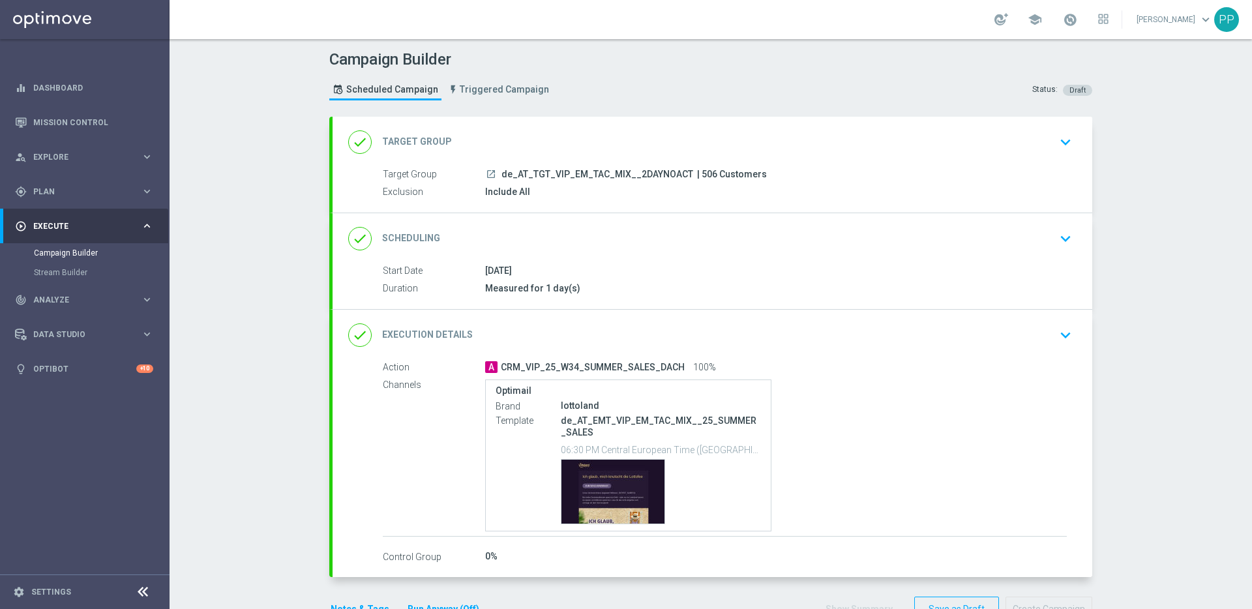
click at [512, 134] on div "done Target Group keyboard_arrow_down" at bounding box center [712, 142] width 728 height 25
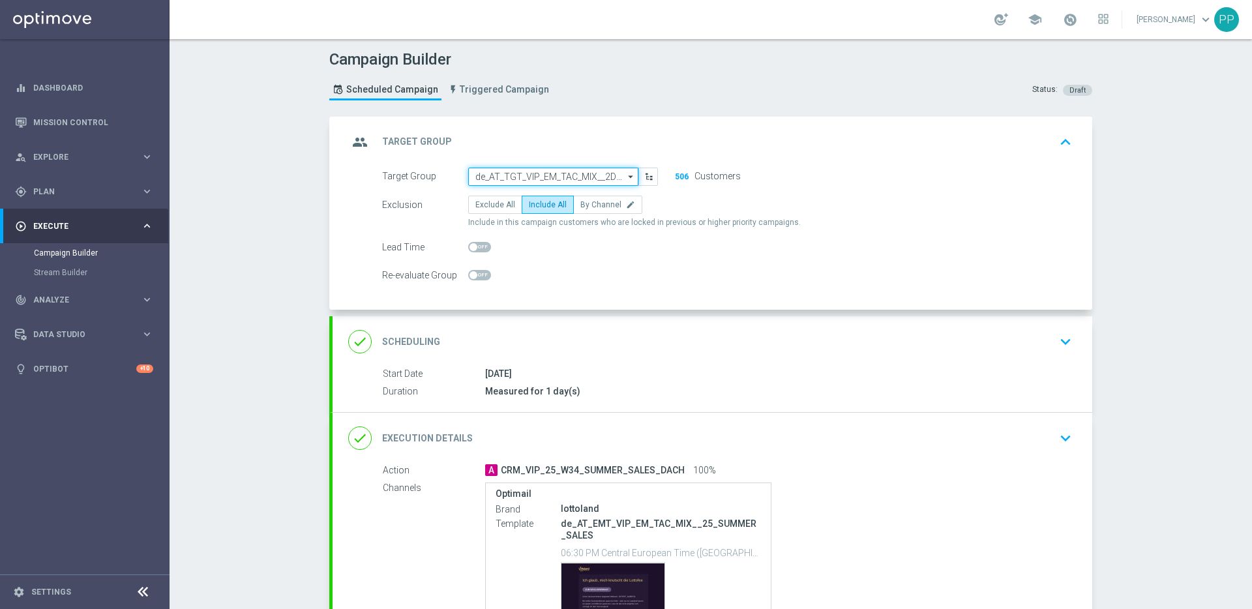
click at [497, 176] on input "de_AT_TGT_VIP_EM_TAC_MIX__2DAYNOACT" at bounding box center [553, 177] width 170 height 18
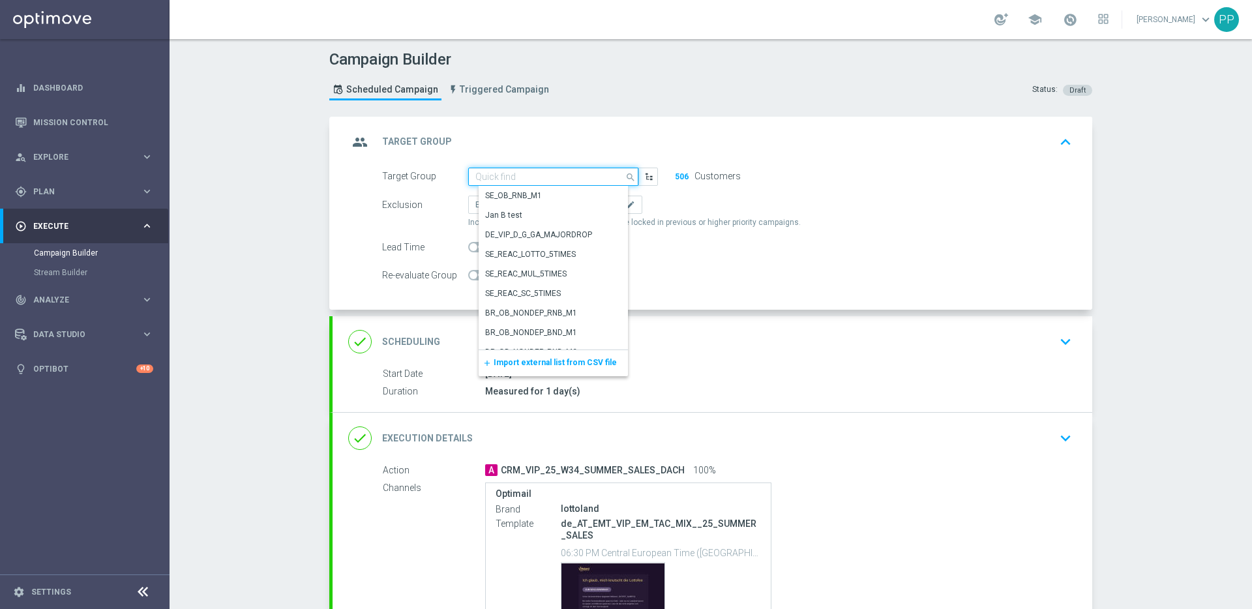
paste input "de_all_TGT_VIP_EM_TAC_SP__INFOMAILER"
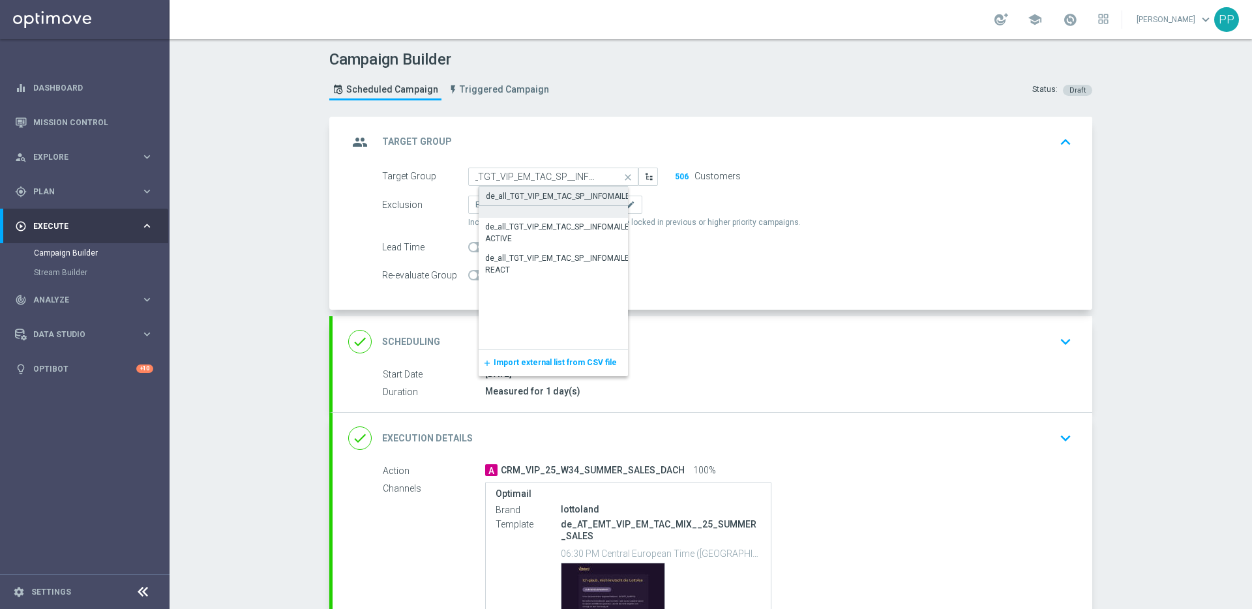
click at [503, 198] on div "de_all_TGT_VIP_EM_TAC_SP__INFOMAILER" at bounding box center [560, 196] width 149 height 12
type input "de_all_TGT_VIP_EM_TAC_SP__INFOMAILER"
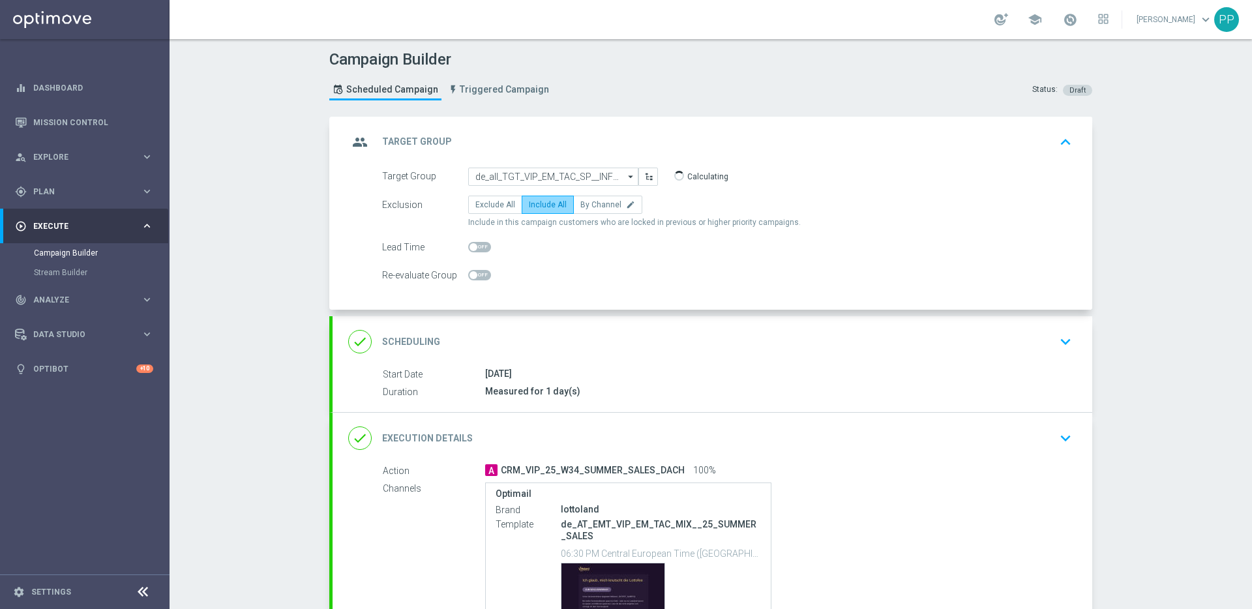
click at [538, 207] on span "Include All" at bounding box center [548, 204] width 38 height 9
click at [537, 207] on input "Include All" at bounding box center [533, 207] width 8 height 8
click at [497, 351] on div "done Scheduling keyboard_arrow_down" at bounding box center [712, 341] width 728 height 25
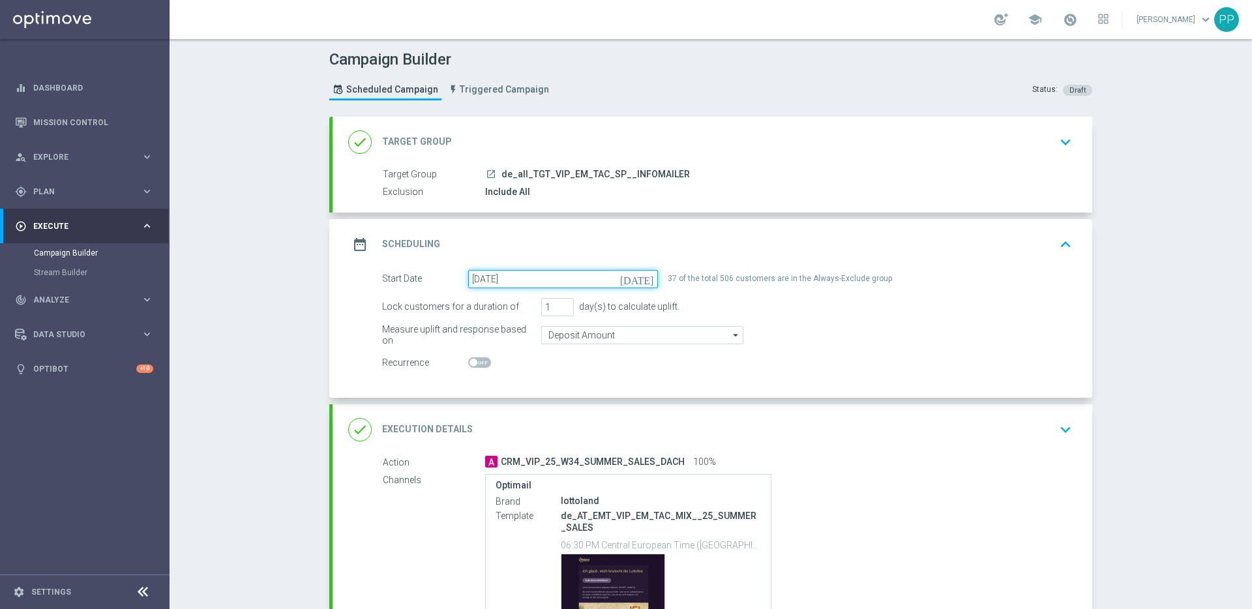
click at [522, 278] on input "21 Aug 2025" at bounding box center [563, 279] width 190 height 18
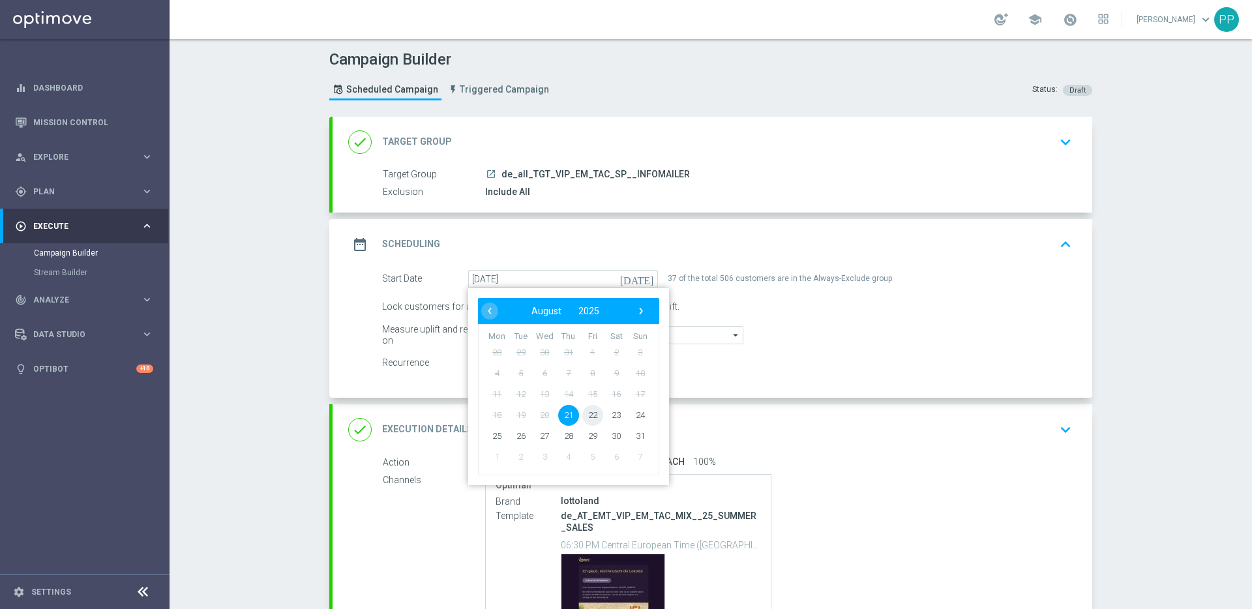
click at [588, 413] on span "22" at bounding box center [592, 414] width 21 height 21
type input "22 Aug 2025"
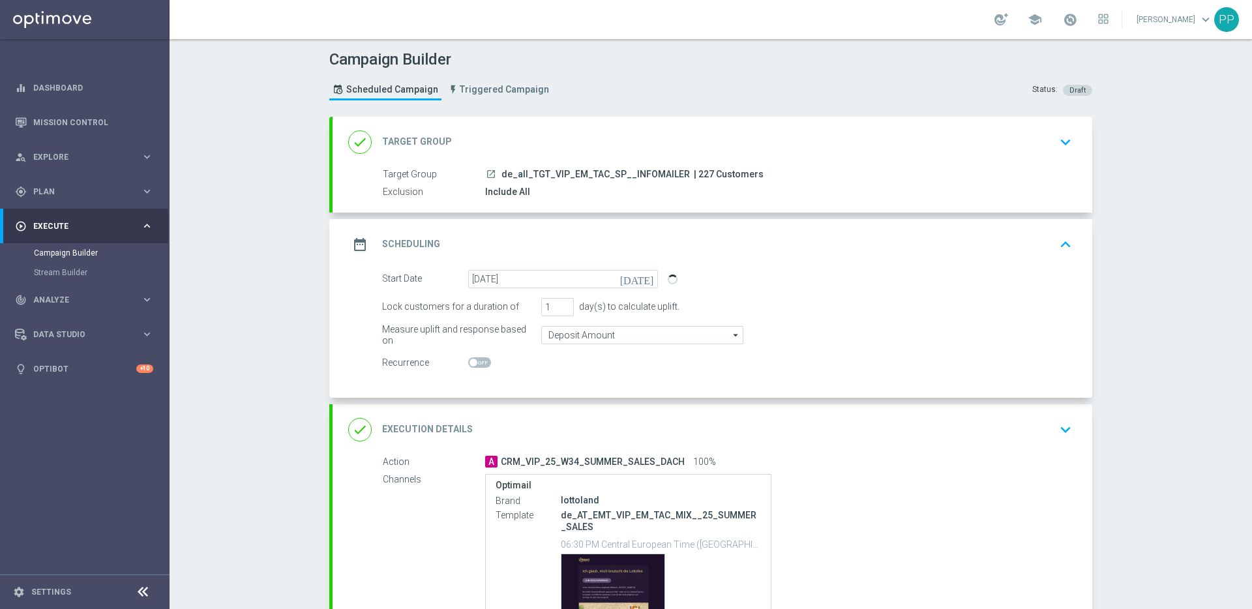
click at [482, 414] on div "done Execution Details keyboard_arrow_down" at bounding box center [711, 429] width 759 height 51
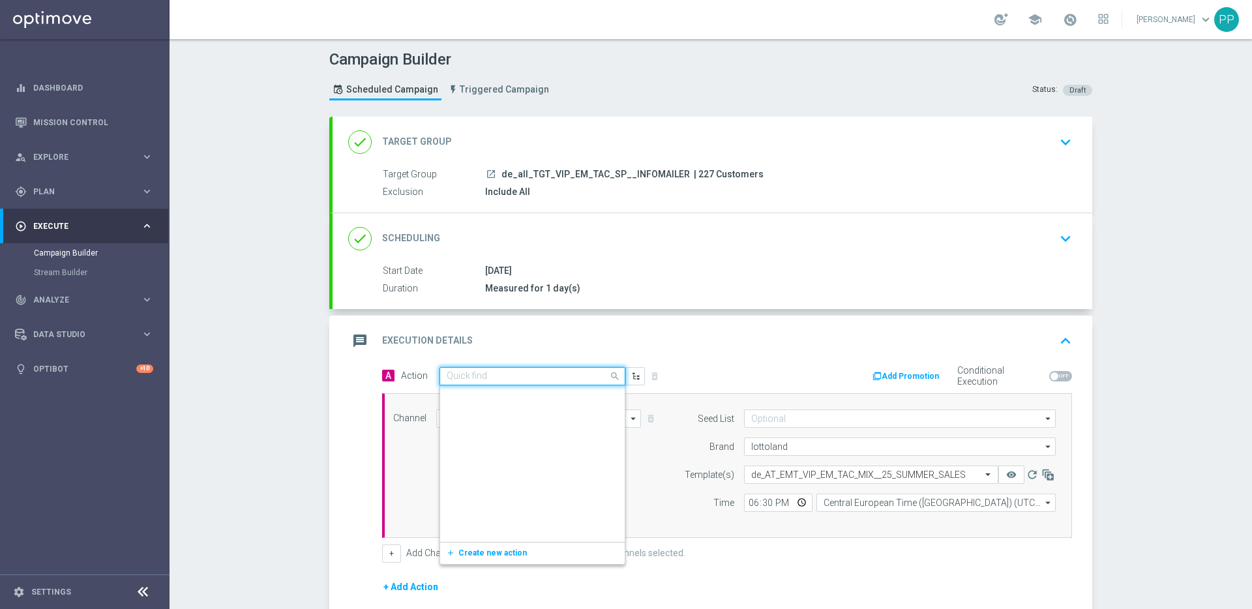
click at [456, 379] on input "text" at bounding box center [519, 376] width 145 height 11
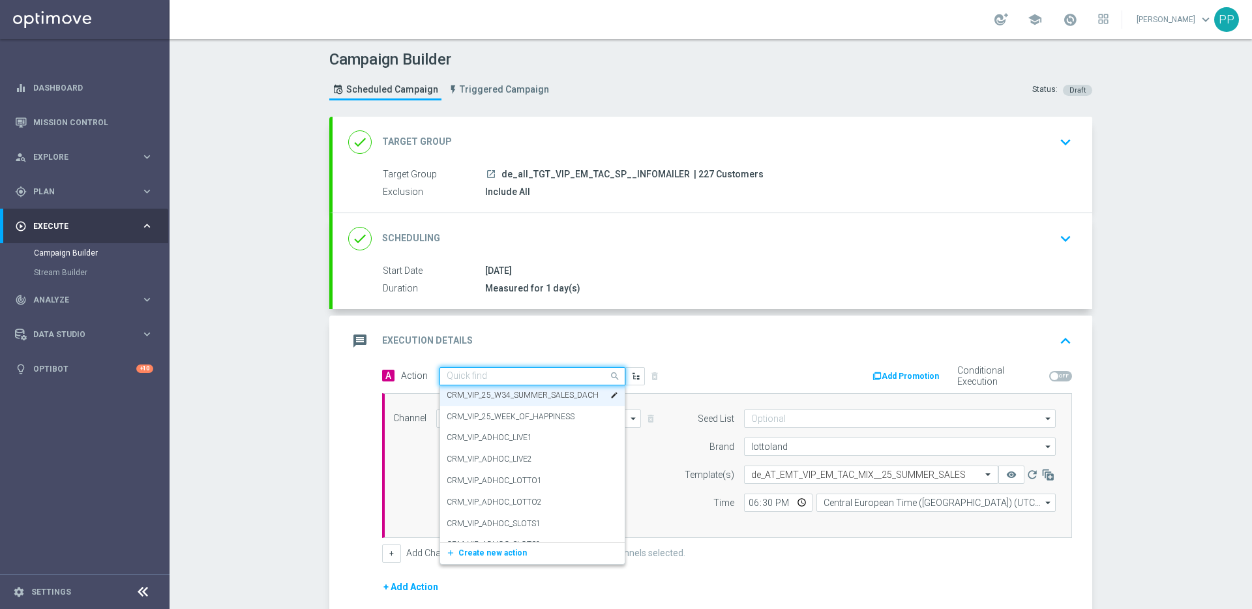
paste input "CRM_VIP_25_SPORTS_BET&GET"
type input "CRM_VIP_25_SPORTS_BET&GET"
click at [469, 415] on span "Create new action" at bounding box center [492, 416] width 68 height 9
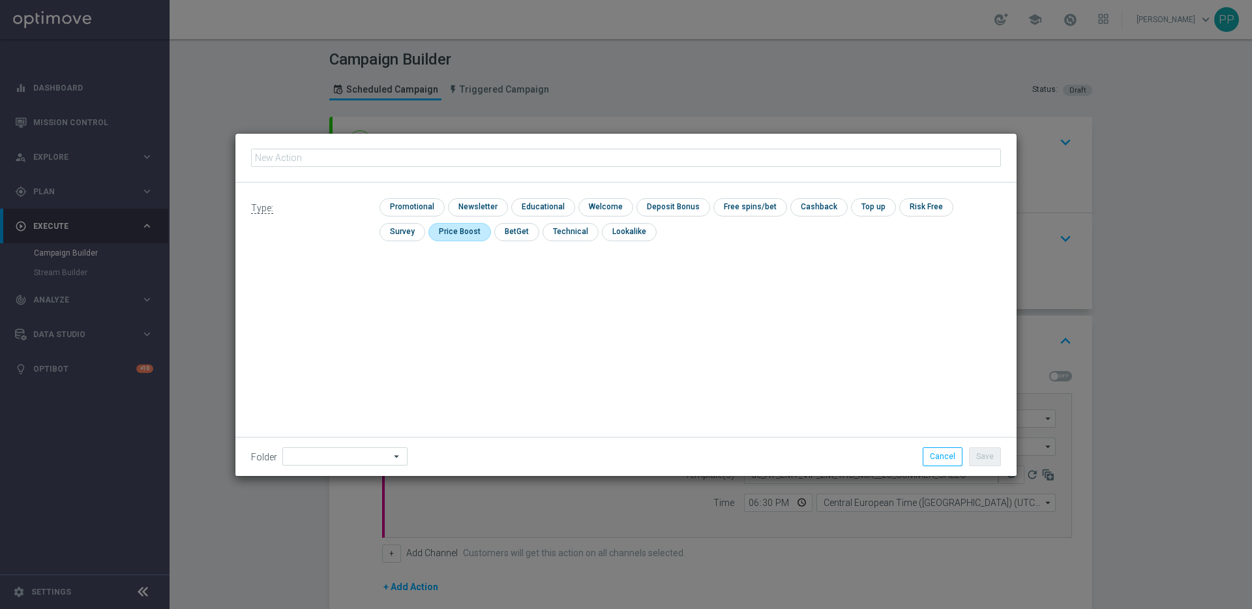
type input "CRM_VIP_25_SPORTS_BET&GET"
click at [404, 203] on input "checkbox" at bounding box center [410, 207] width 62 height 18
checkbox input "true"
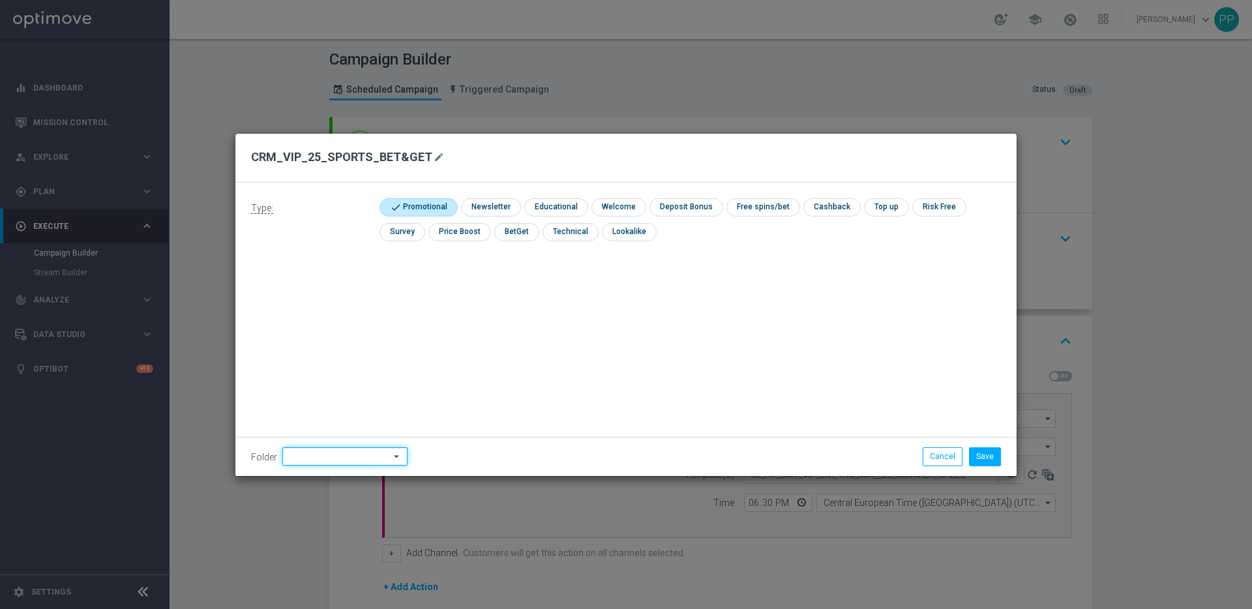
click at [360, 451] on input at bounding box center [344, 456] width 125 height 18
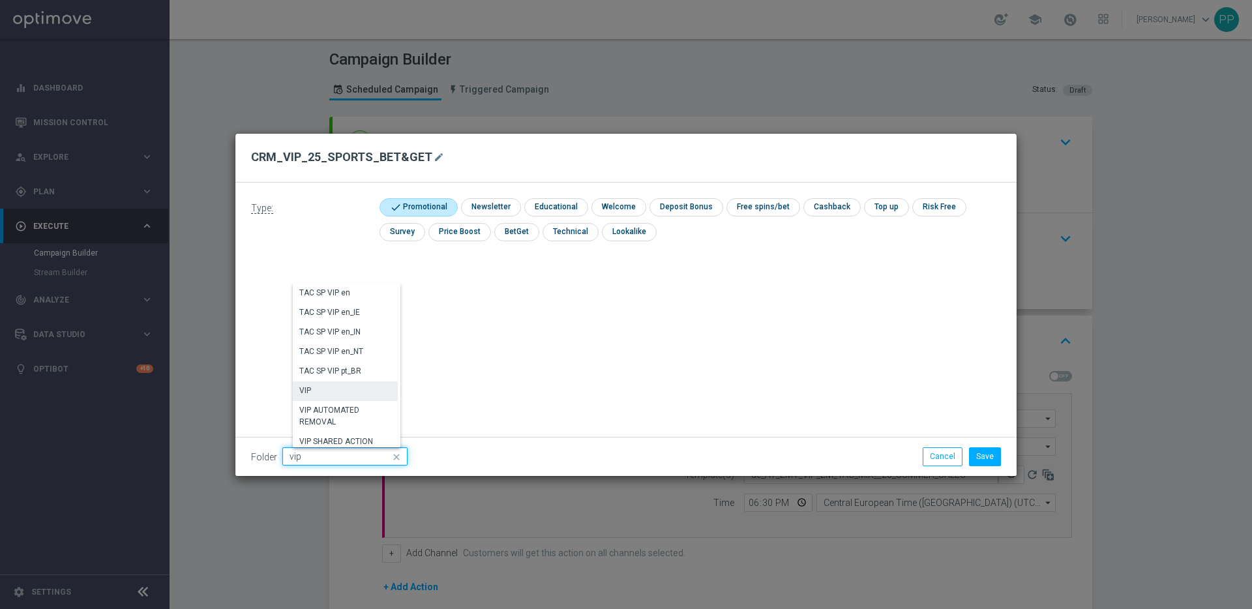
scroll to position [2308, 0]
click at [314, 390] on div "VIP" at bounding box center [345, 391] width 105 height 20
type input "VIP"
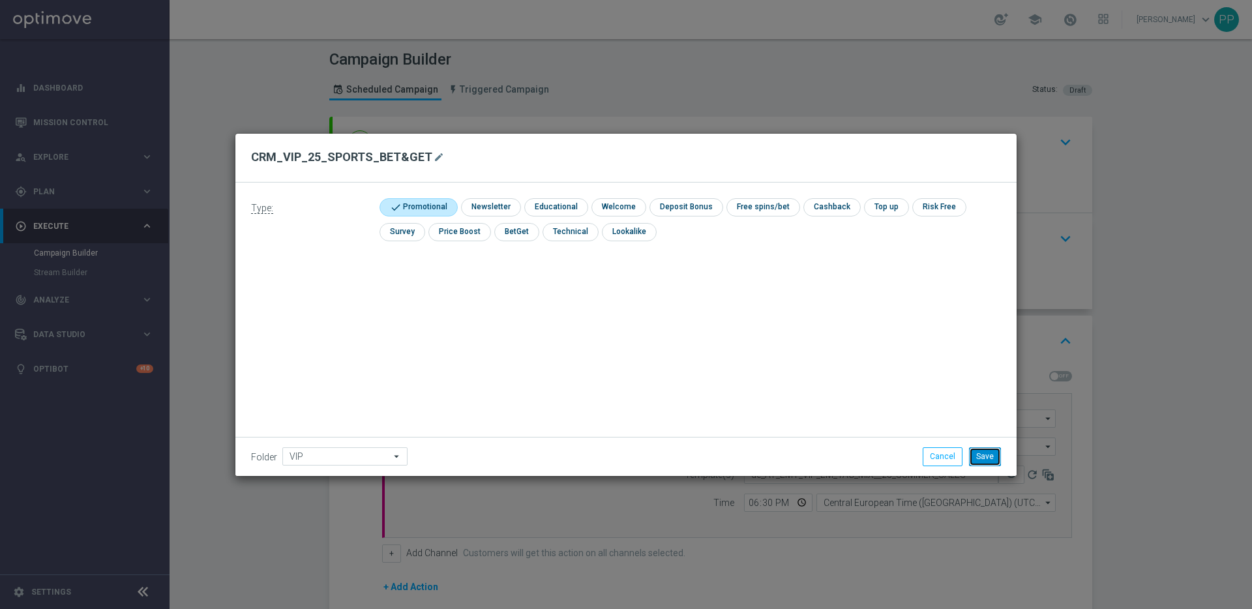
click at [984, 450] on button "Save" at bounding box center [985, 456] width 32 height 18
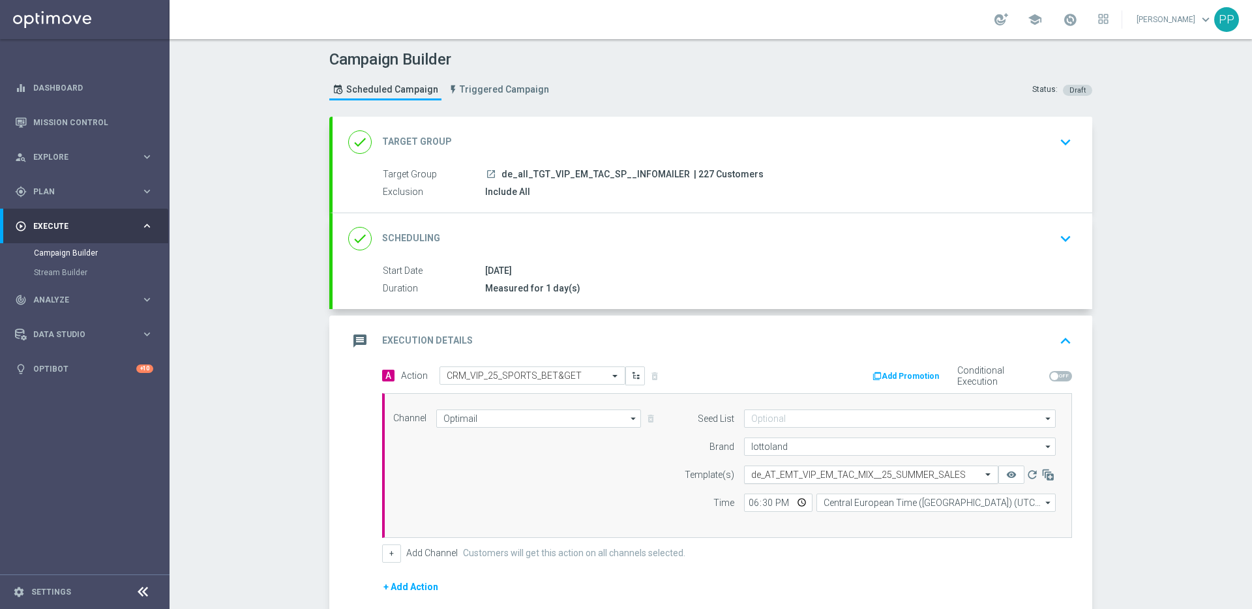
click at [773, 475] on input "text" at bounding box center [858, 474] width 214 height 11
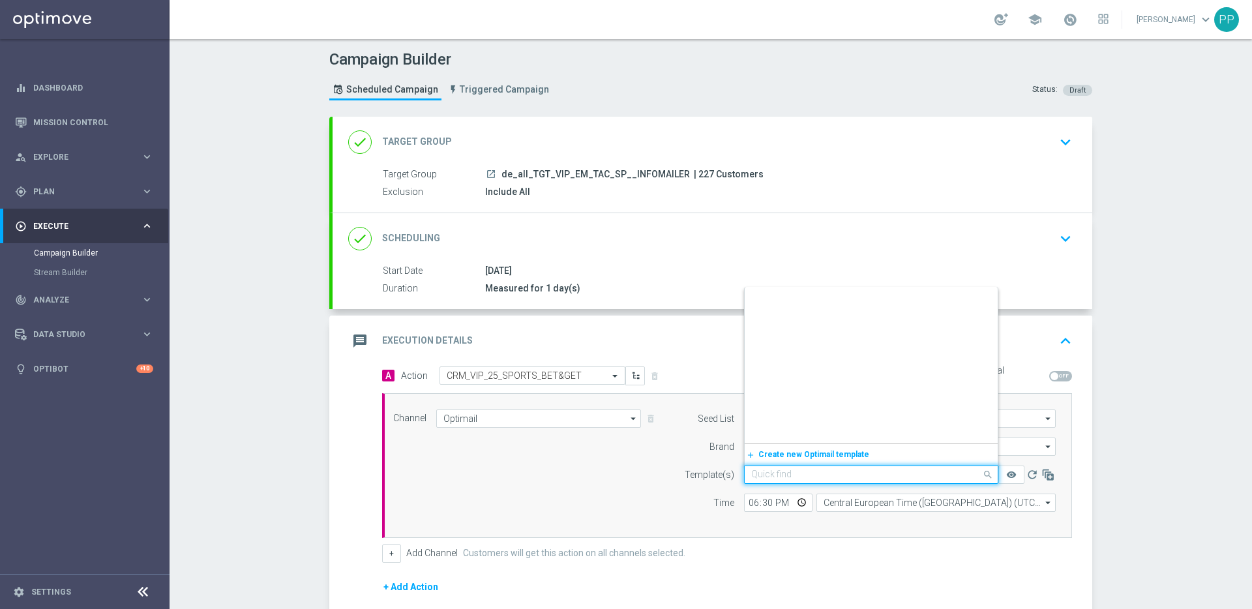
paste input "de_all_EMT_VIP_EM_TAC_SP__25_SPORTS_BETGET_250822"
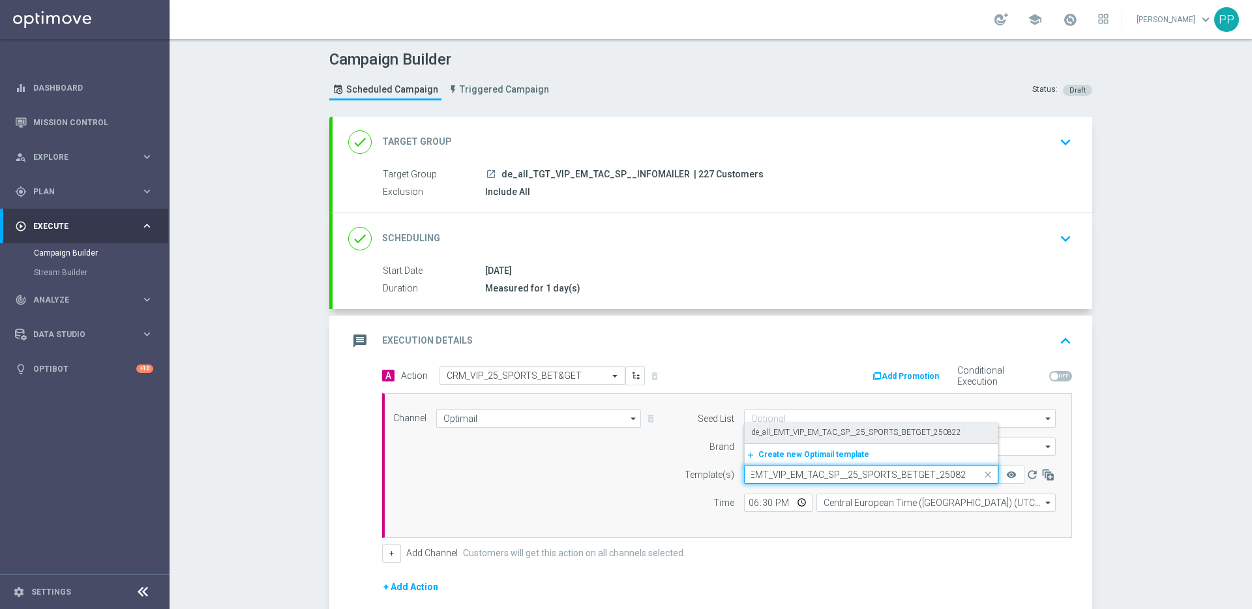
click at [761, 434] on label "de_all_EMT_VIP_EM_TAC_SP__25_SPORTS_BETGET_250822" at bounding box center [856, 432] width 210 height 11
type input "de_all_EMT_VIP_EM_TAC_SP__25_SPORTS_BETGET_250822"
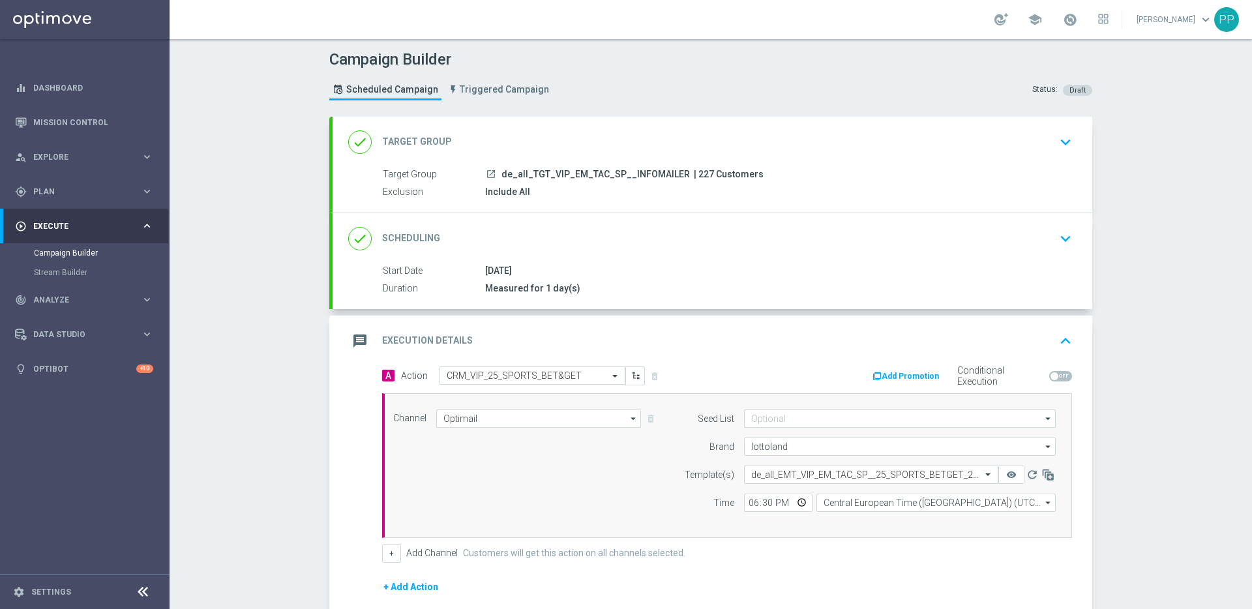
scroll to position [0, 0]
click at [694, 171] on span "| 227 Customers" at bounding box center [729, 175] width 70 height 12
copy span "227"
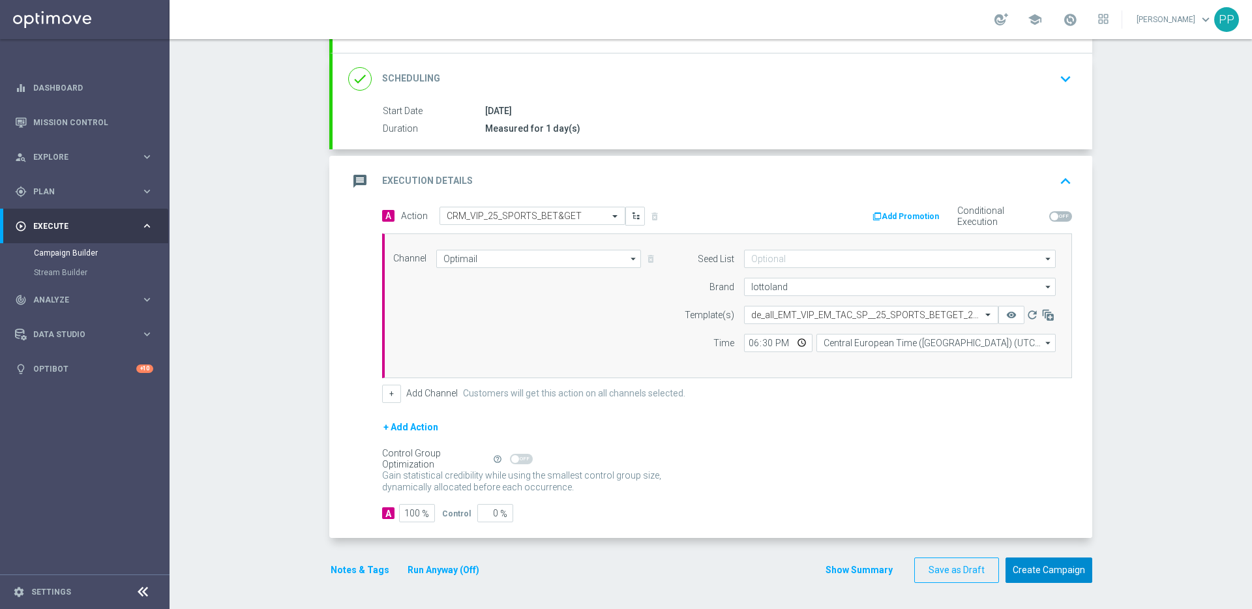
click at [1031, 568] on button "Create Campaign" at bounding box center [1048, 569] width 87 height 25
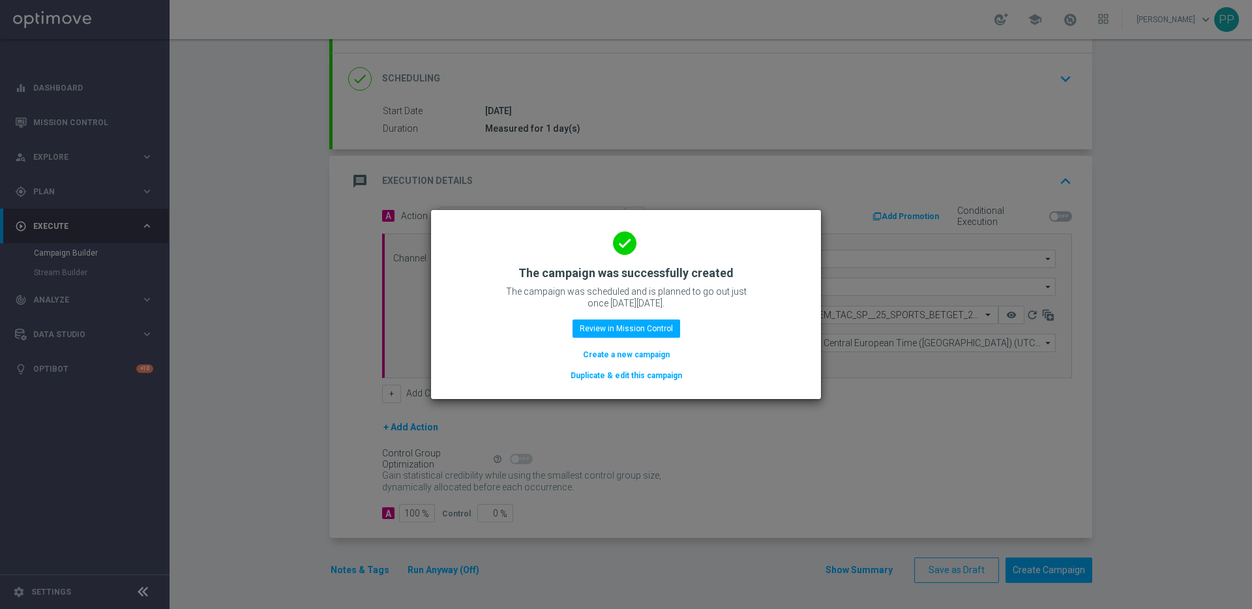
click at [633, 374] on button "Duplicate & edit this campaign" at bounding box center [626, 375] width 114 height 14
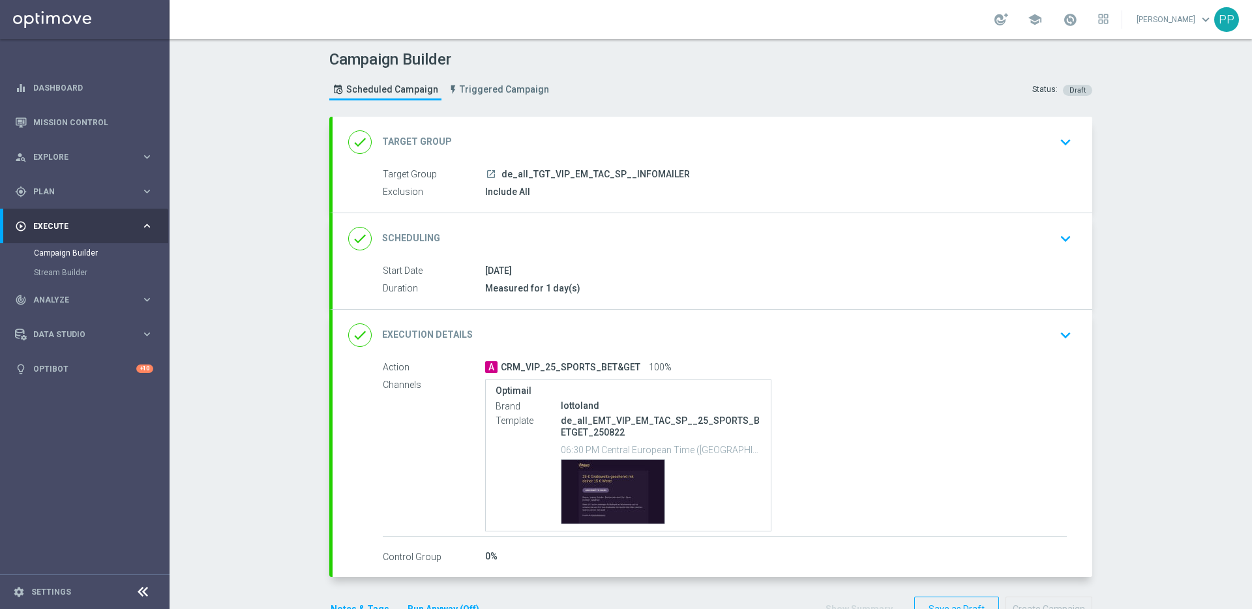
click at [559, 149] on div "done Target Group keyboard_arrow_down" at bounding box center [712, 142] width 728 height 25
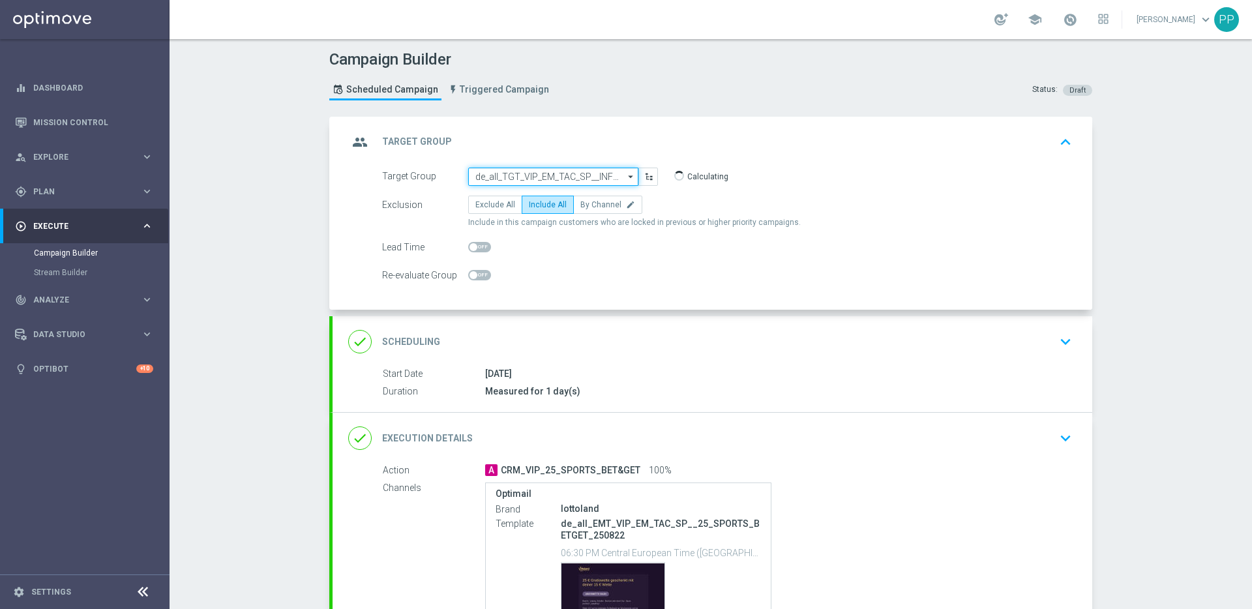
click at [509, 173] on input "de_all_TGT_VIP_EM_TAC_SP__INFOMAILER" at bounding box center [553, 177] width 170 height 18
paste input "de_AT_TGT_VIP_EM_TAC_SP__INFOMAILER"
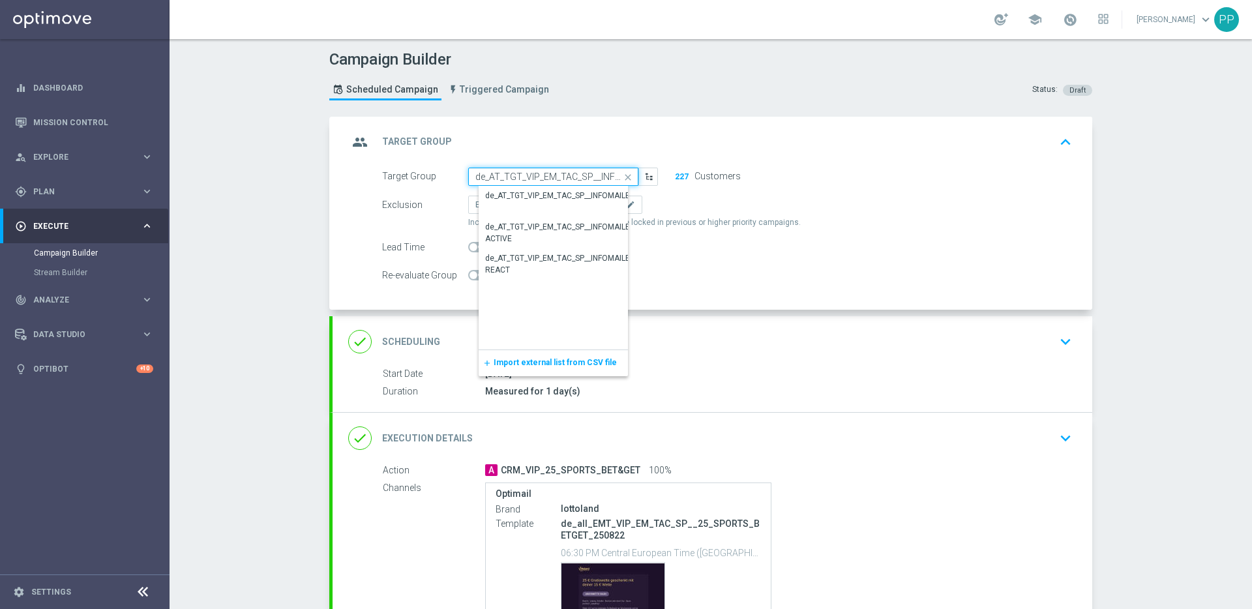
scroll to position [0, 26]
click at [514, 194] on div "de_AT_TGT_VIP_EM_TAC_SP__INFOMAILER" at bounding box center [560, 196] width 150 height 12
type input "de_AT_TGT_VIP_EM_TAC_SP__INFOMAILER"
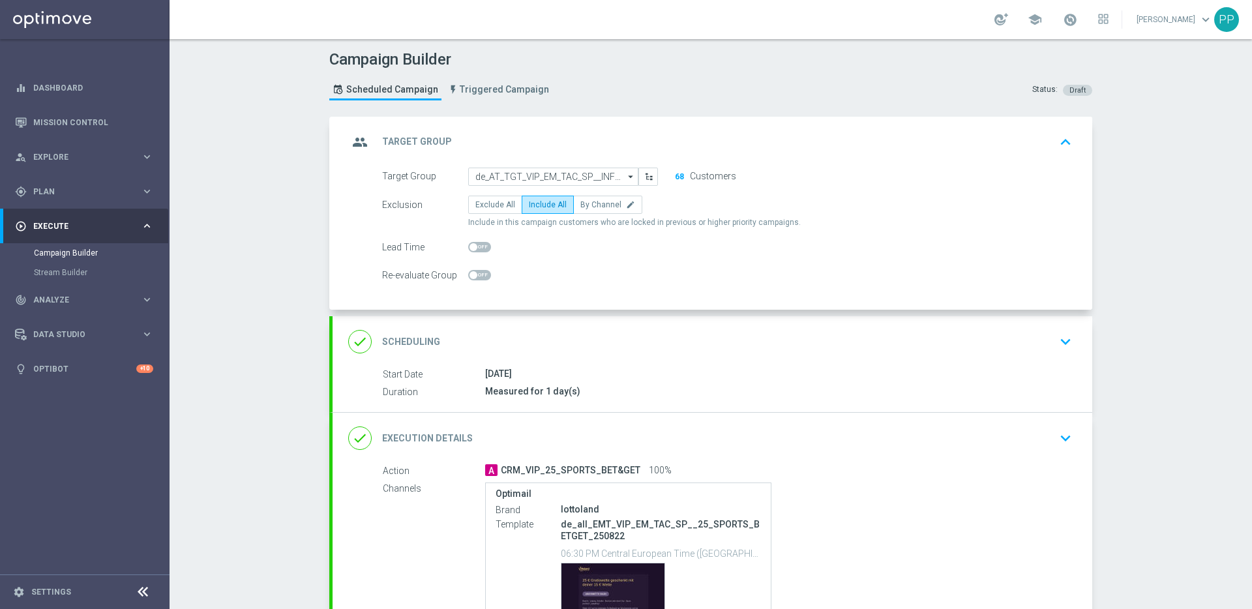
click at [722, 438] on div "done Execution Details keyboard_arrow_down" at bounding box center [712, 438] width 728 height 25
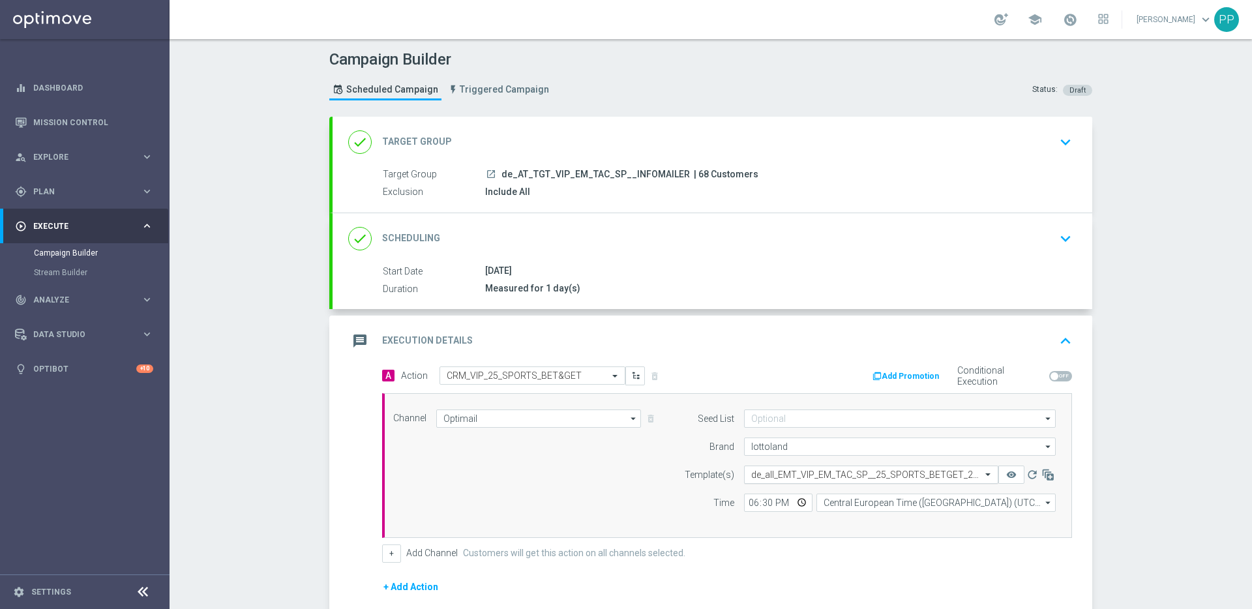
click at [823, 474] on input "text" at bounding box center [858, 474] width 214 height 11
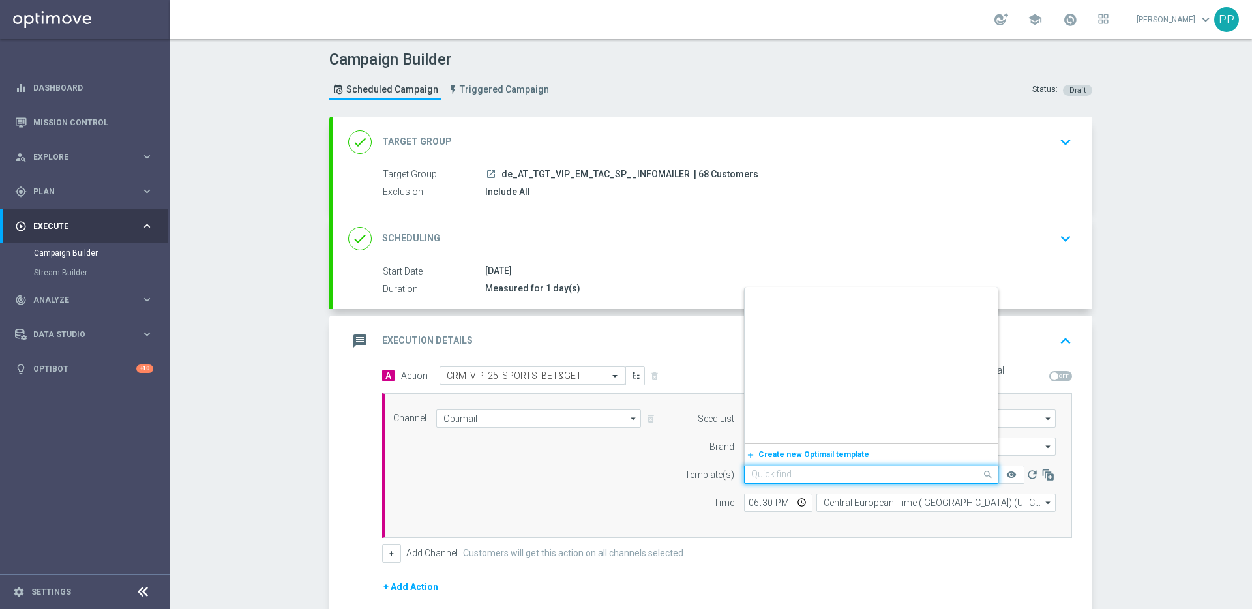
paste input "AT_EMT_VIP_EM_TAC_SP__25_SPORTS_BETGET_250822"
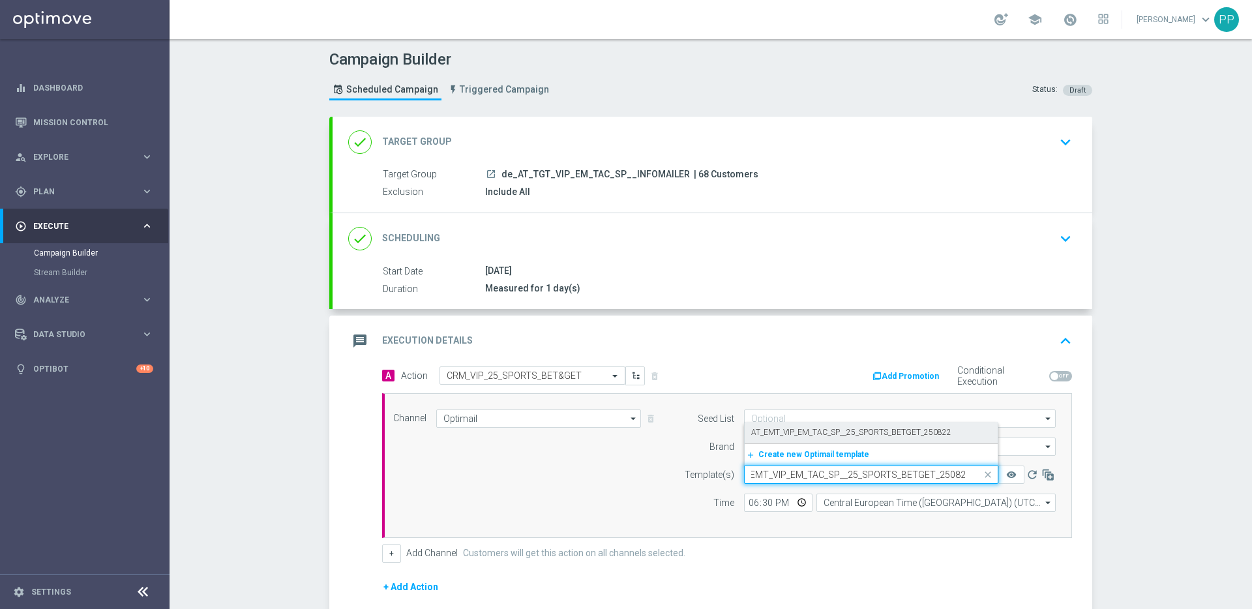
click at [794, 428] on label "AT_EMT_VIP_EM_TAC_SP__25_SPORTS_BETGET_250822" at bounding box center [851, 432] width 200 height 11
type input "AT_EMT_VIP_EM_TAC_SP__25_SPORTS_BETGET_250822"
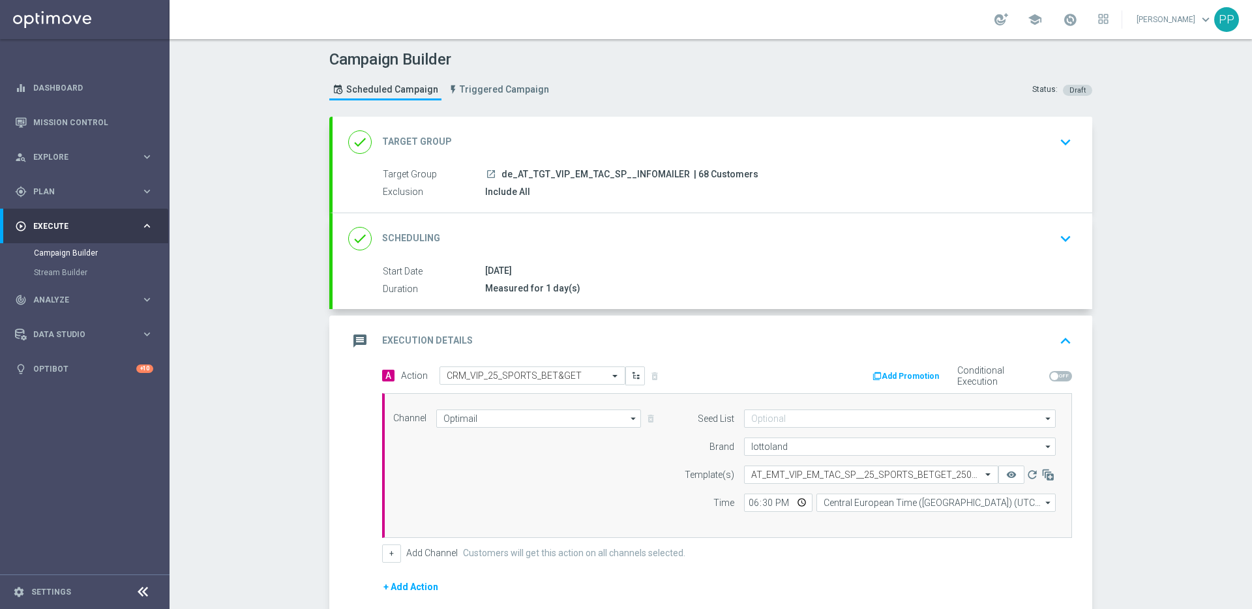
scroll to position [0, 0]
click at [750, 502] on input "18:30" at bounding box center [778, 502] width 68 height 18
type input "10:00"
click at [793, 581] on div "+ Add Action" at bounding box center [727, 595] width 690 height 33
click at [694, 177] on span "| 68 Customers" at bounding box center [726, 175] width 65 height 12
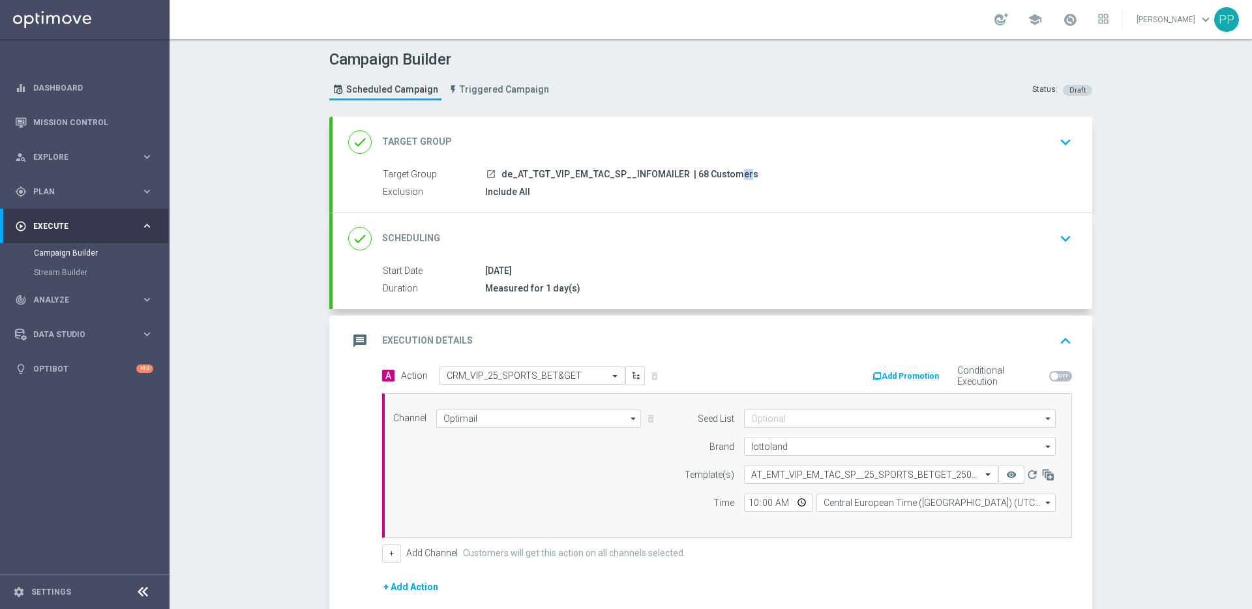
click at [694, 177] on span "| 68 Customers" at bounding box center [726, 175] width 65 height 12
copy span "68"
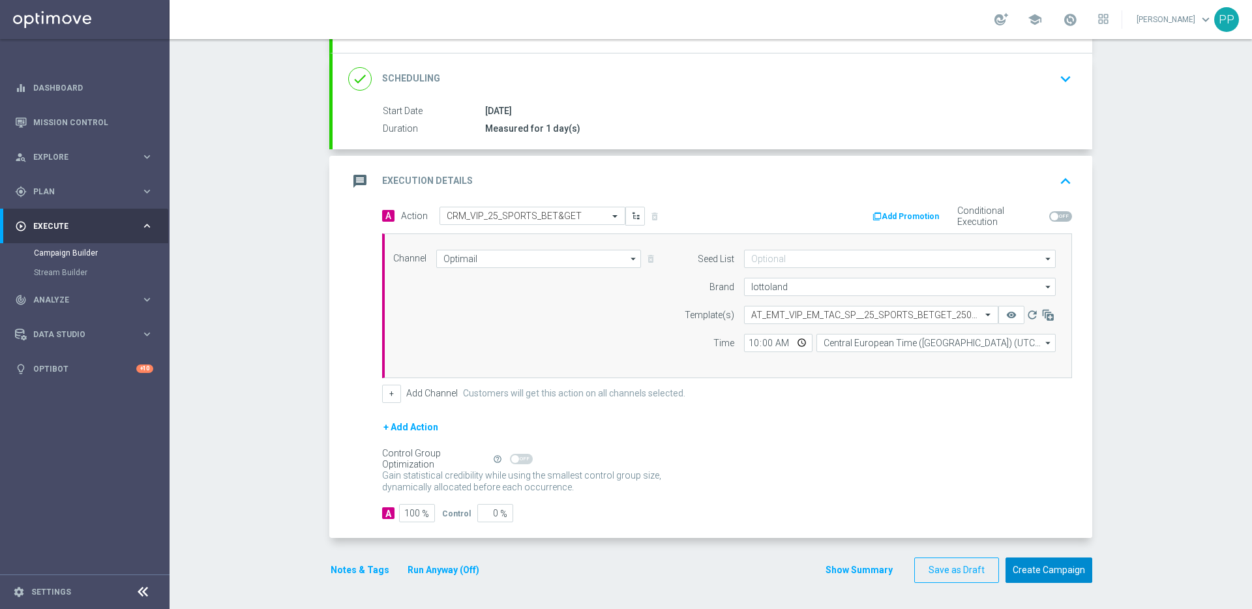
click at [1034, 564] on button "Create Campaign" at bounding box center [1048, 569] width 87 height 25
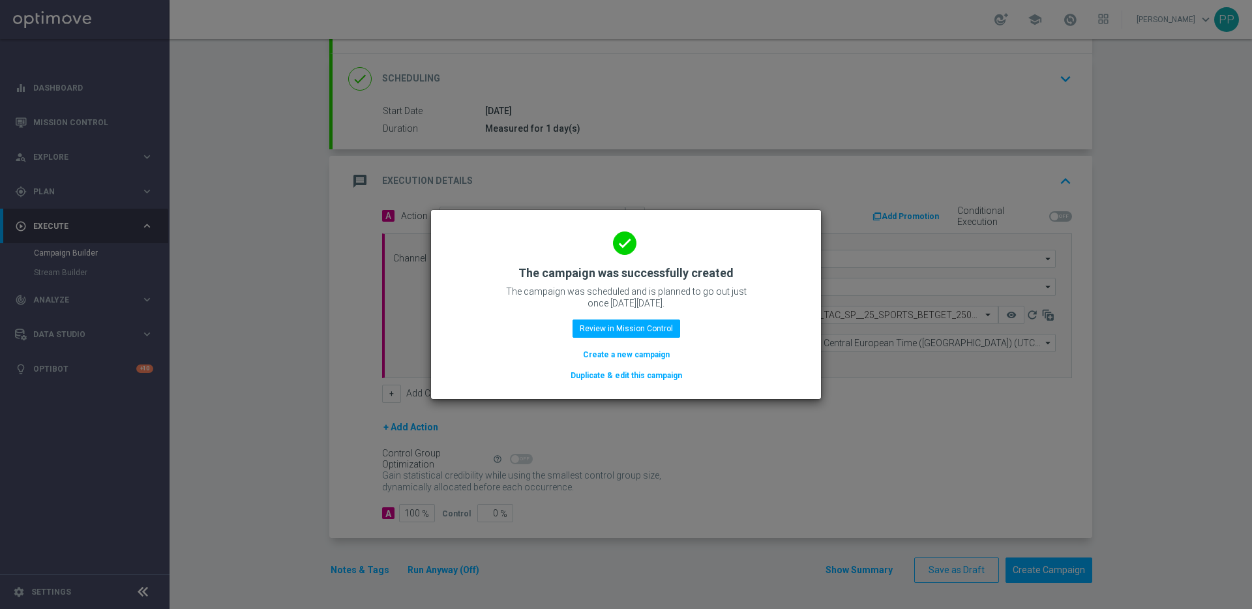
click at [632, 355] on button "Create a new campaign" at bounding box center [625, 354] width 89 height 14
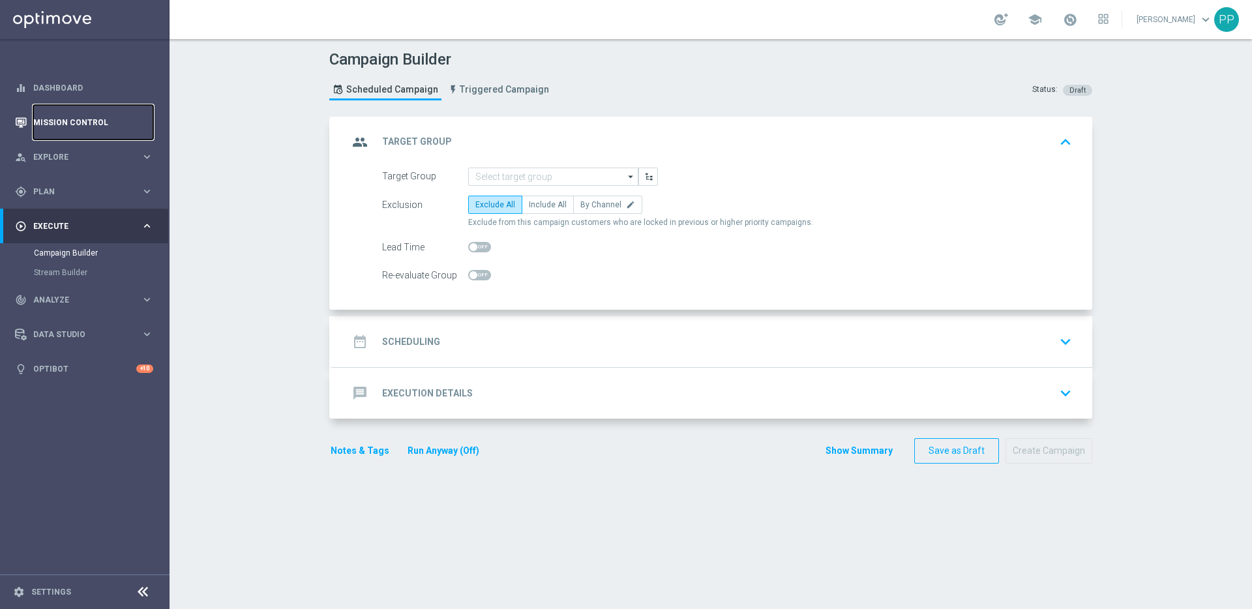
click at [54, 128] on link "Mission Control" at bounding box center [93, 122] width 120 height 35
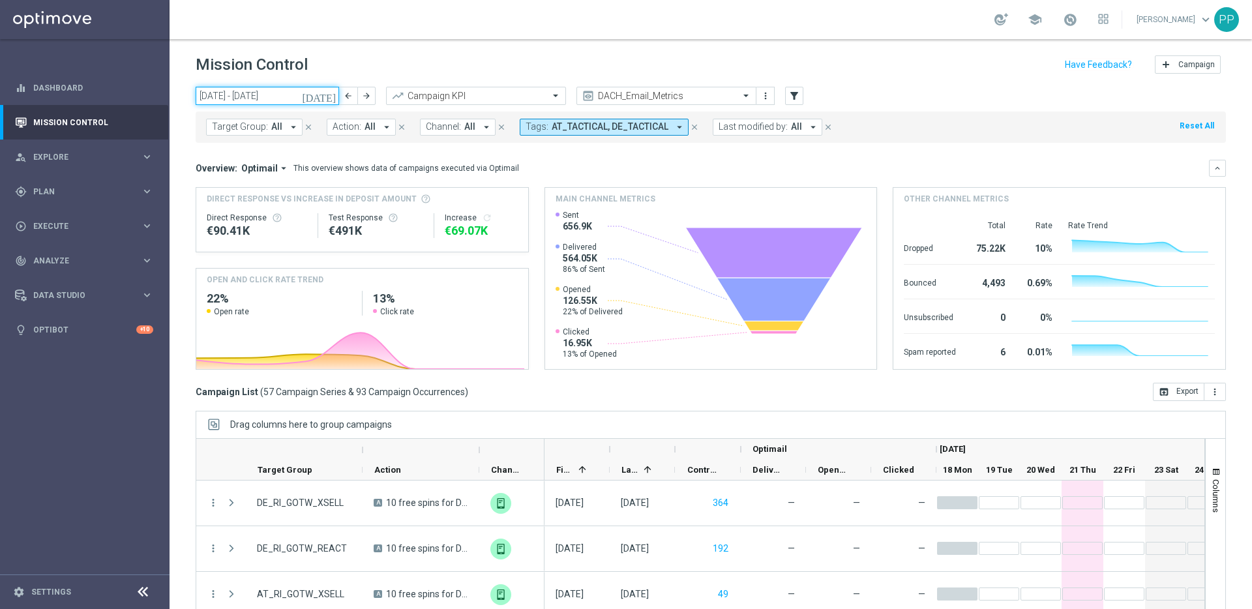
click at [292, 102] on input "18 Aug 2025 - 24 Aug 2025" at bounding box center [267, 96] width 143 height 18
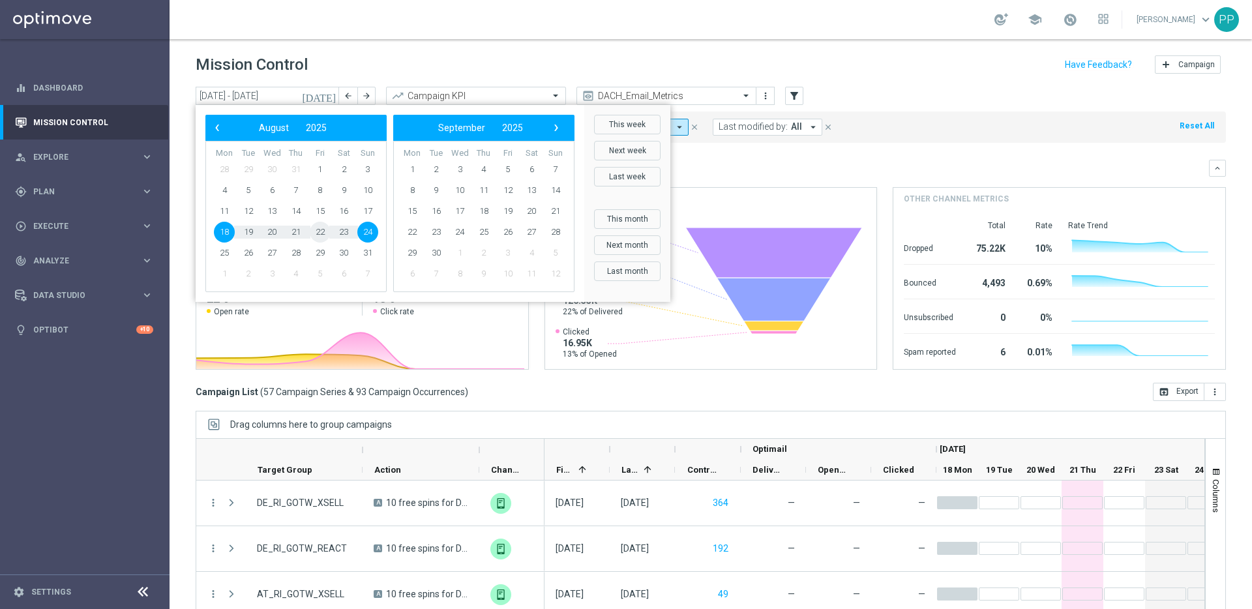
click at [319, 231] on span "22" at bounding box center [320, 232] width 21 height 21
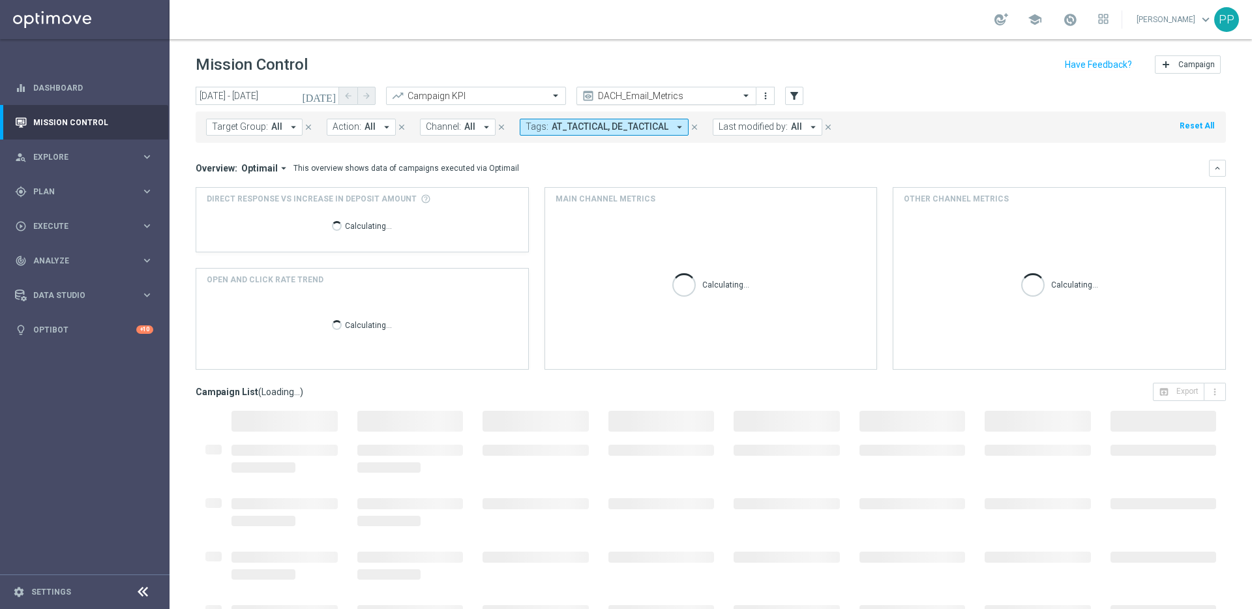
click at [746, 97] on span at bounding box center [747, 95] width 16 height 11
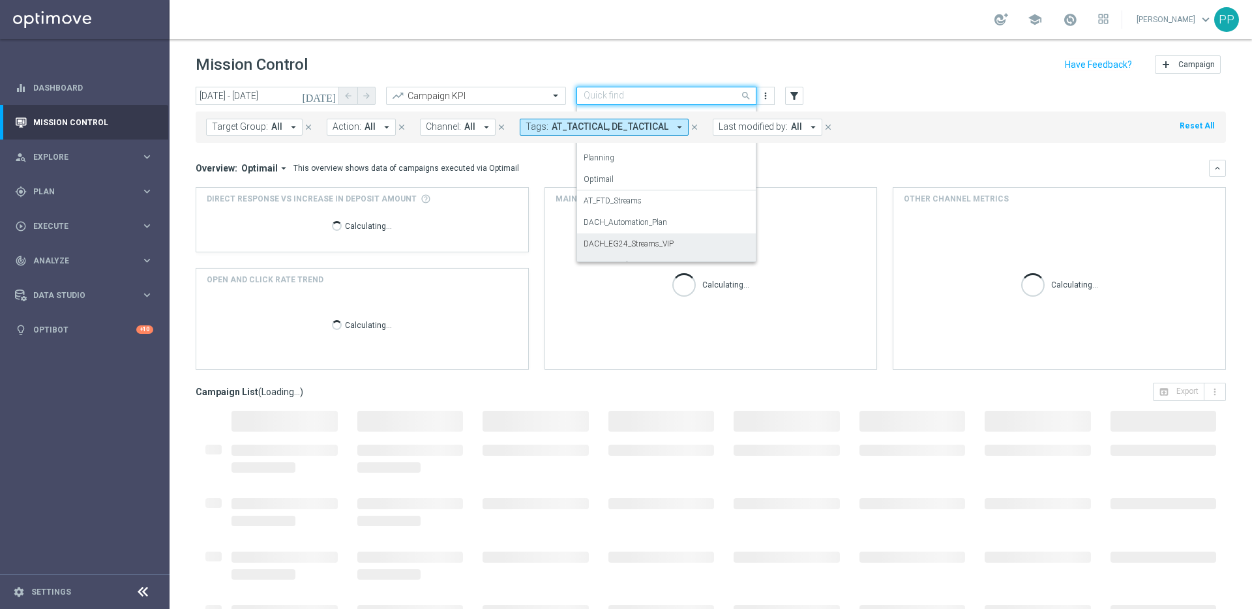
scroll to position [209, 0]
click at [601, 244] on label "VIP_Marketing_Plan" at bounding box center [616, 249] width 67 height 11
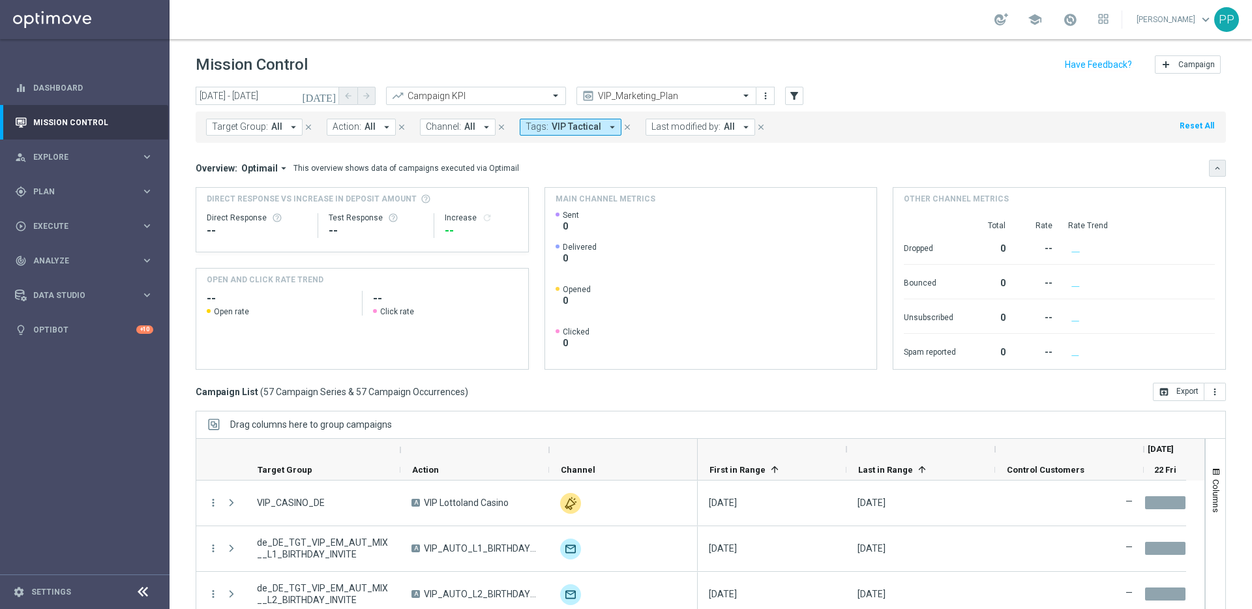
click at [1215, 168] on button "keyboard_arrow_down" at bounding box center [1217, 168] width 17 height 17
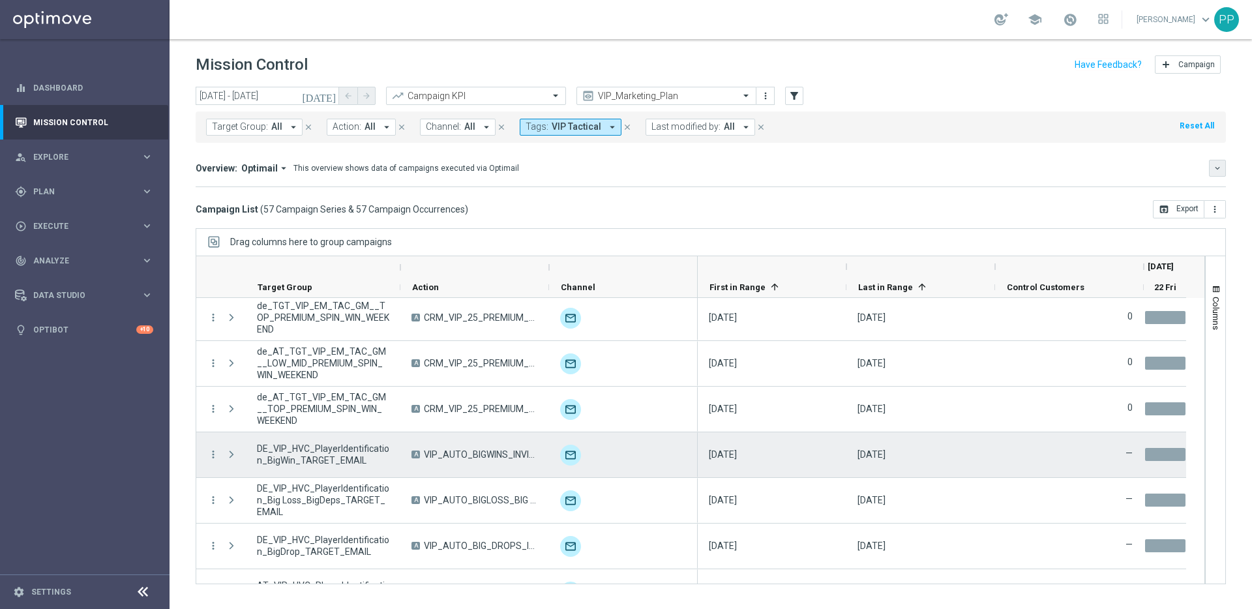
scroll to position [2315, 0]
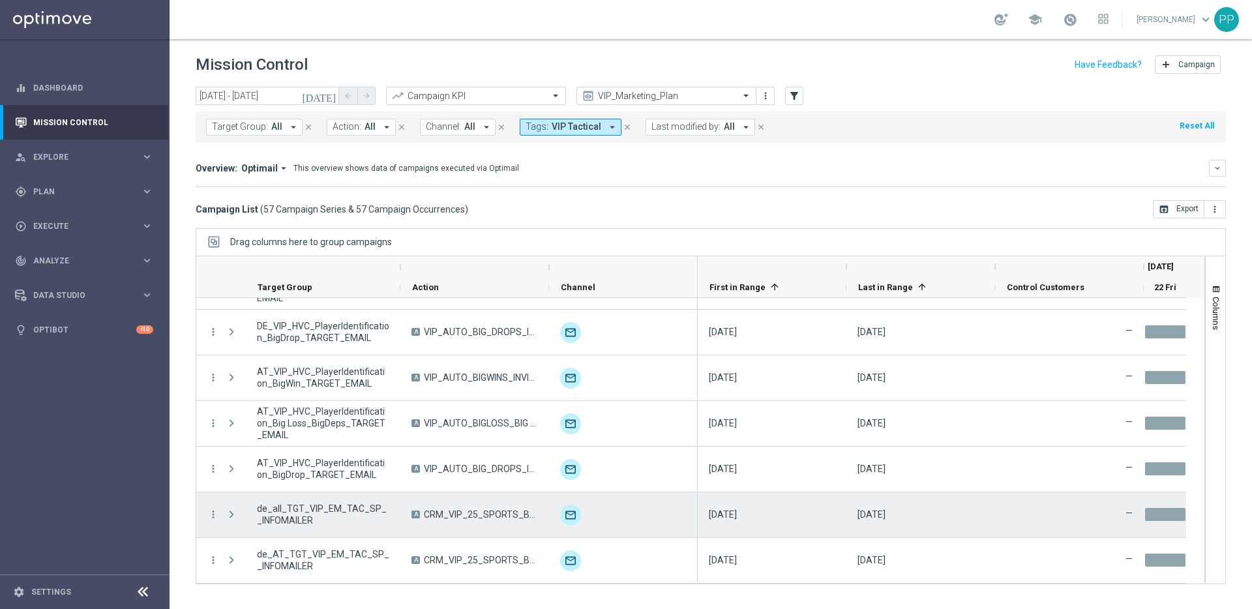
click at [231, 516] on span at bounding box center [232, 514] width 12 height 10
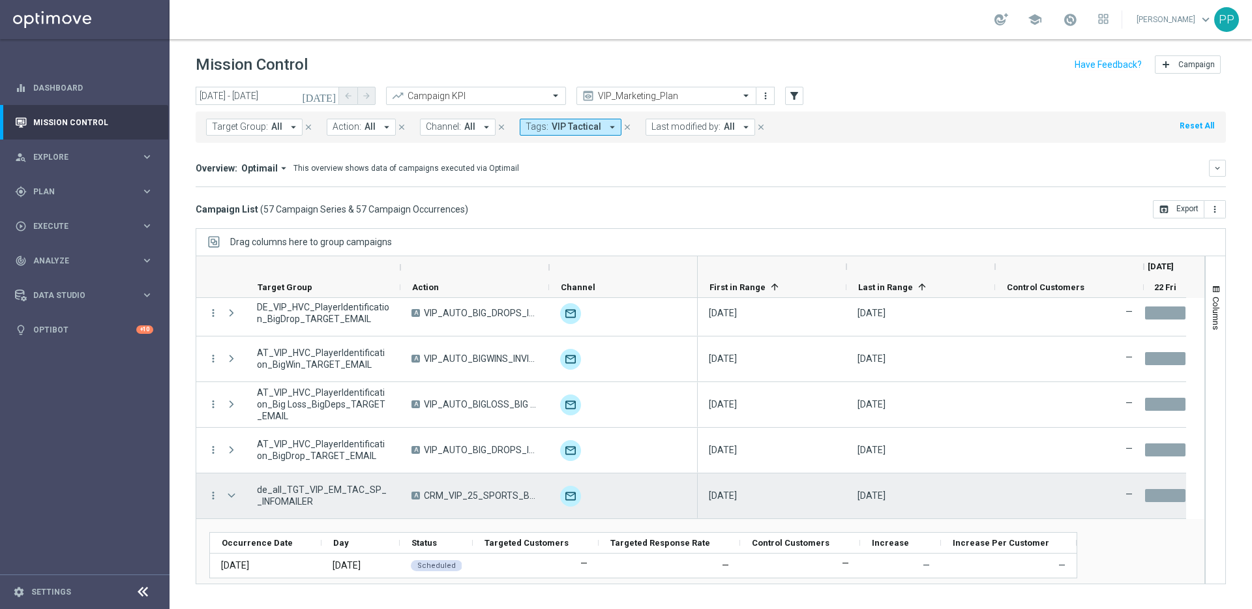
scroll to position [2388, 0]
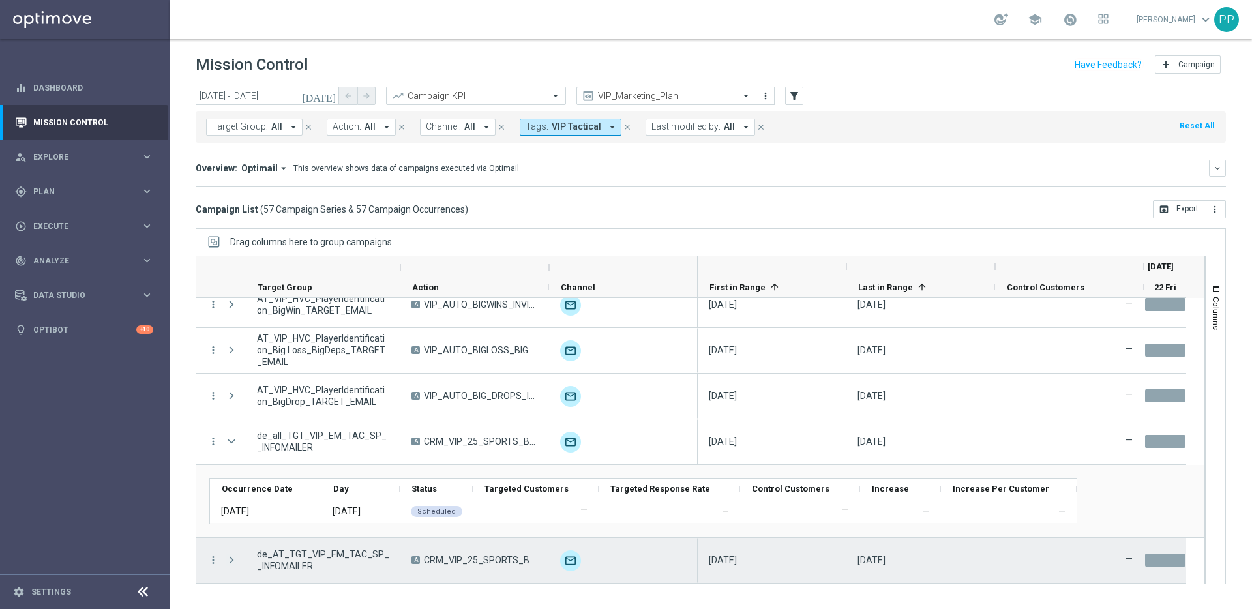
click at [229, 557] on span at bounding box center [232, 560] width 12 height 10
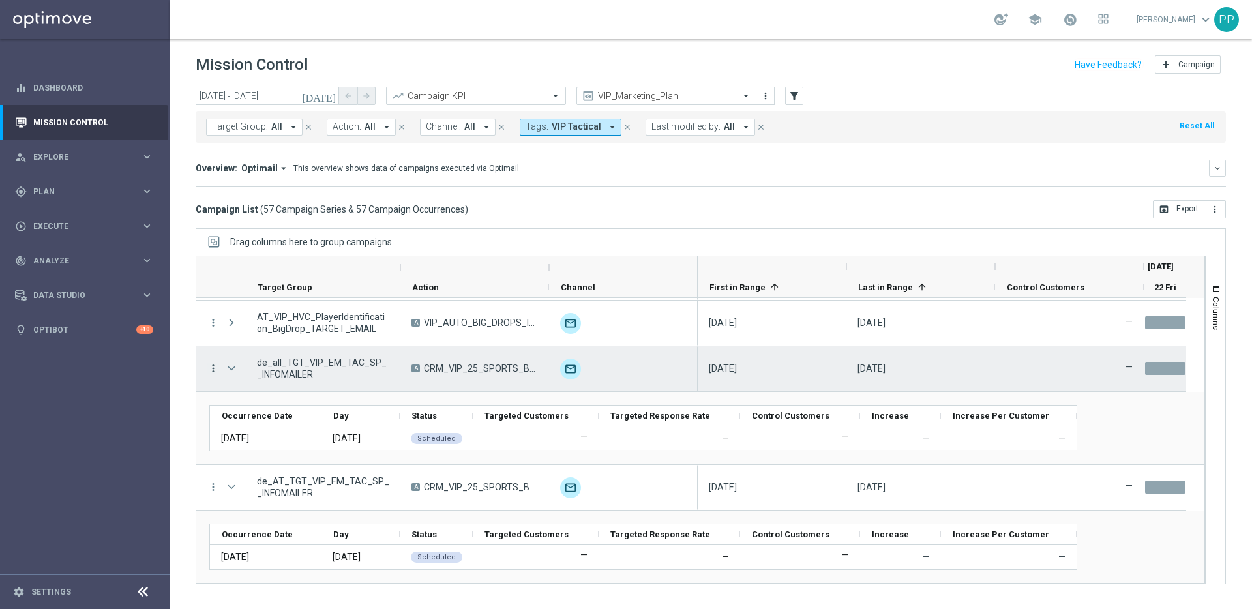
click at [211, 370] on icon "more_vert" at bounding box center [213, 368] width 12 height 12
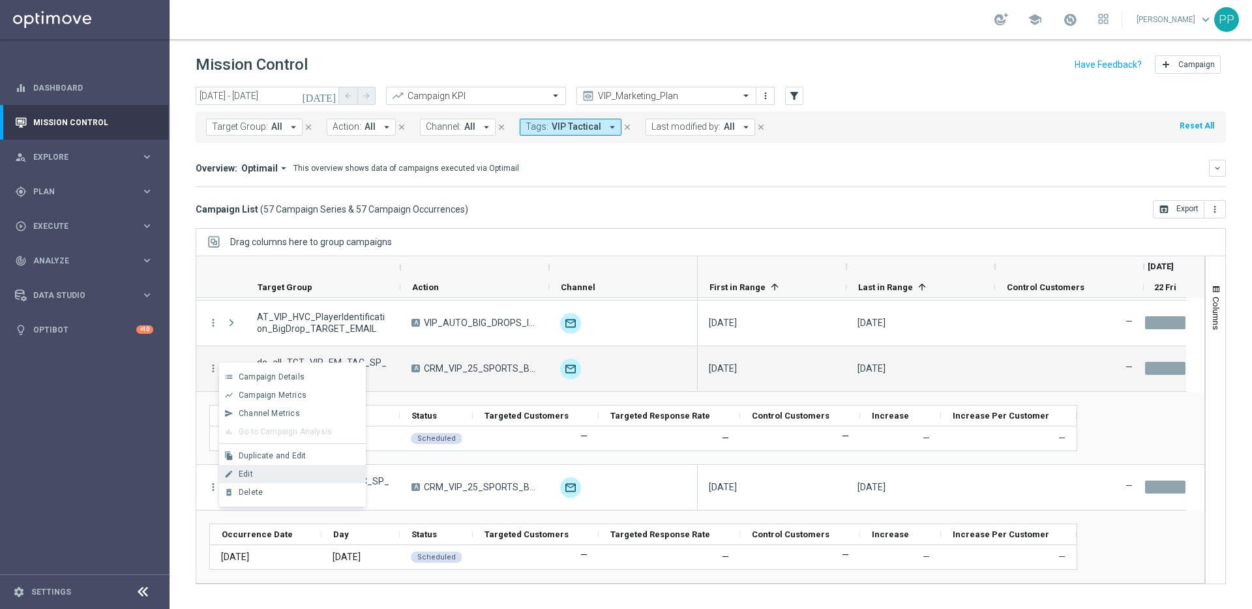
click at [241, 473] on span "Edit" at bounding box center [246, 473] width 14 height 9
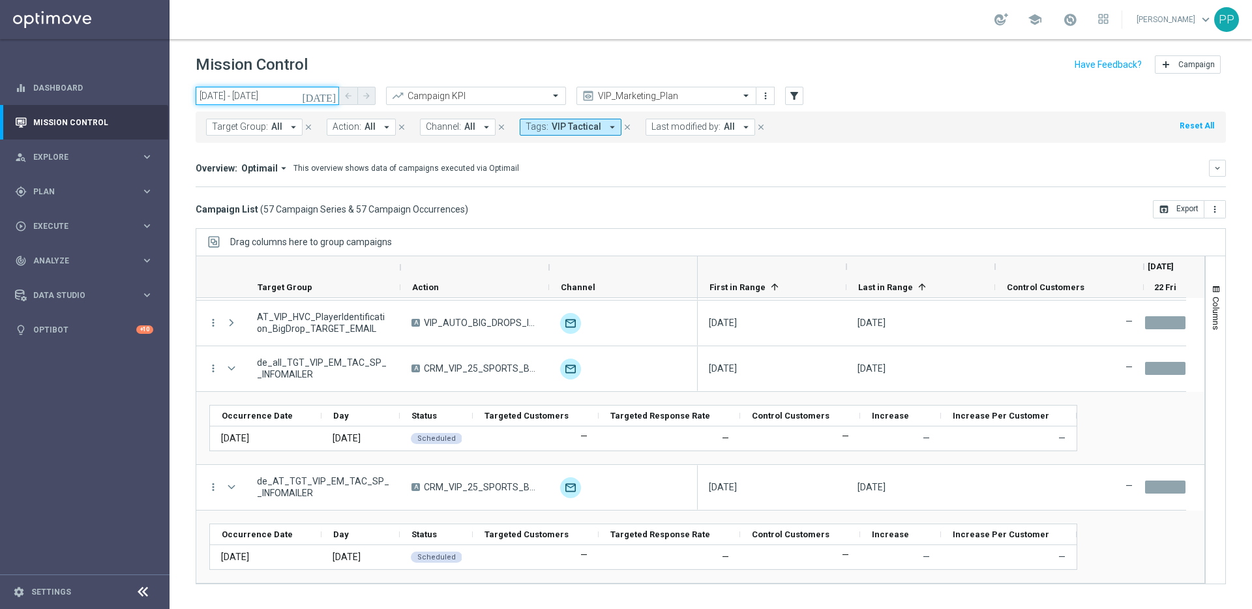
click at [270, 102] on input "22 Aug 2025 - 22 Aug 2025" at bounding box center [267, 96] width 143 height 18
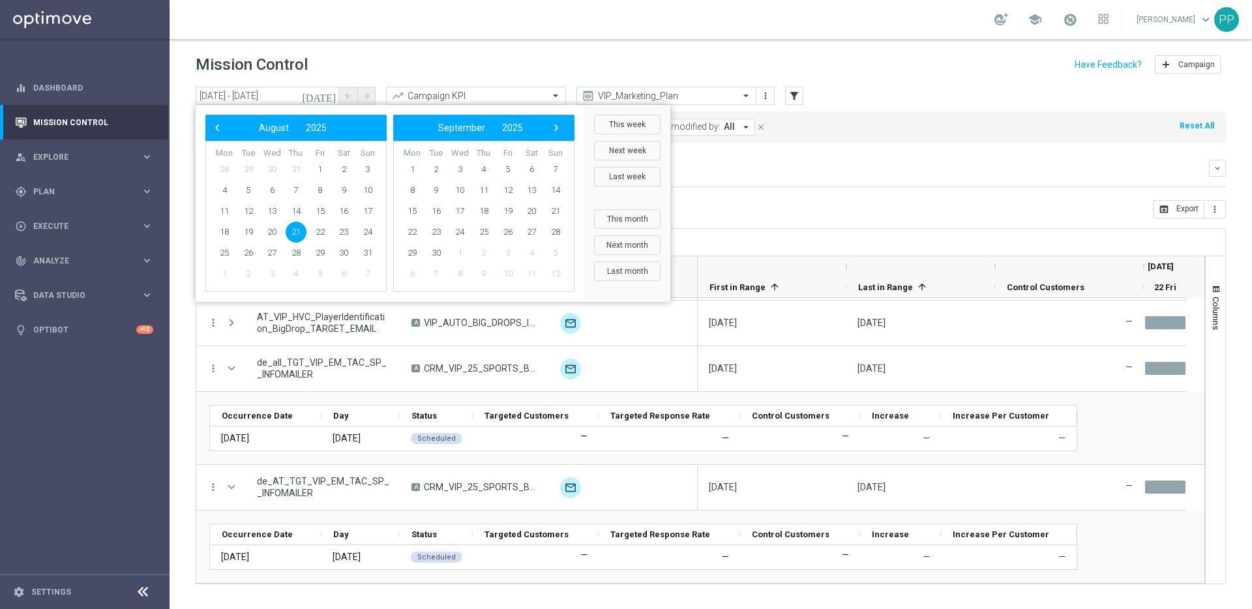
click at [295, 231] on span "21" at bounding box center [296, 232] width 21 height 21
type input "21 Aug 2025 - 21 Aug 2025"
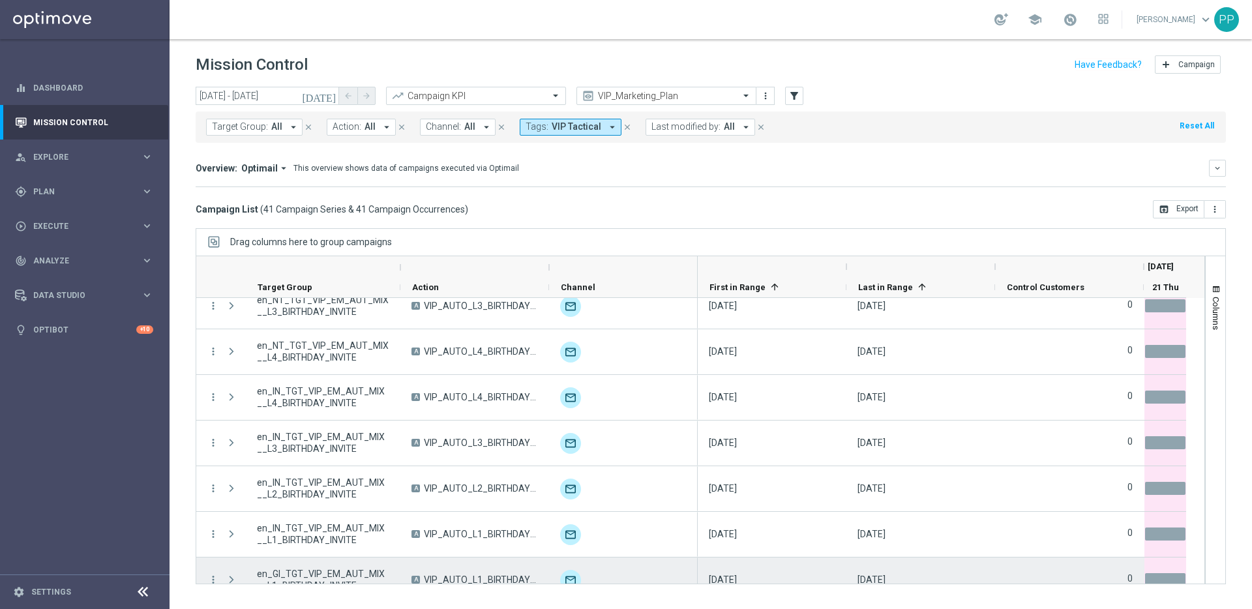
scroll to position [1585, 0]
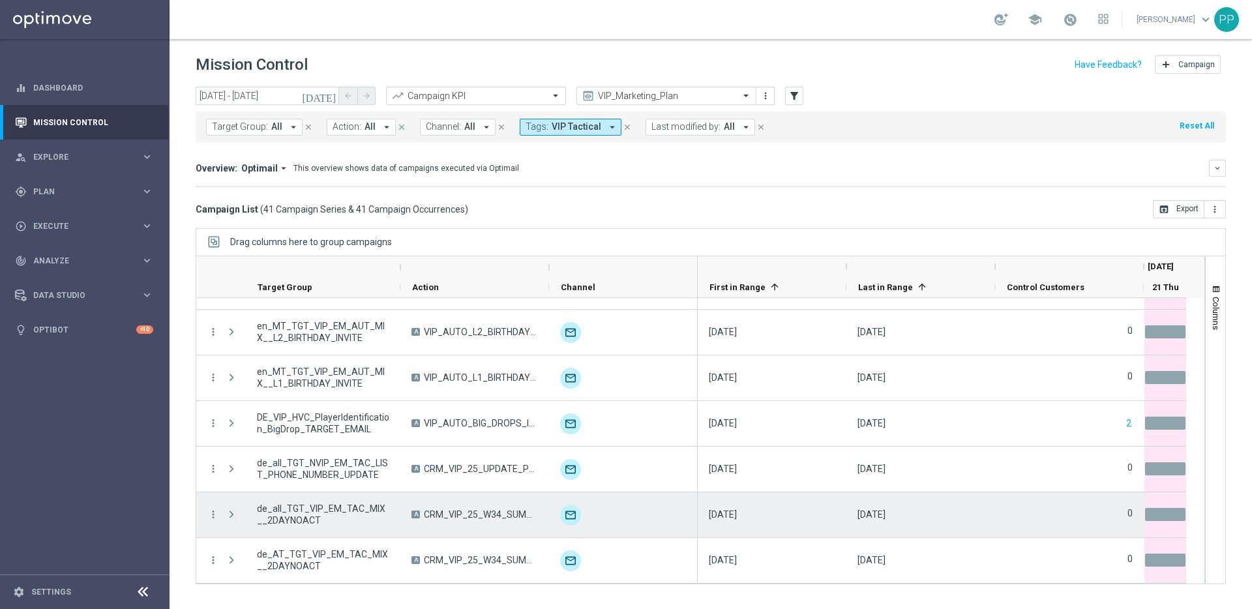
click at [232, 516] on span at bounding box center [232, 514] width 12 height 10
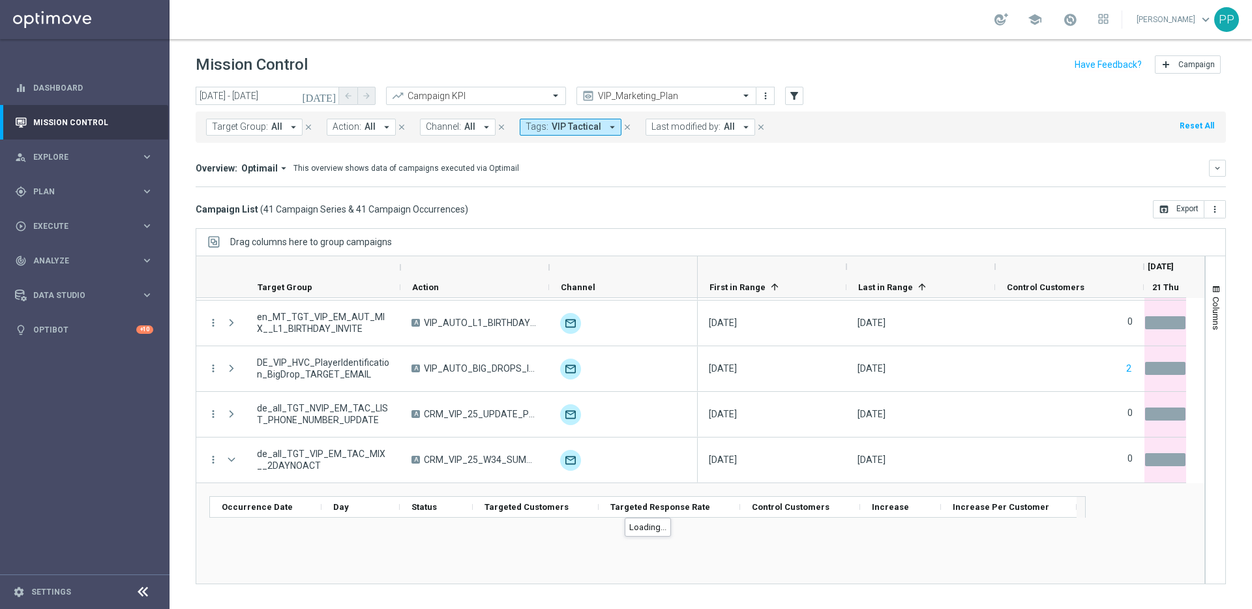
scroll to position [1823, 0]
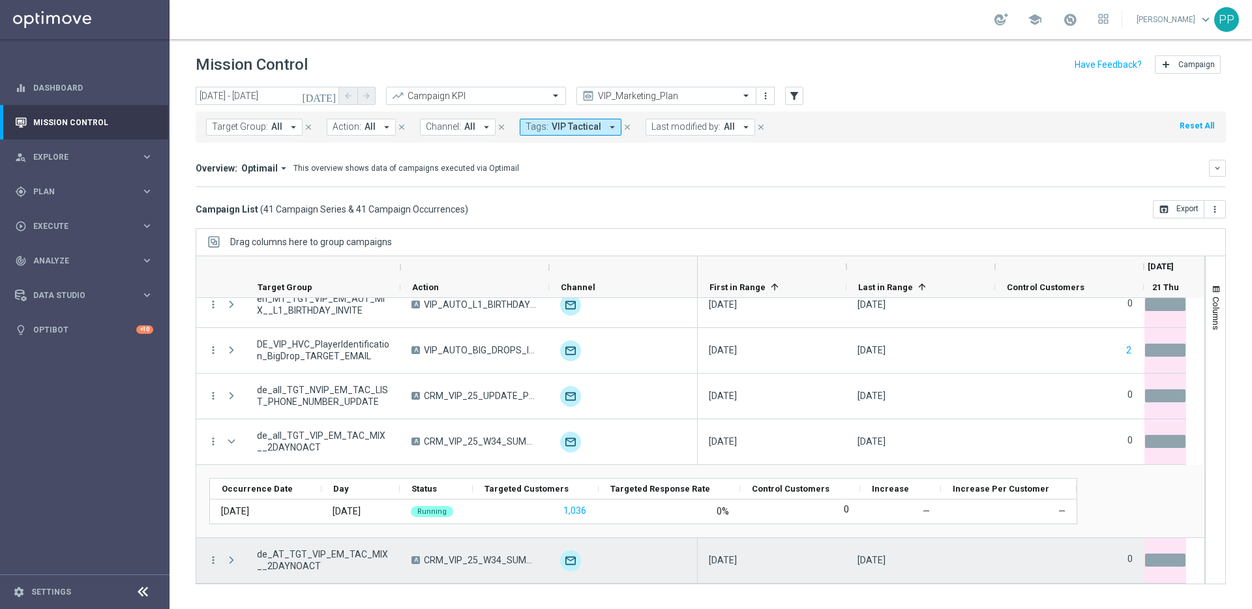
click at [231, 558] on span at bounding box center [232, 560] width 12 height 10
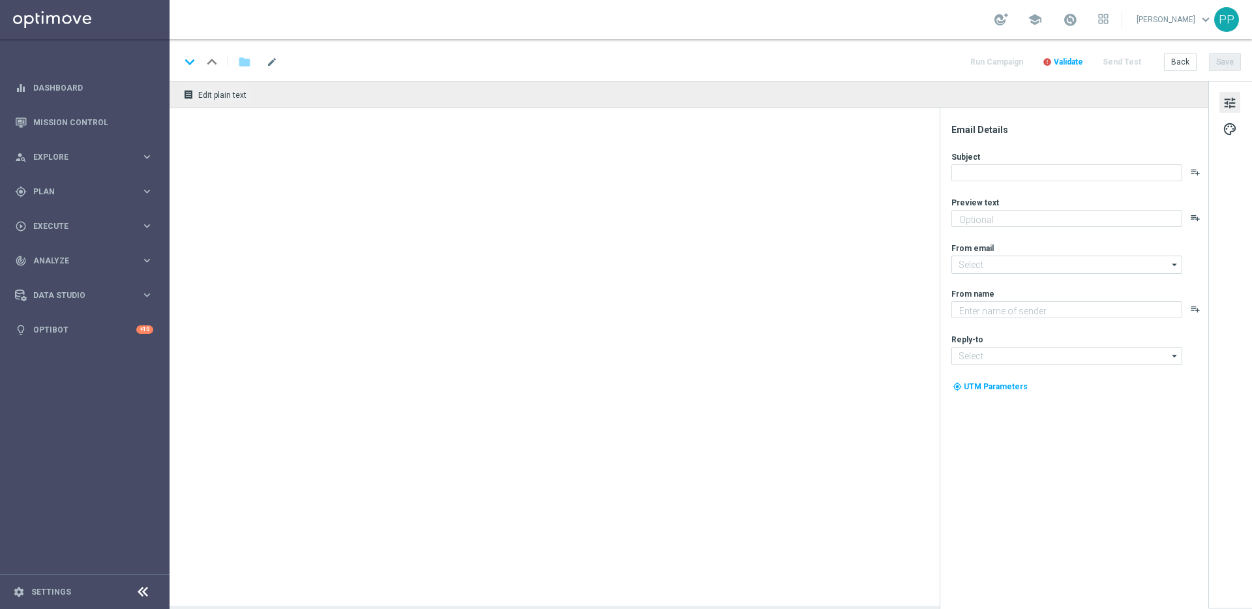
type textarea "Spiele direkt gratis los bei Book of Majestic Lemur"
type textarea "Millionaires' Club"
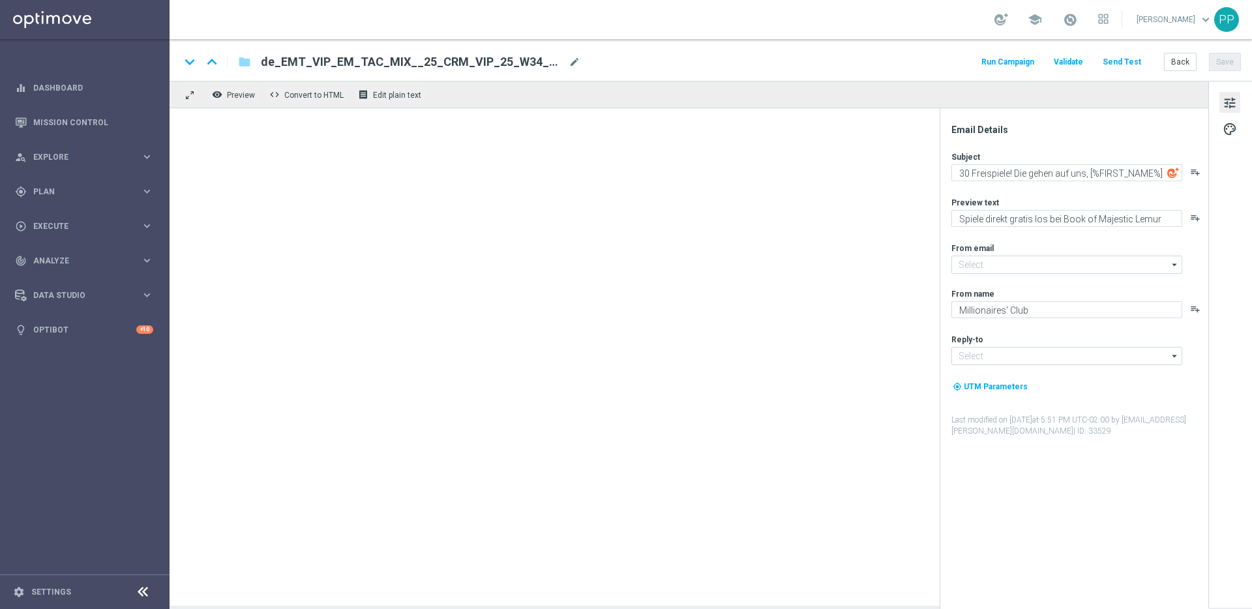
type input "[EMAIL_ADDRESS][DOMAIN_NAME]"
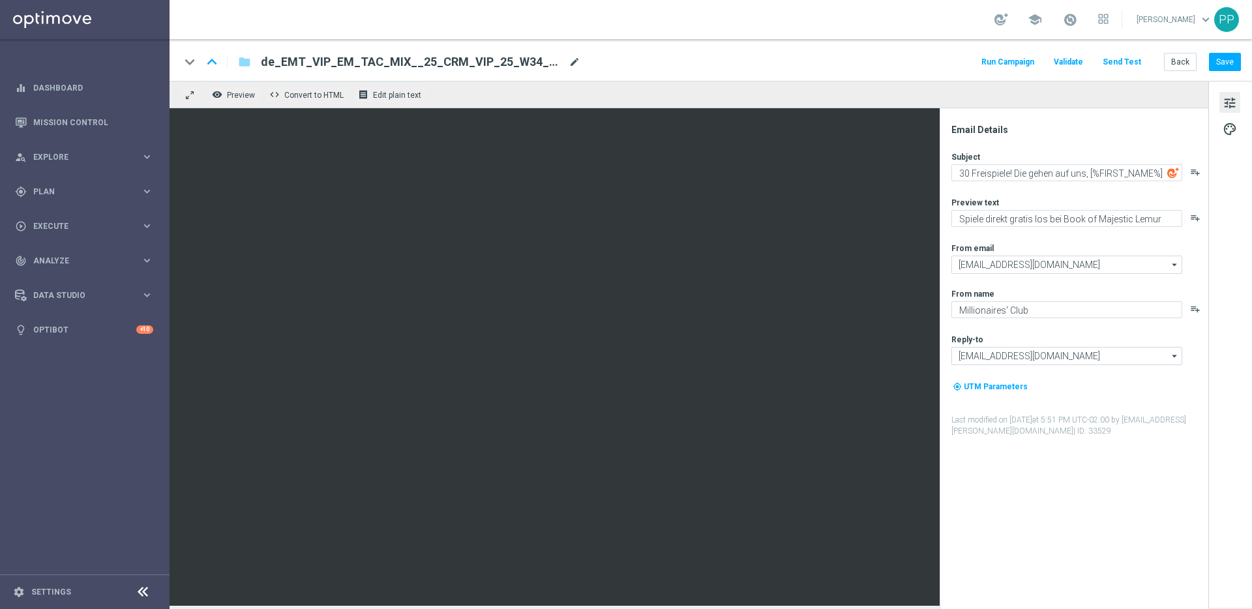
click at [578, 61] on span "mode_edit" at bounding box center [574, 62] width 12 height 12
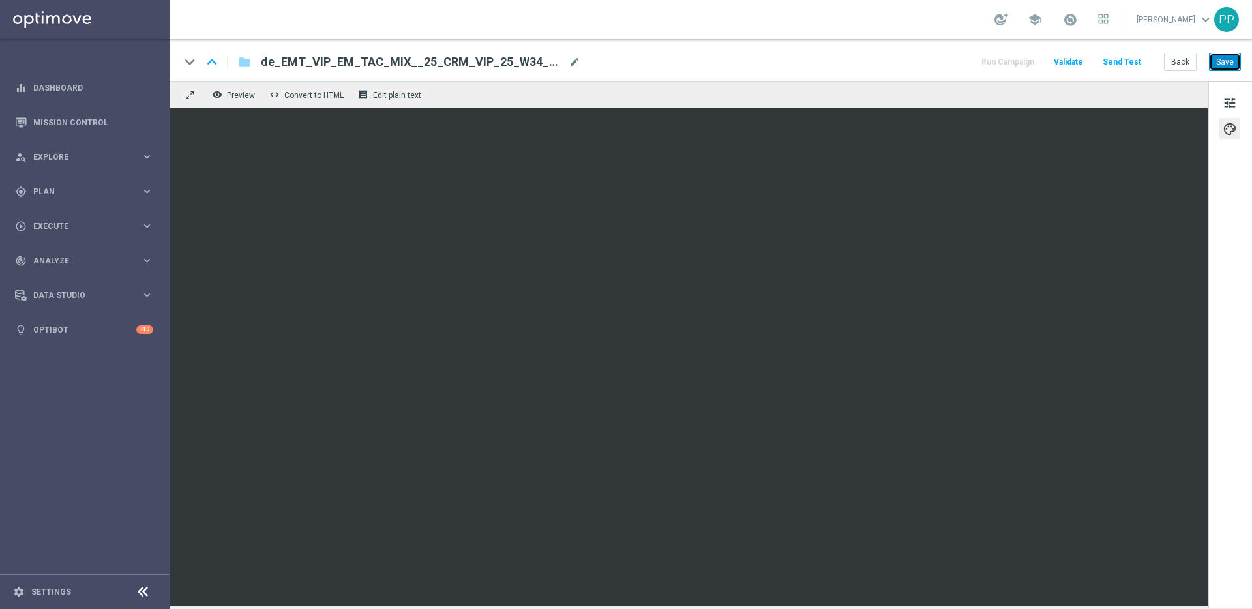
click at [1214, 61] on button "Save" at bounding box center [1225, 62] width 32 height 18
click at [1225, 104] on span "tune" at bounding box center [1229, 103] width 14 height 17
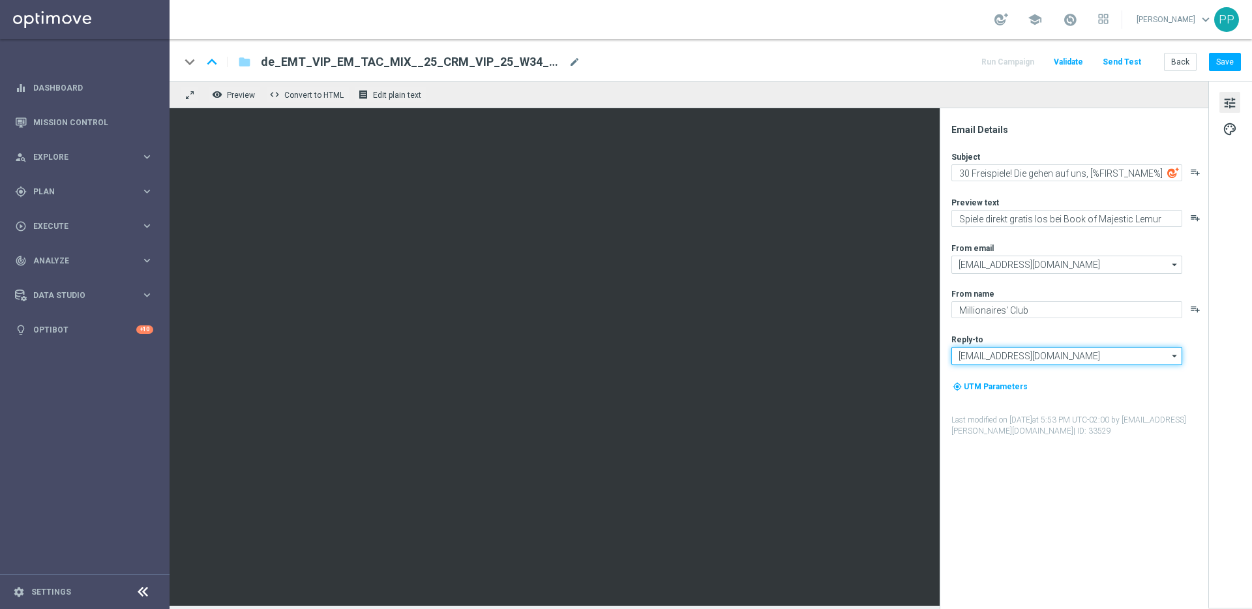
click at [1054, 355] on input "[EMAIL_ADDRESS][DOMAIN_NAME]" at bounding box center [1066, 356] width 231 height 18
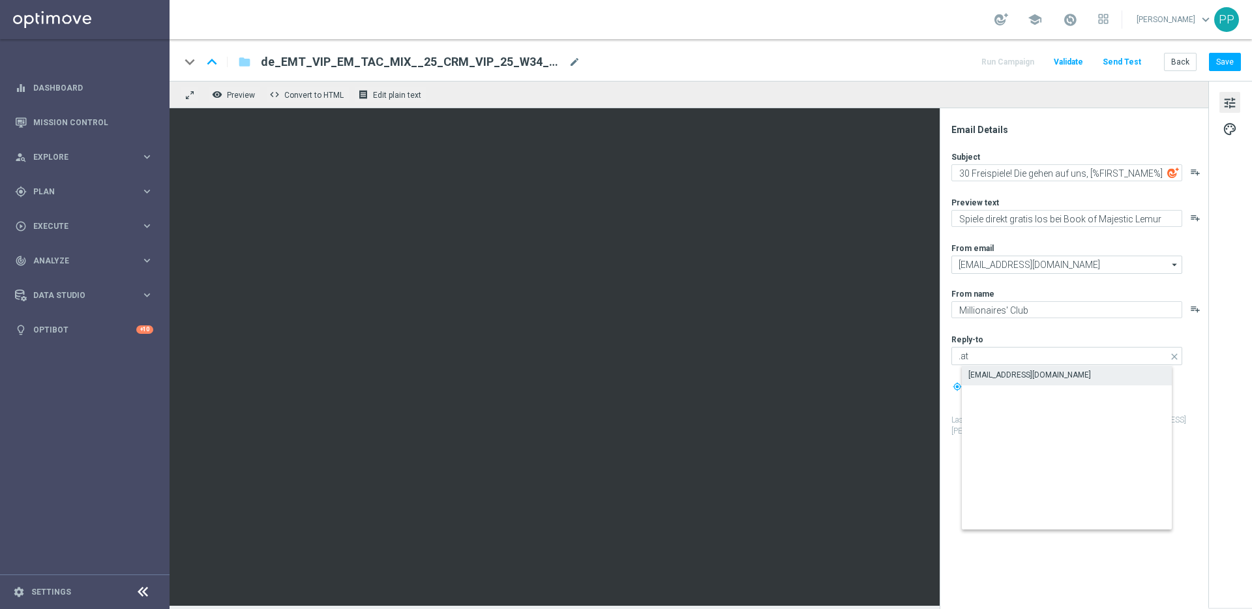
click at [1024, 371] on div "[EMAIL_ADDRESS][DOMAIN_NAME]" at bounding box center [1029, 375] width 123 height 12
type input "[EMAIL_ADDRESS][DOMAIN_NAME]"
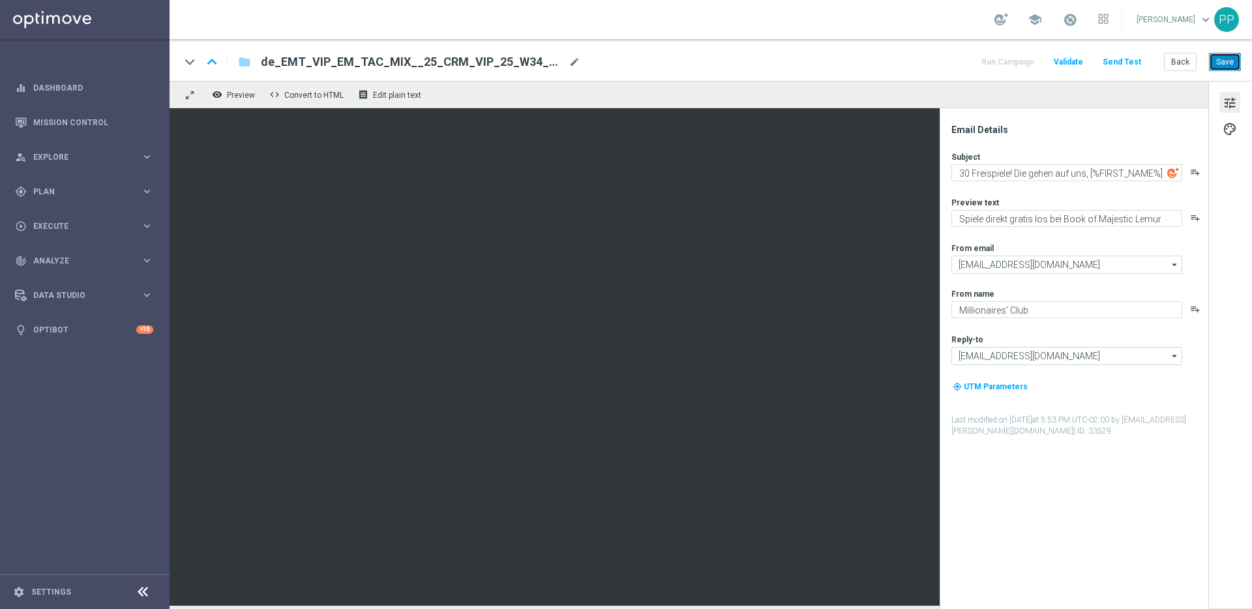
click at [1227, 61] on button "Save" at bounding box center [1225, 62] width 32 height 18
click at [1126, 62] on button "Send Test" at bounding box center [1121, 62] width 42 height 18
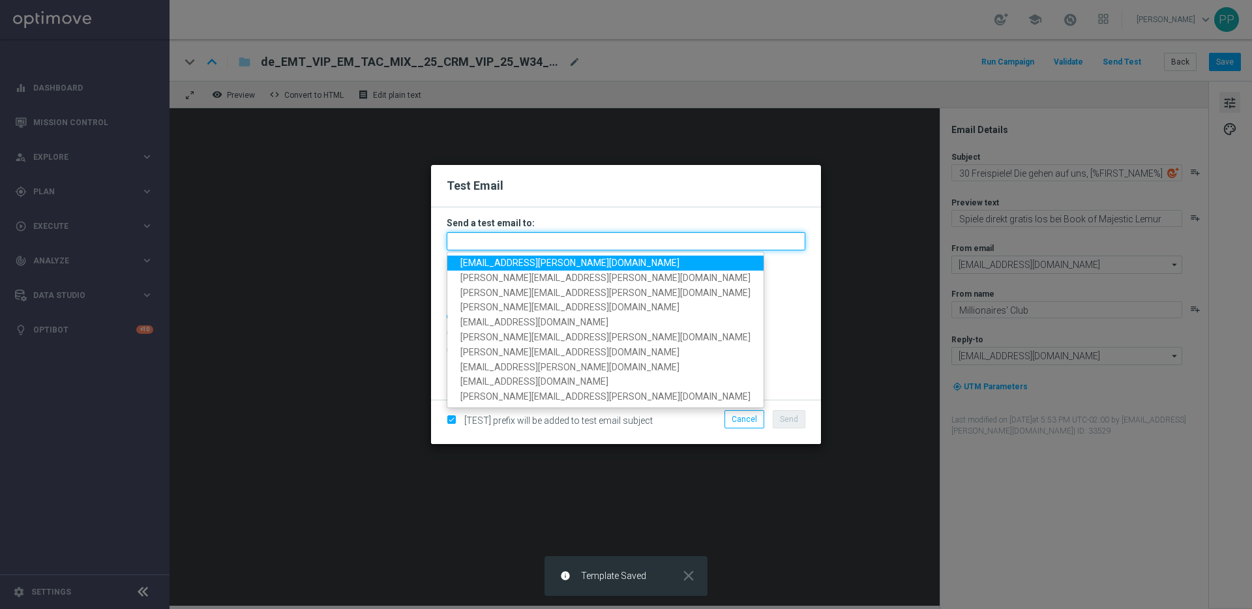
click at [546, 232] on input "text" at bounding box center [626, 241] width 359 height 18
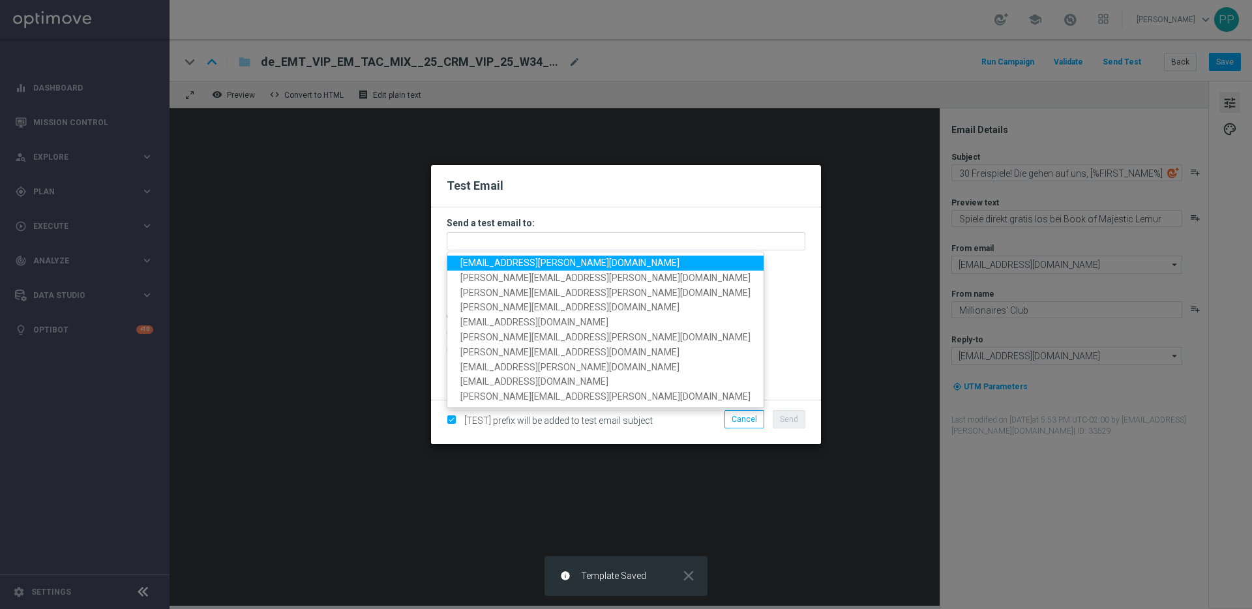
click at [552, 259] on span "[EMAIL_ADDRESS][PERSON_NAME][DOMAIN_NAME]" at bounding box center [569, 262] width 219 height 10
type input "[EMAIL_ADDRESS][PERSON_NAME][DOMAIN_NAME]"
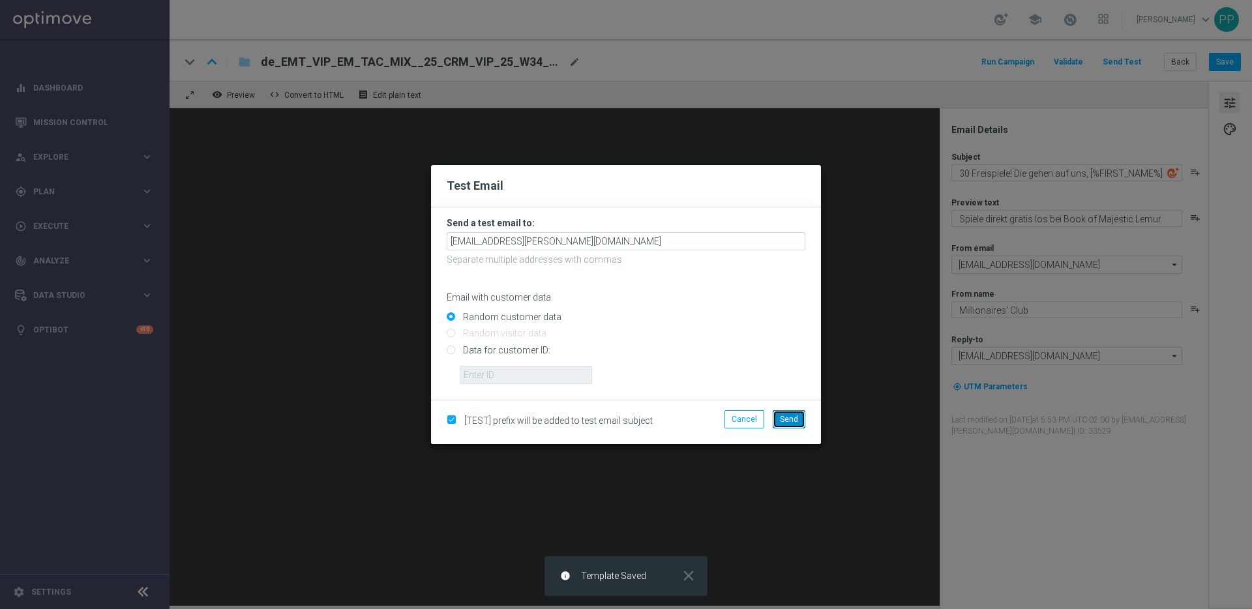
click at [787, 415] on span "Send" at bounding box center [789, 419] width 18 height 9
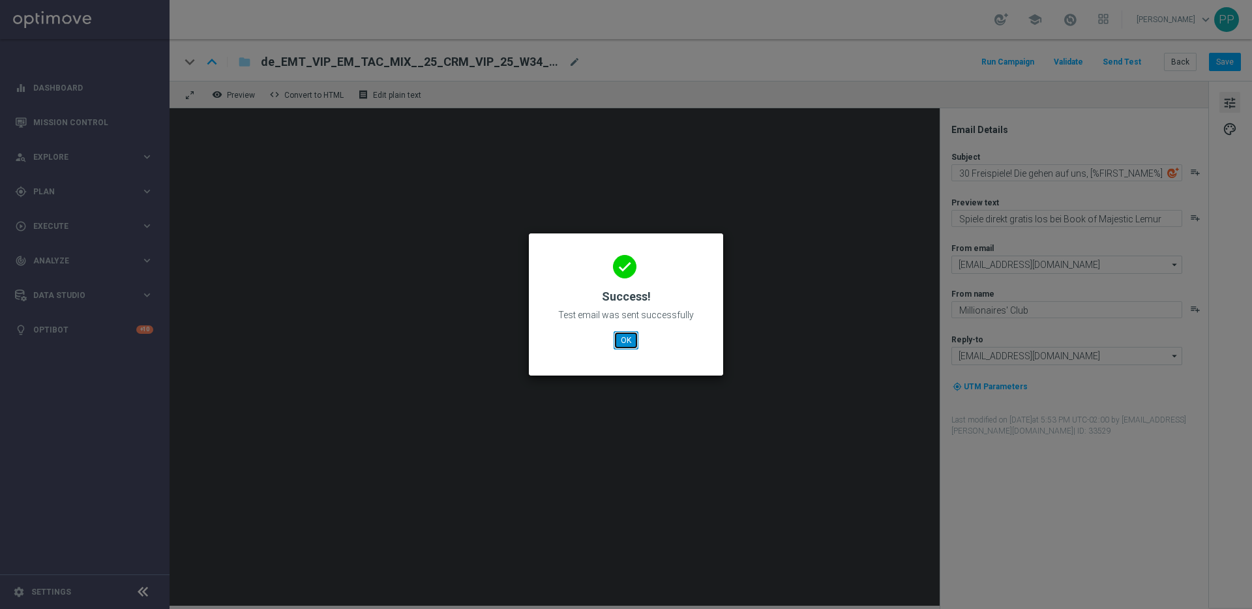
click at [630, 339] on button "OK" at bounding box center [625, 340] width 25 height 18
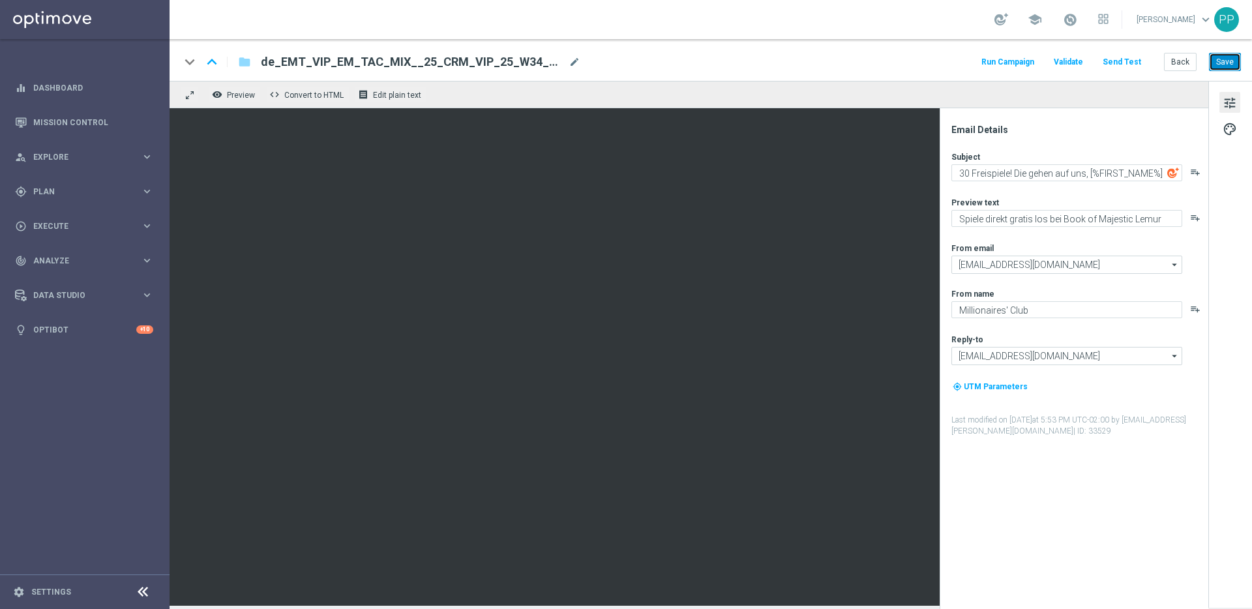
click at [1212, 64] on button "Save" at bounding box center [1225, 62] width 32 height 18
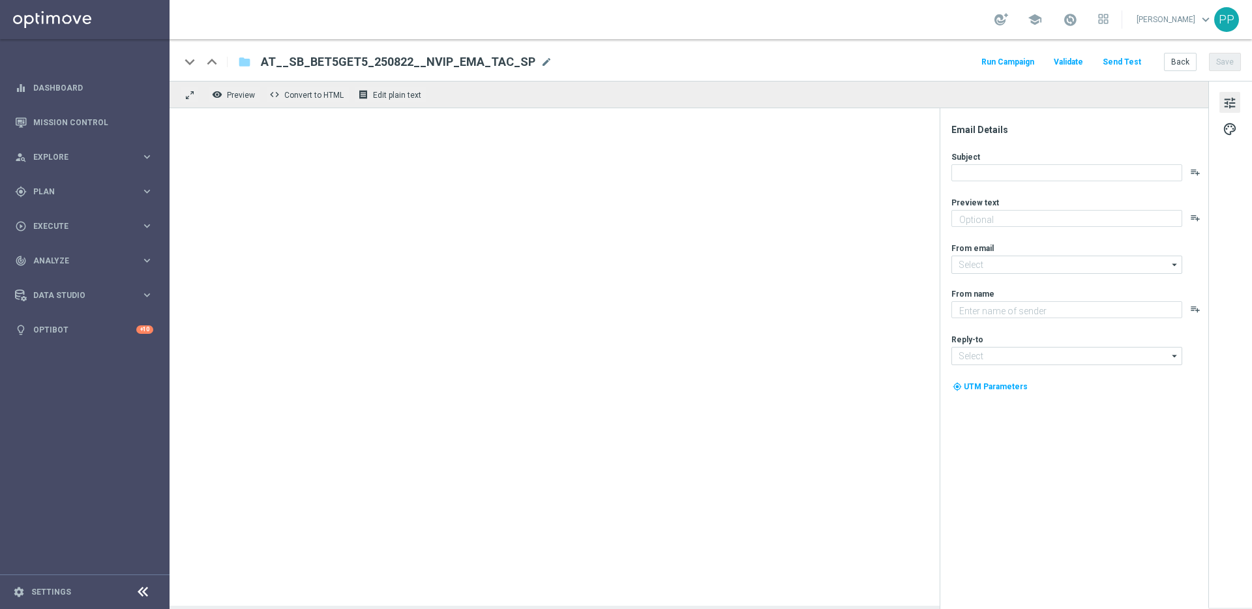
type textarea "5 € Wette setzen und 10 € Gratiswette erhalten"
type input "[EMAIL_ADDRESS][DOMAIN_NAME]"
type textarea "Lottoland"
type input "[EMAIL_ADDRESS][DOMAIN_NAME]"
type textarea "15 € Wette setzen und 25 € Gratiswette erhalten"
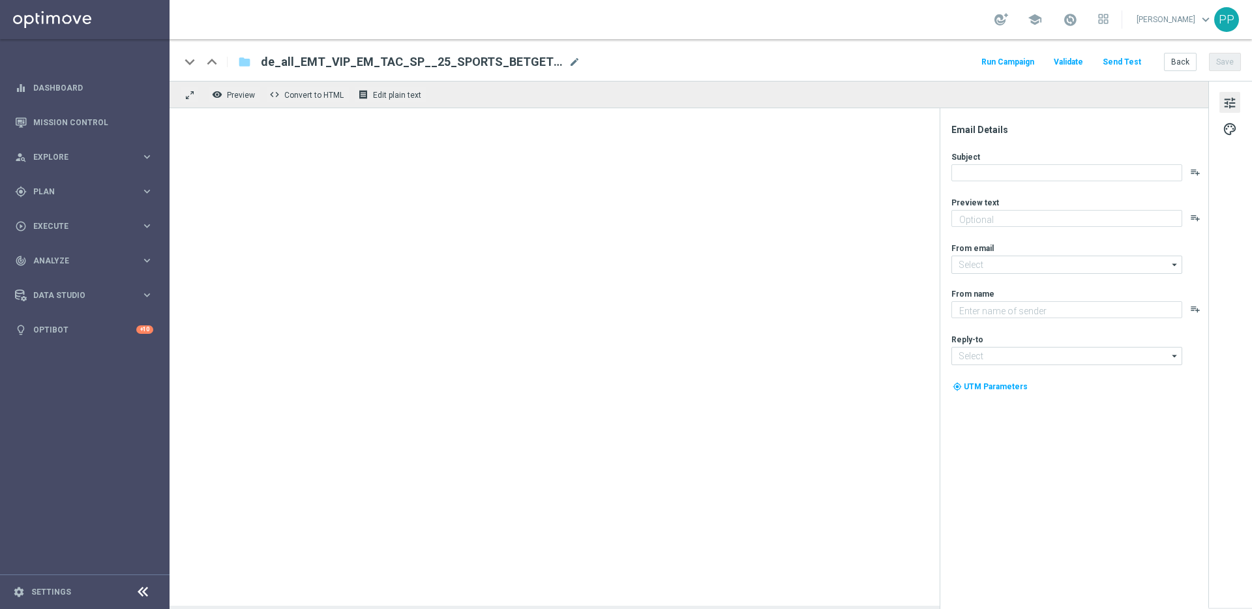
type textarea "Millionaires' Club"
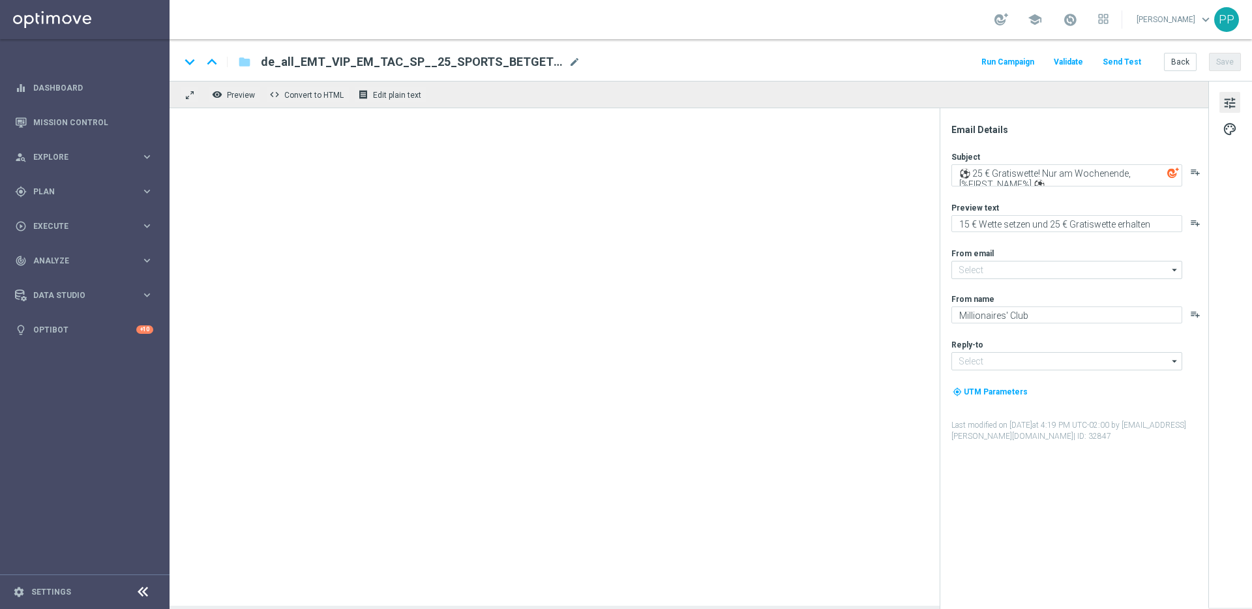
type input "[EMAIL_ADDRESS][DOMAIN_NAME]"
type input "vip@lottoland.com"
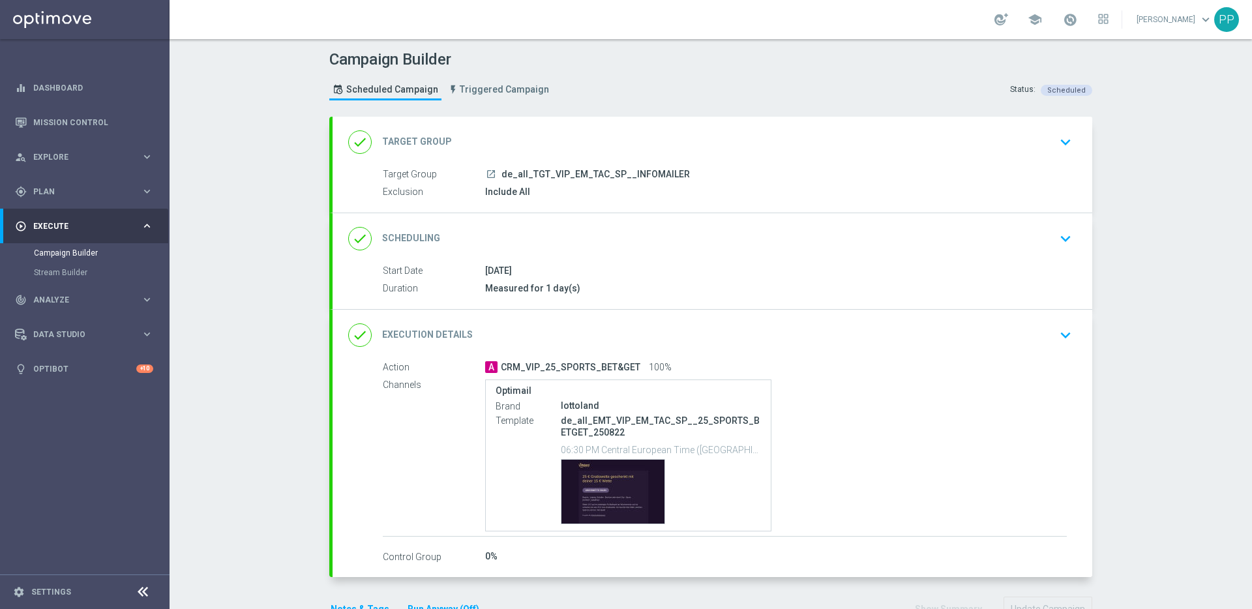
click at [1060, 332] on icon "keyboard_arrow_down" at bounding box center [1065, 335] width 20 height 20
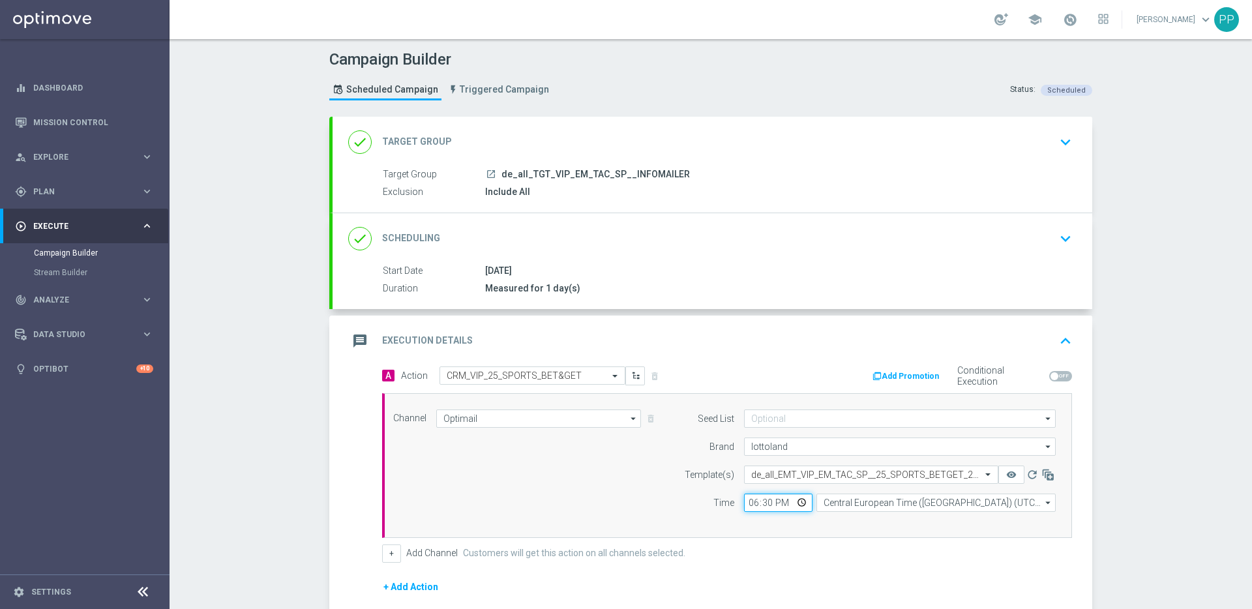
click at [744, 500] on input "18:30" at bounding box center [778, 502] width 68 height 18
click at [757, 505] on input "10:30" at bounding box center [778, 502] width 68 height 18
type input "10:00"
click at [792, 564] on form "A Action Select action CRM_VIP_25_SPORTS_BET&GET delete_forever Add Promotion C…" at bounding box center [727, 524] width 690 height 316
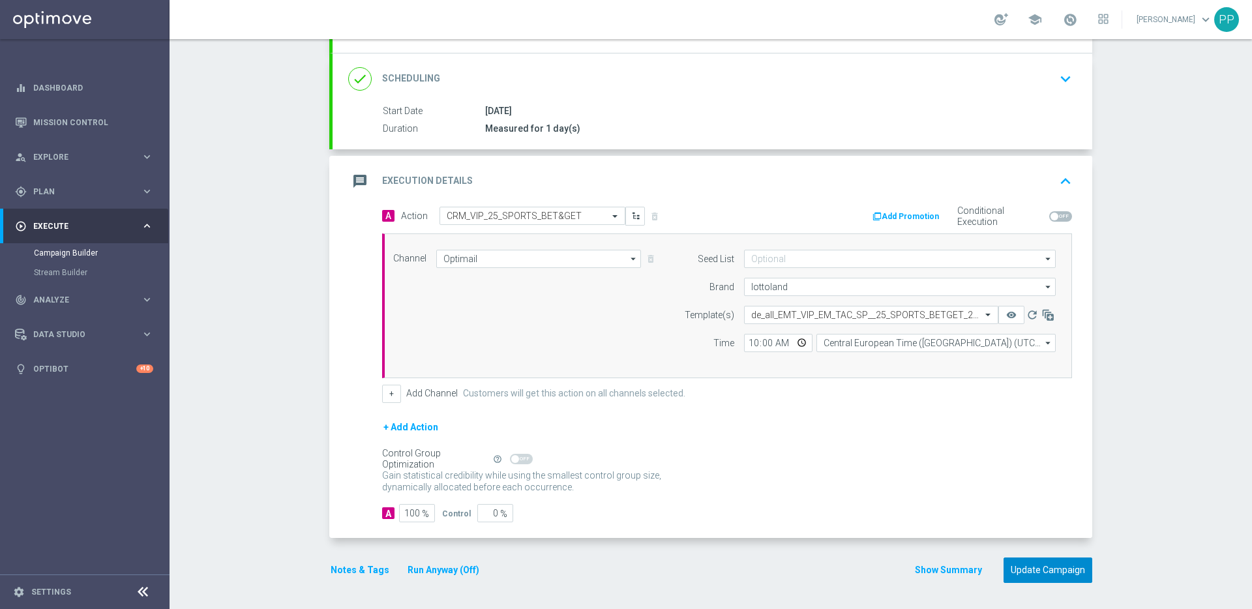
click at [1007, 566] on button "Update Campaign" at bounding box center [1047, 569] width 89 height 25
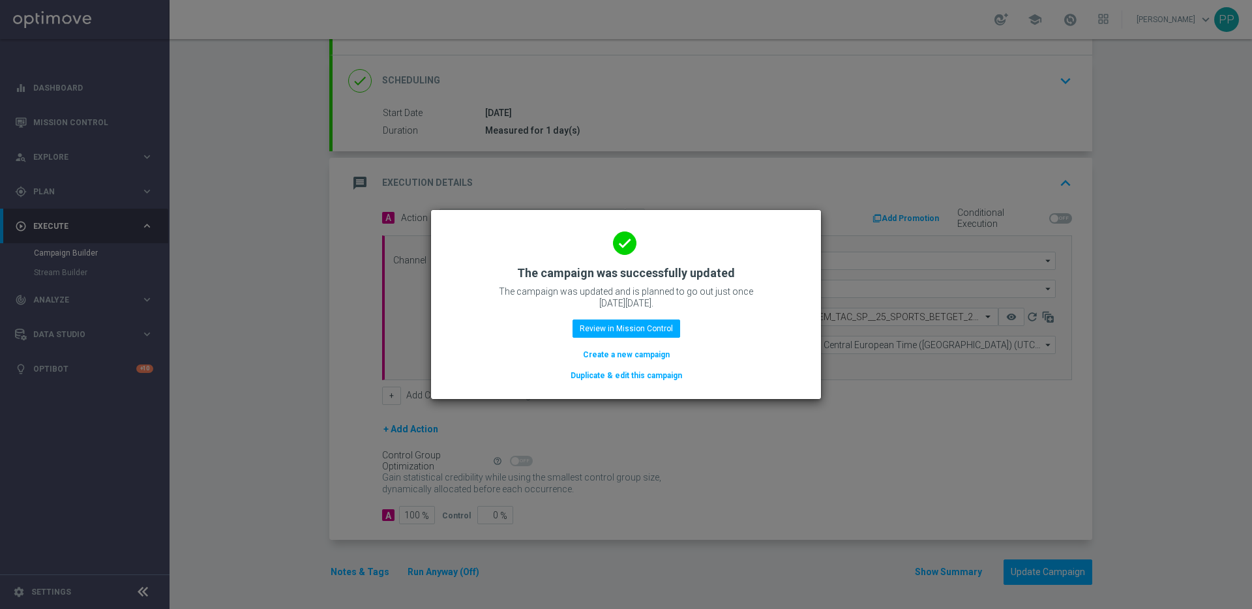
scroll to position [160, 0]
